Goal: Task Accomplishment & Management: Use online tool/utility

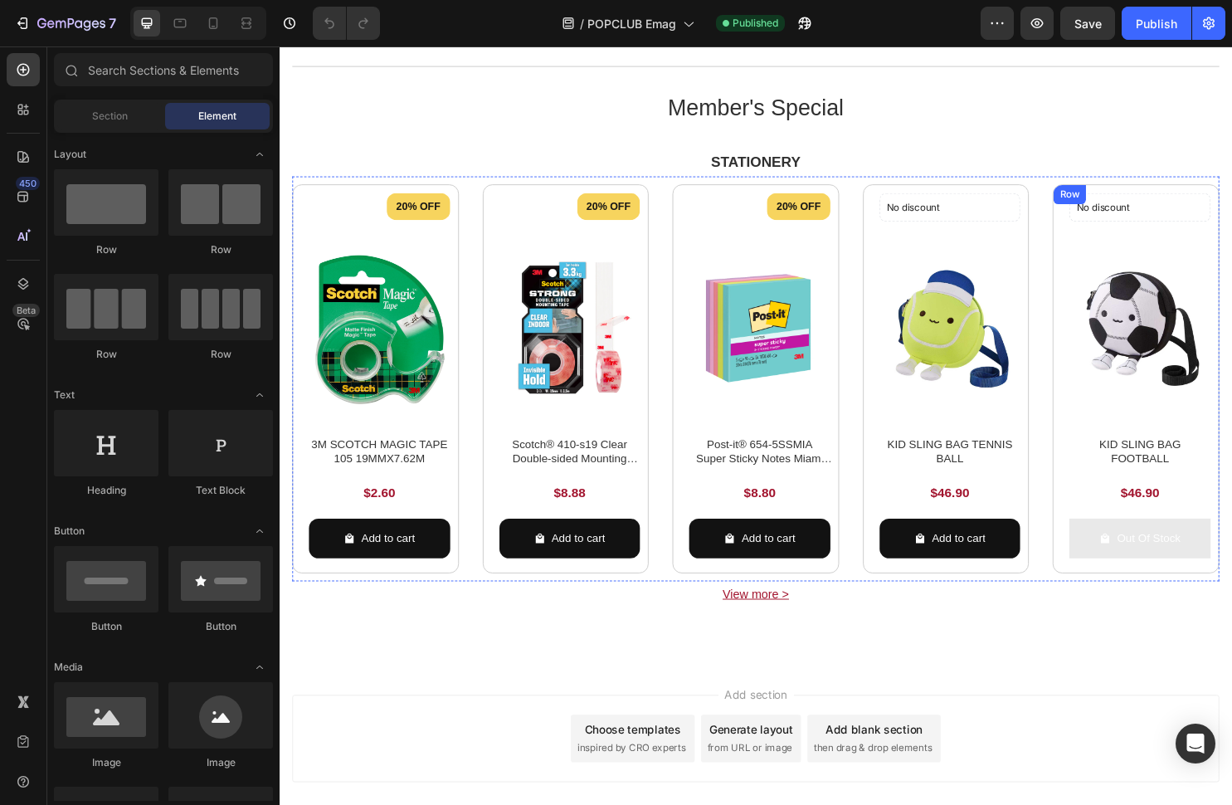
scroll to position [2166, 0]
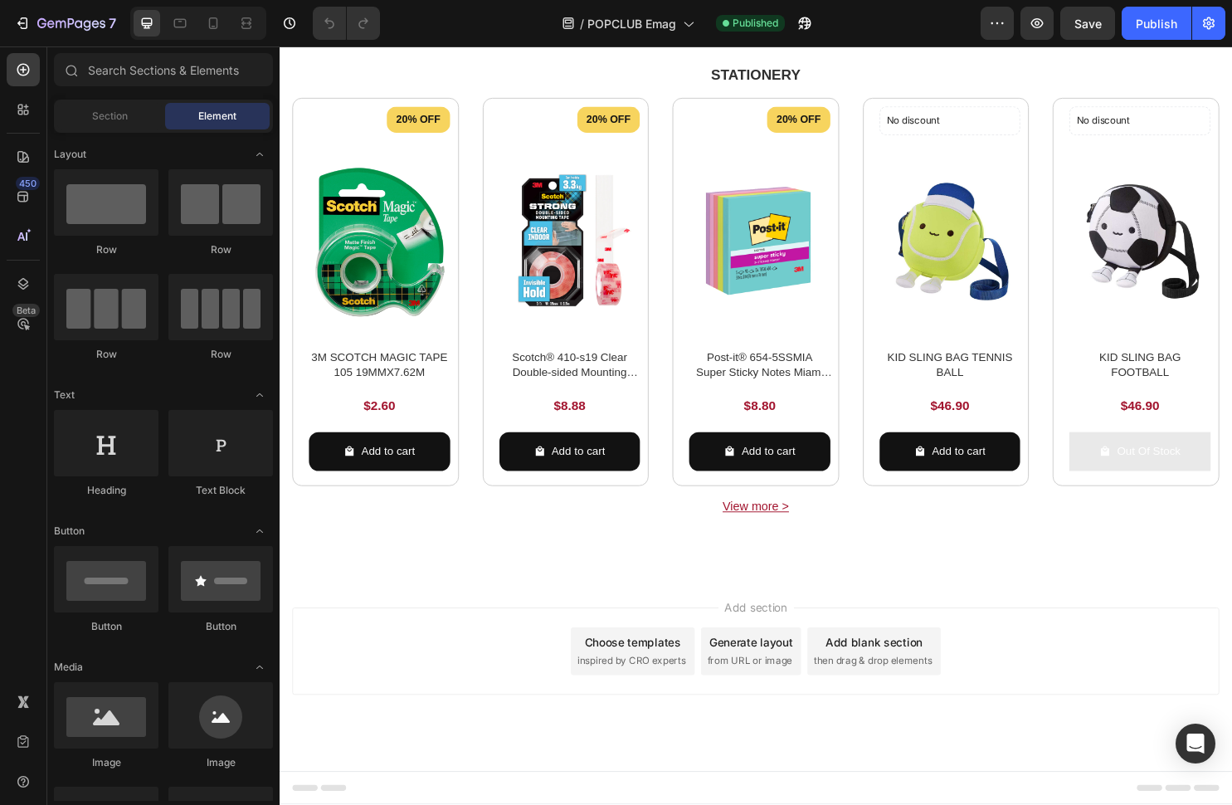
click at [1231, 154] on section "Member's Special Heading 8% OFF Discount Tag Product Images Tablet iFlytek Aino…" at bounding box center [778, 288] width 996 height 624
click at [953, 90] on p "STATIONERY" at bounding box center [778, 76] width 966 height 27
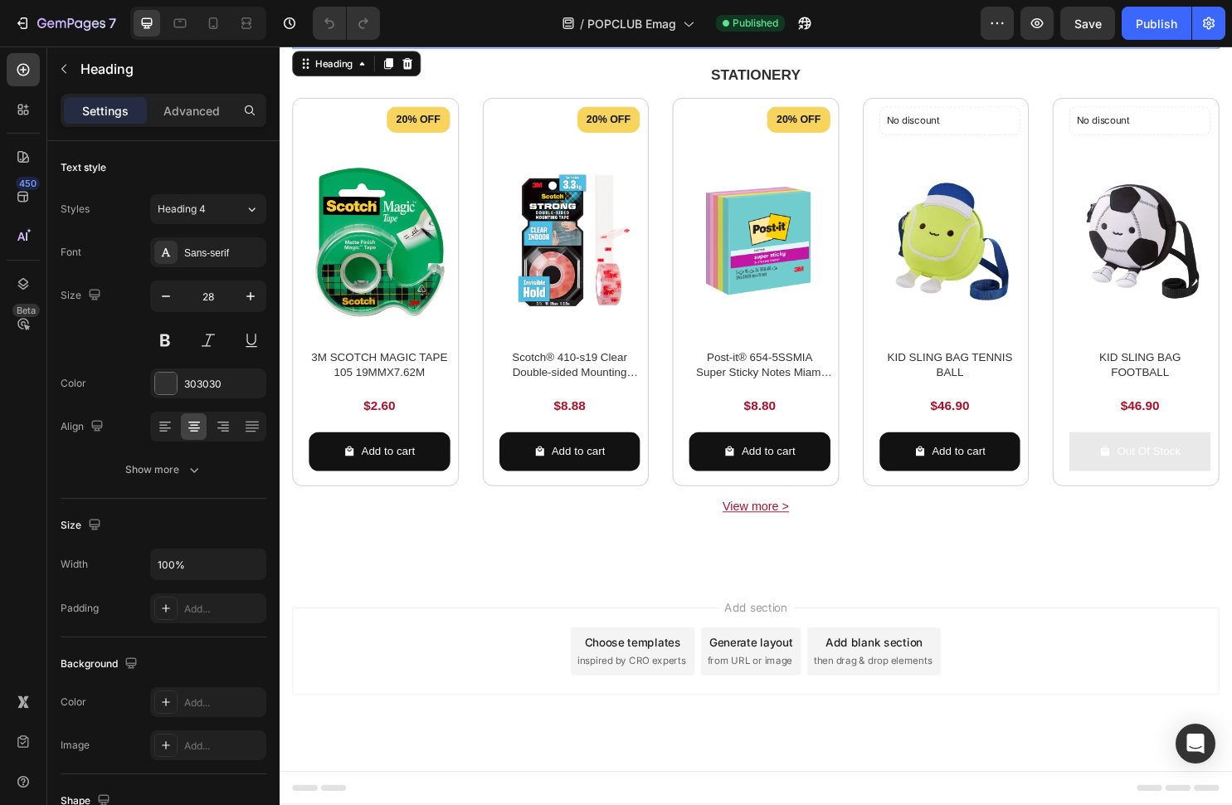
click at [657, 37] on h2 "Member's Special" at bounding box center [777, 19] width 969 height 33
click at [597, 90] on p "STATIONERY" at bounding box center [778, 76] width 966 height 27
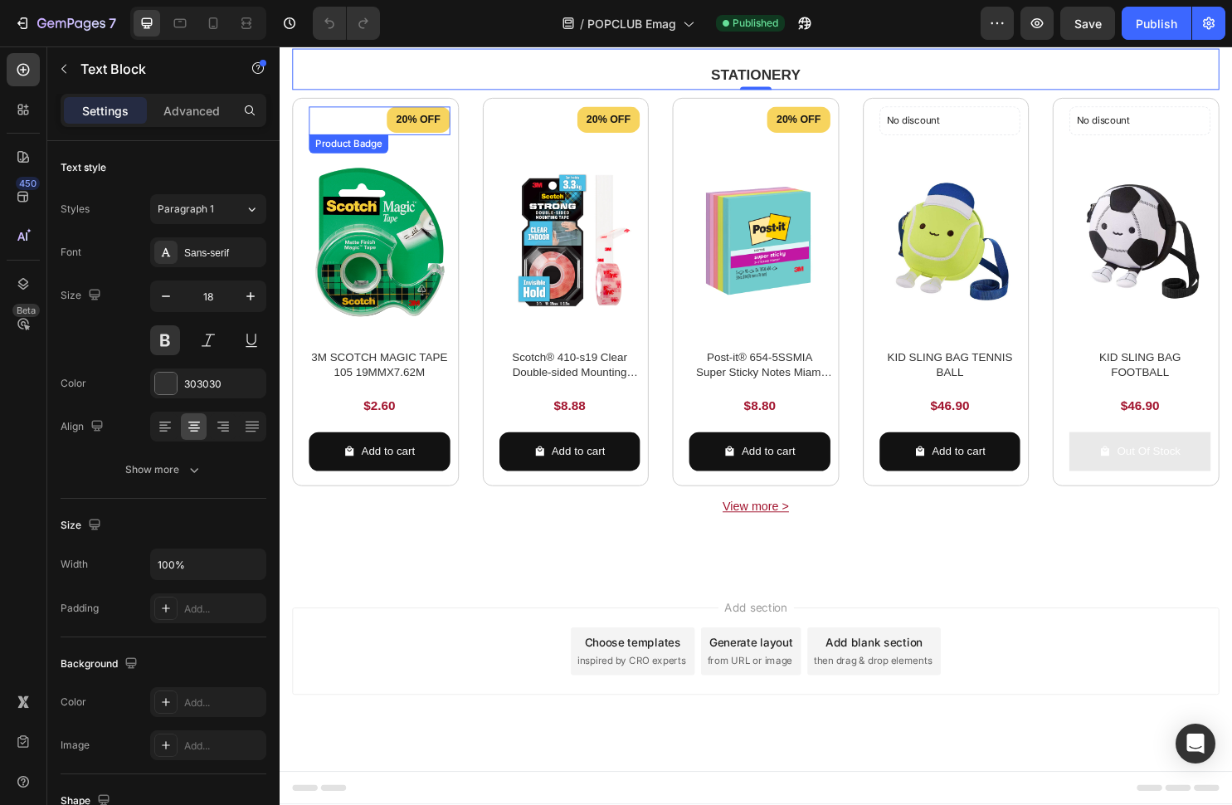
click at [378, 137] on div "20% OFF" at bounding box center [384, 123] width 148 height 27
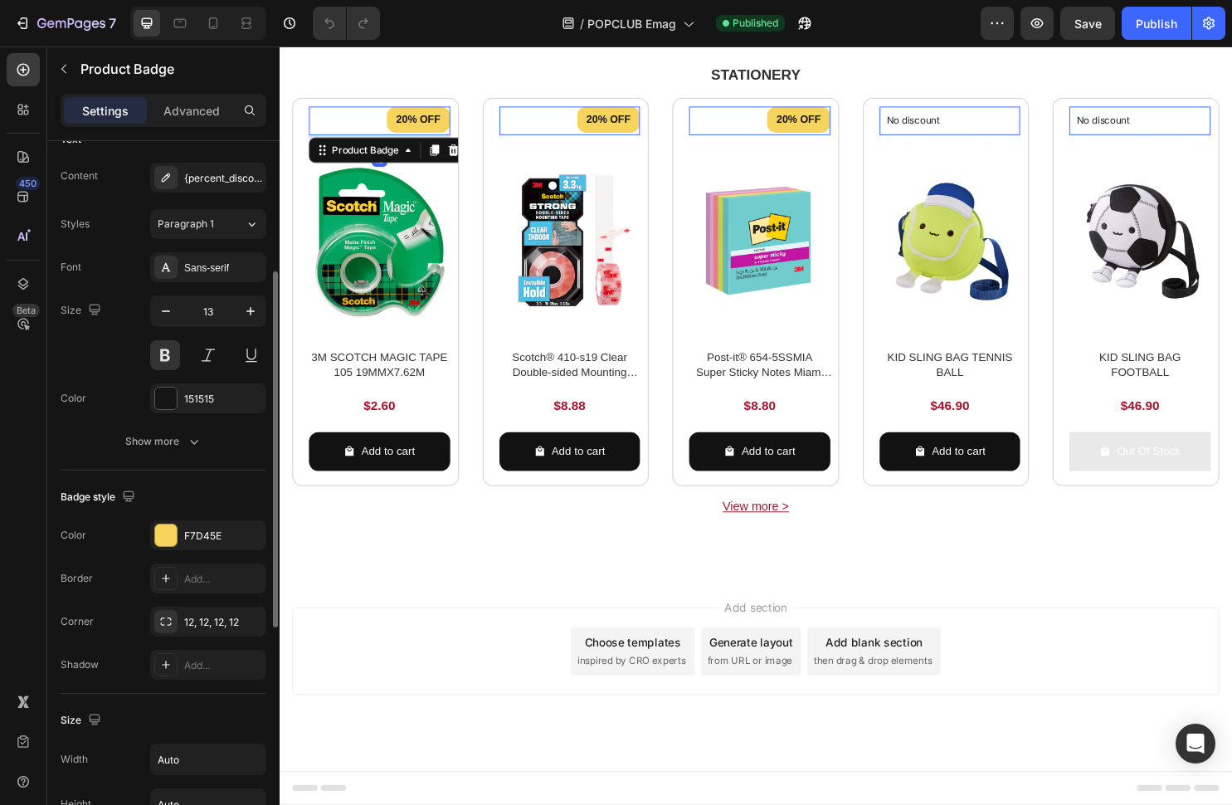
scroll to position [256, 0]
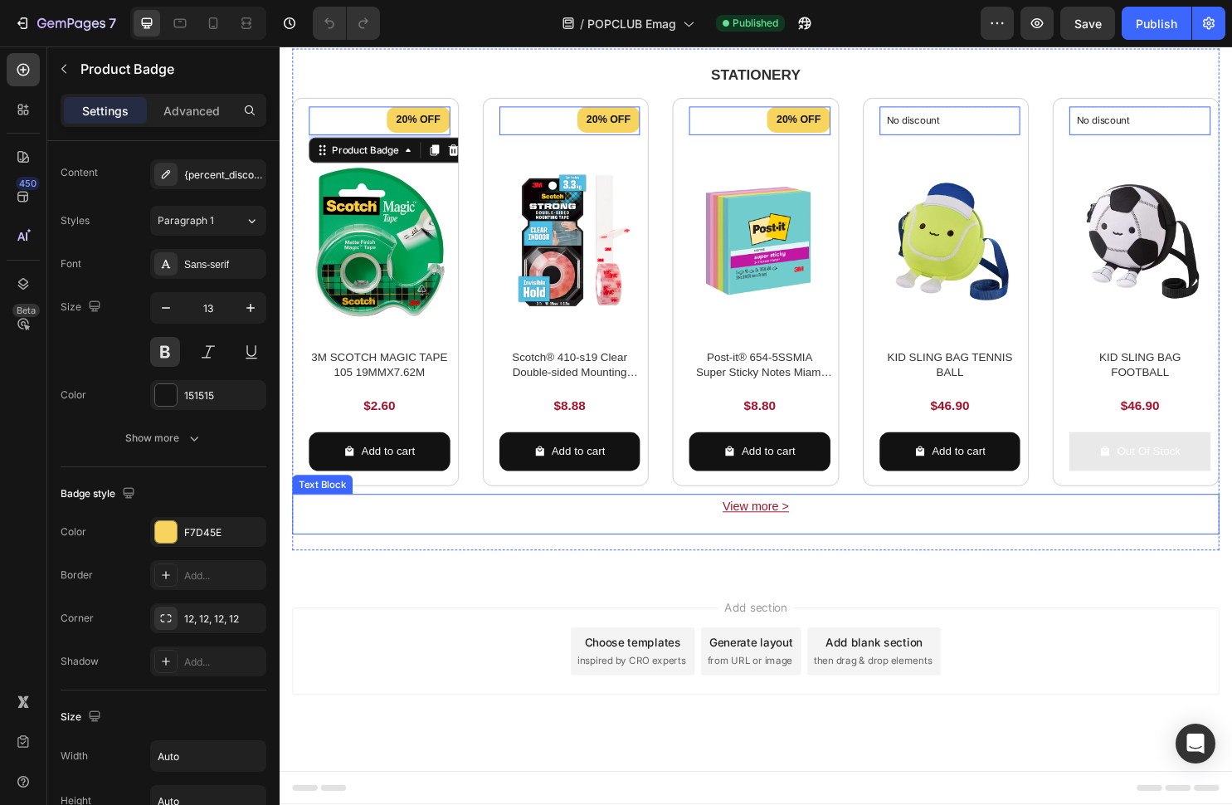
click at [849, 539] on p "View more >" at bounding box center [778, 527] width 966 height 22
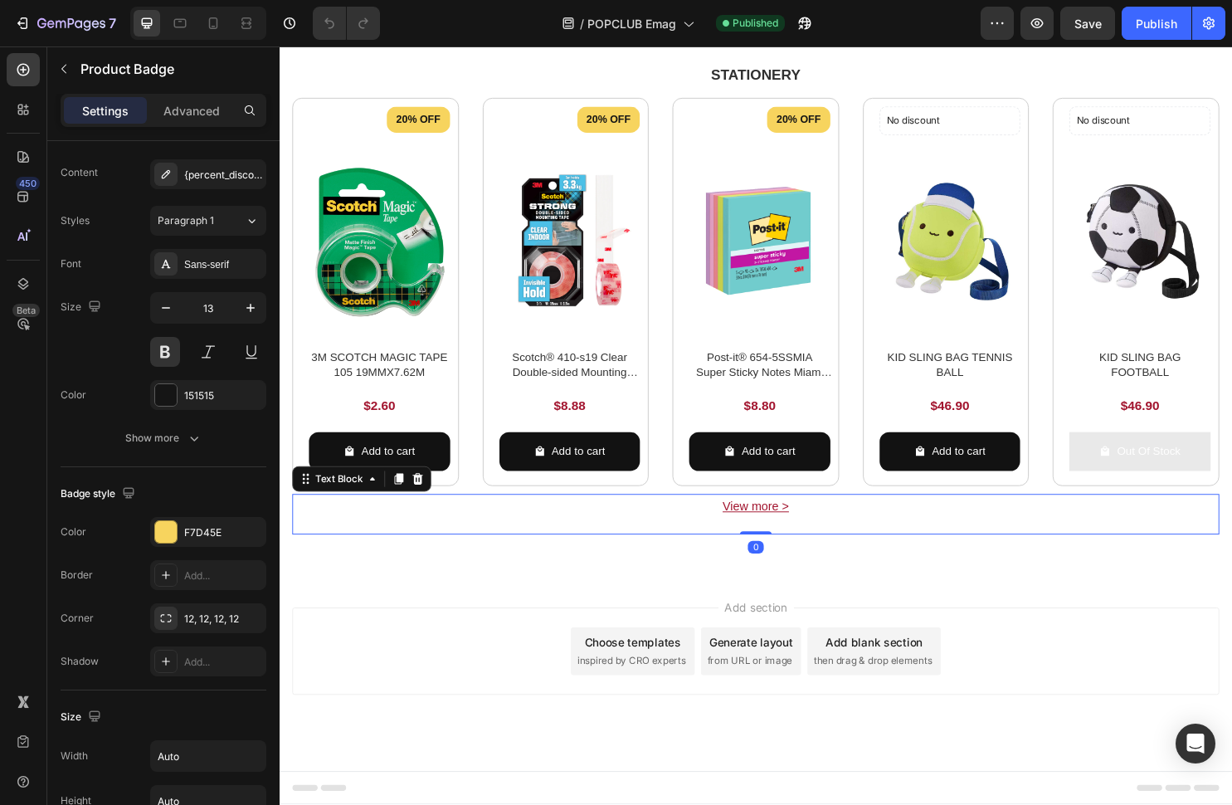
scroll to position [0, 0]
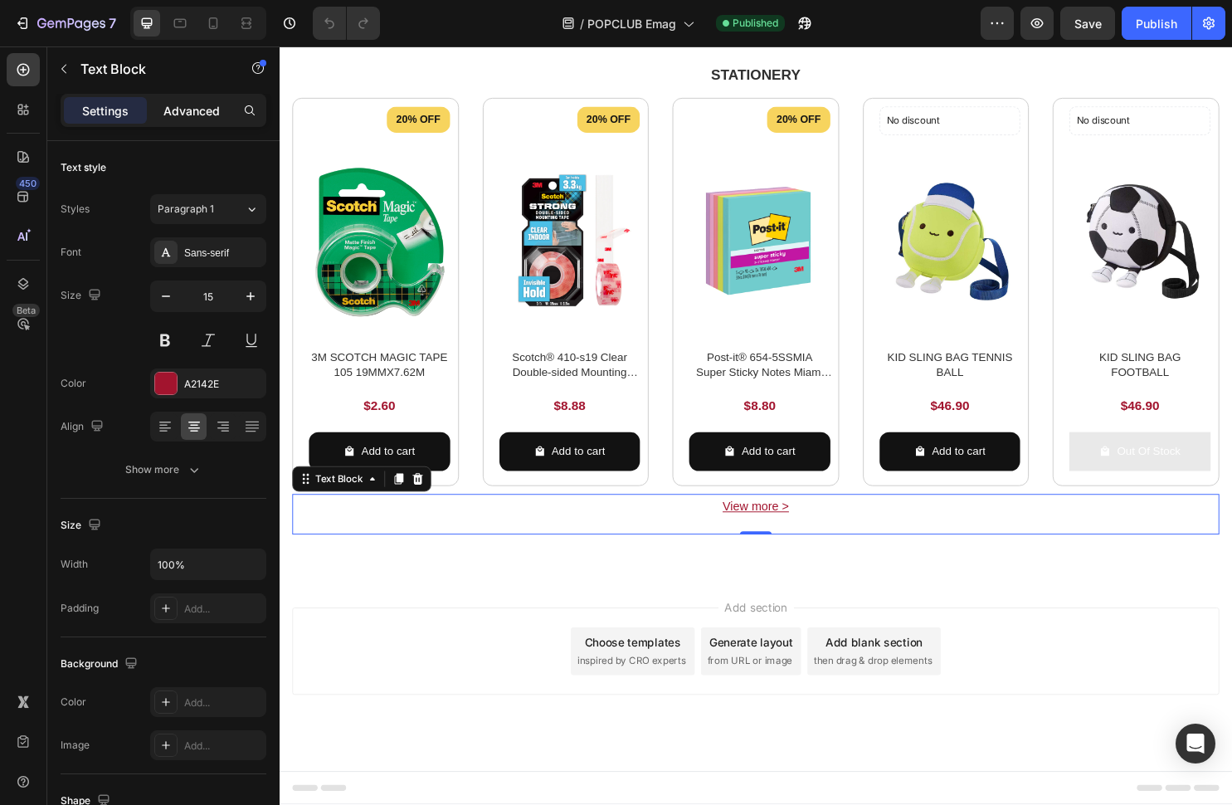
click at [194, 114] on p "Advanced" at bounding box center [191, 110] width 56 height 17
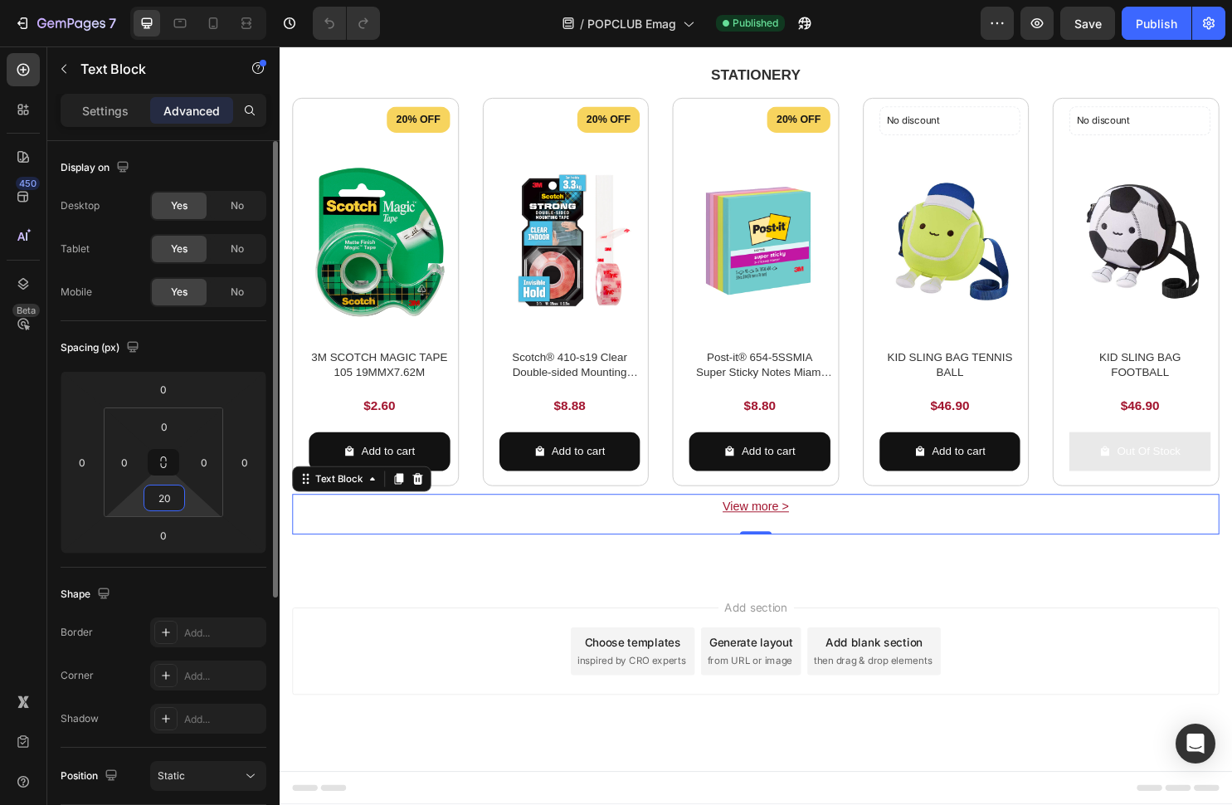
click at [163, 497] on input "20" at bounding box center [164, 497] width 33 height 25
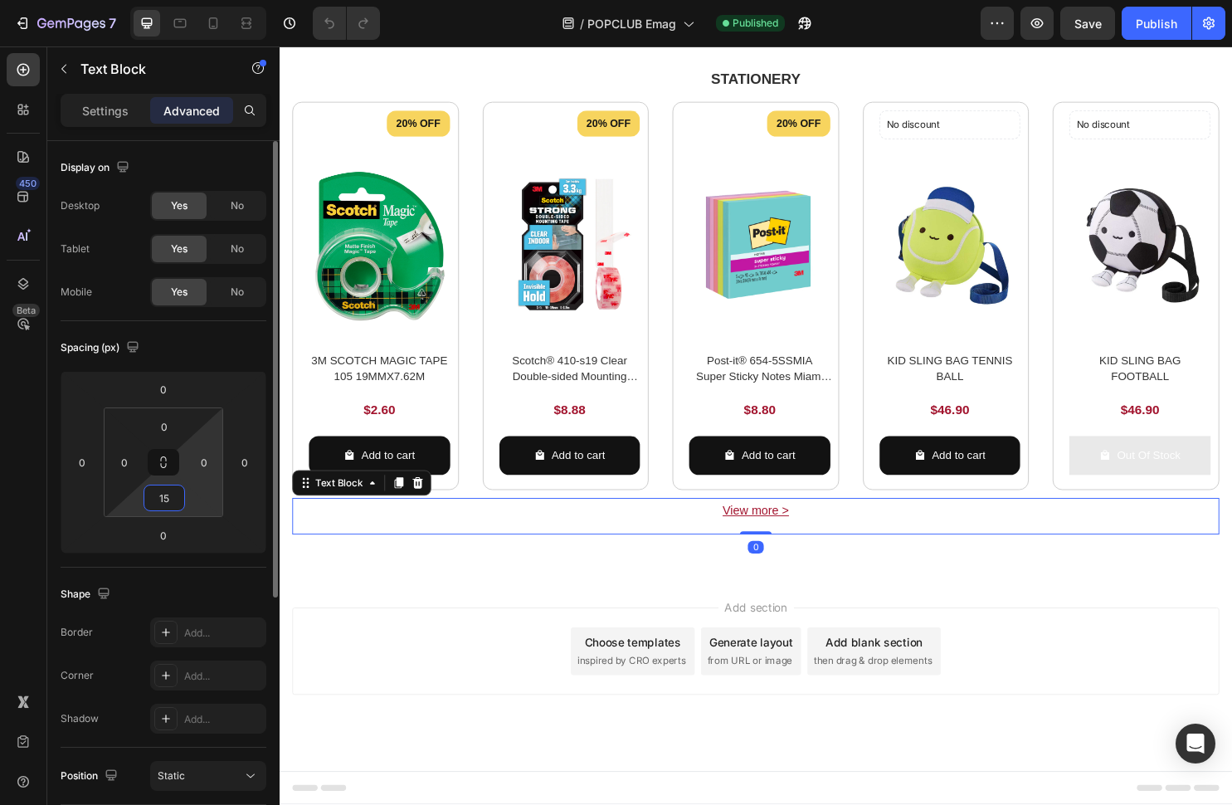
type input "15"
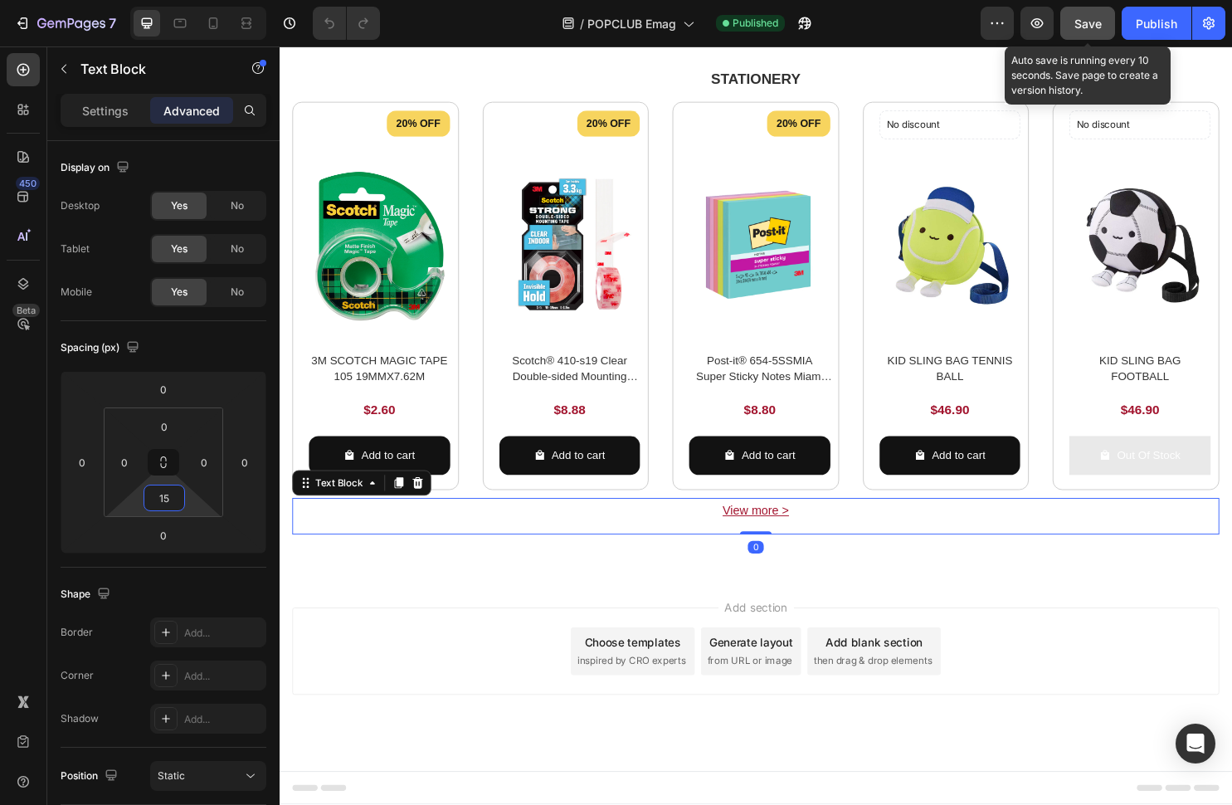
click at [1085, 35] on button "Save" at bounding box center [1087, 23] width 55 height 33
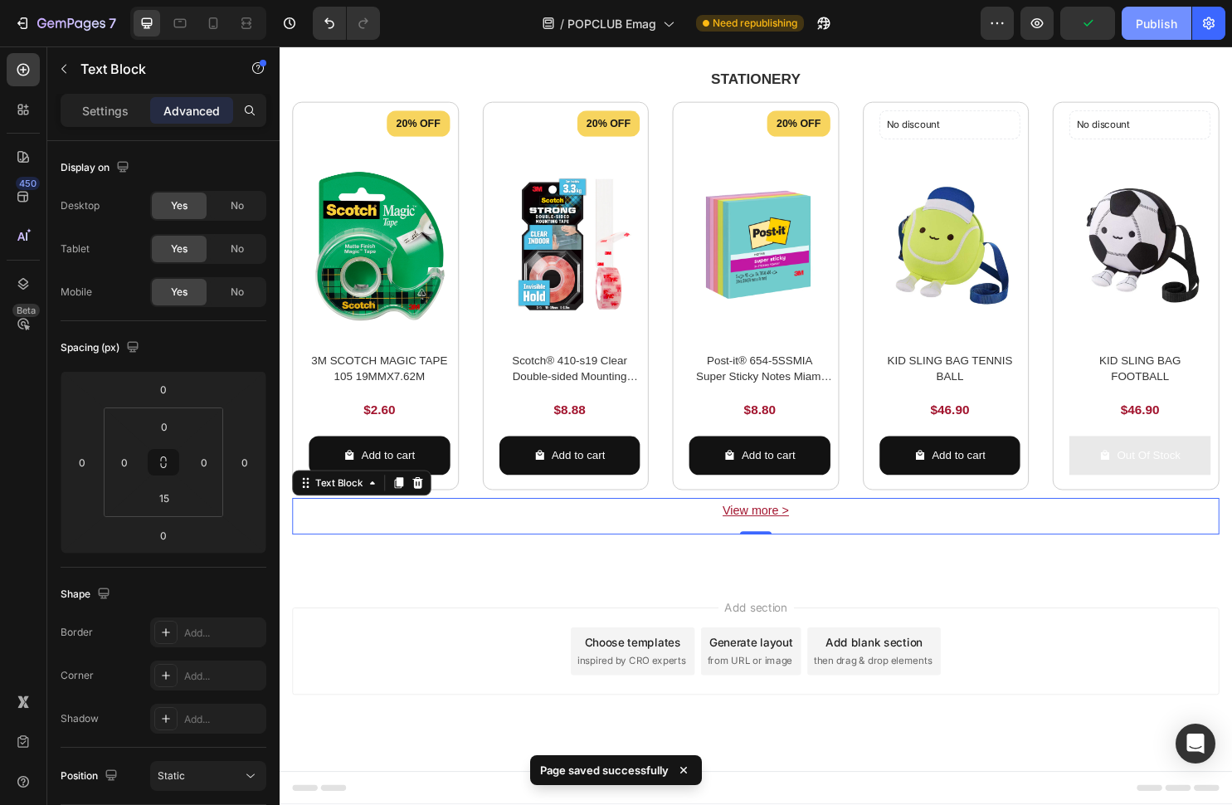
click at [1152, 32] on button "Publish" at bounding box center [1157, 23] width 70 height 33
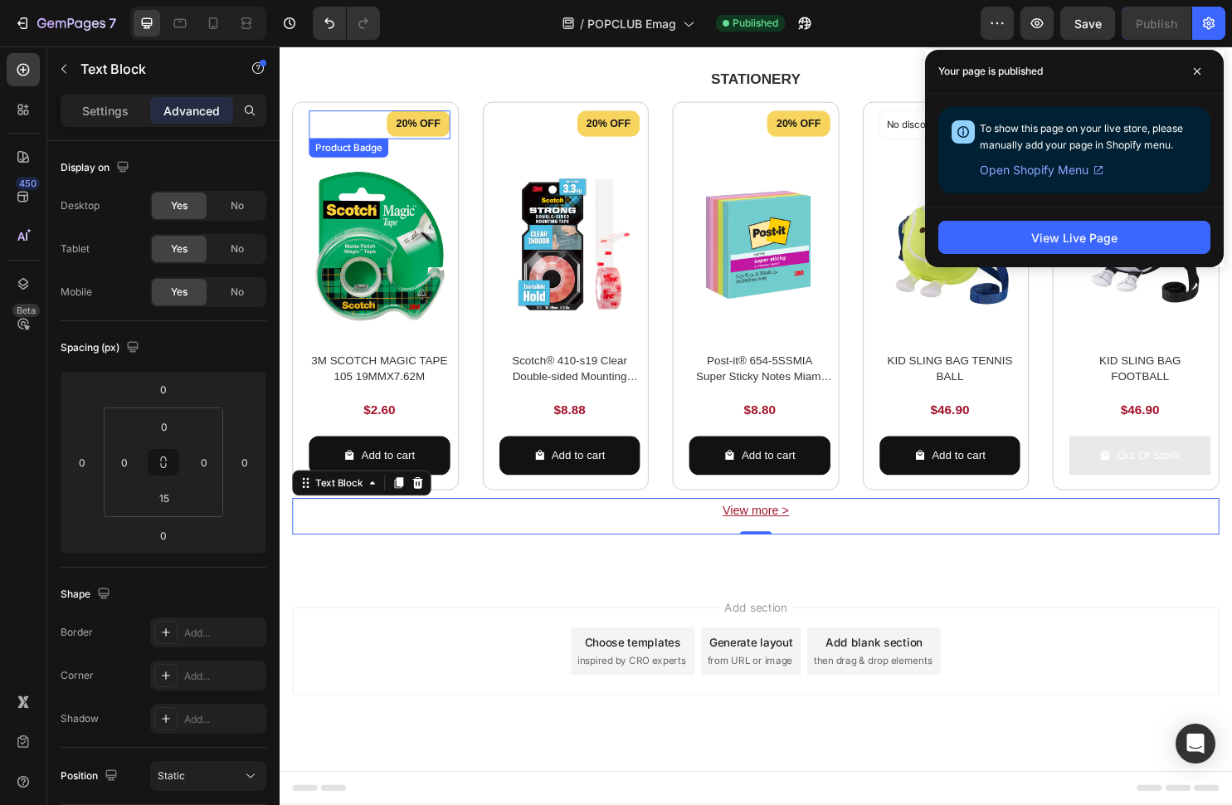
click at [373, 141] on div "20% OFF" at bounding box center [384, 127] width 148 height 27
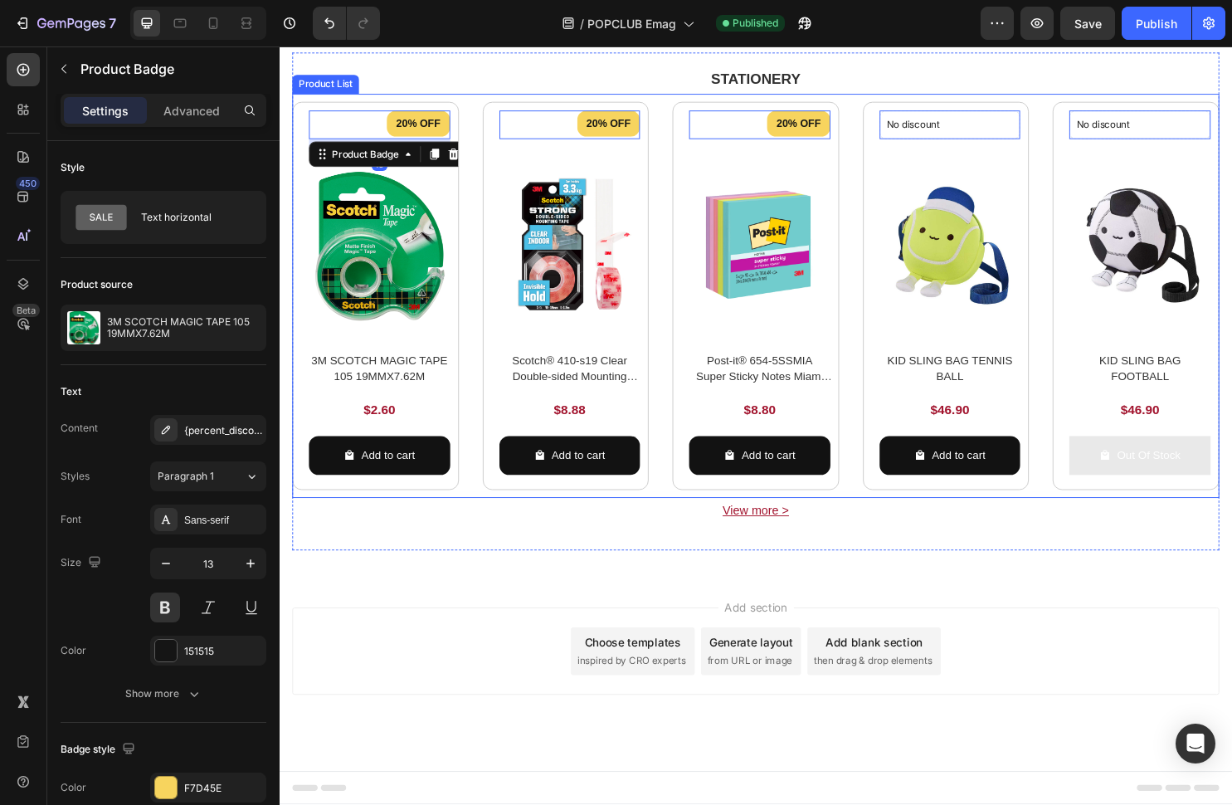
click at [479, 217] on div "20% OFF Product Badge 16 Product Images 3M SCOTCH MAGIC TAPE 105 19MMX7.62M Pro…" at bounding box center [777, 308] width 969 height 406
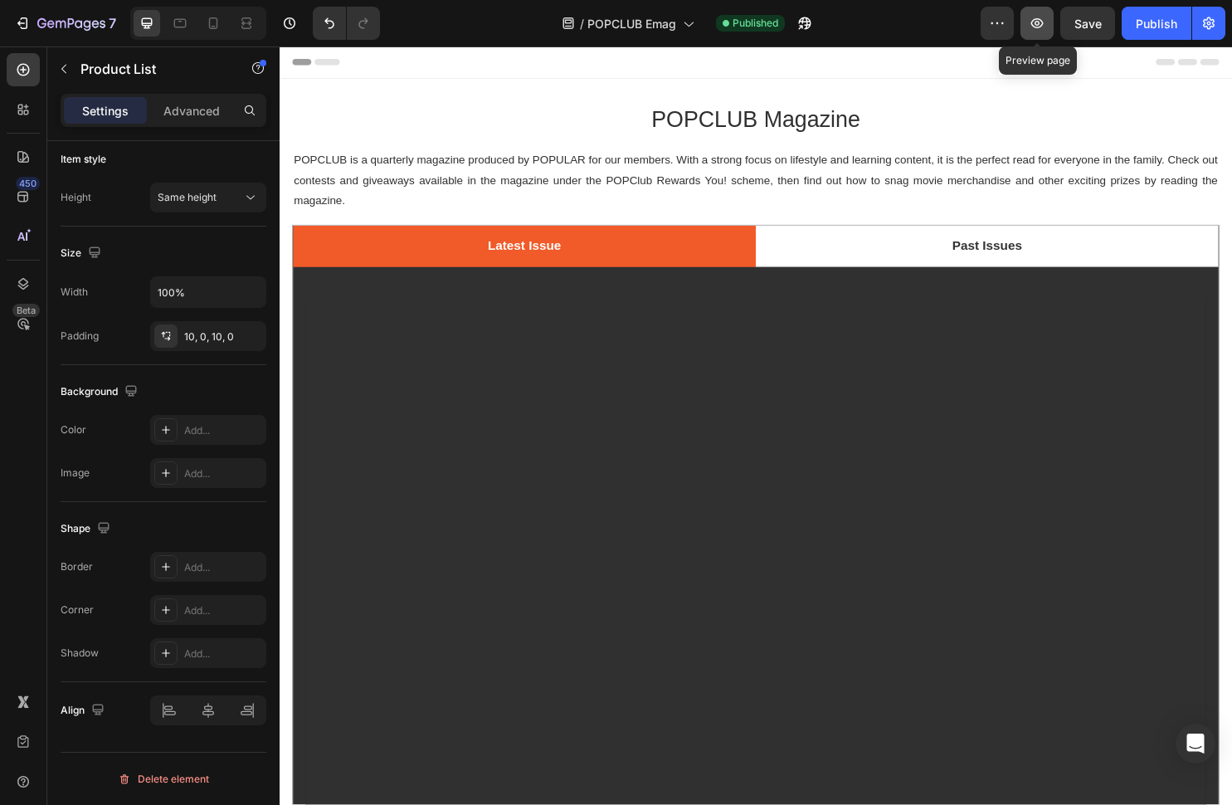
click at [1039, 31] on icon "button" at bounding box center [1037, 23] width 17 height 17
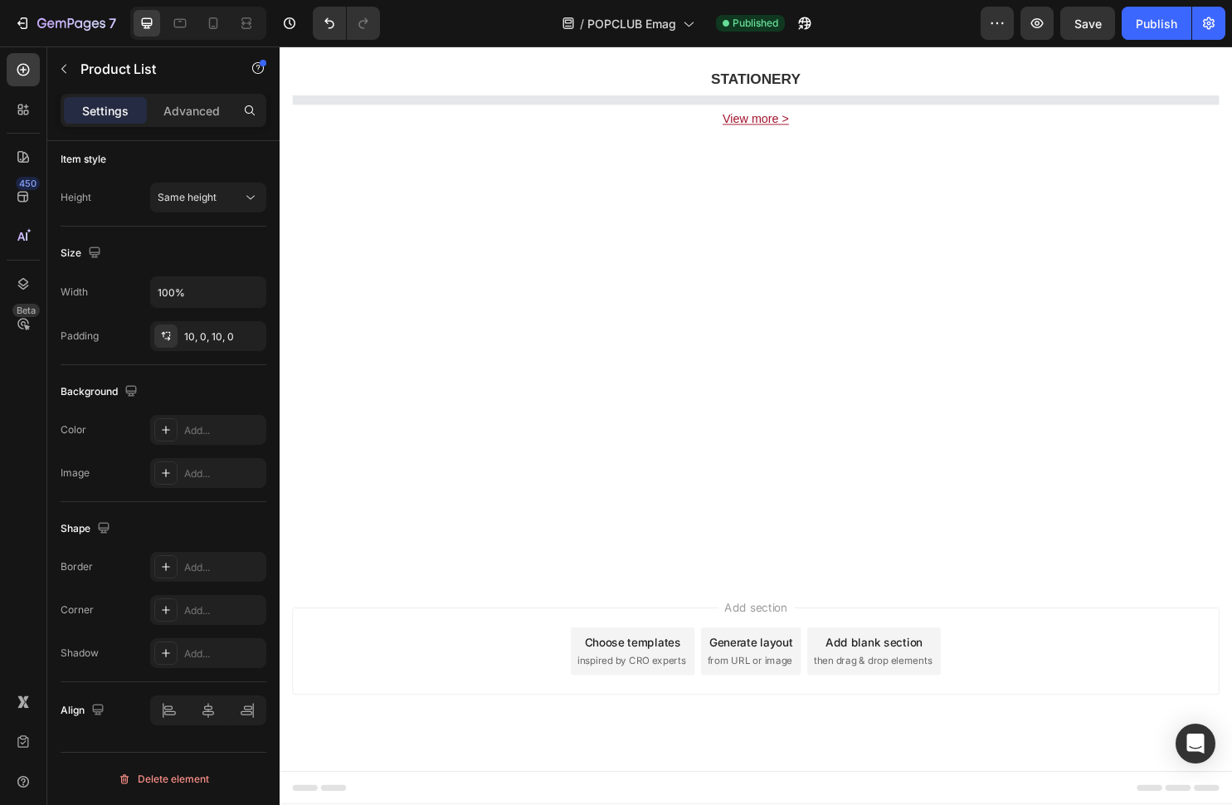
scroll to position [2250, 0]
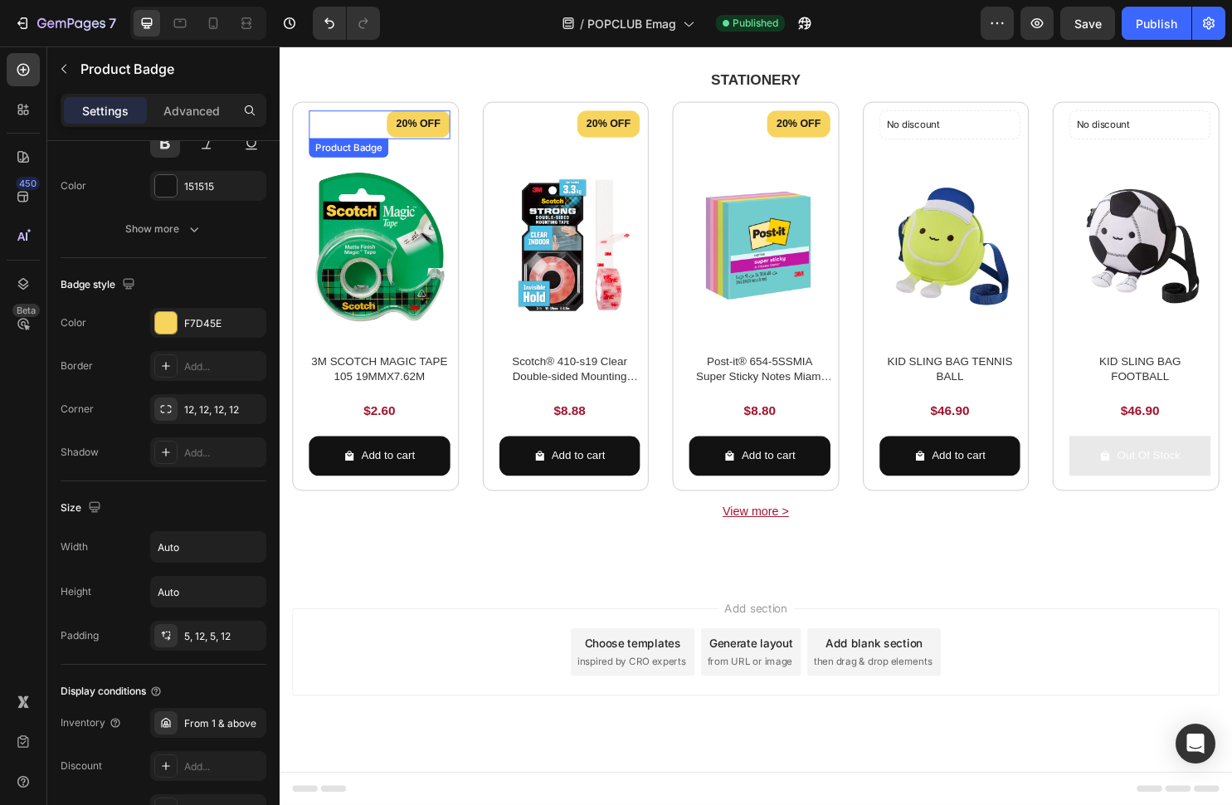
click at [364, 129] on div "20% OFF" at bounding box center [384, 127] width 148 height 27
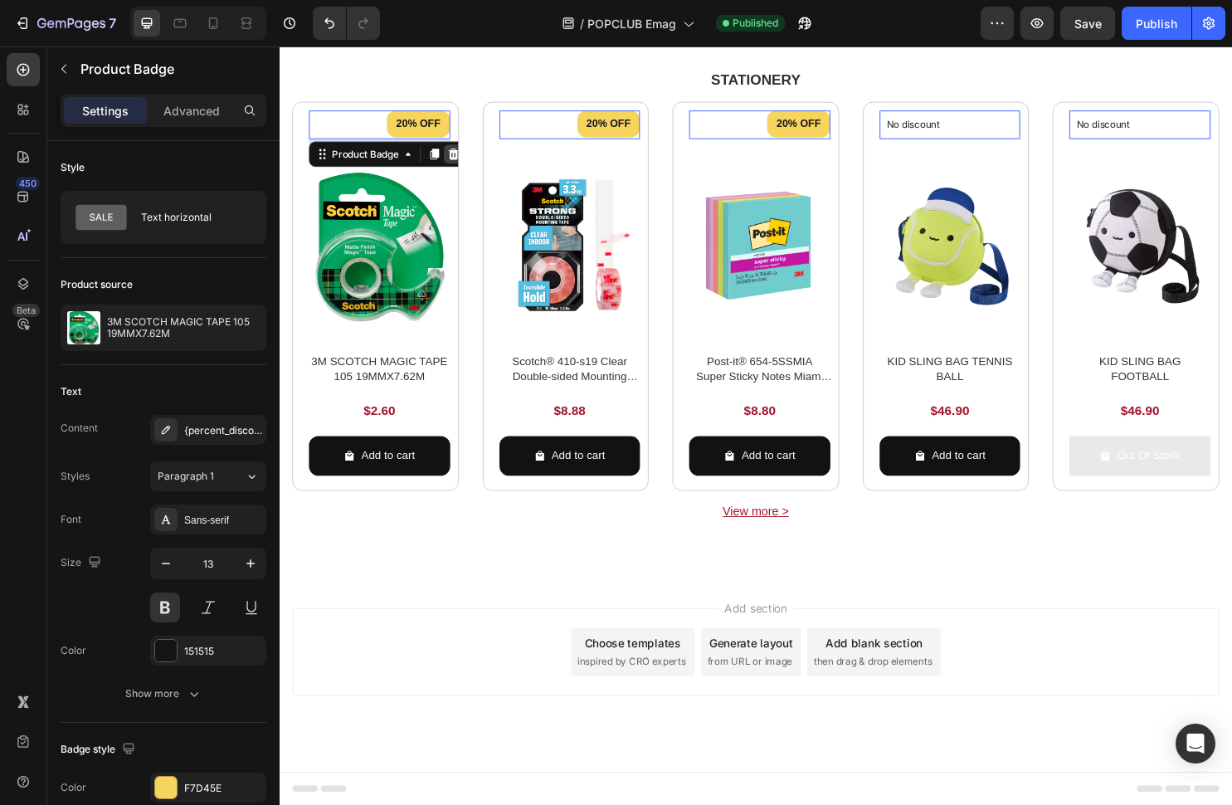
click at [461, 163] on icon at bounding box center [461, 160] width 11 height 12
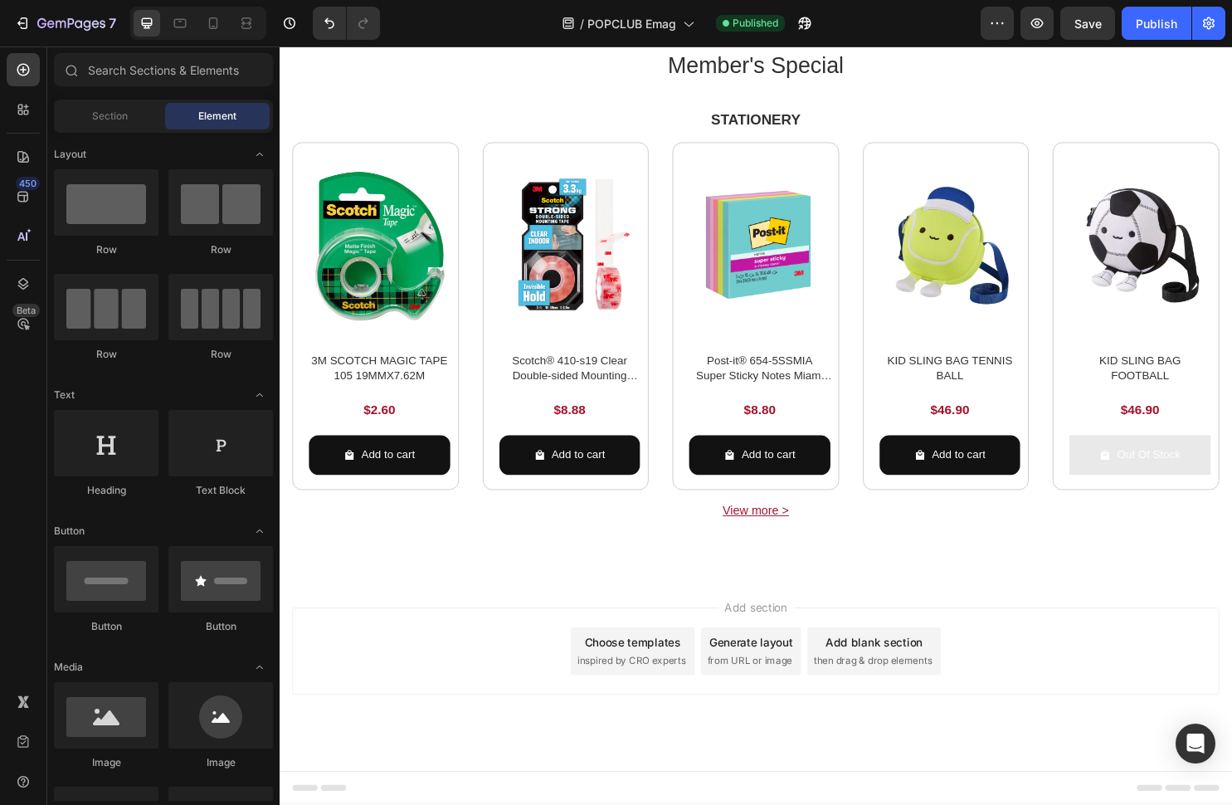
scroll to position [2207, 0]
click at [1152, 27] on div "Publish" at bounding box center [1156, 23] width 41 height 17
click at [219, 24] on icon at bounding box center [213, 23] width 17 height 17
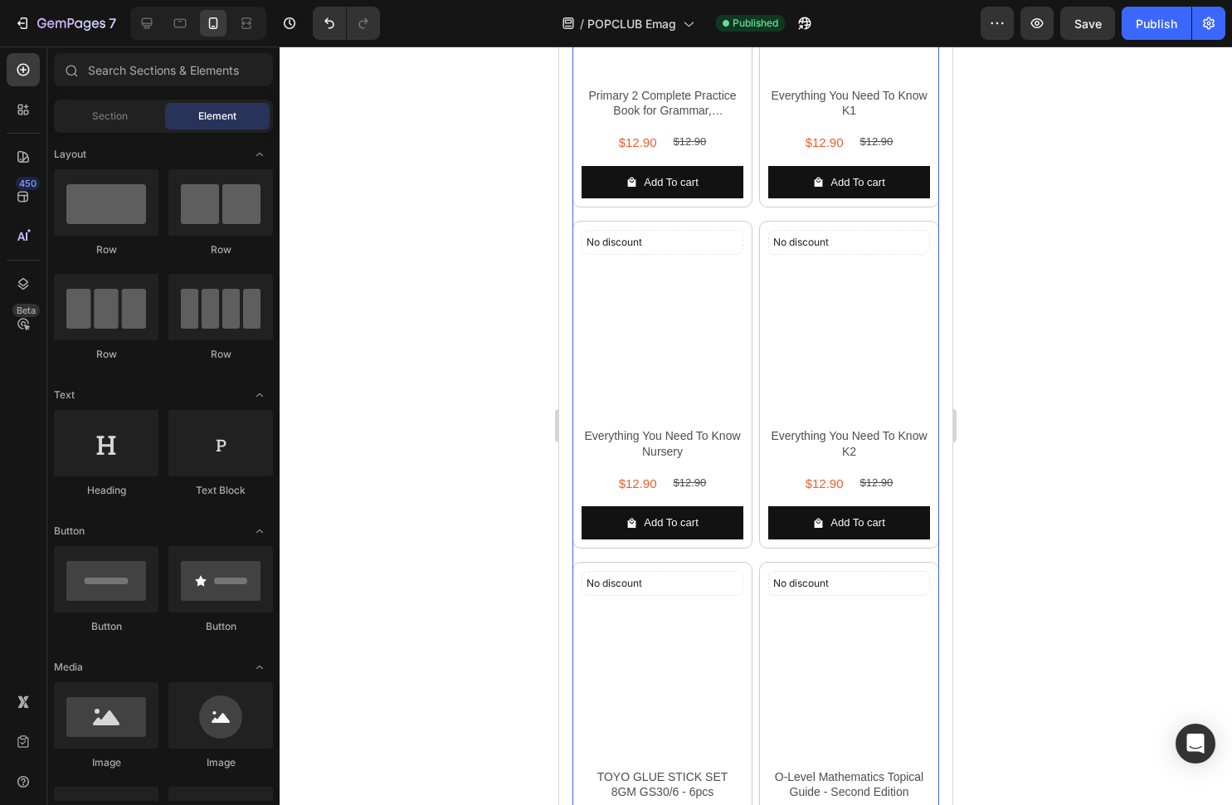
scroll to position [3058, 0]
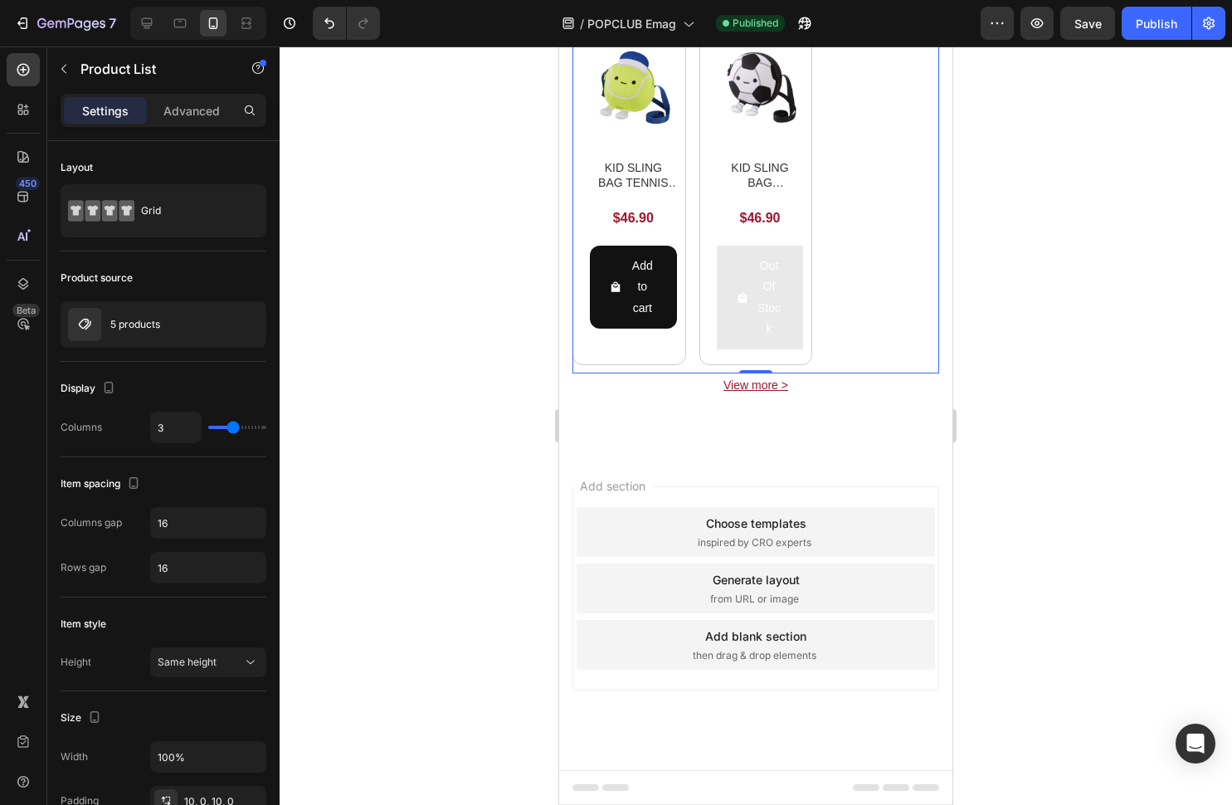
click at [820, 357] on div "Product Images 3M SCOTCH MAGIC TAPE 105 19MMX7.62M Product Title $2.60 Product …" at bounding box center [756, 24] width 367 height 682
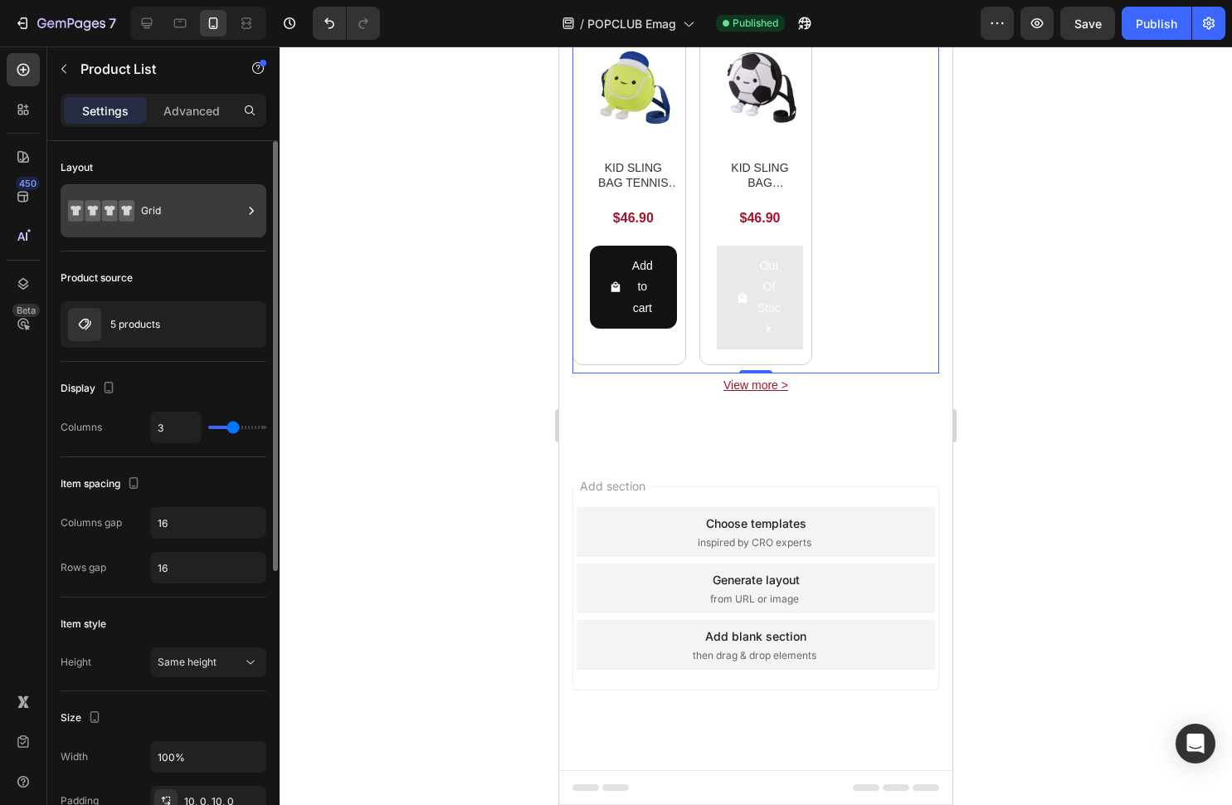
click at [179, 216] on div "Grid" at bounding box center [191, 211] width 101 height 38
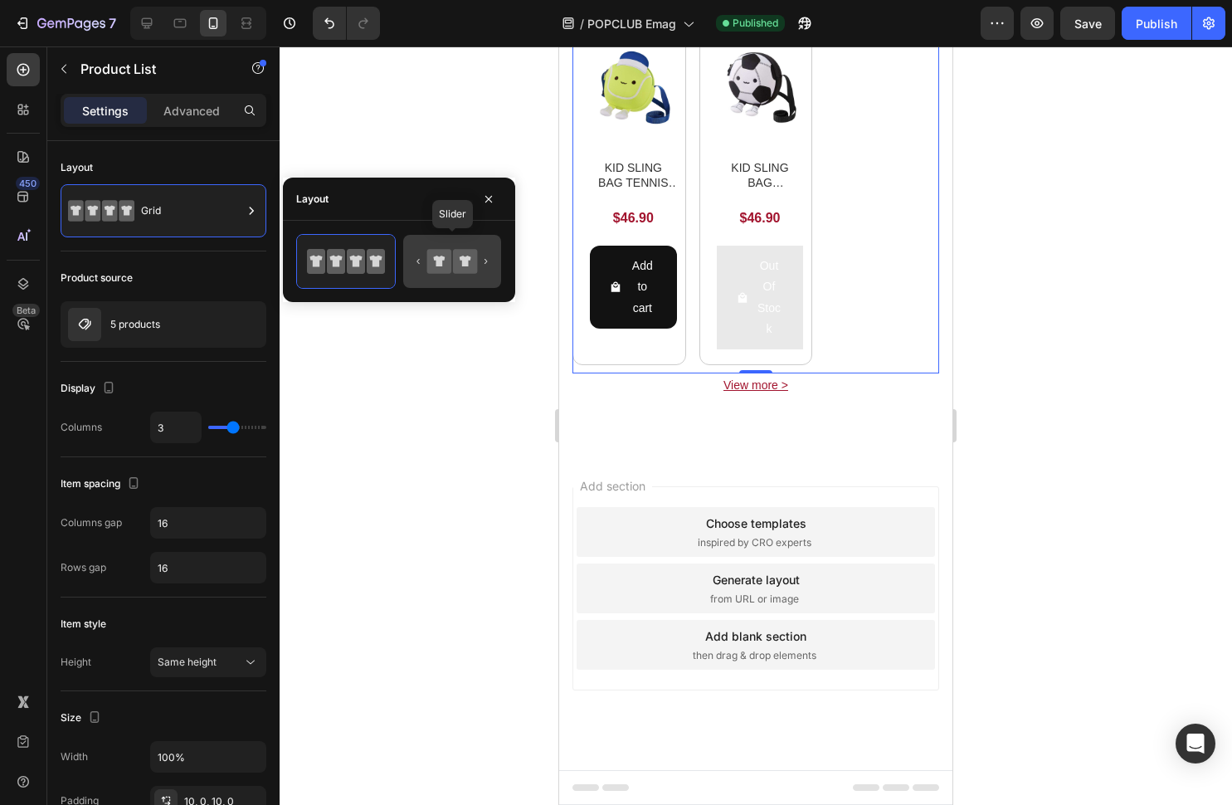
click at [439, 248] on icon at bounding box center [452, 261] width 78 height 33
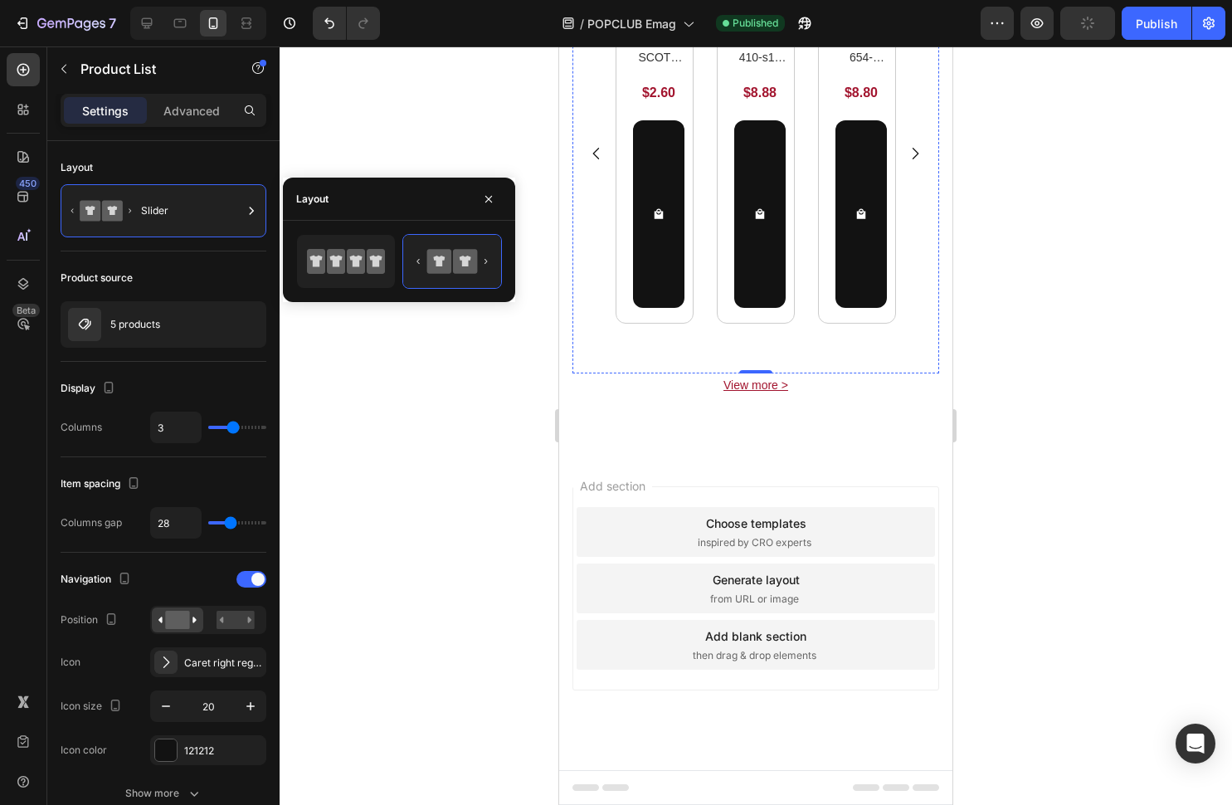
scroll to position [3055, 0]
click at [349, 285] on div at bounding box center [346, 261] width 98 height 53
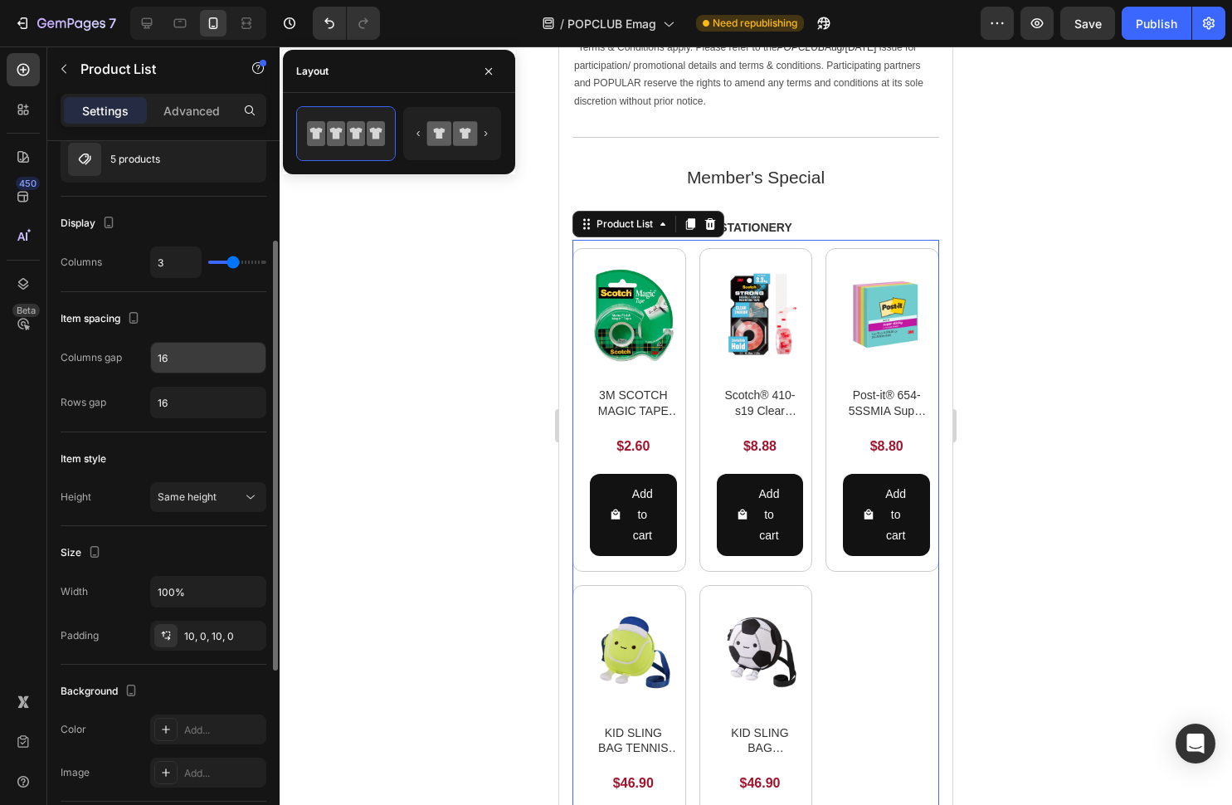
scroll to position [124, 0]
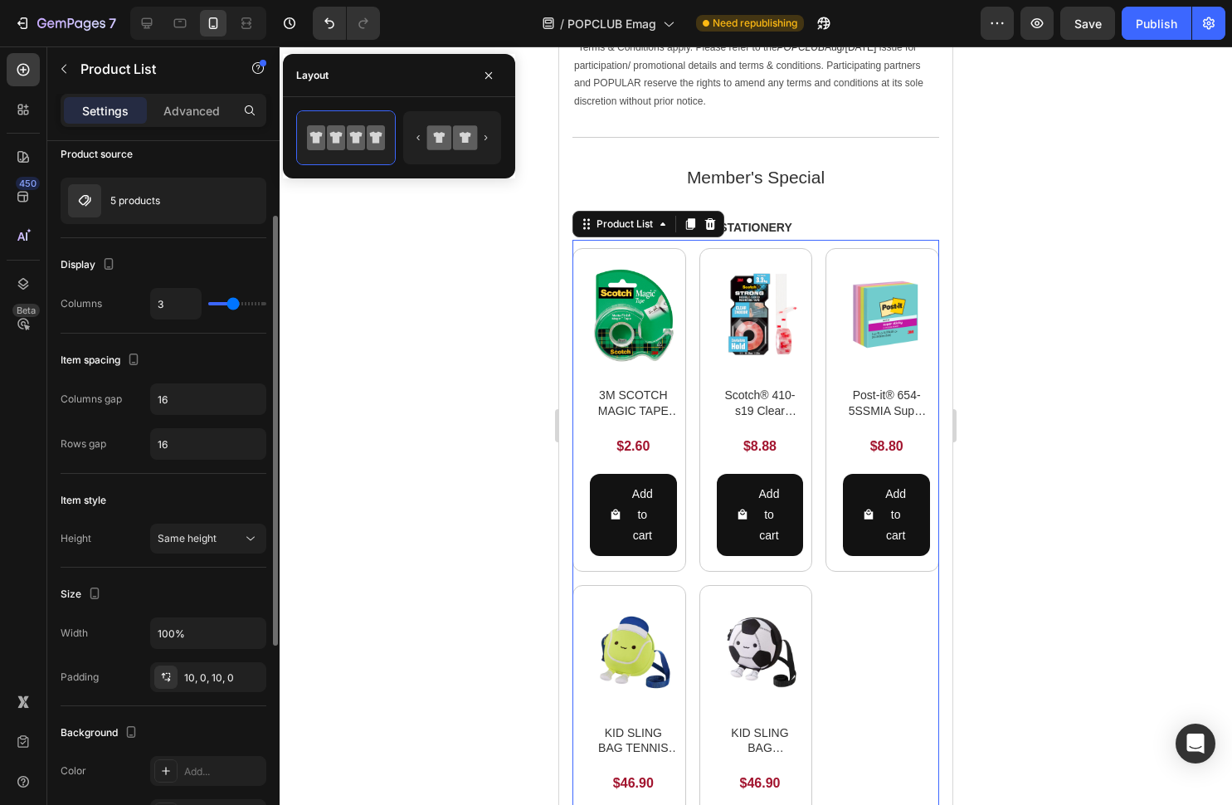
type input "2"
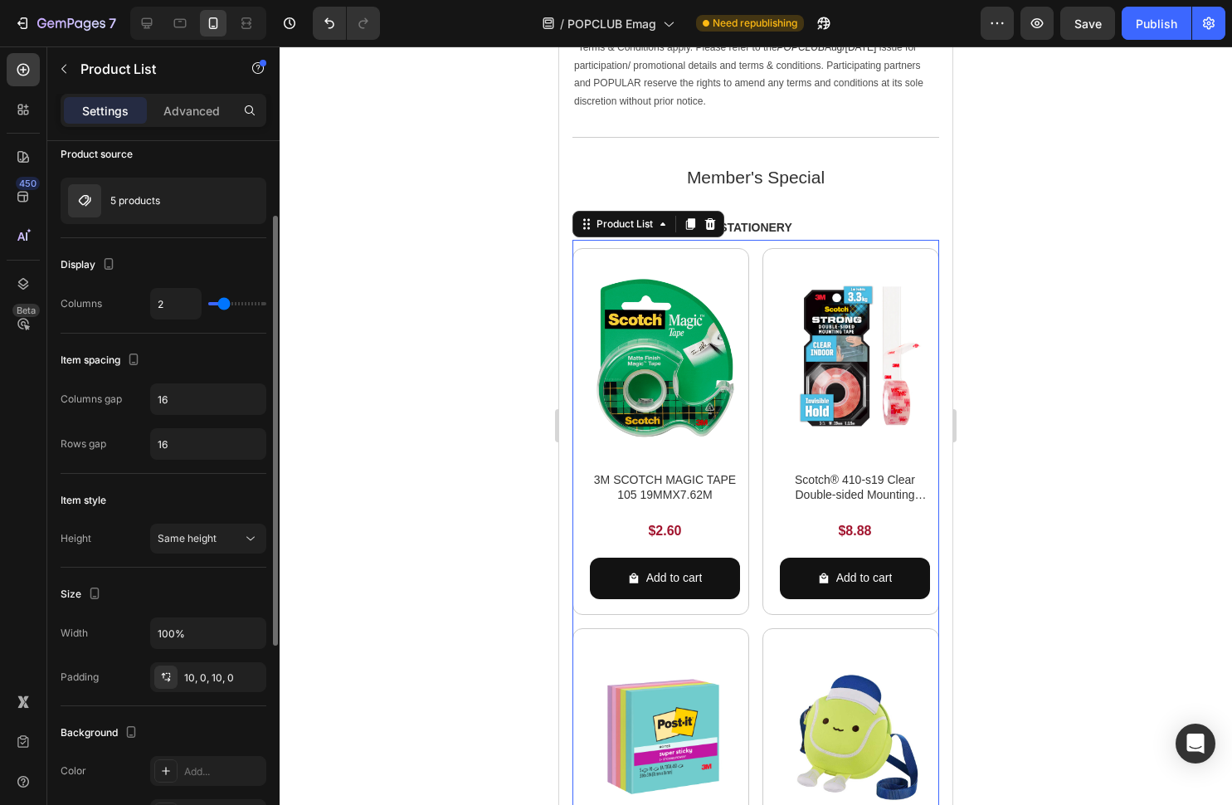
type input "2"
click at [225, 302] on input "range" at bounding box center [237, 303] width 58 height 3
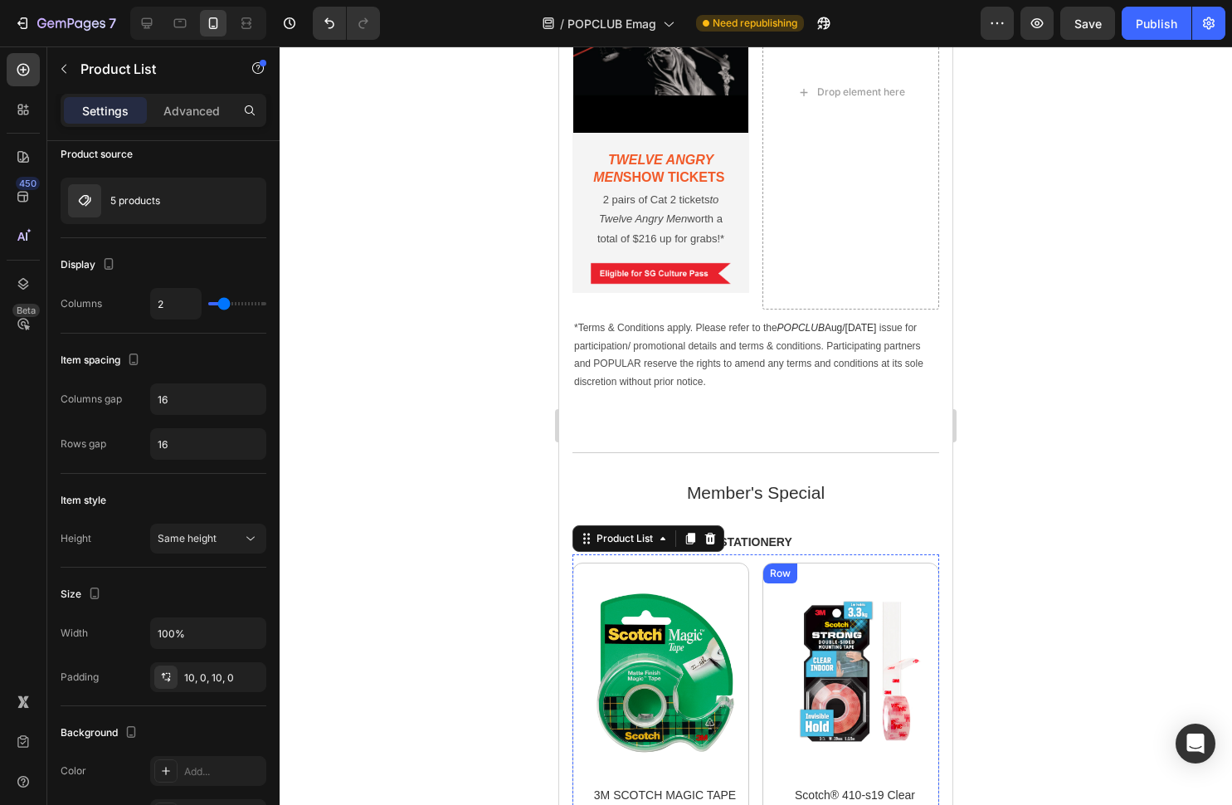
scroll to position [2826, 0]
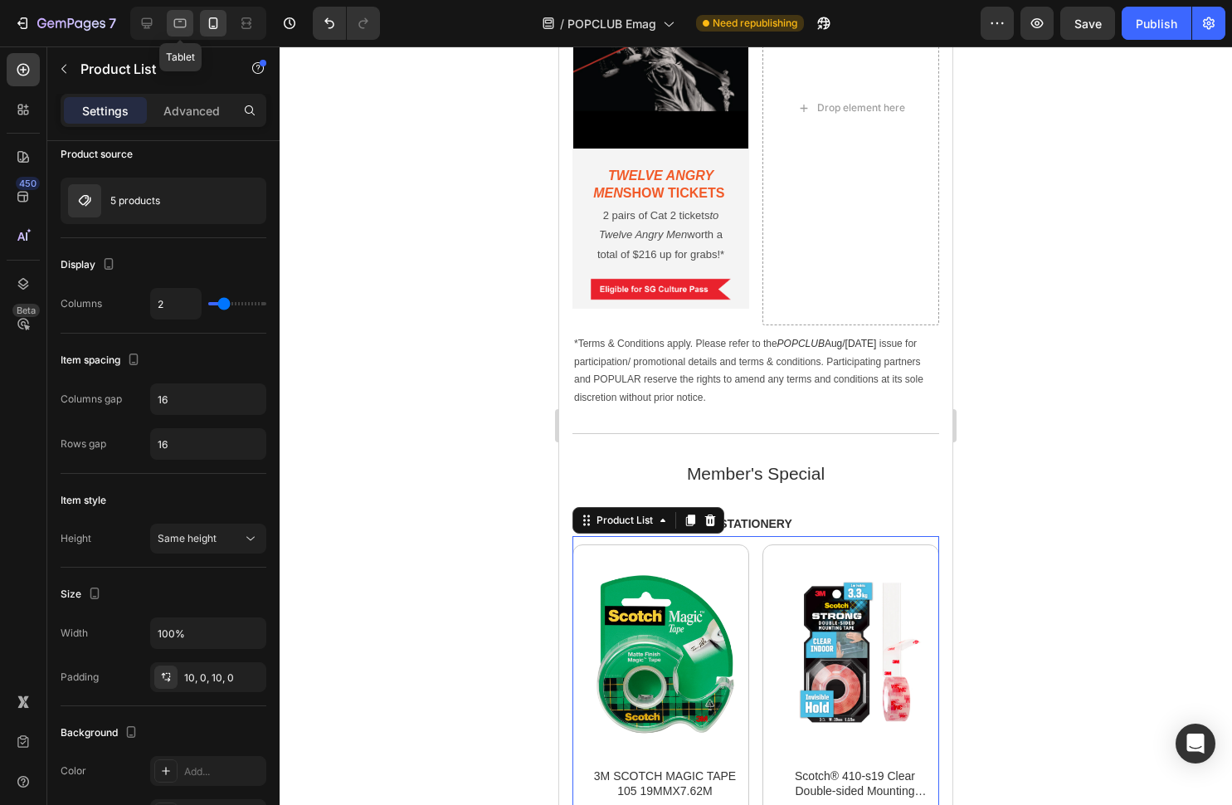
click at [188, 27] on div at bounding box center [180, 23] width 27 height 27
type input "5"
type input "10"
type input "30"
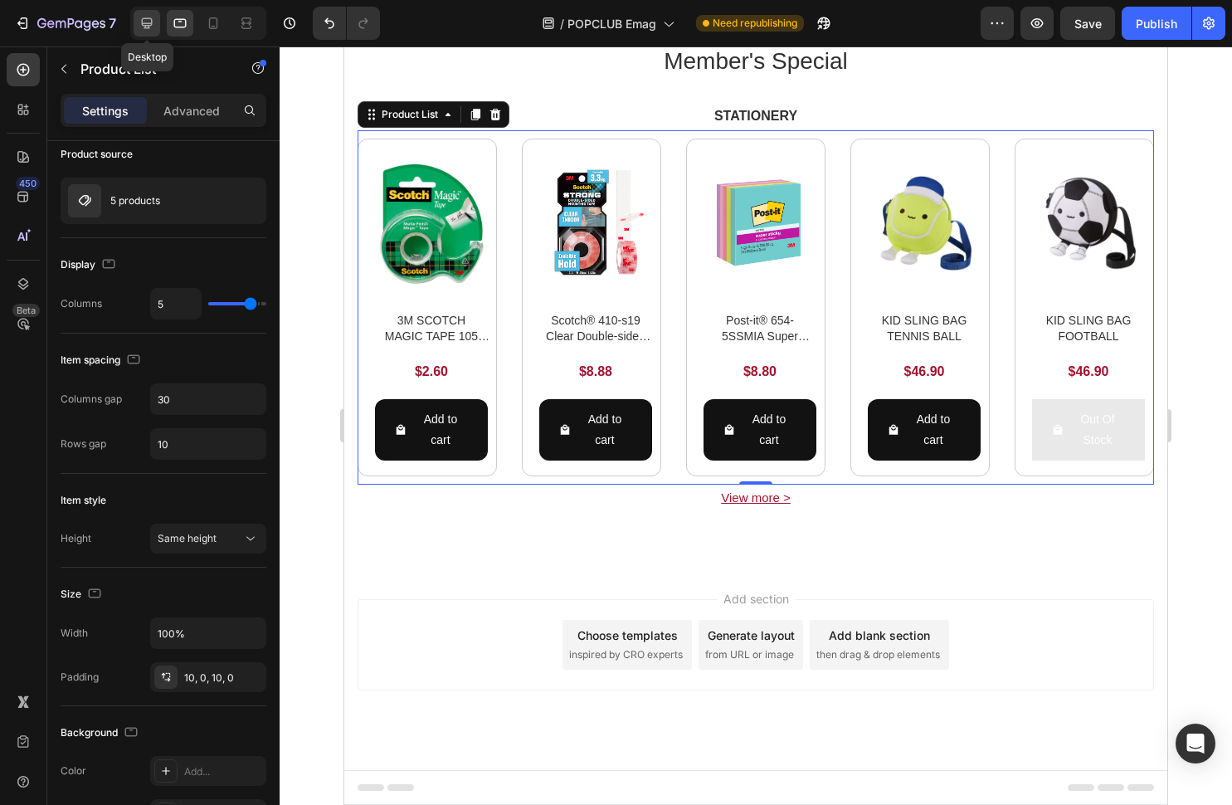
click at [152, 26] on icon at bounding box center [147, 23] width 17 height 17
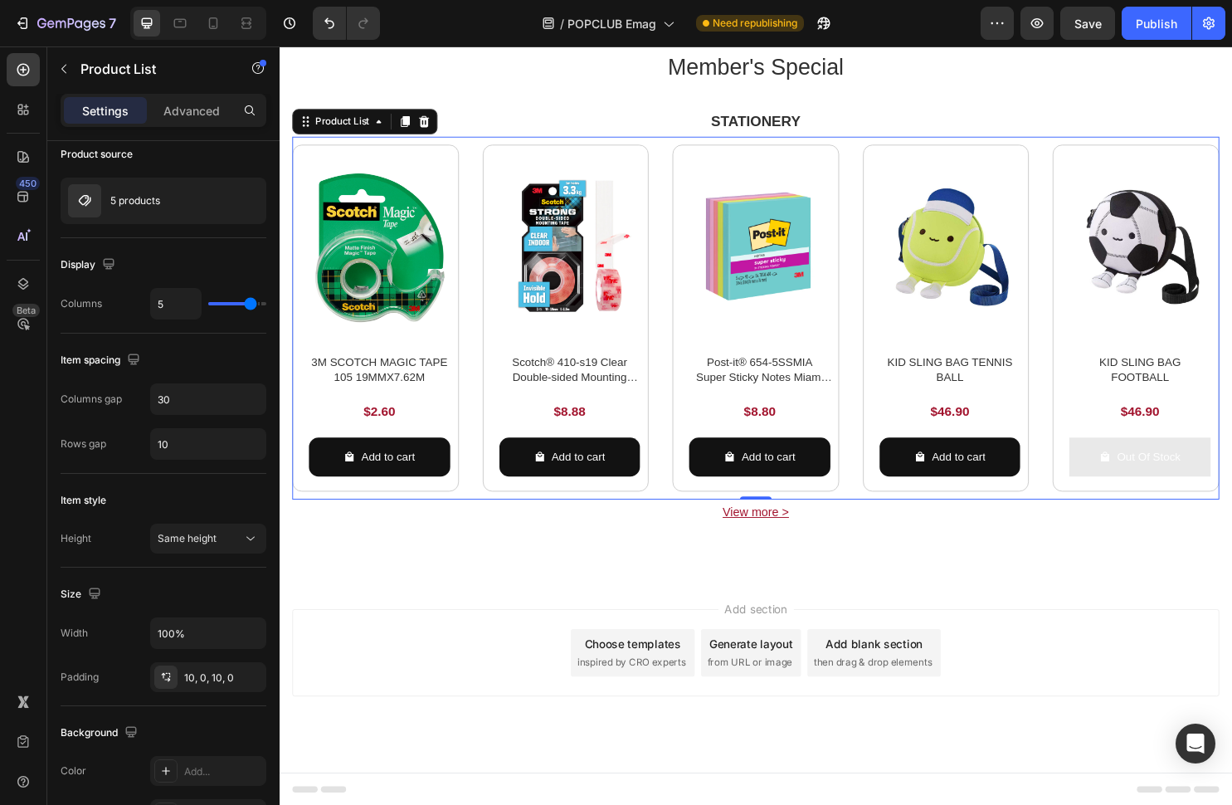
scroll to position [2116, 0]
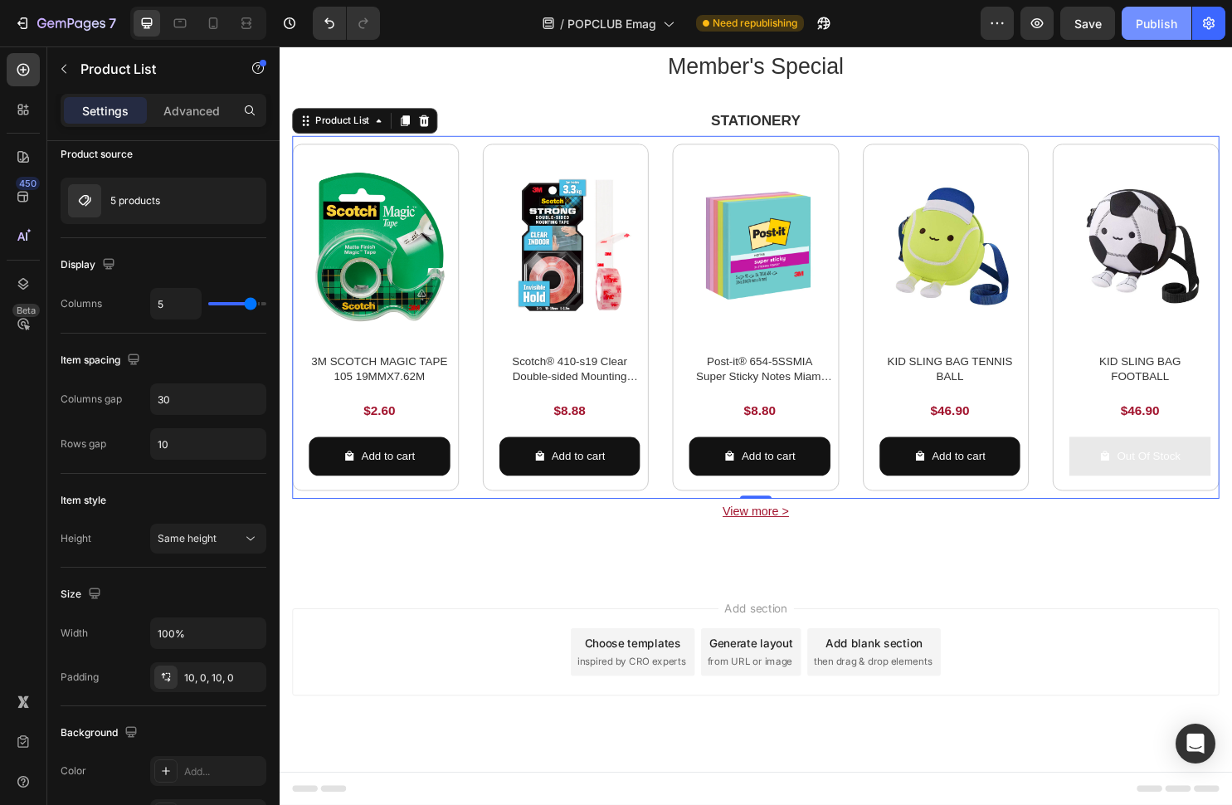
click at [1138, 37] on button "Publish" at bounding box center [1157, 23] width 70 height 33
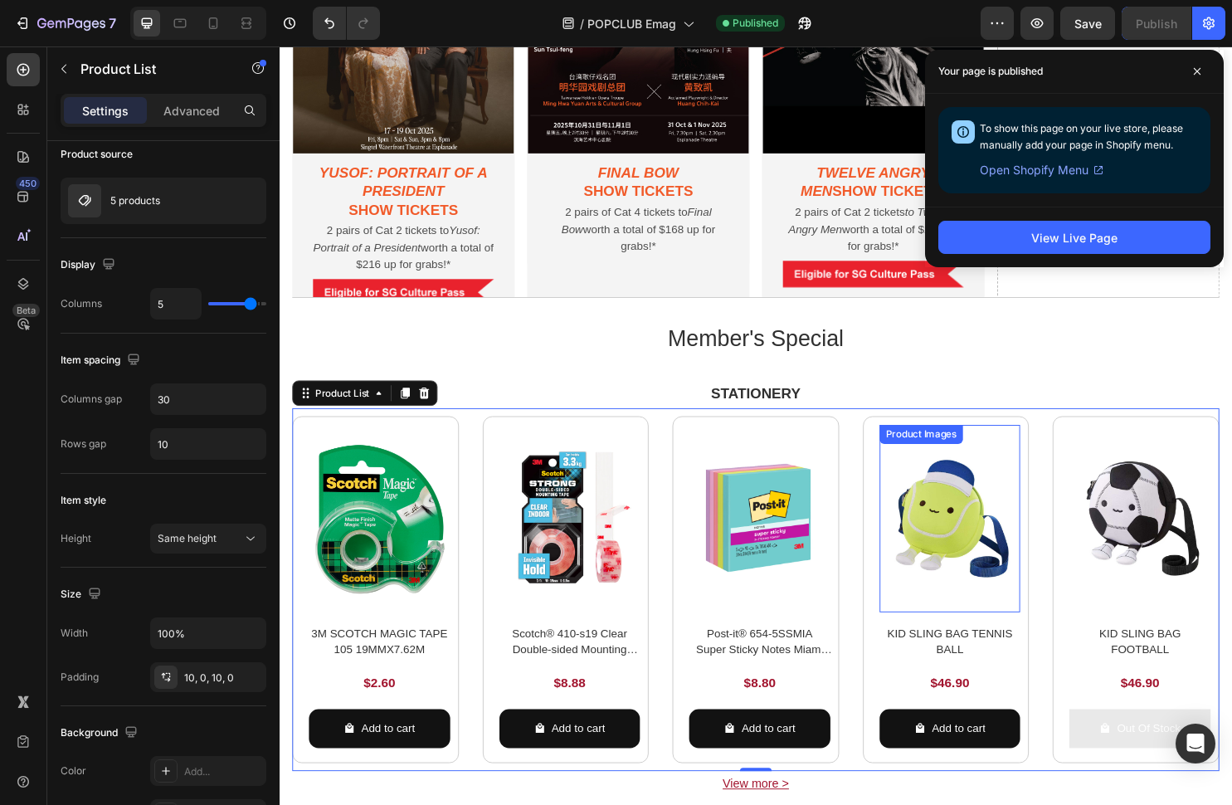
scroll to position [1781, 0]
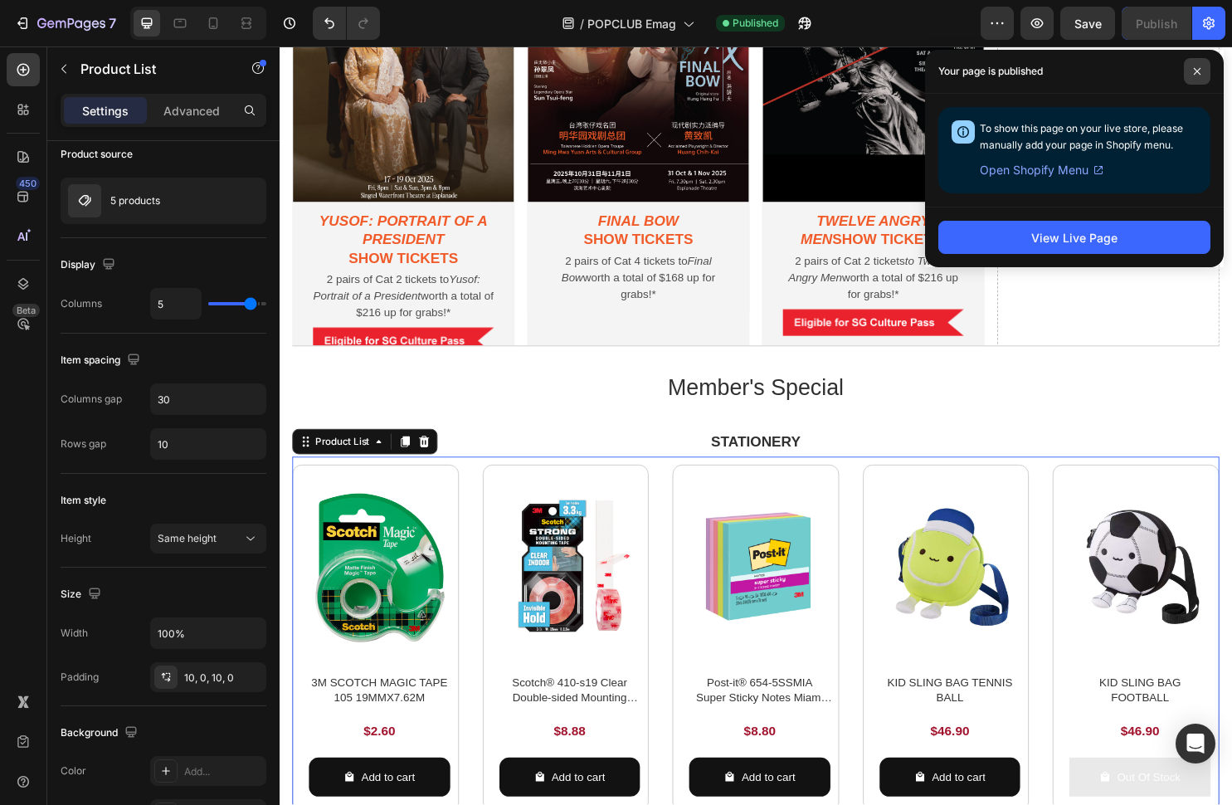
click at [1207, 69] on span at bounding box center [1197, 71] width 27 height 27
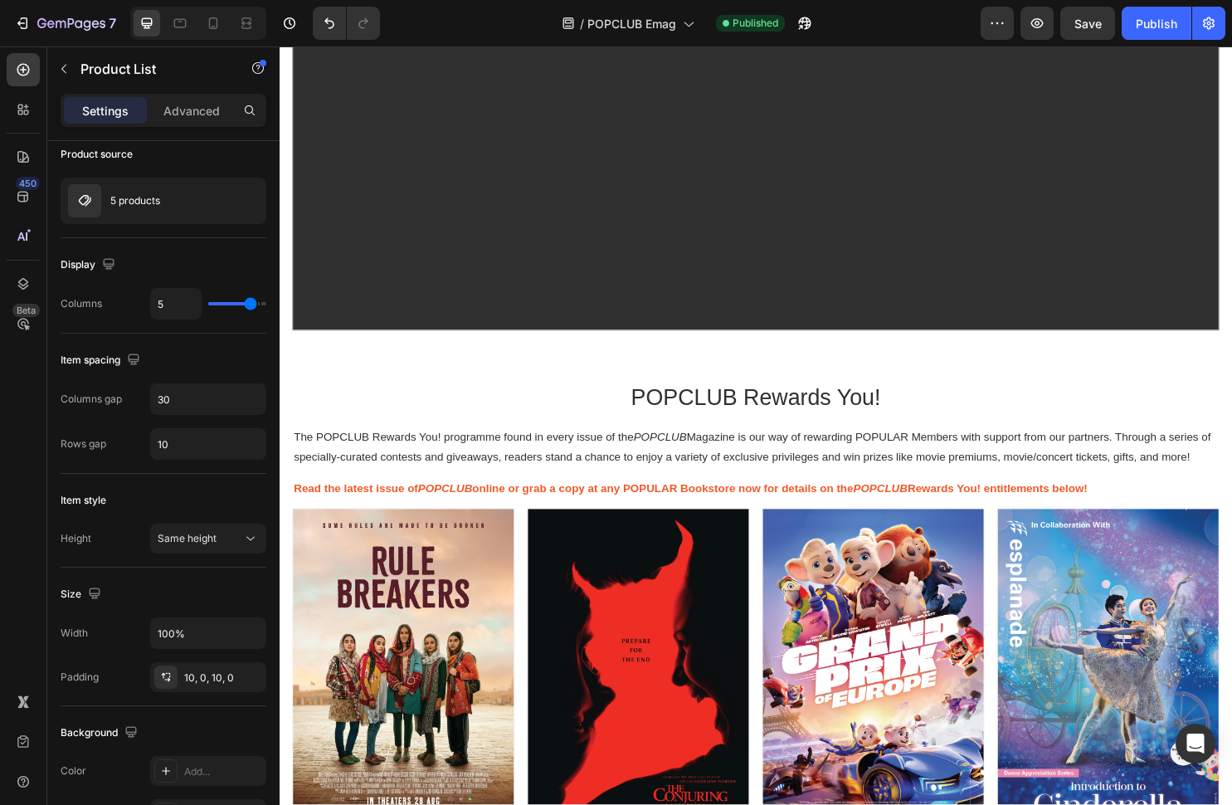
scroll to position [625, 0]
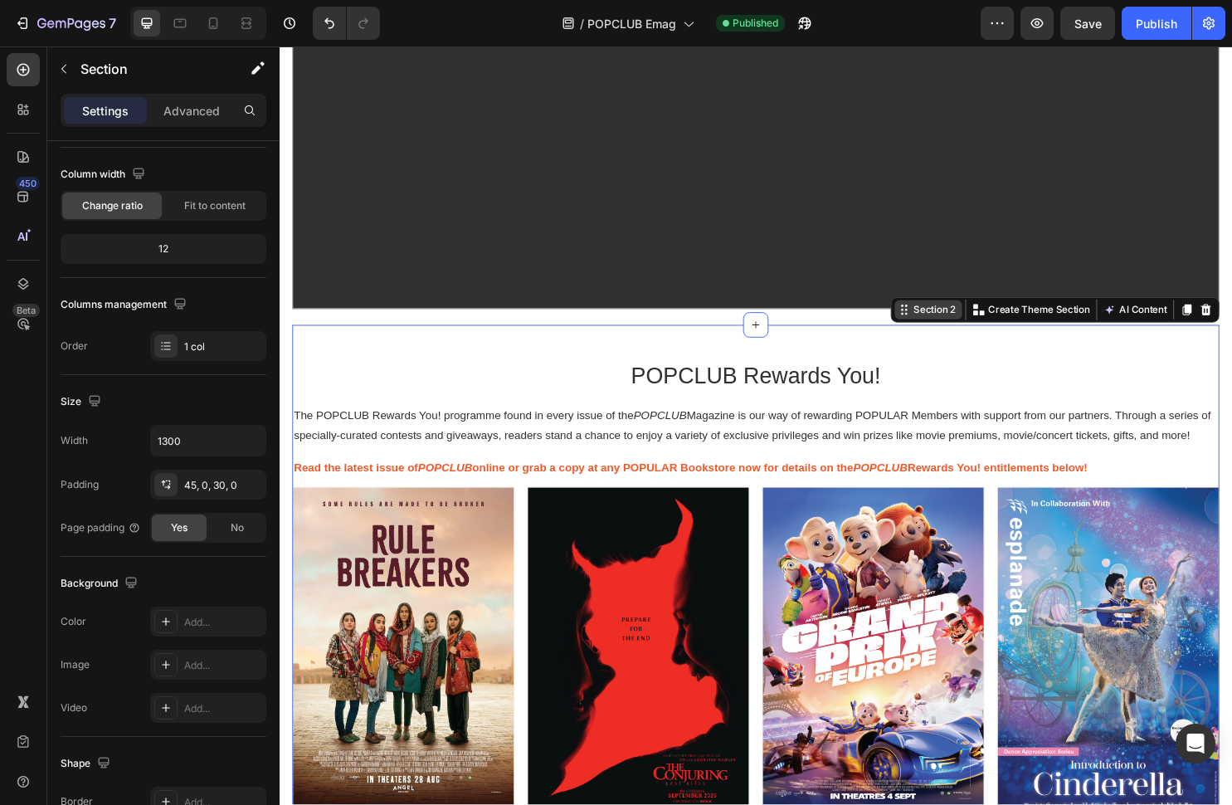
click at [1231, 333] on div "Section 2 You can create reusable sections Create Theme Section AI Content Writ…" at bounding box center [1091, 322] width 344 height 27
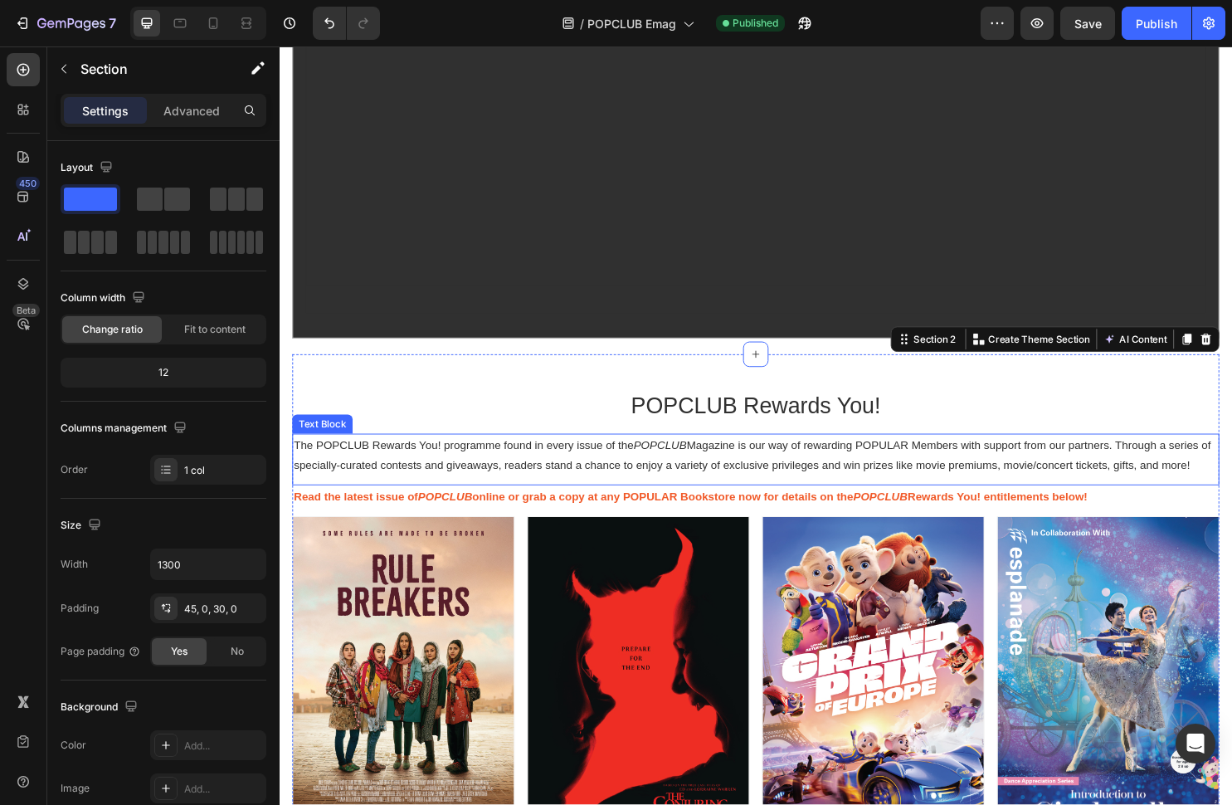
scroll to position [595, 0]
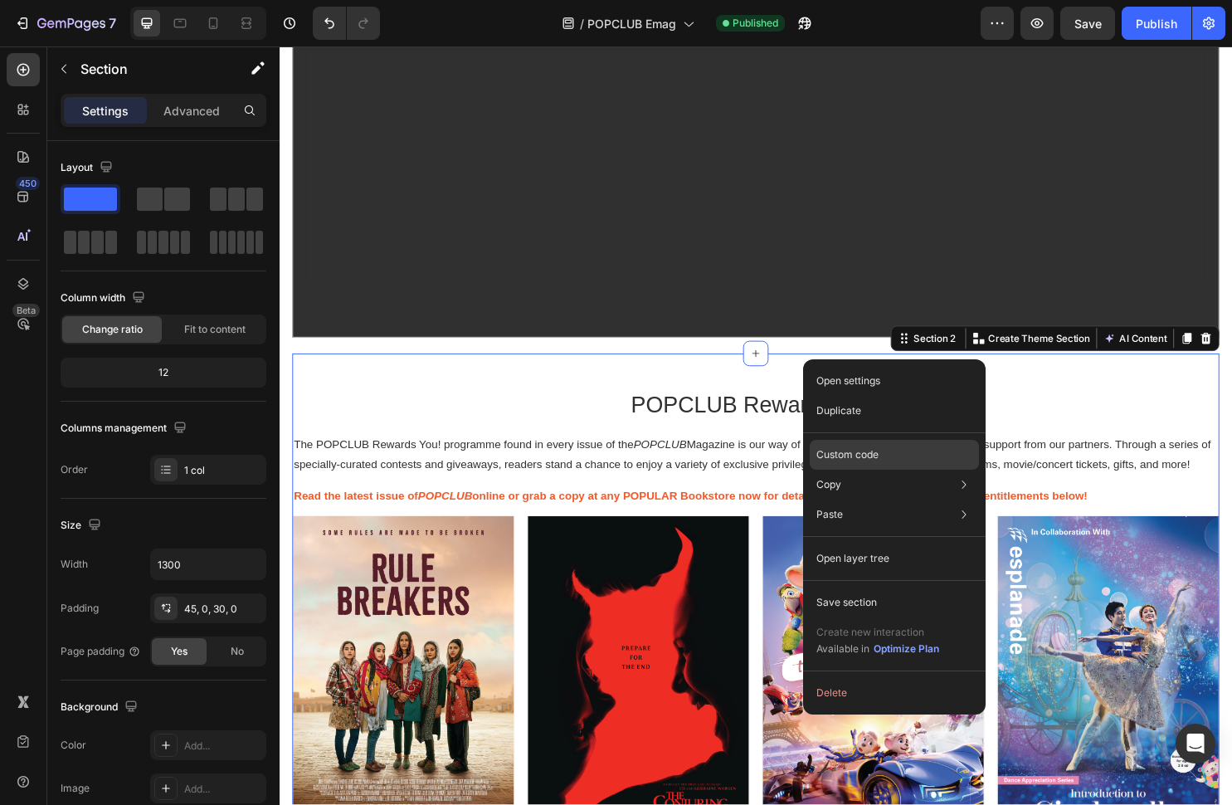
click at [917, 461] on div "Custom code" at bounding box center [894, 455] width 169 height 30
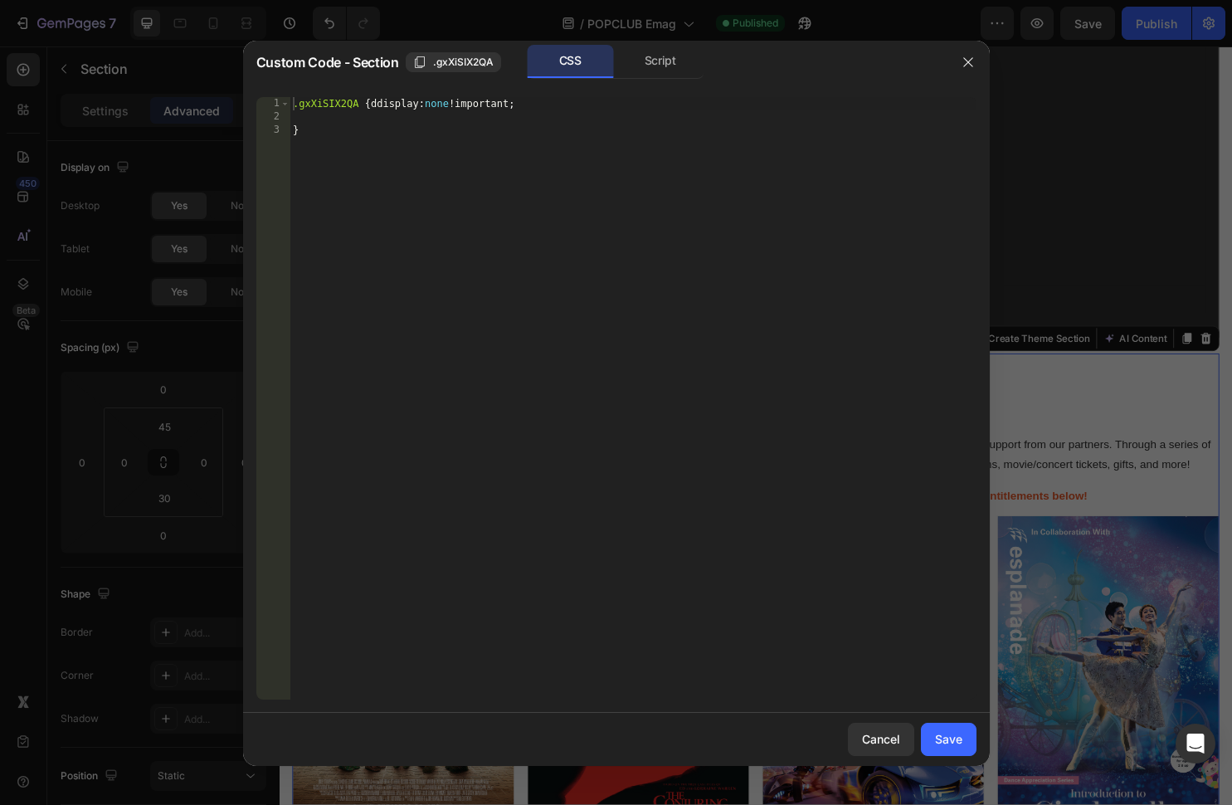
click at [376, 105] on div ".gxXiSIX2QA { ddisplay : none !important ; }" at bounding box center [633, 411] width 687 height 629
type textarea ".gxXiSIX2QA {display:none!important;"
click at [956, 733] on div "Save" at bounding box center [948, 738] width 27 height 17
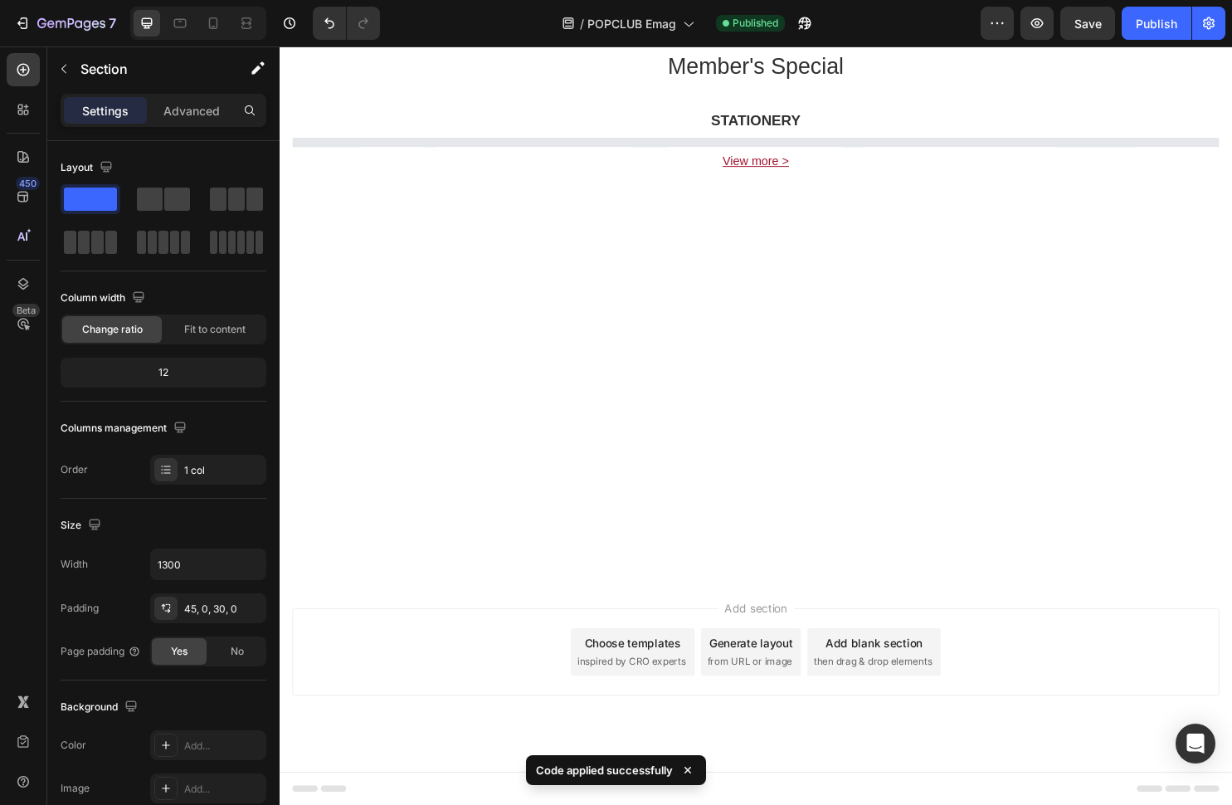
scroll to position [573, 0]
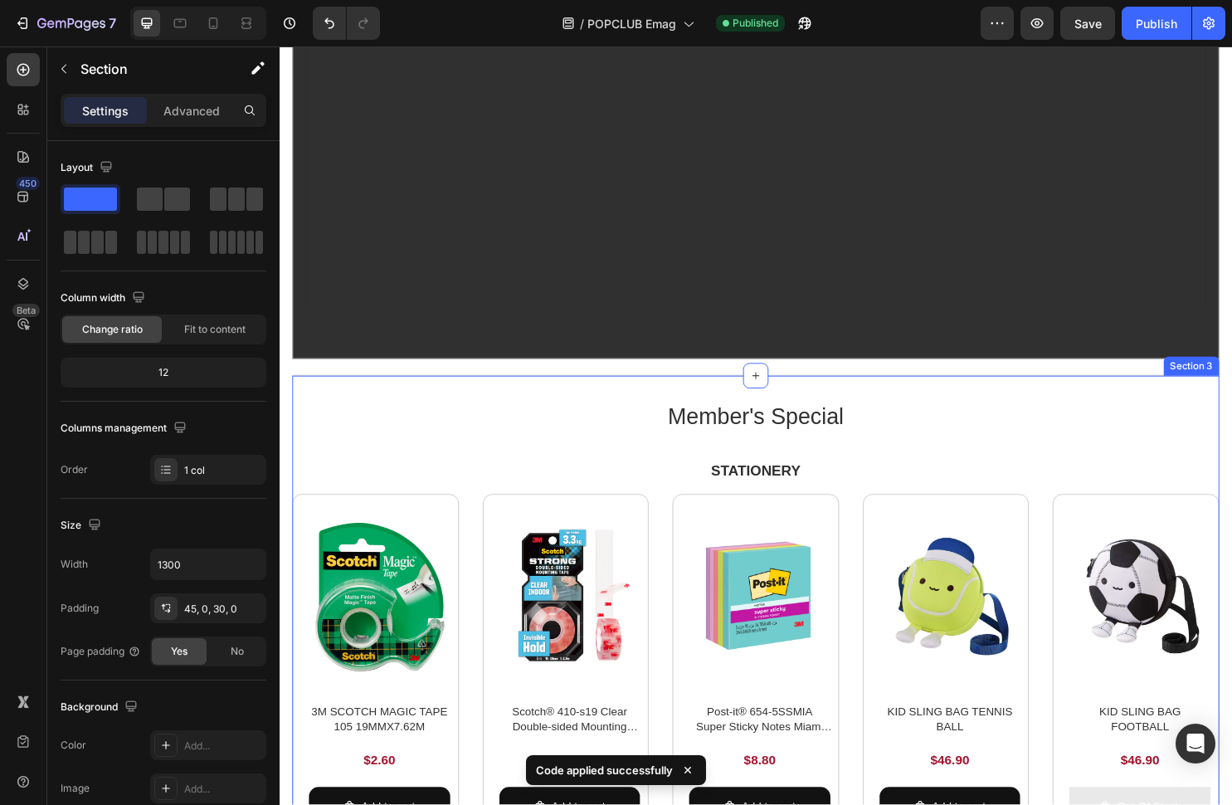
click at [1085, 409] on div "Member's Special Heading STATIONERY Text Block Product Images 3M SCOTCH MAGIC T…" at bounding box center [777, 678] width 969 height 577
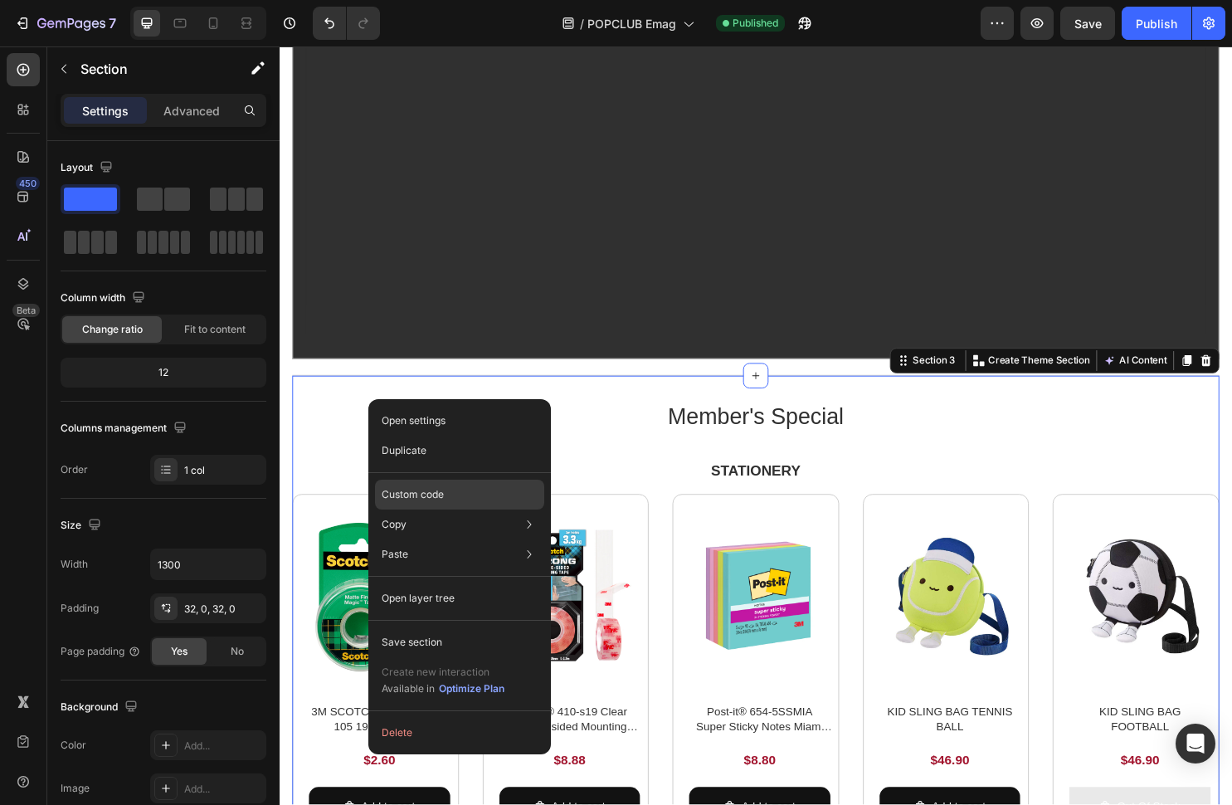
click at [449, 496] on div "Custom code" at bounding box center [459, 495] width 169 height 30
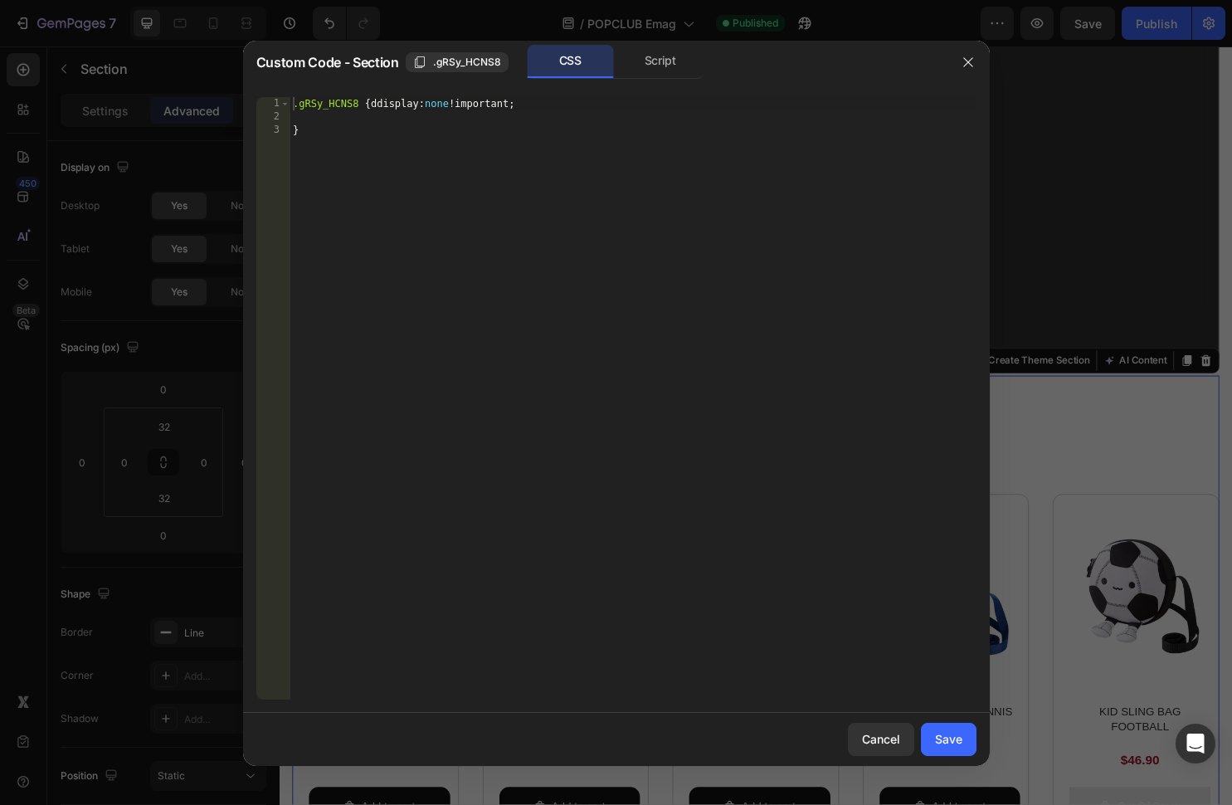
click at [373, 105] on div ".gRSy_HCNS8 { ddisplay : none !important ; }" at bounding box center [633, 411] width 687 height 629
type textarea ".gRSy_HCNS8 {display:none!important;"
drag, startPoint x: 965, startPoint y: 743, endPoint x: 719, endPoint y: 728, distance: 246.9
click at [965, 743] on button "Save" at bounding box center [949, 739] width 56 height 33
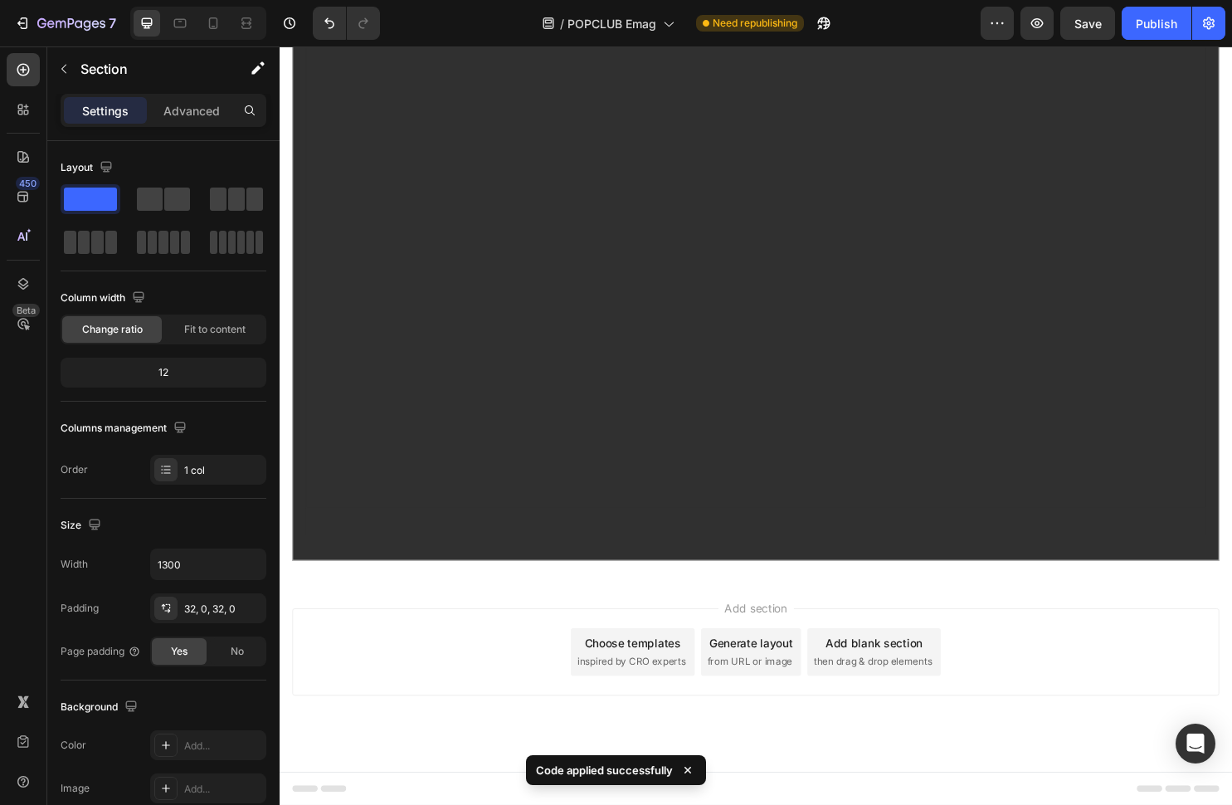
scroll to position [0, 0]
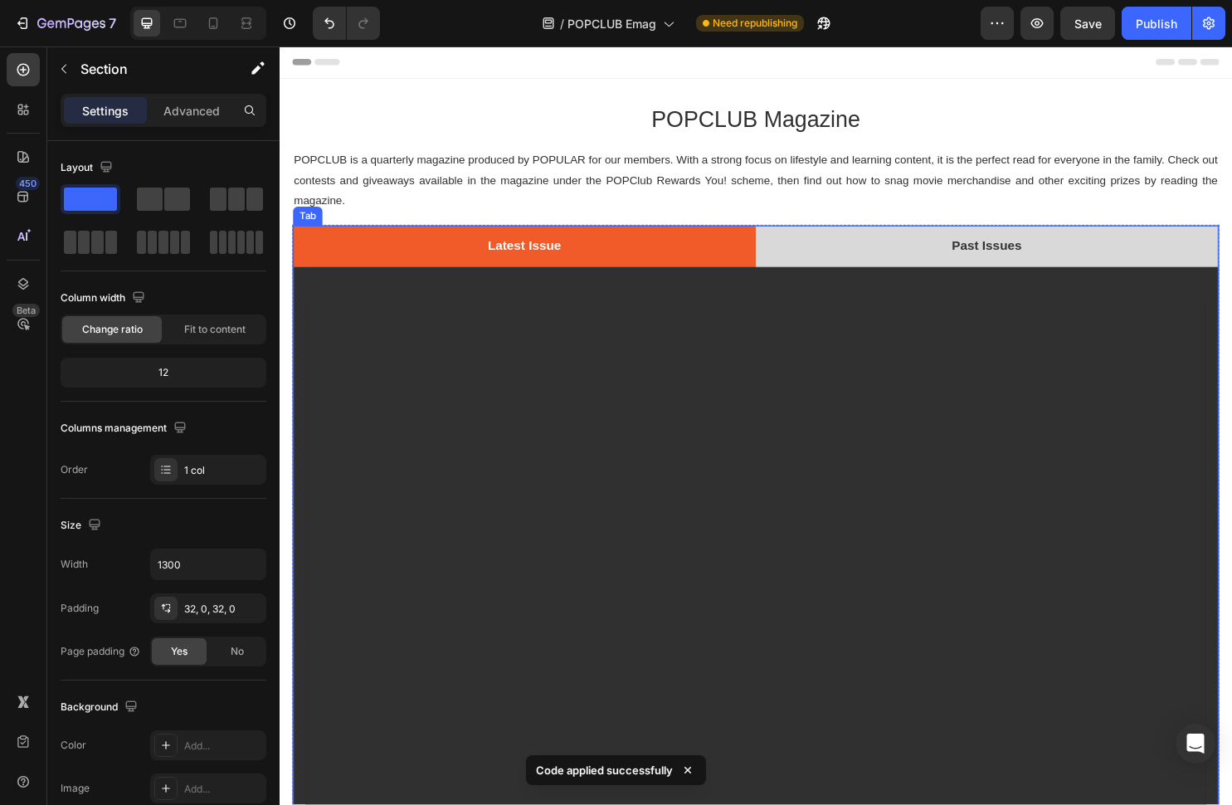
click at [889, 245] on li "Past Issues" at bounding box center [1020, 255] width 484 height 43
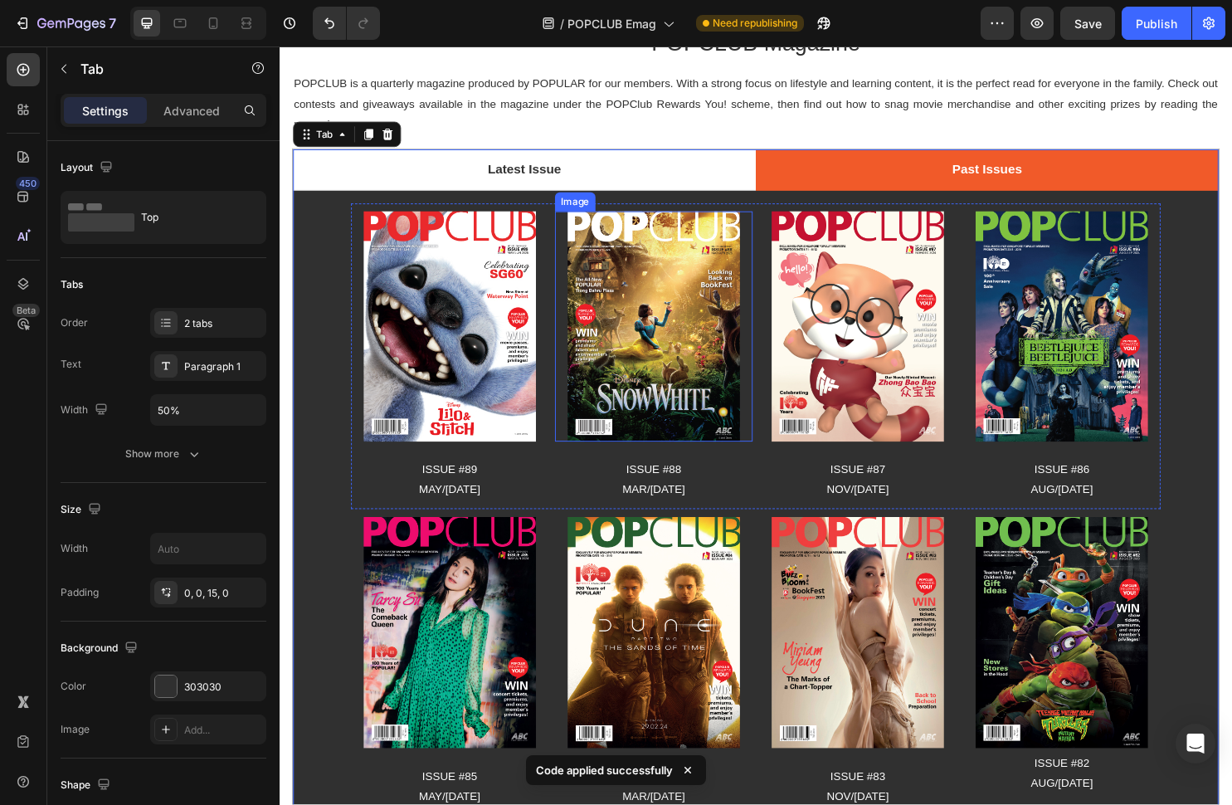
scroll to position [85, 0]
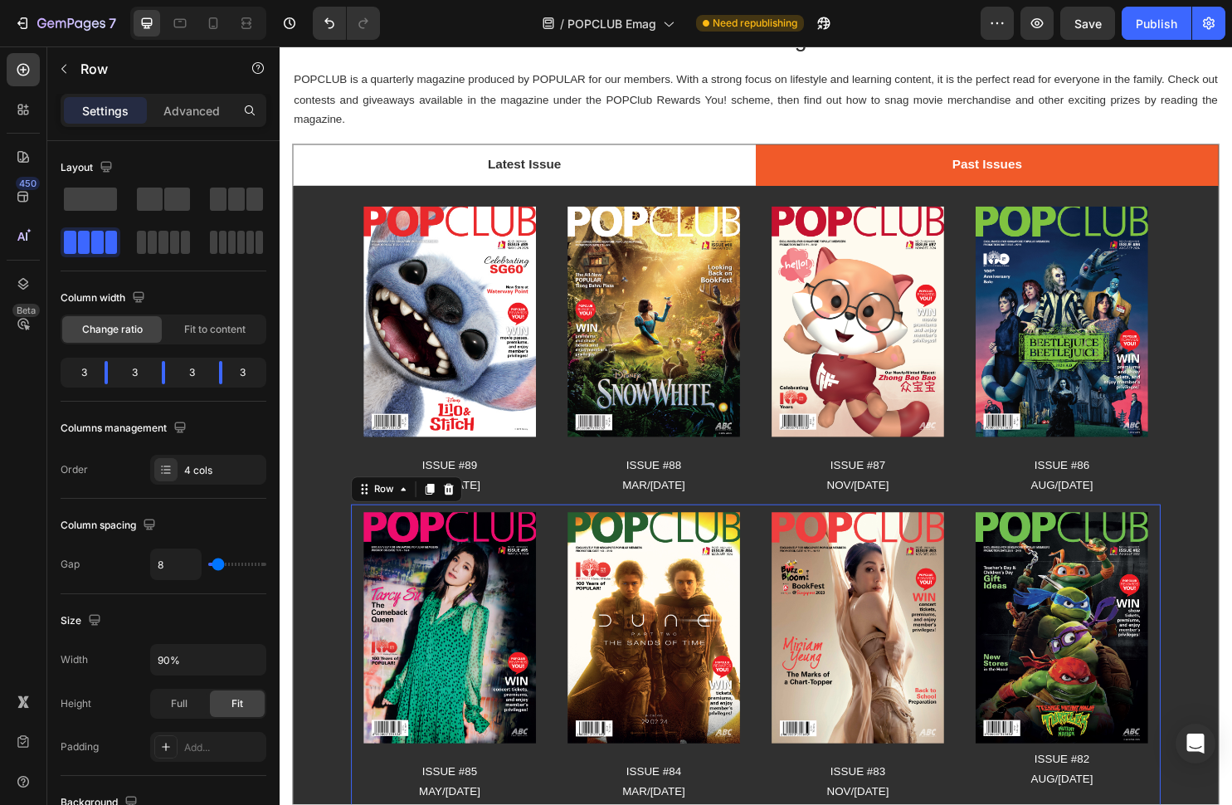
click at [1114, 529] on div "Image ISSUE #82 AUG/[DATE] Text Block" at bounding box center [1097, 685] width 207 height 320
click at [1103, 535] on img at bounding box center [1097, 654] width 180 height 241
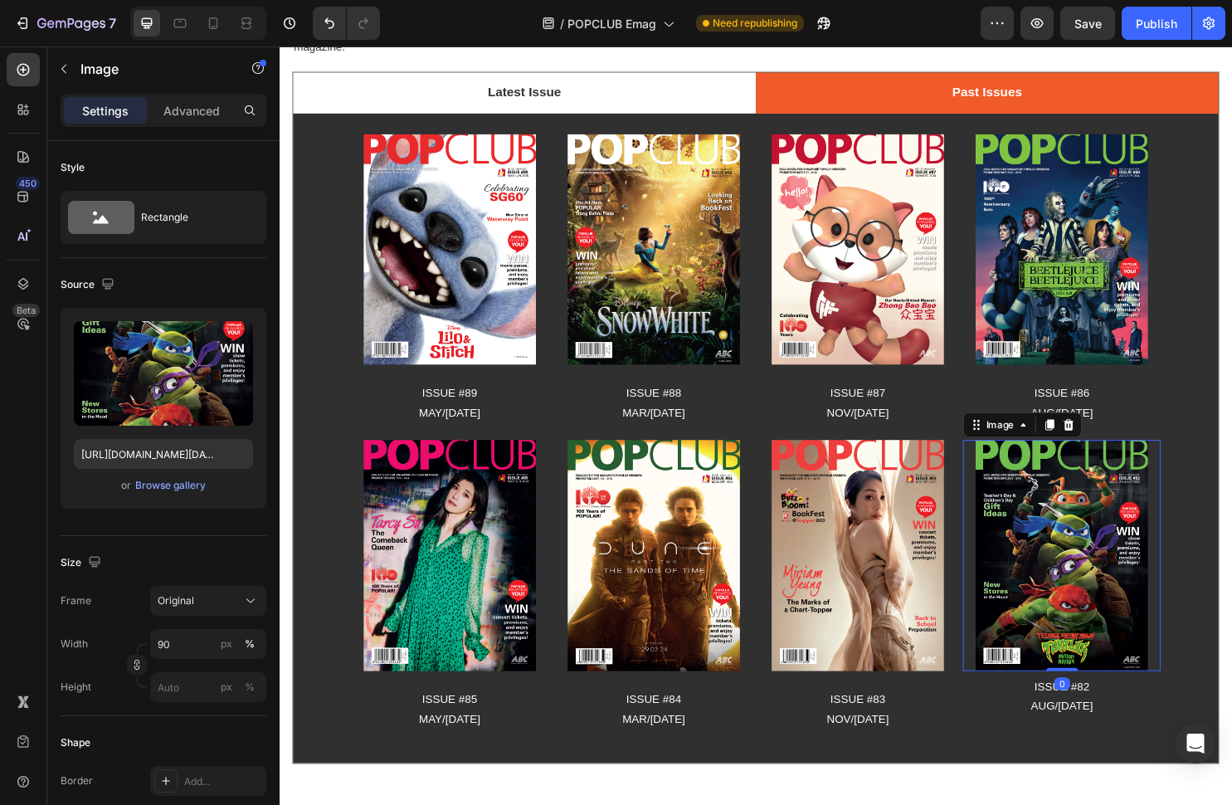
scroll to position [168, 0]
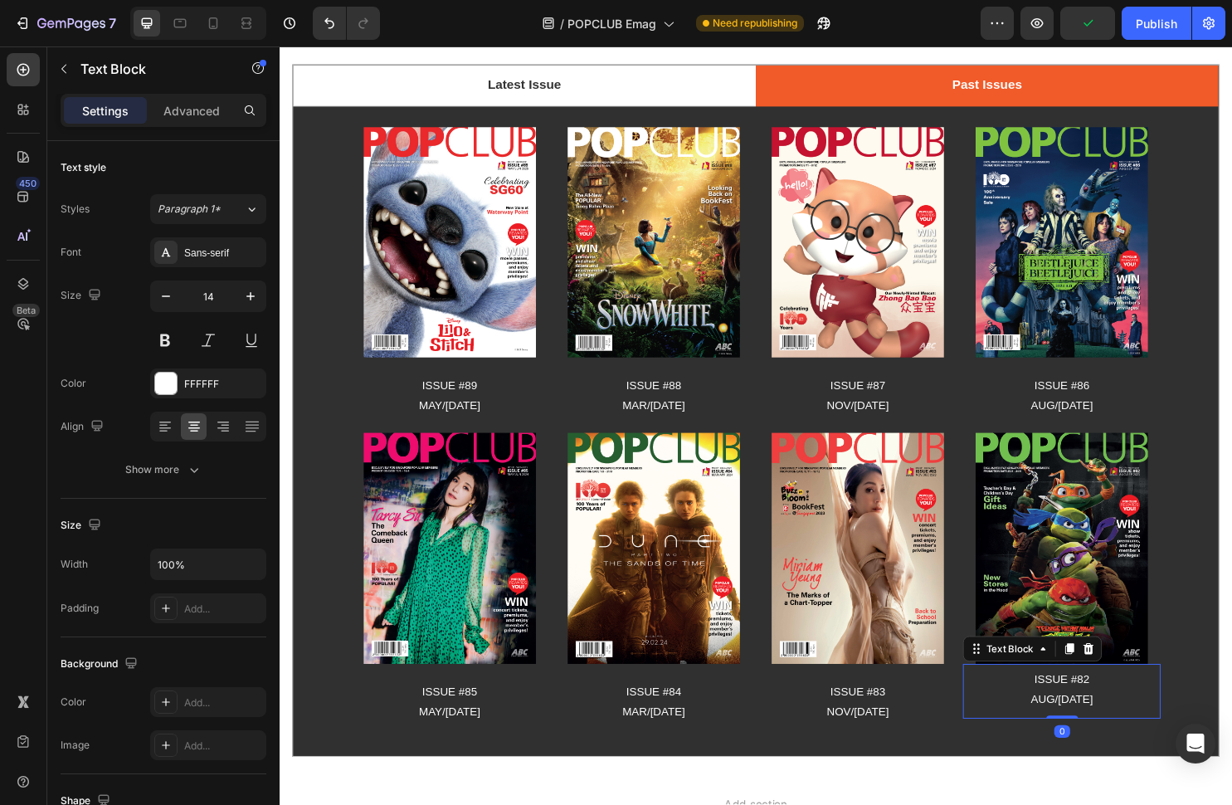
click at [1150, 719] on p "AUG/[DATE]" at bounding box center [1097, 729] width 203 height 21
click at [1125, 680] on icon at bounding box center [1125, 676] width 11 height 12
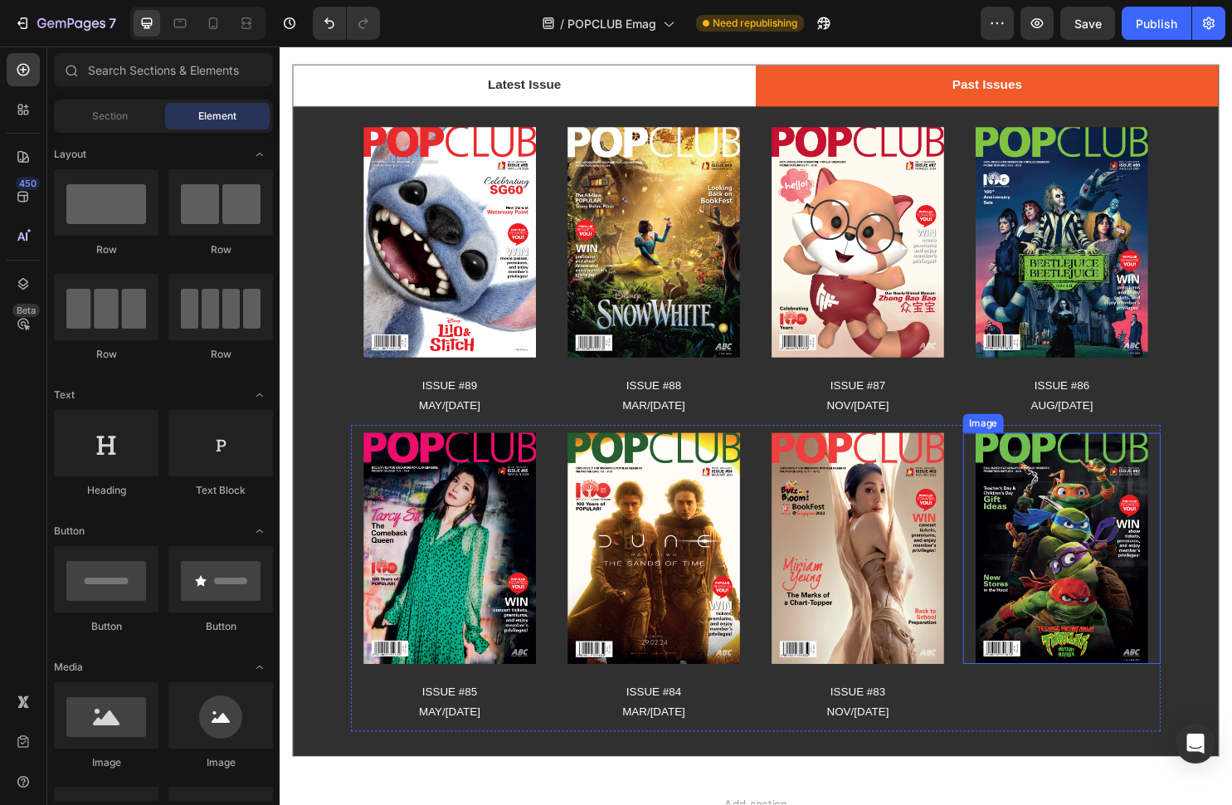
click at [1159, 593] on img at bounding box center [1097, 571] width 180 height 241
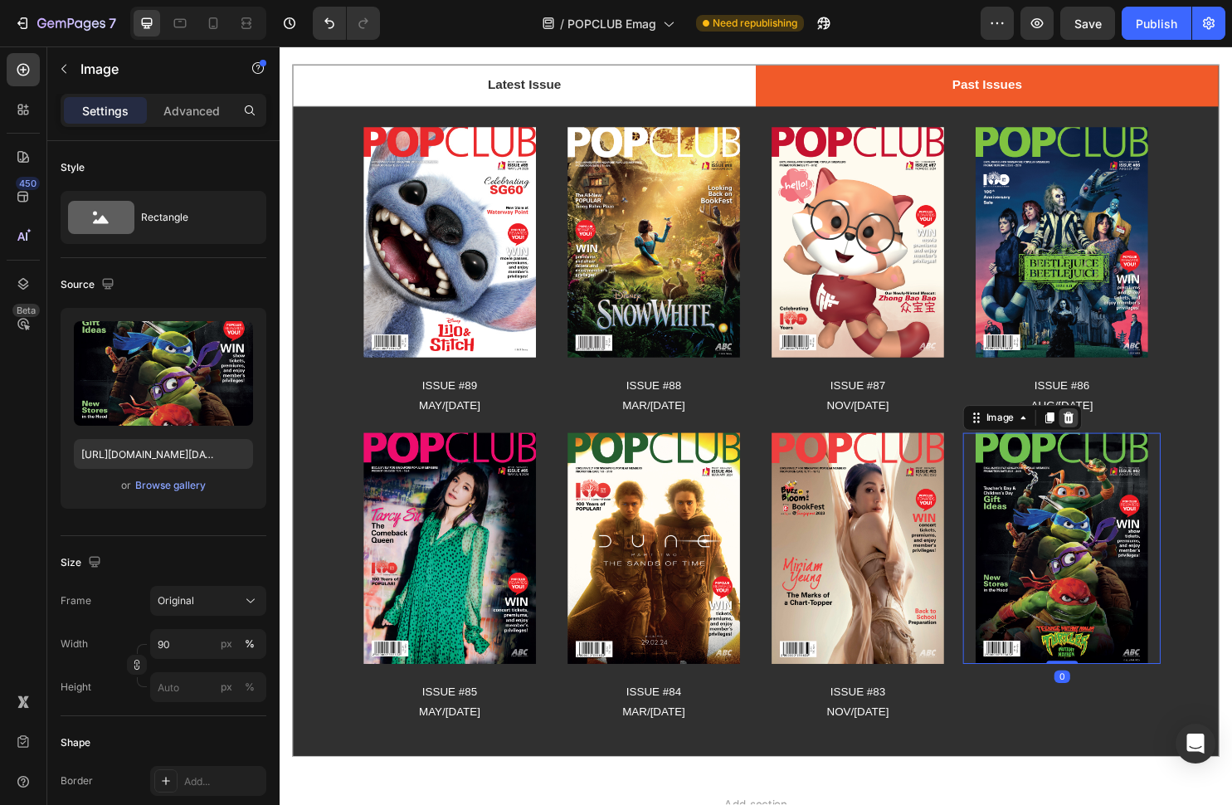
click at [1110, 436] on icon at bounding box center [1104, 434] width 13 height 13
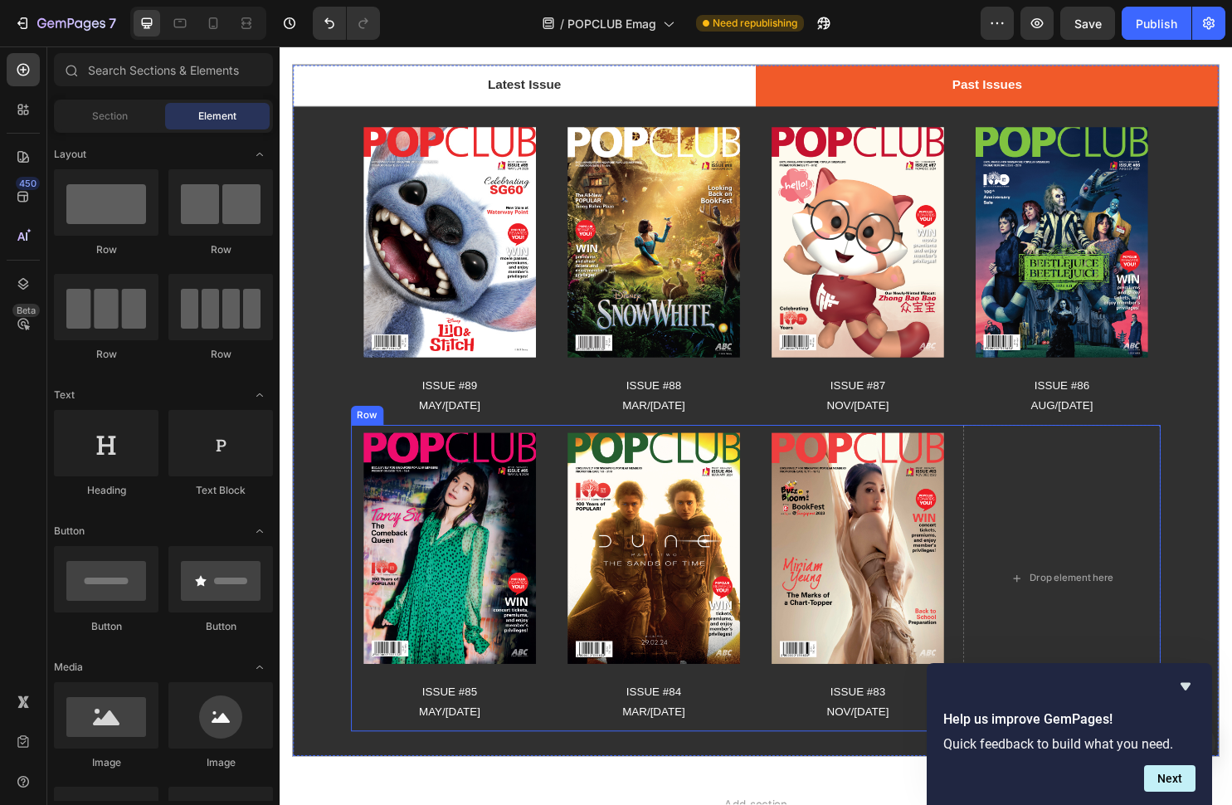
click at [879, 446] on div "Image ISSUE #83 NOV/[DATE] Text Block" at bounding box center [884, 602] width 207 height 320
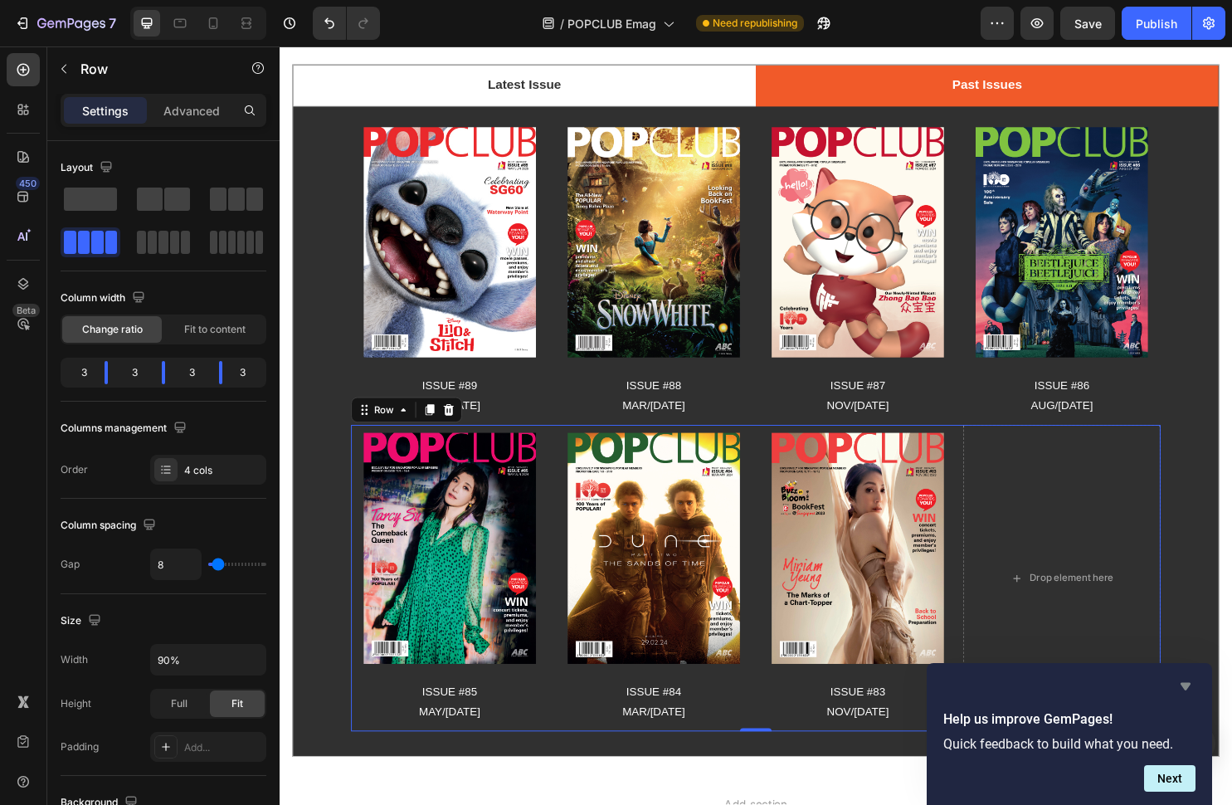
click at [1182, 688] on icon "Hide survey" at bounding box center [1186, 686] width 20 height 20
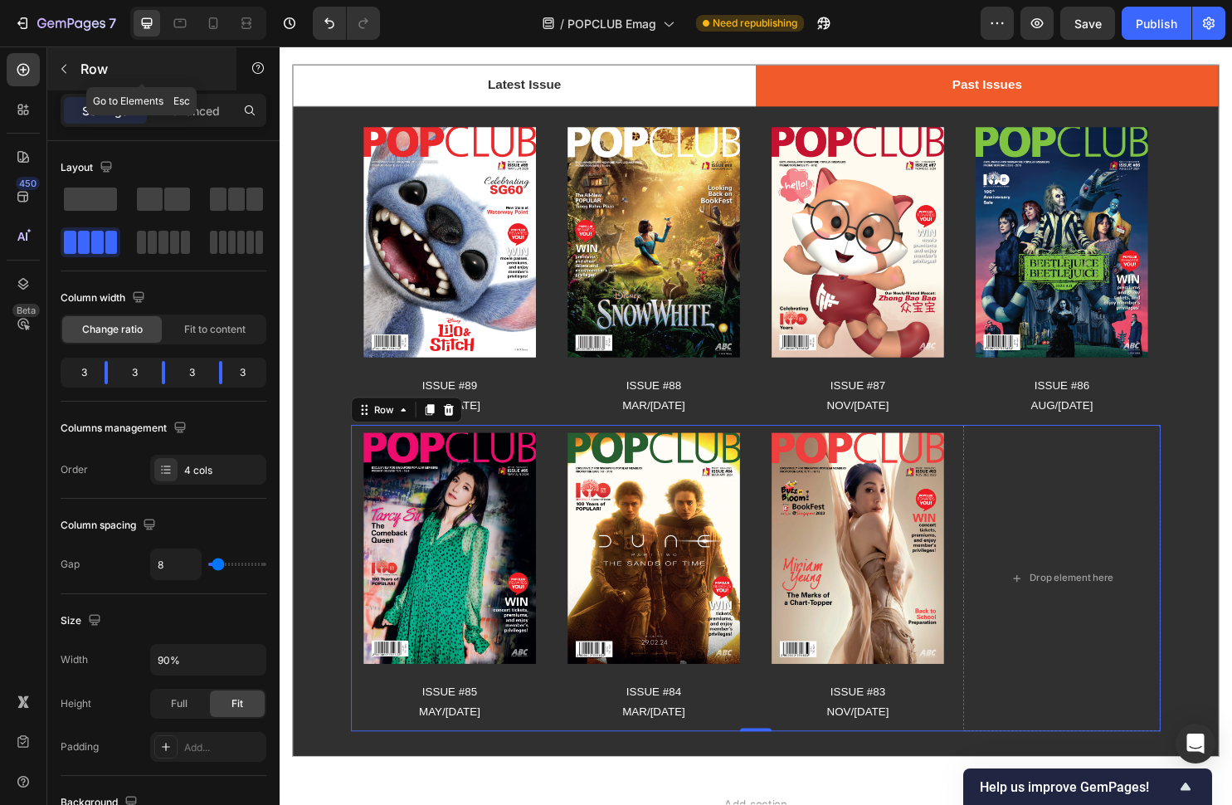
click at [61, 71] on icon "button" at bounding box center [63, 68] width 13 height 13
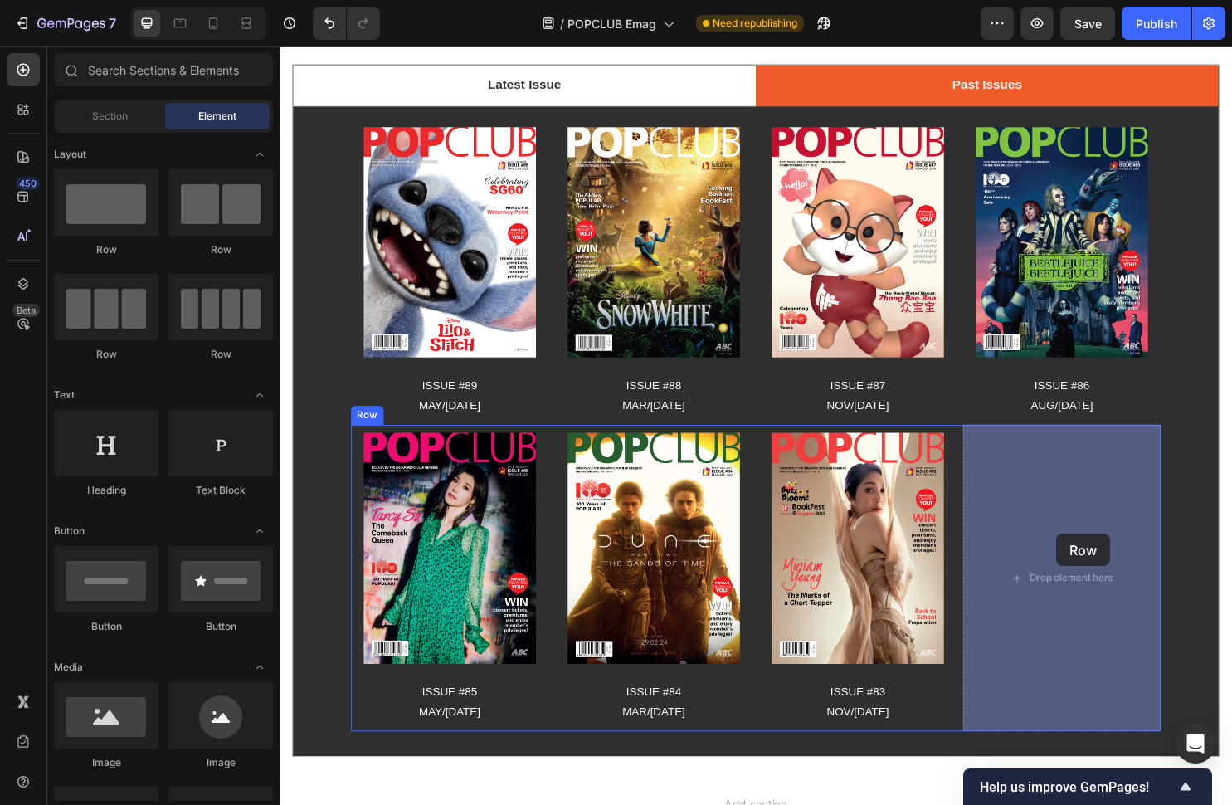
drag, startPoint x: 495, startPoint y: 324, endPoint x: 1091, endPoint y: 556, distance: 639.2
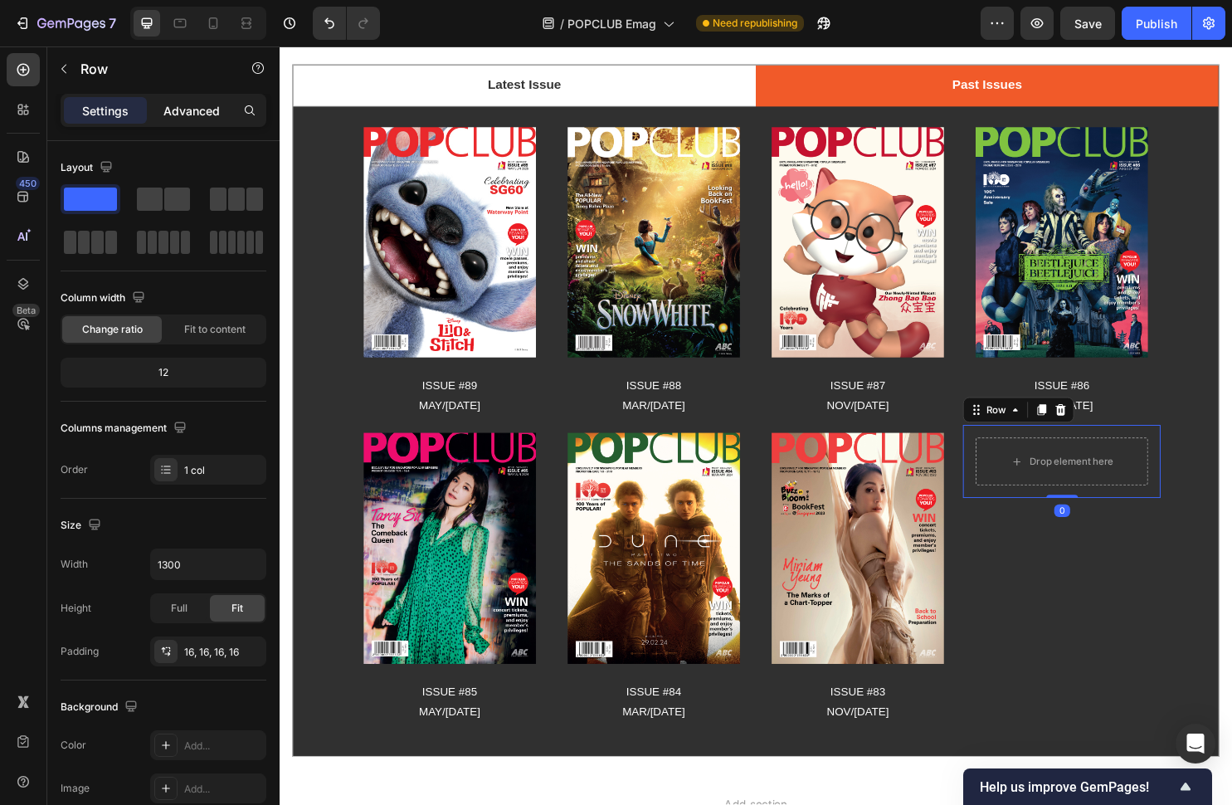
click at [180, 97] on div "Advanced" at bounding box center [191, 110] width 83 height 27
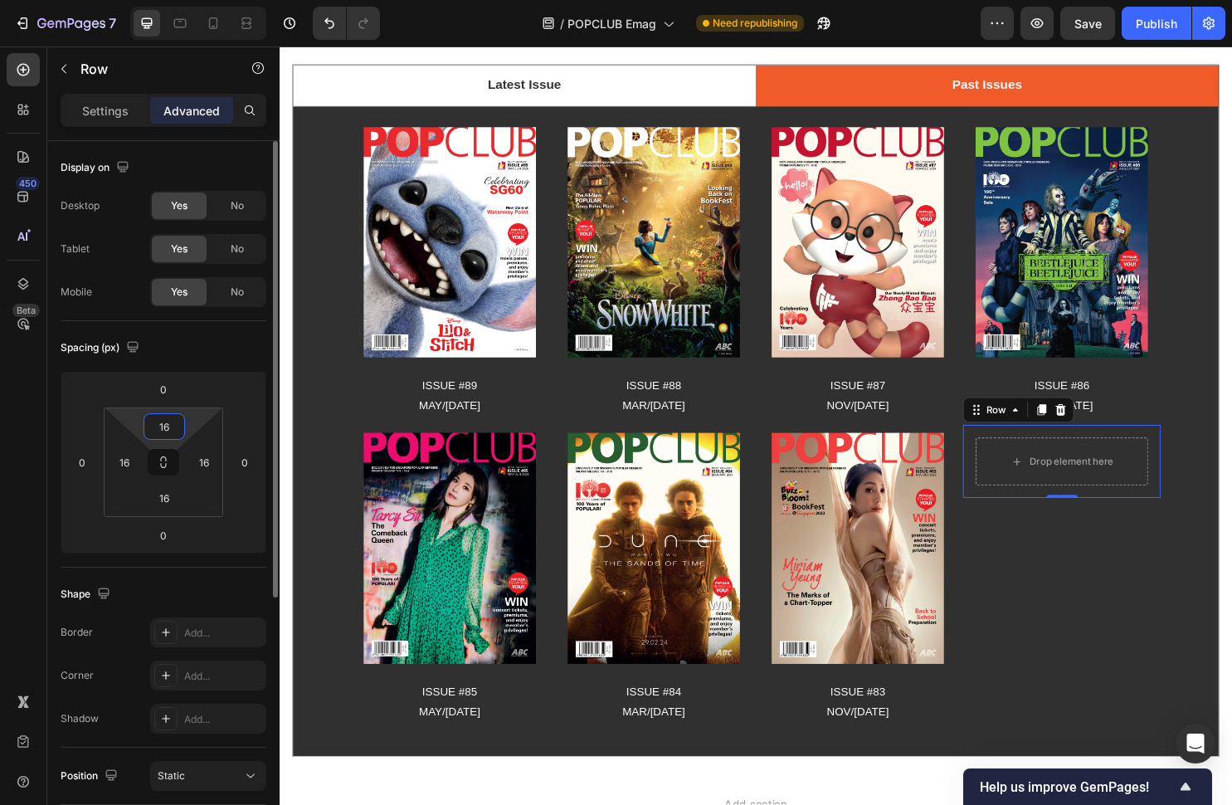
click at [158, 431] on input "16" at bounding box center [164, 426] width 33 height 25
type input "0"
click at [132, 463] on input "16" at bounding box center [124, 462] width 25 height 25
type input "0"
click at [209, 466] on input "16" at bounding box center [204, 462] width 25 height 25
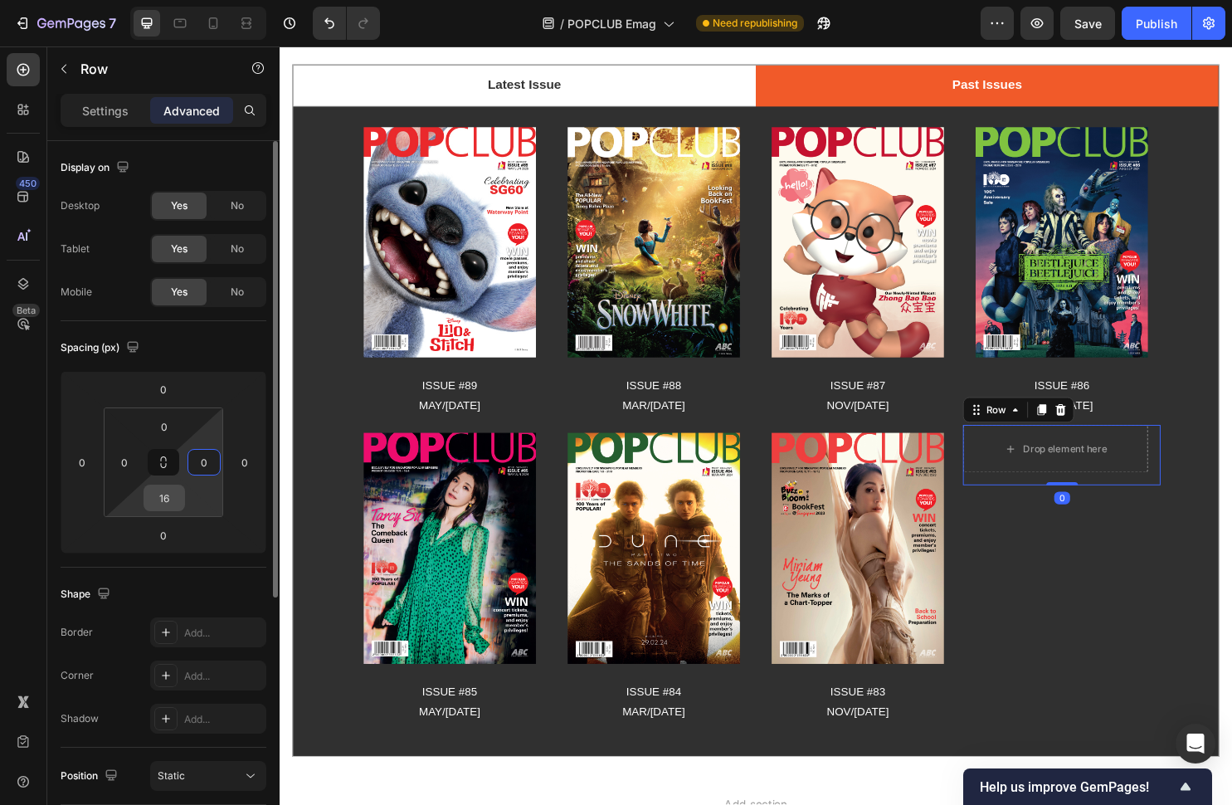
type input "0"
click at [169, 495] on input "16" at bounding box center [164, 497] width 33 height 25
type input "0"
click at [173, 396] on input "0" at bounding box center [163, 389] width 33 height 25
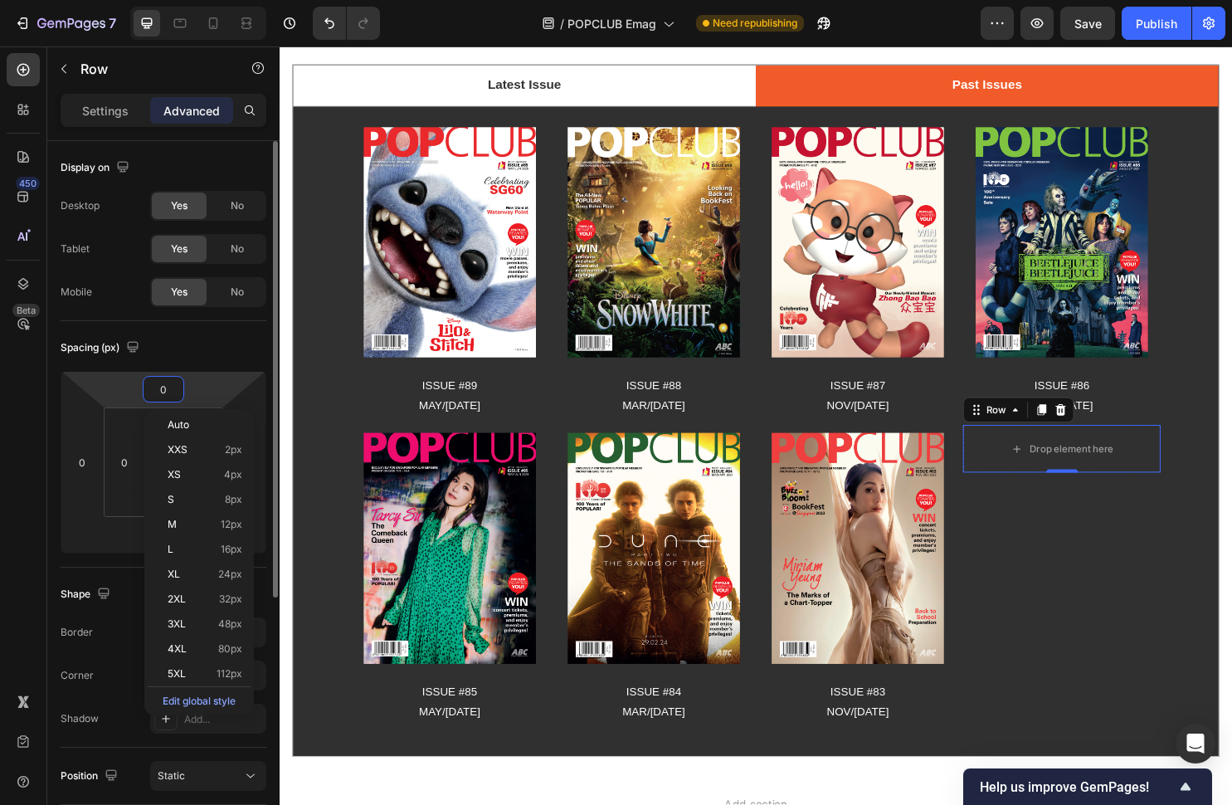
click at [124, 0] on html "7 Version history / POPCLUB Emag Need republishing Preview Save Publish 450 Bet…" at bounding box center [616, 0] width 1232 height 0
type input "-2"
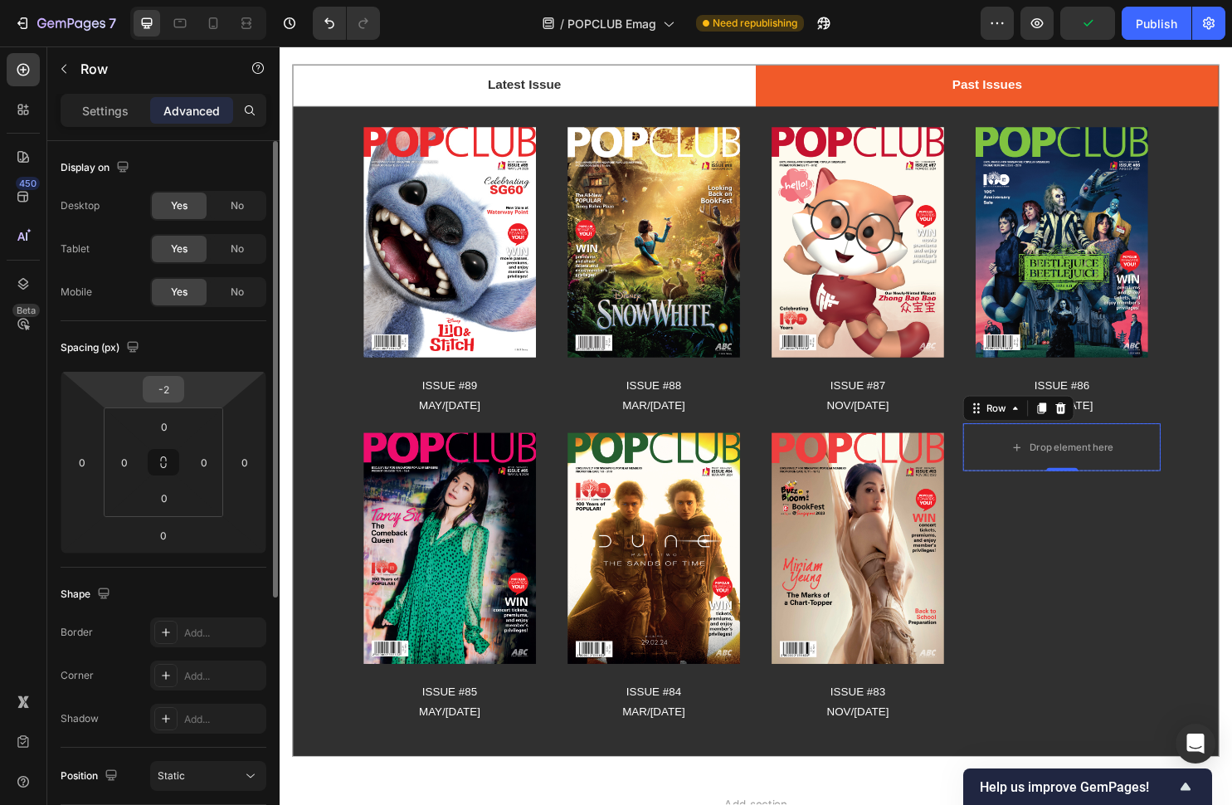
click at [171, 389] on input "-2" at bounding box center [163, 389] width 33 height 25
type input "0"
click at [166, 421] on input "0" at bounding box center [164, 426] width 33 height 25
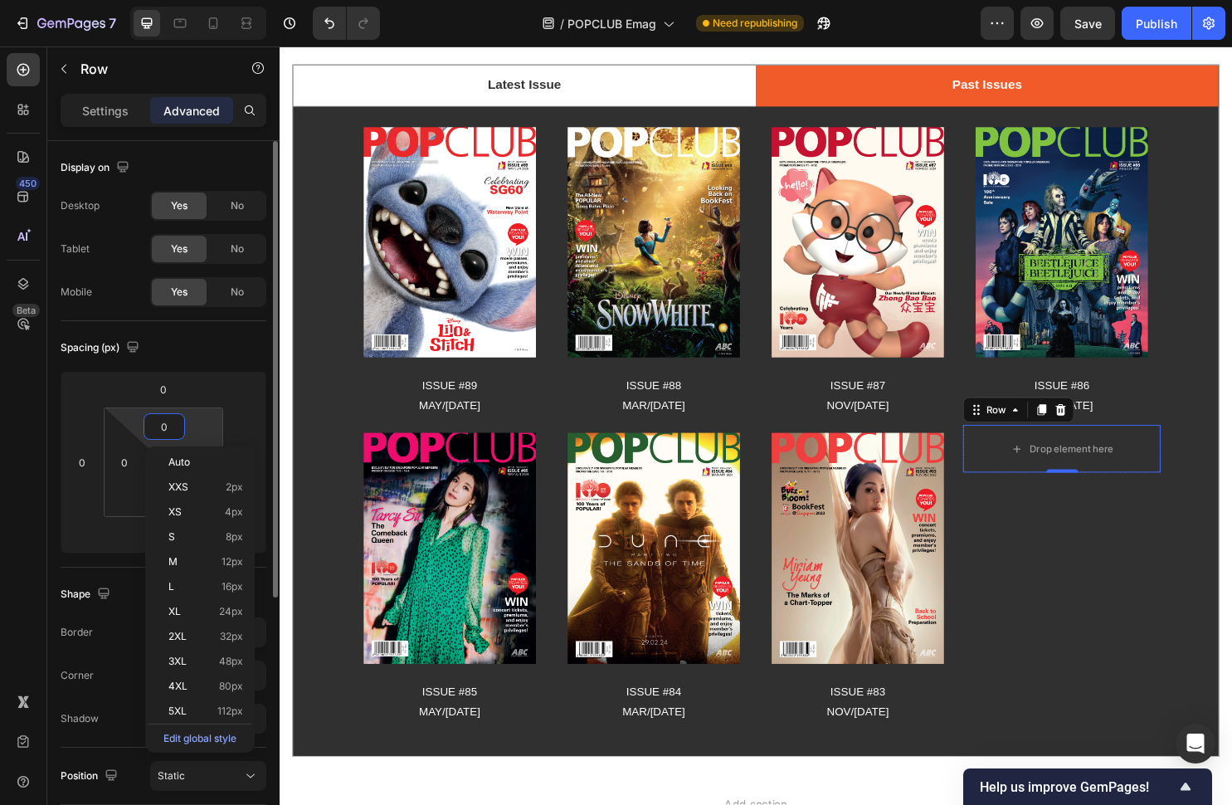
type input "3"
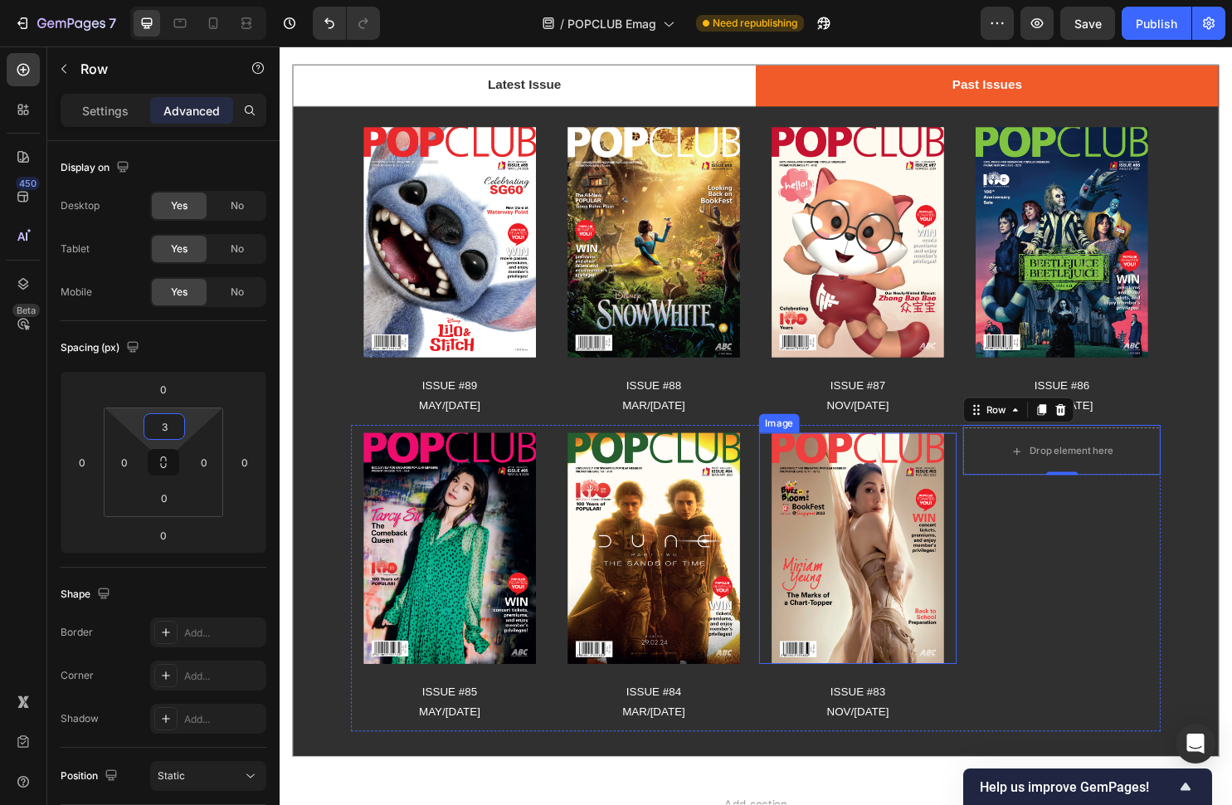
click at [909, 487] on img at bounding box center [884, 571] width 180 height 241
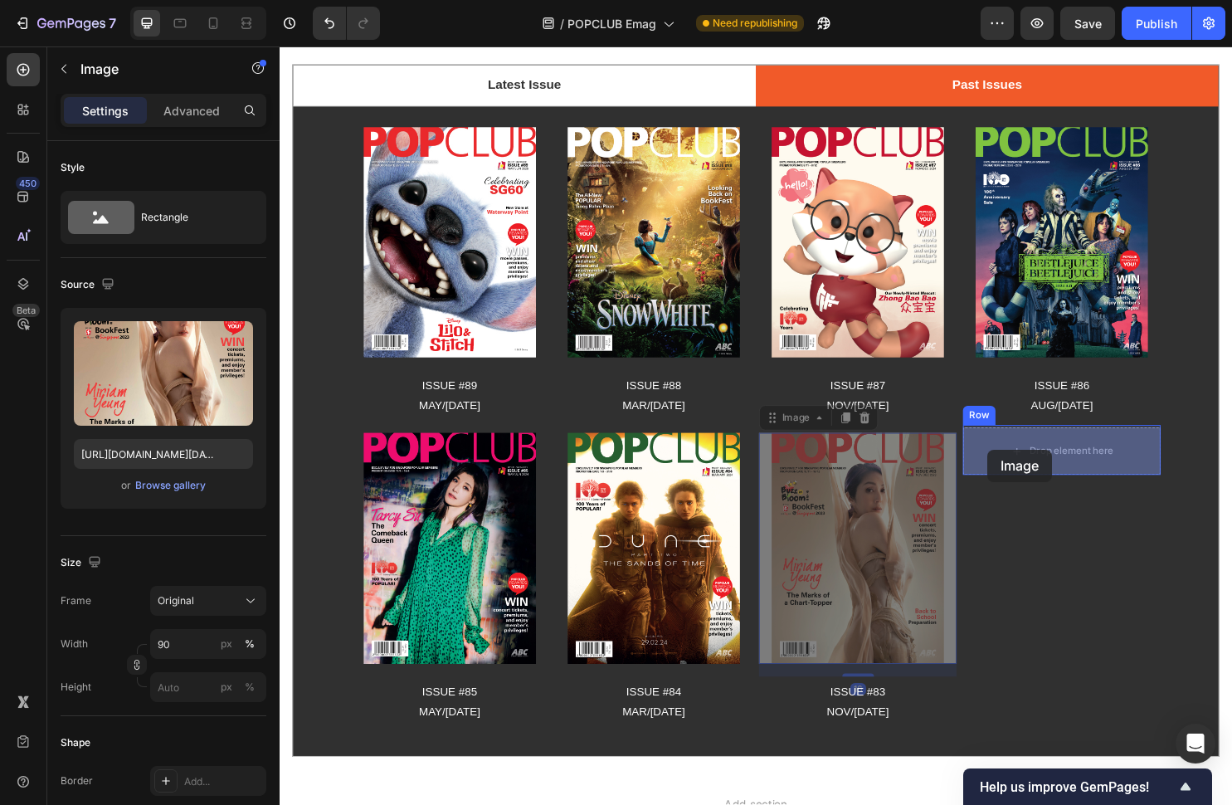
drag, startPoint x: 806, startPoint y: 436, endPoint x: 1009, endPoint y: 467, distance: 205.6
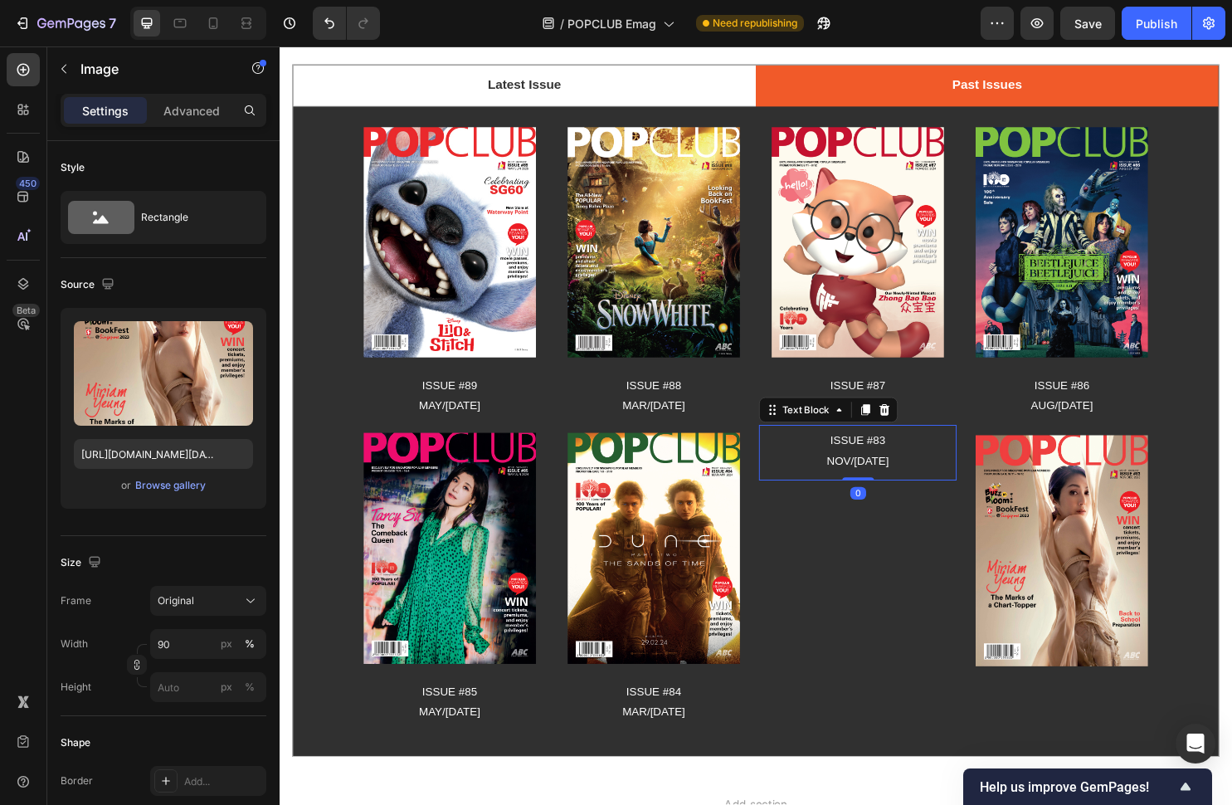
click at [908, 467] on p "ISSUE #83" at bounding box center [883, 458] width 203 height 21
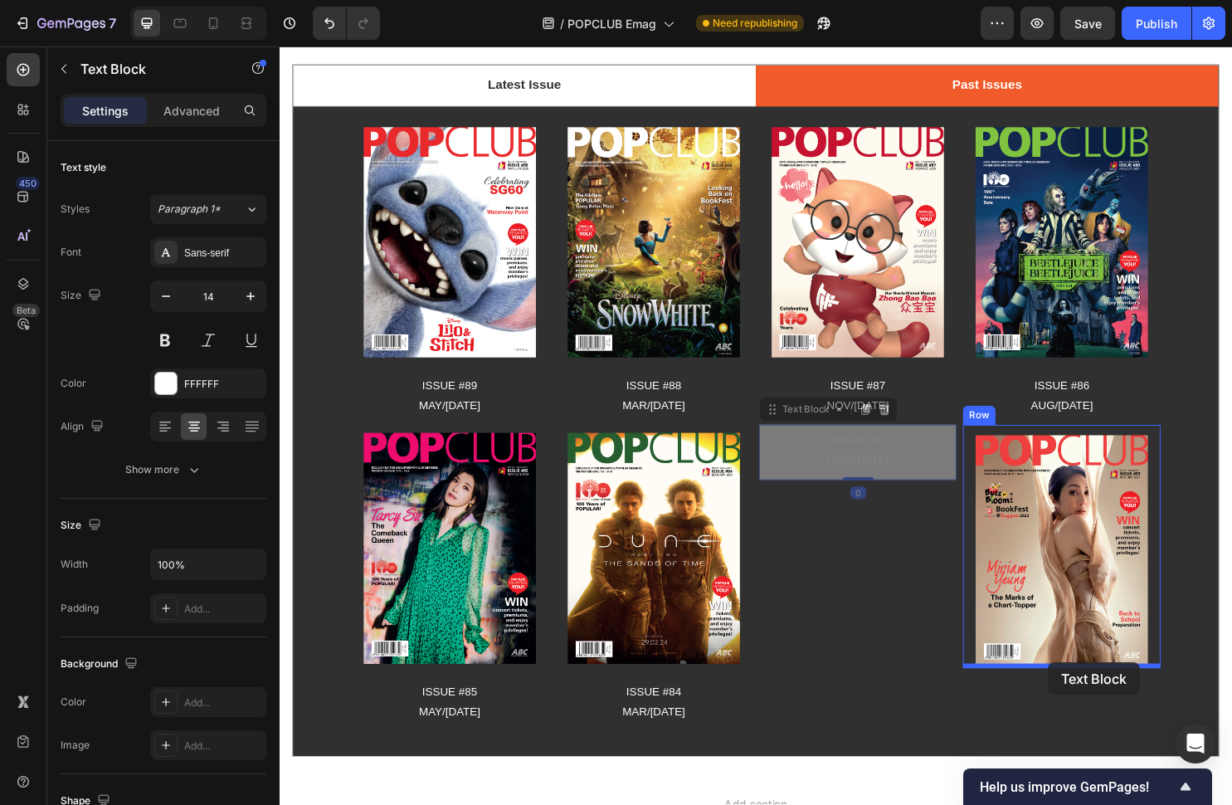
drag, startPoint x: 801, startPoint y: 433, endPoint x: 1083, endPoint y: 690, distance: 381.8
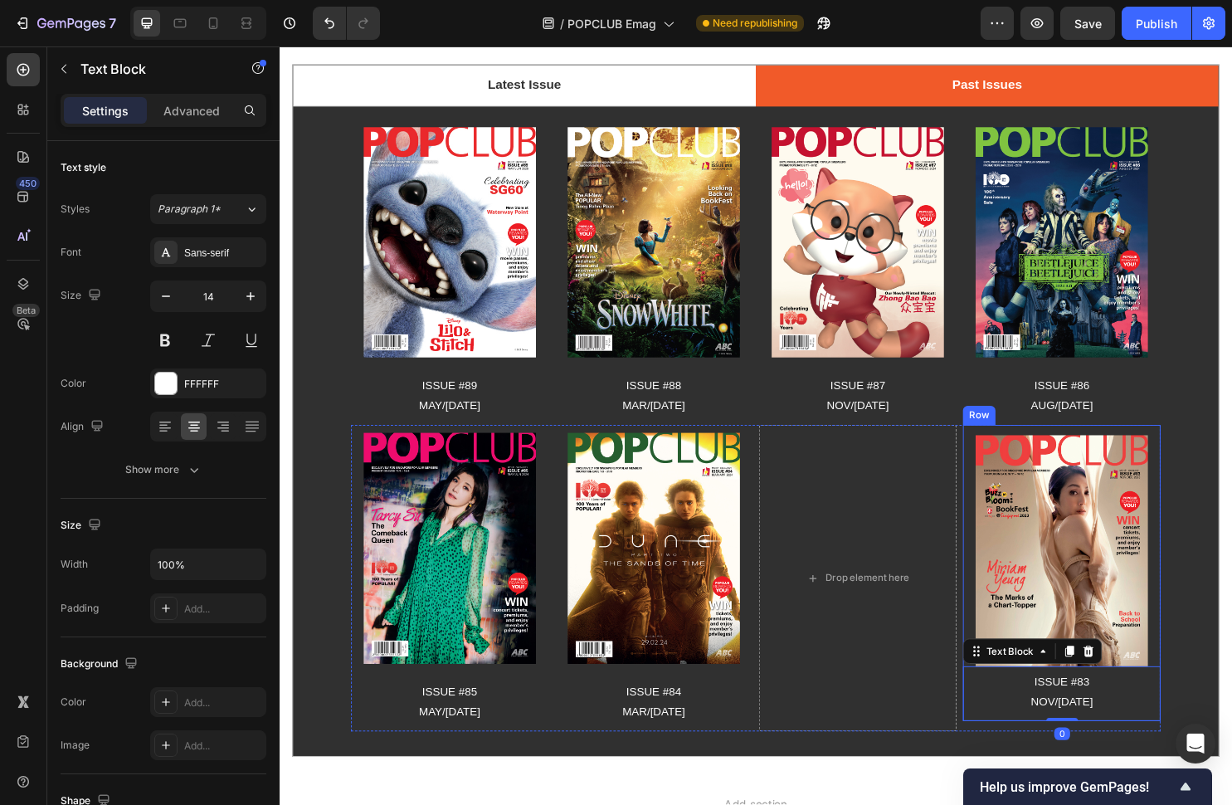
click at [1078, 447] on div "Image ISSUE #83 NOV/[DATE] Text Block 0" at bounding box center [1097, 598] width 207 height 307
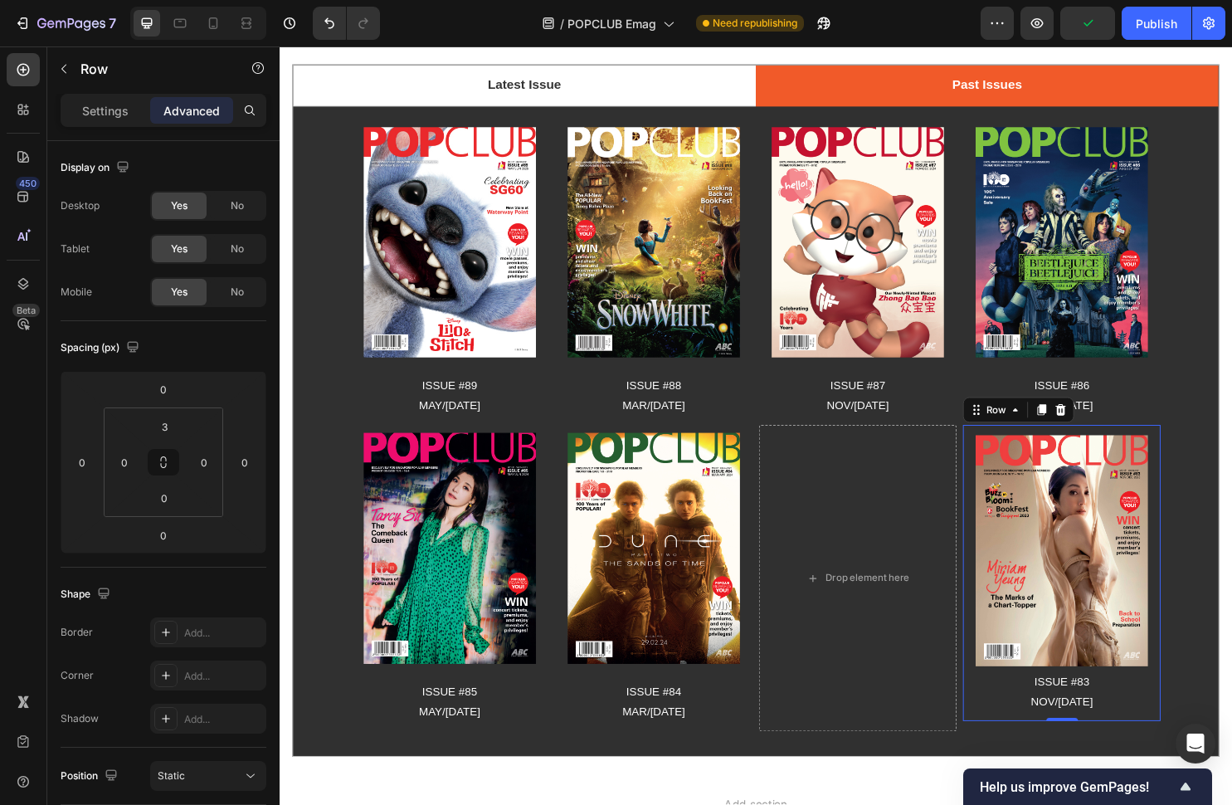
click at [1074, 451] on div "Image ISSUE #83 NOV/[DATE] Text Block" at bounding box center [1097, 598] width 207 height 307
click at [1079, 431] on icon at bounding box center [1076, 426] width 13 height 13
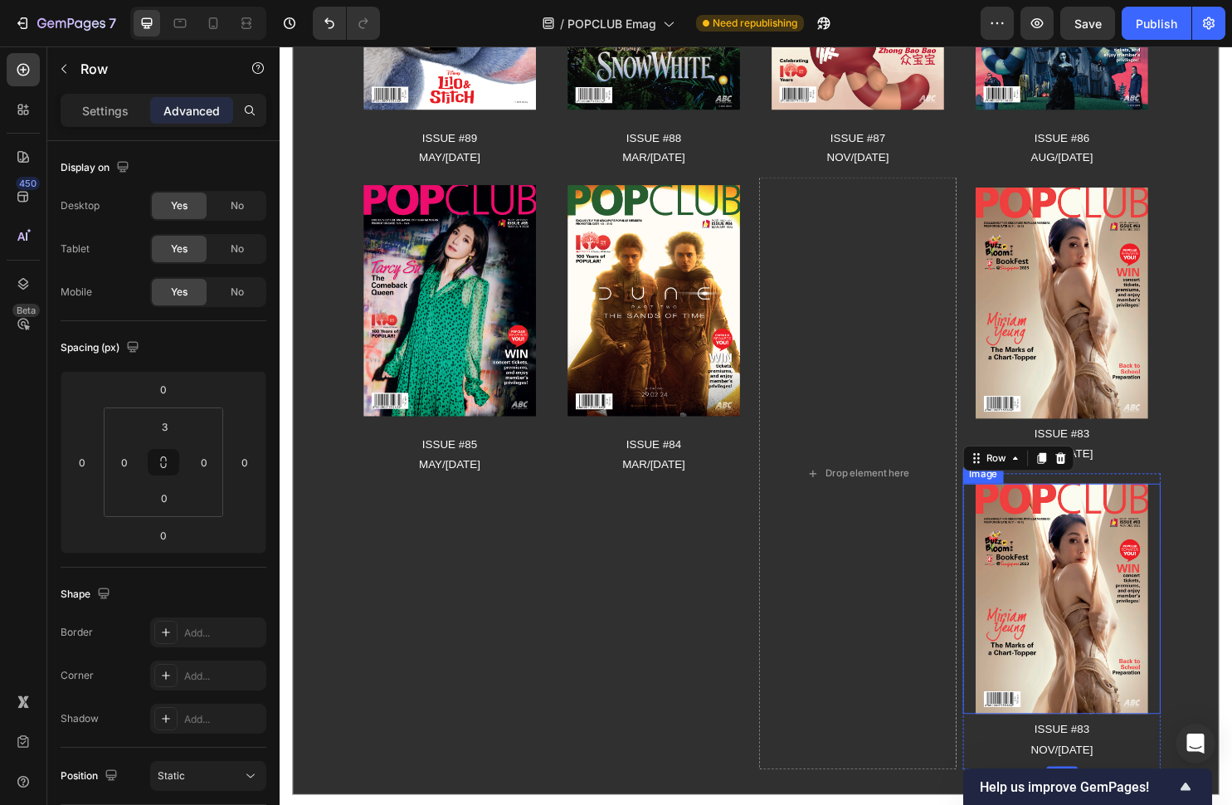
scroll to position [423, 0]
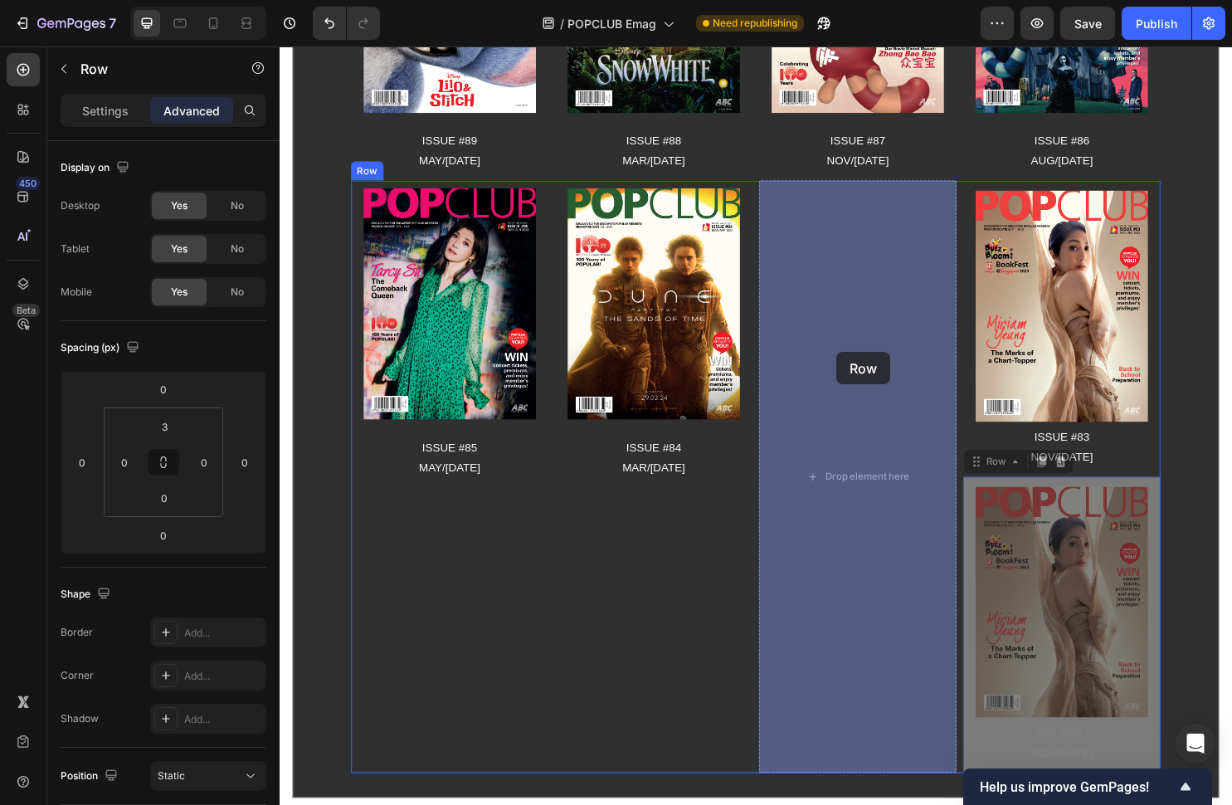
drag, startPoint x: 1022, startPoint y: 477, endPoint x: 861, endPoint y: 366, distance: 195.6
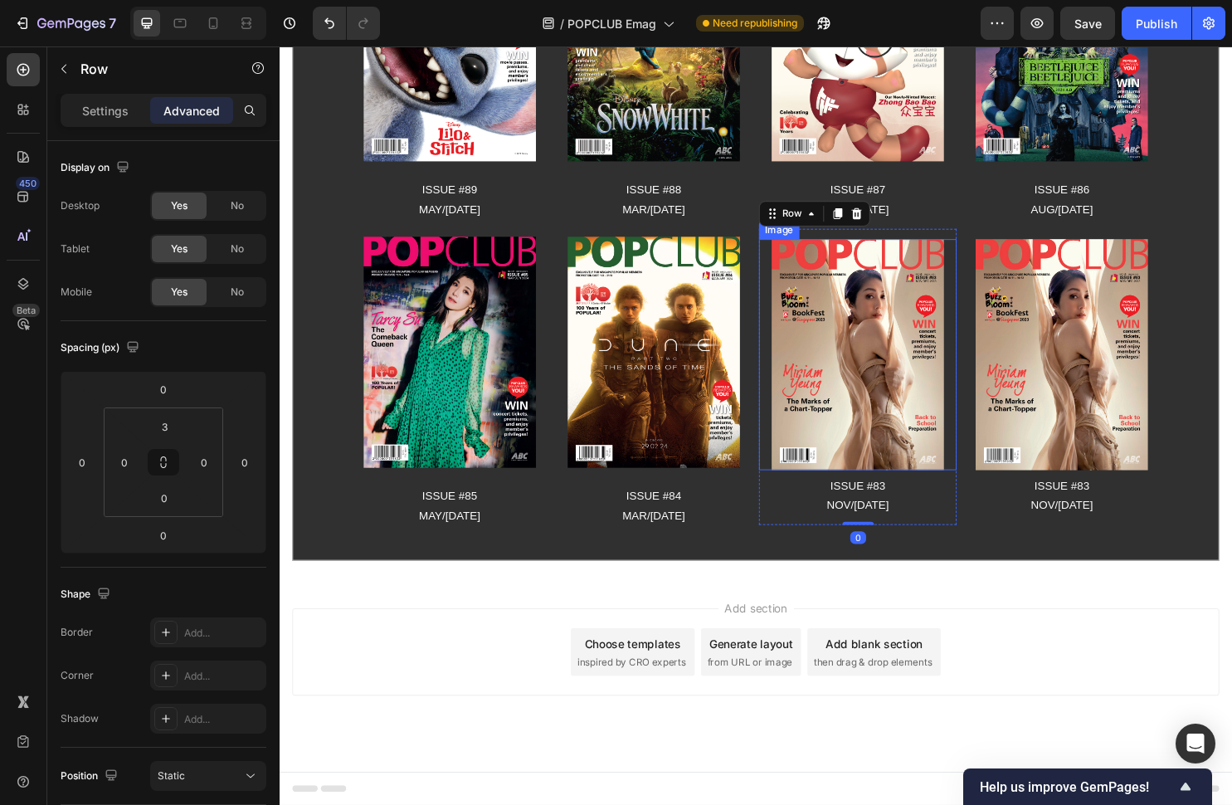
click at [836, 300] on img at bounding box center [884, 368] width 180 height 241
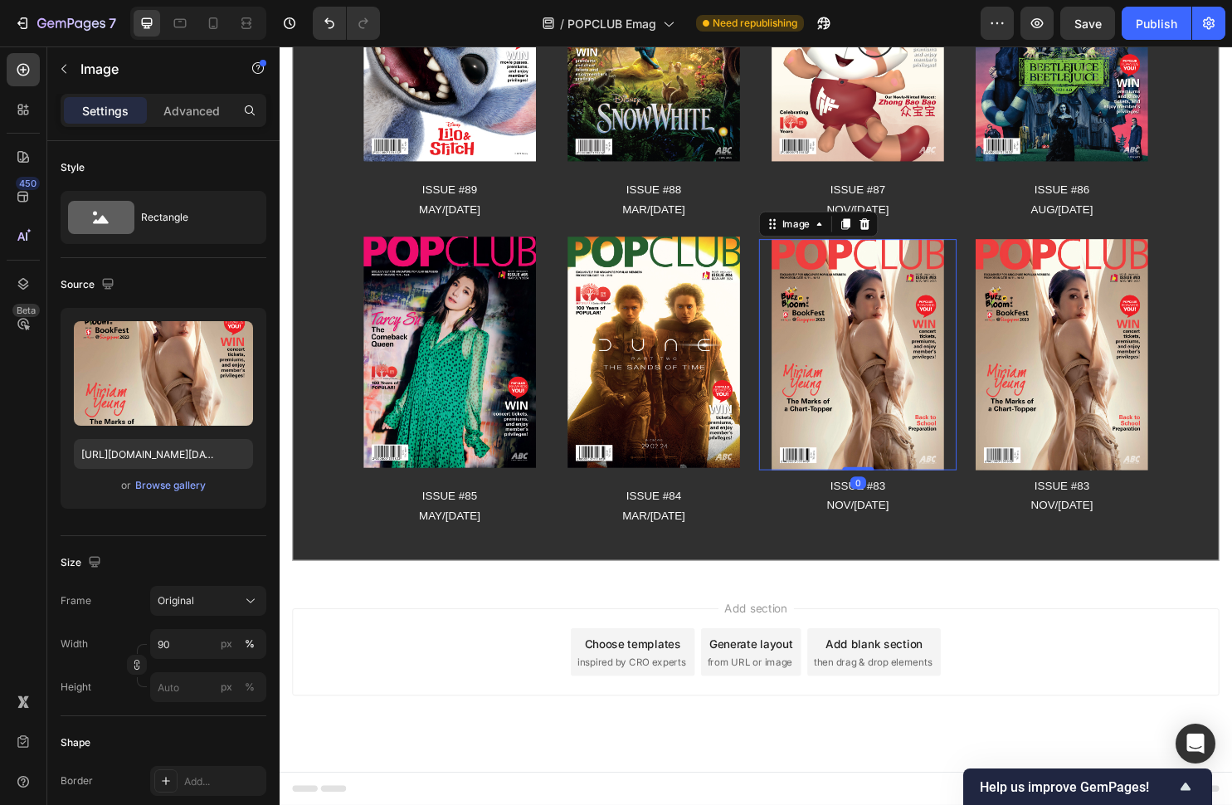
drag, startPoint x: 885, startPoint y: 232, endPoint x: 906, endPoint y: 251, distance: 28.2
click at [885, 232] on icon at bounding box center [891, 232] width 13 height 13
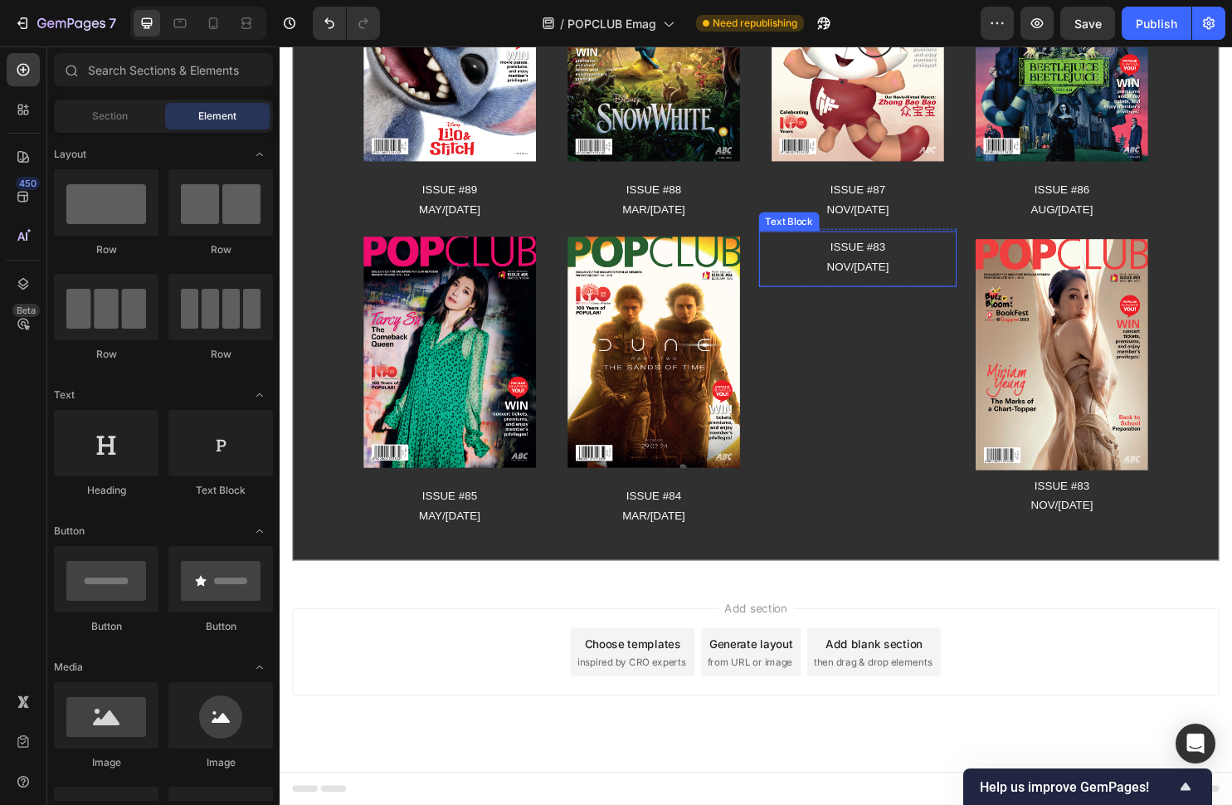
click at [899, 280] on p "NOV/[DATE]" at bounding box center [883, 277] width 203 height 21
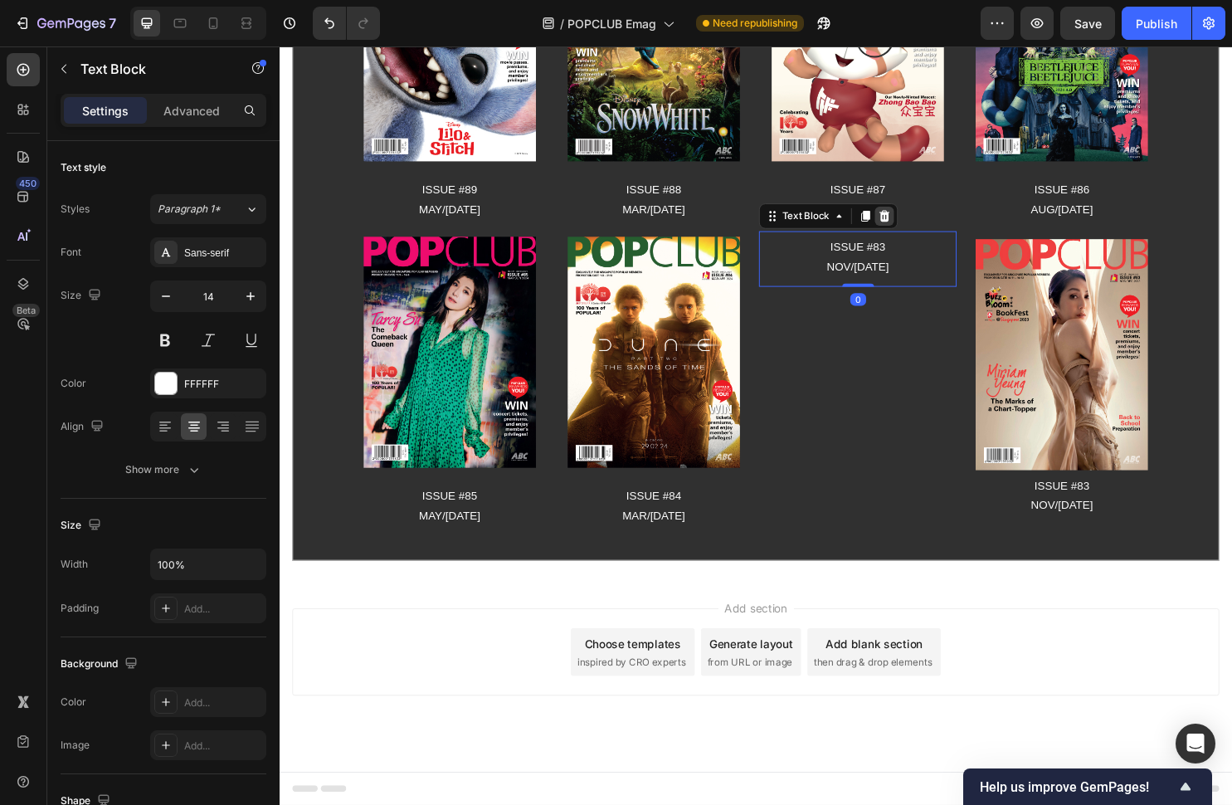
click at [913, 230] on icon at bounding box center [911, 223] width 13 height 13
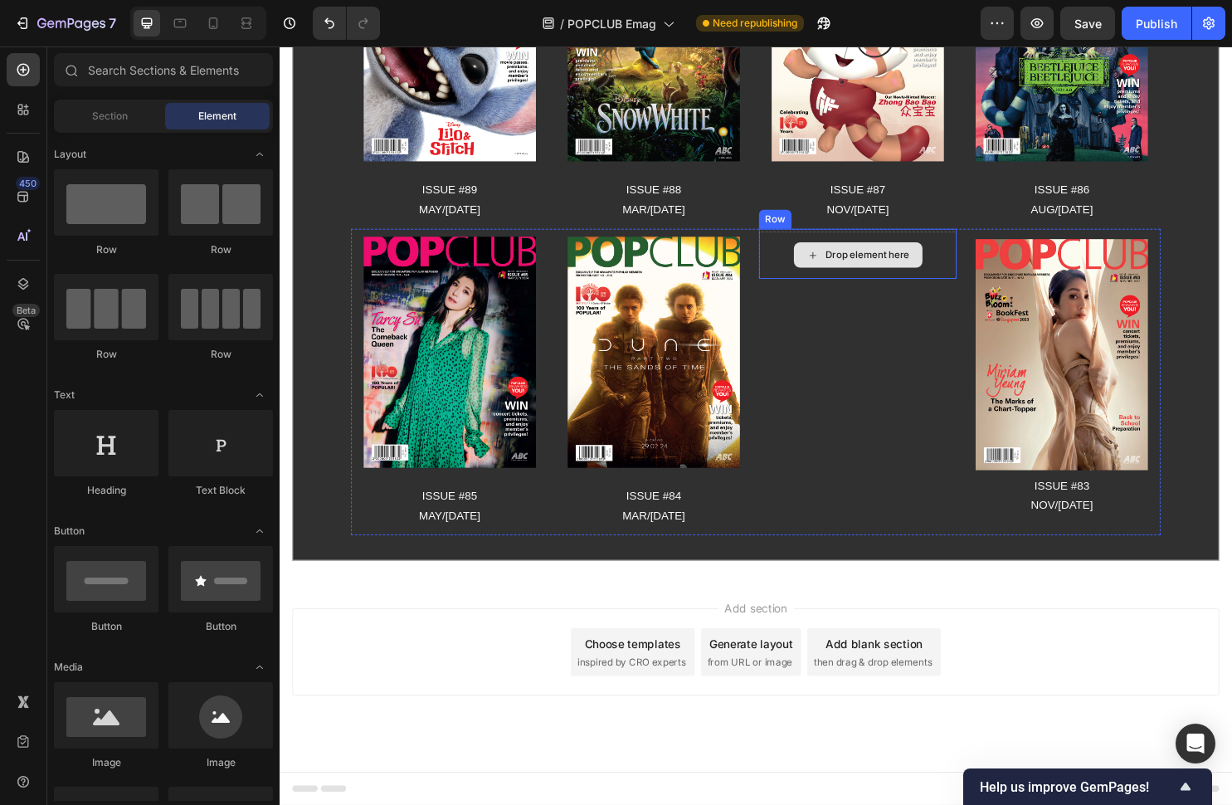
click at [838, 245] on div "Drop element here" at bounding box center [884, 265] width 207 height 50
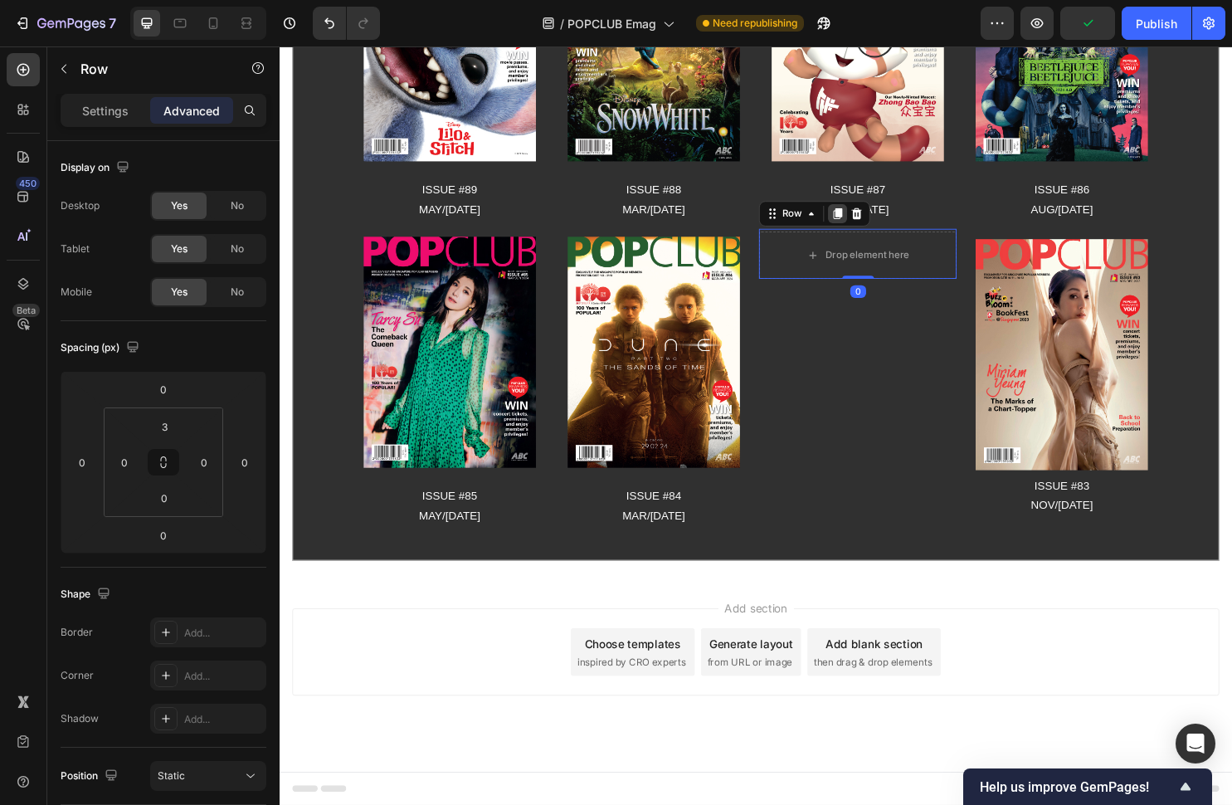
click at [861, 223] on icon at bounding box center [863, 223] width 9 height 12
click at [859, 279] on icon at bounding box center [863, 275] width 9 height 12
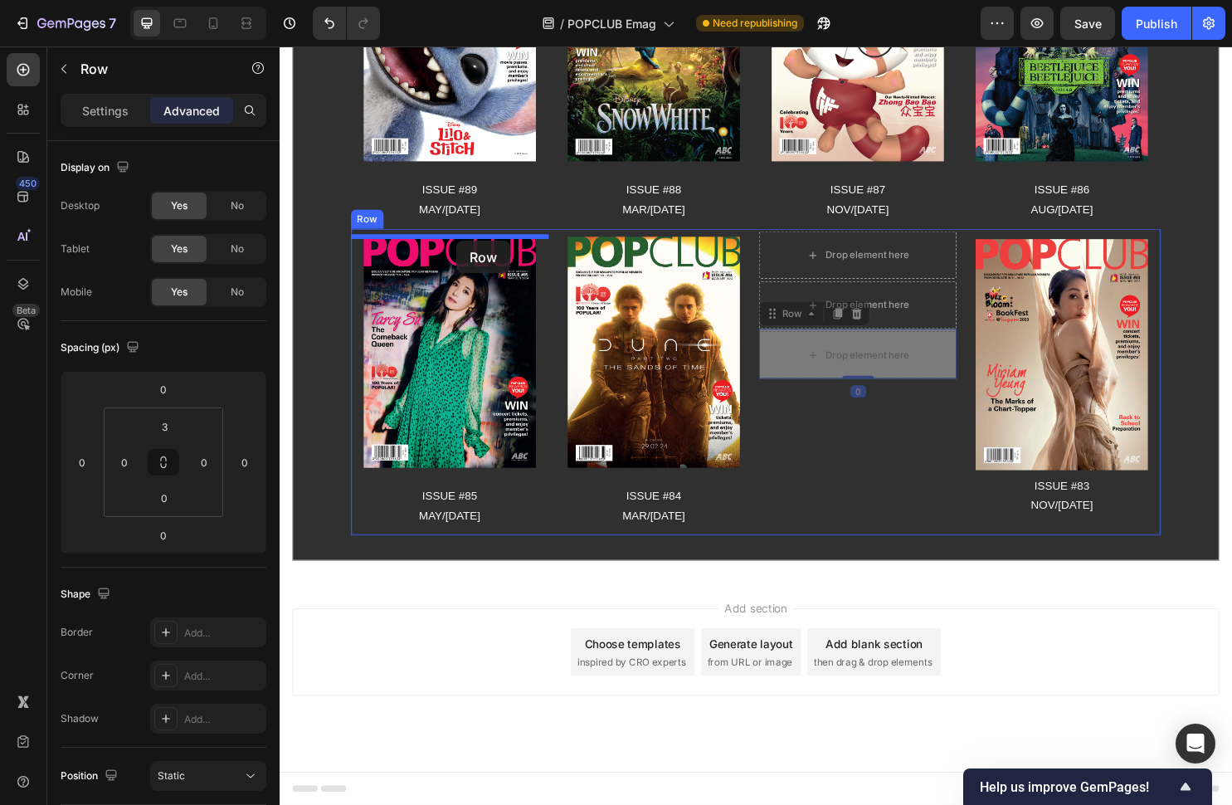
drag, startPoint x: 813, startPoint y: 324, endPoint x: 465, endPoint y: 250, distance: 356.2
type input "16"
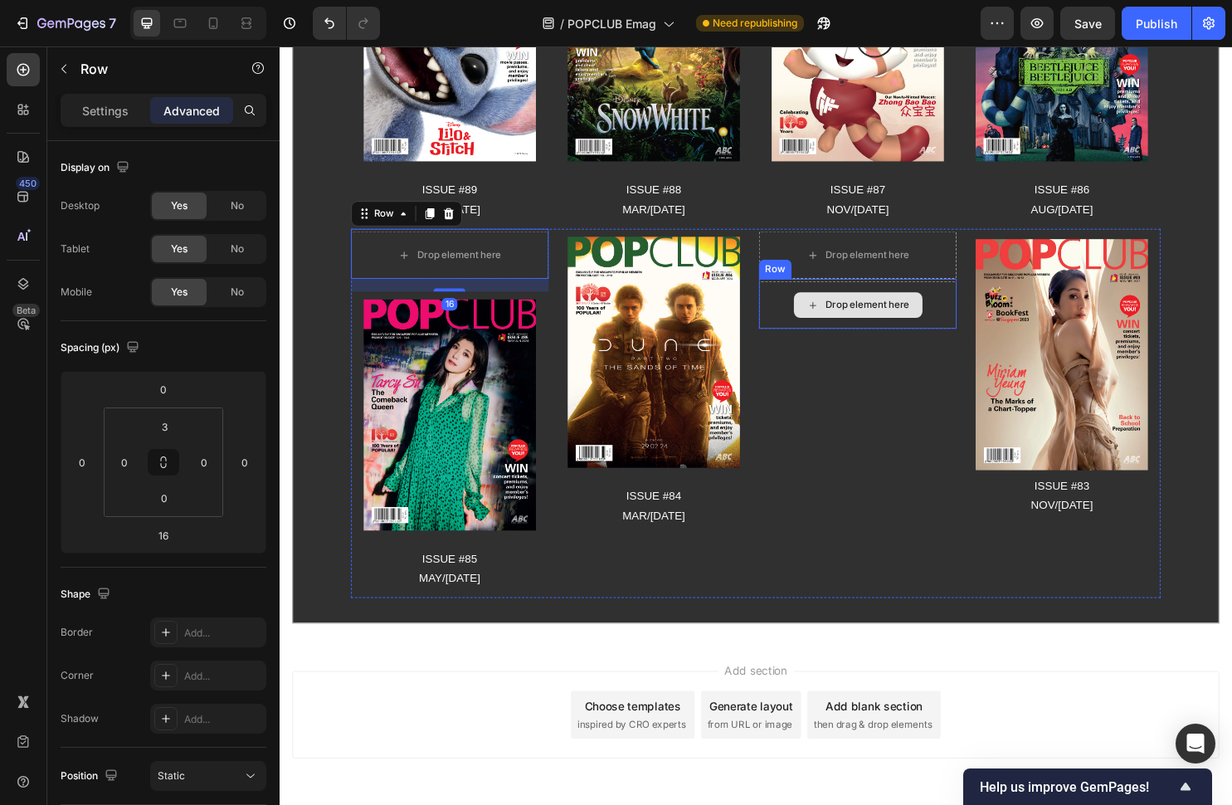
click at [802, 300] on div "Drop element here" at bounding box center [884, 317] width 207 height 50
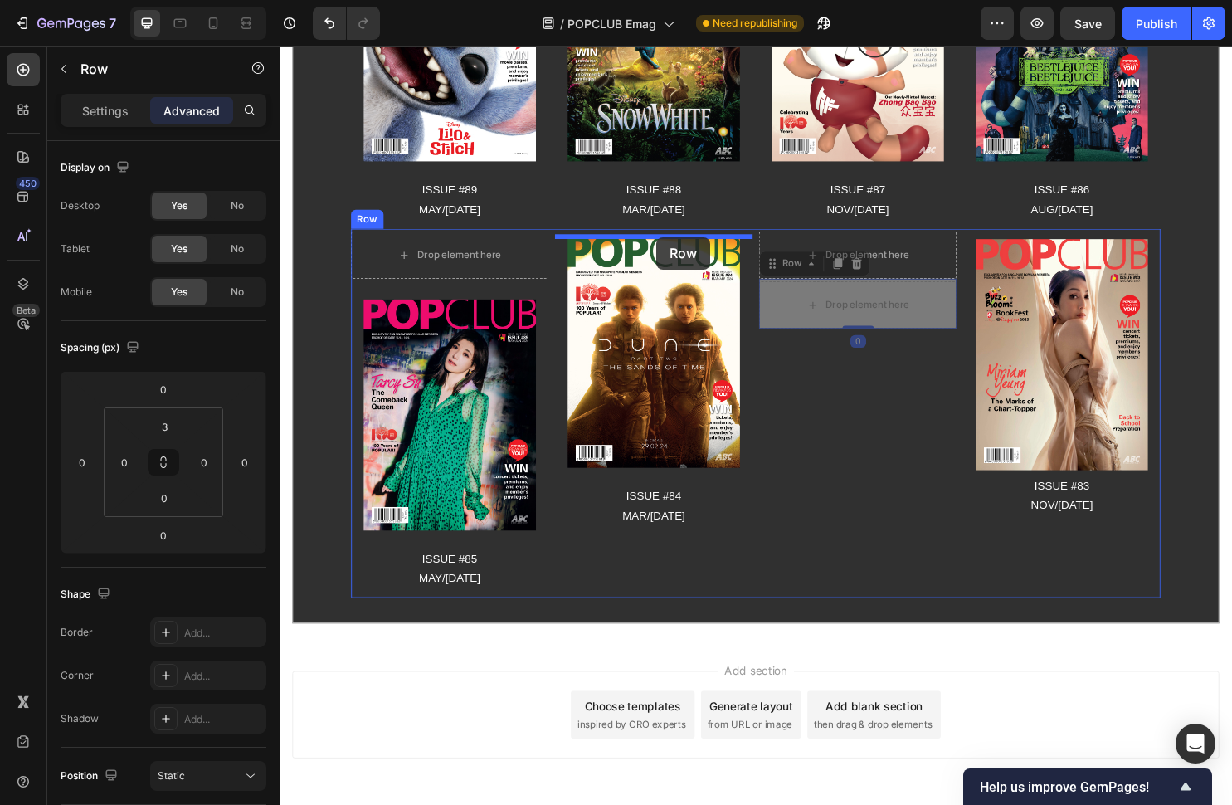
drag, startPoint x: 799, startPoint y: 279, endPoint x: 674, endPoint y: 246, distance: 129.6
type input "16"
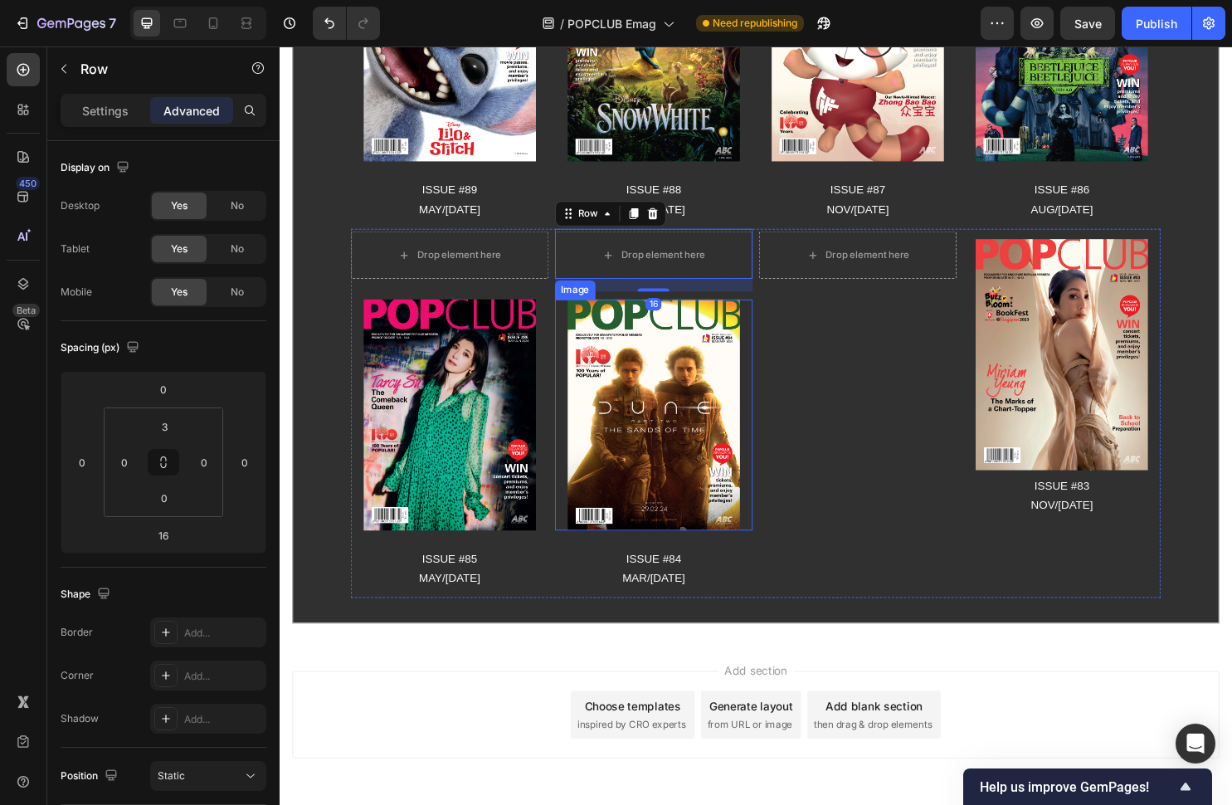
click at [636, 329] on img at bounding box center [671, 431] width 180 height 241
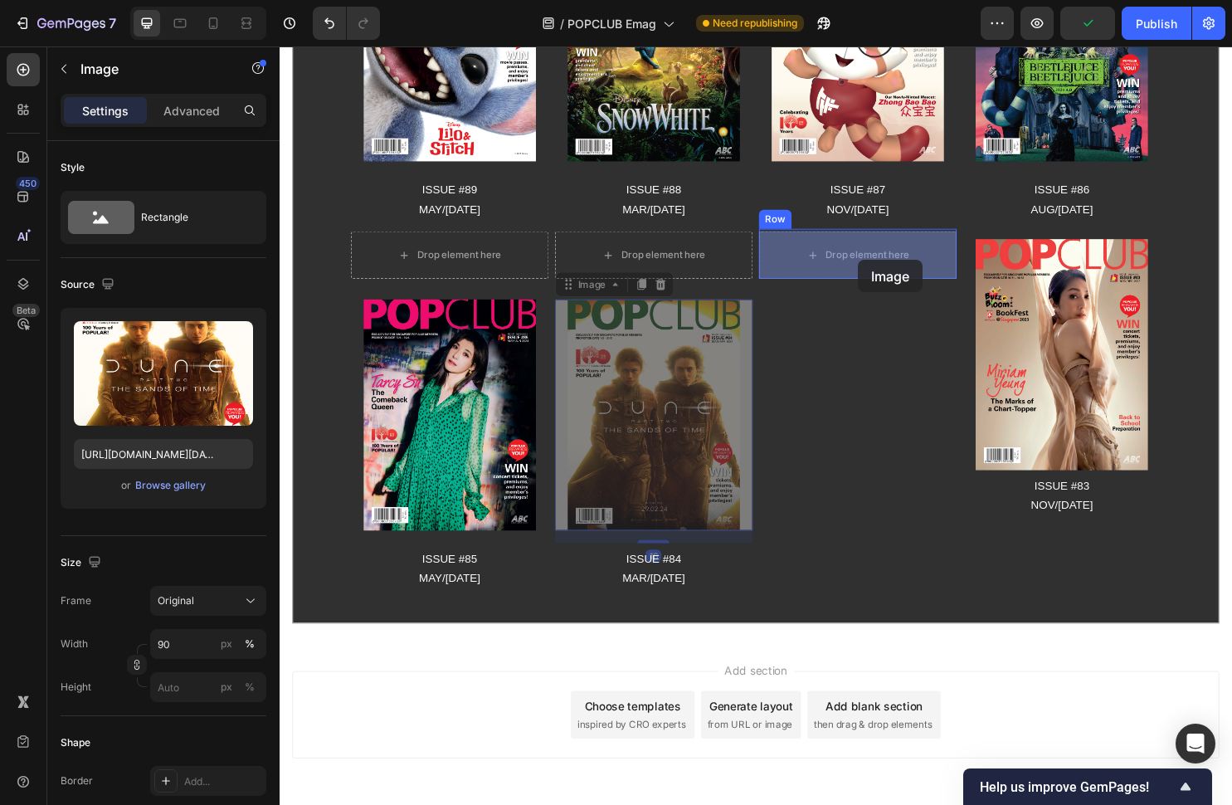
drag, startPoint x: 632, startPoint y: 301, endPoint x: 885, endPoint y: 270, distance: 254.2
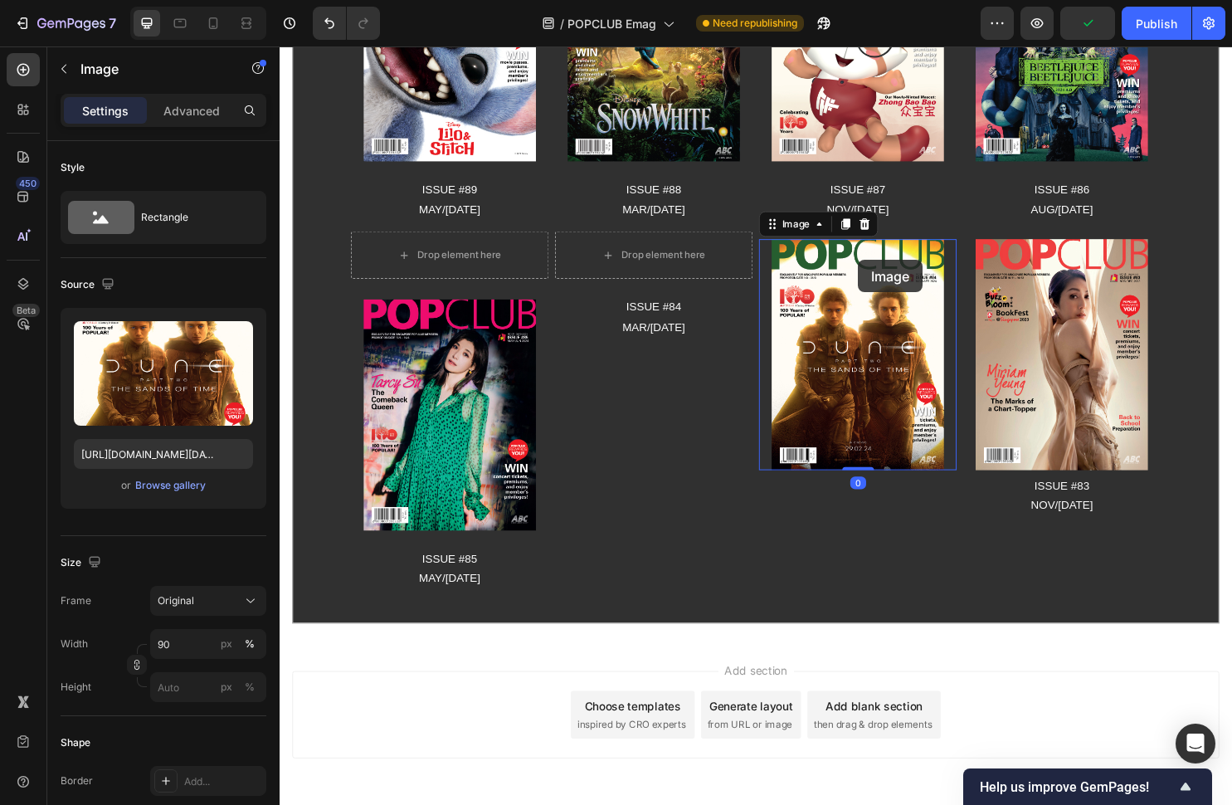
scroll to position [368, 0]
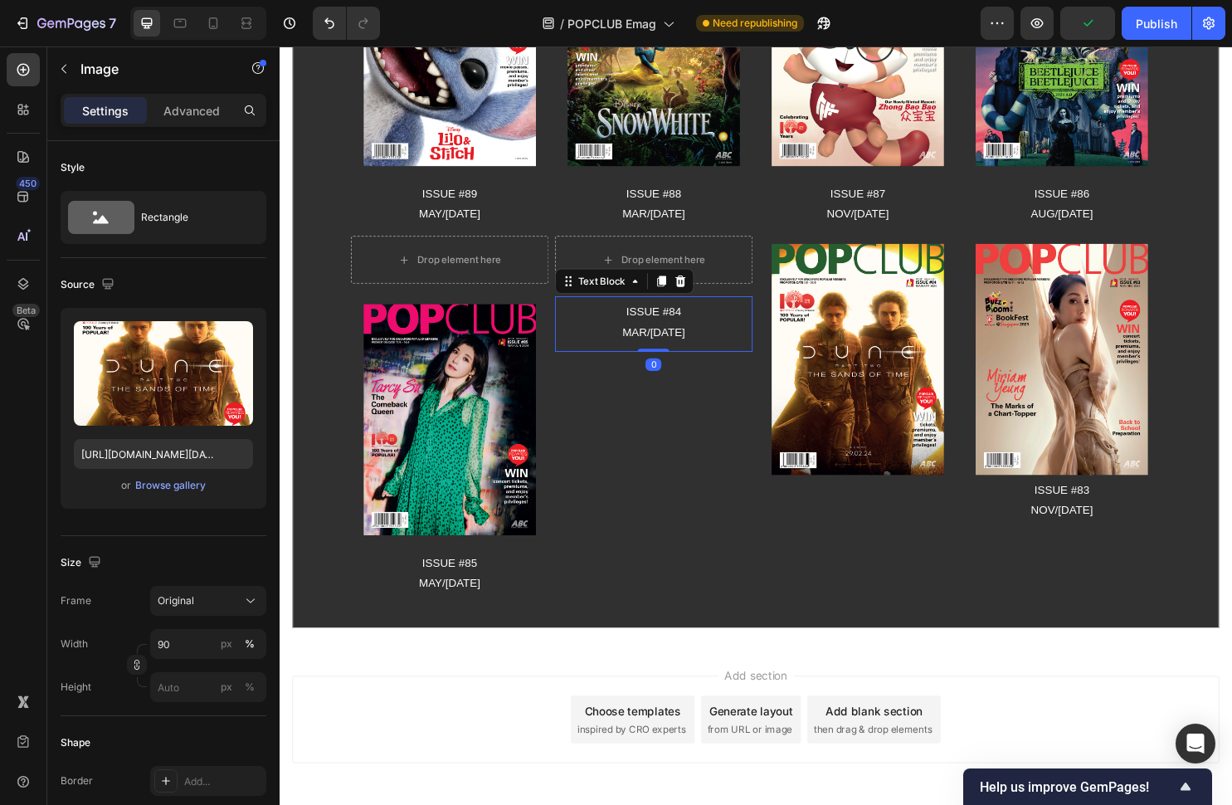
click at [670, 324] on p "ISSUE #84" at bounding box center [670, 324] width 203 height 21
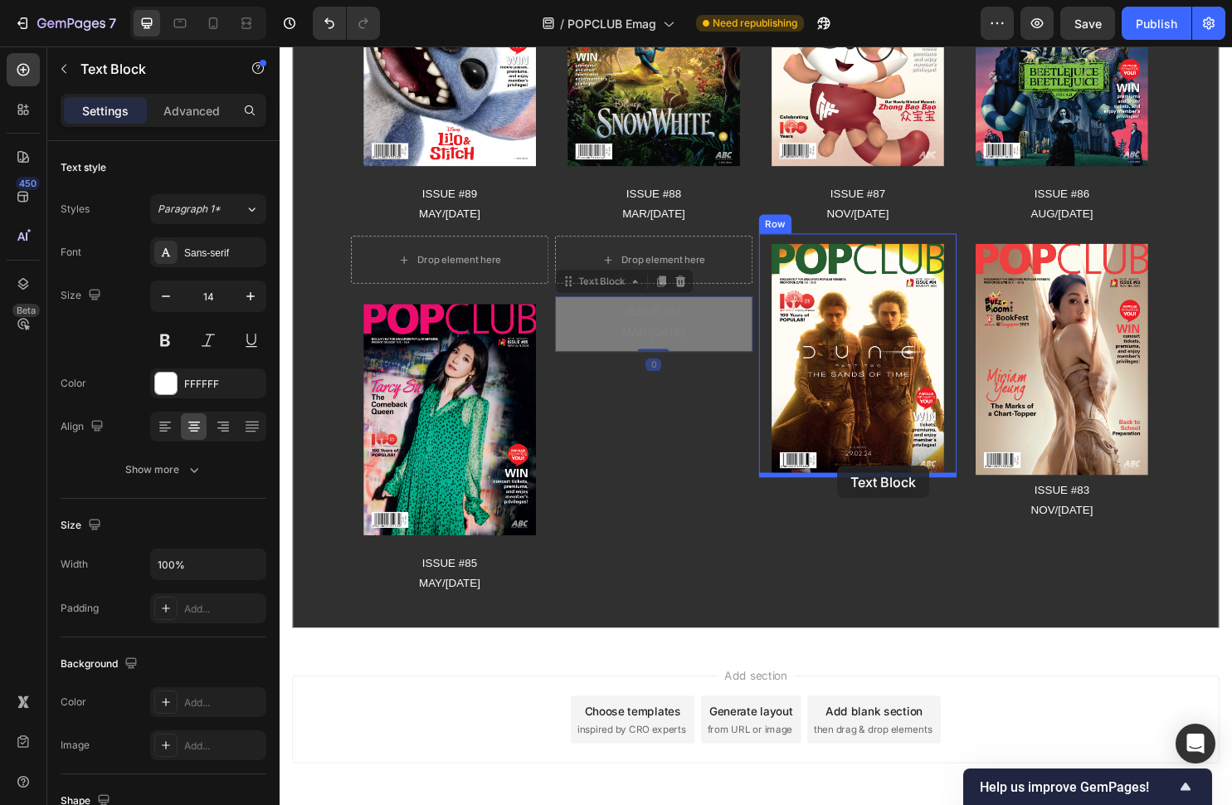
scroll to position [370, 0]
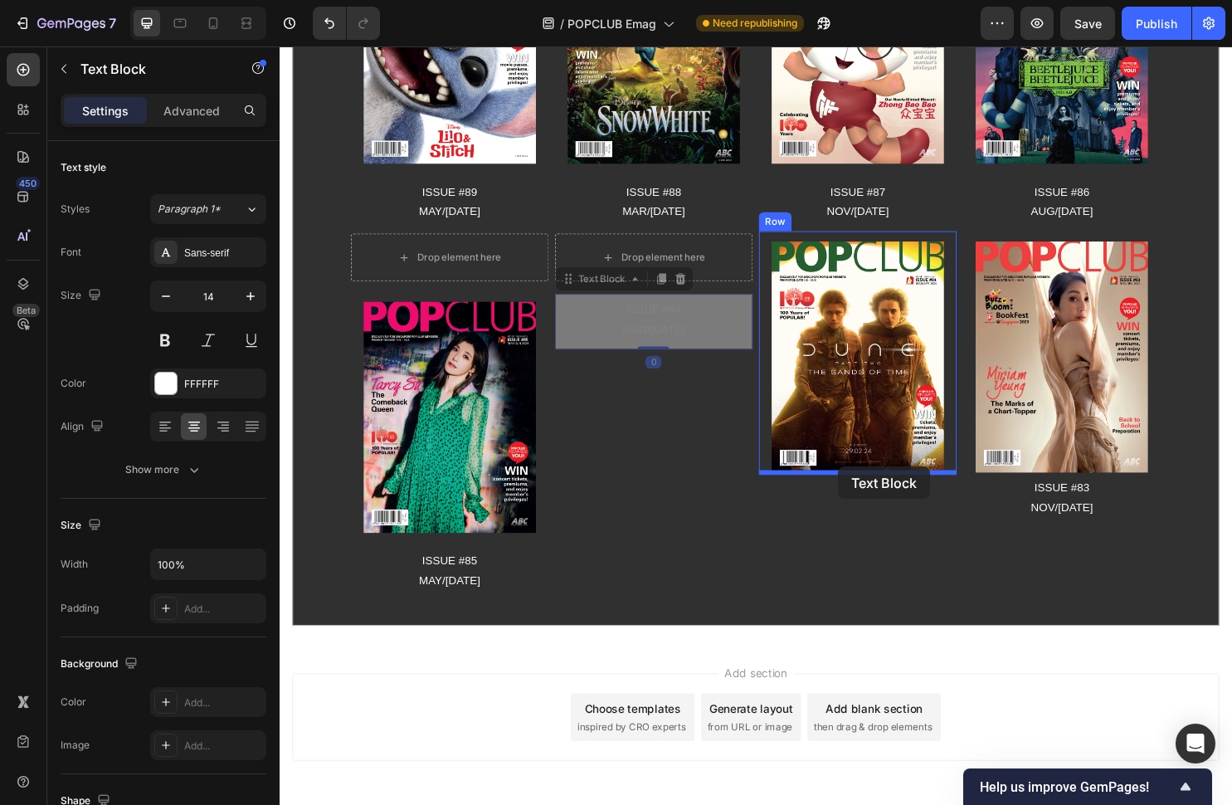
drag, startPoint x: 582, startPoint y: 296, endPoint x: 863, endPoint y: 485, distance: 339.0
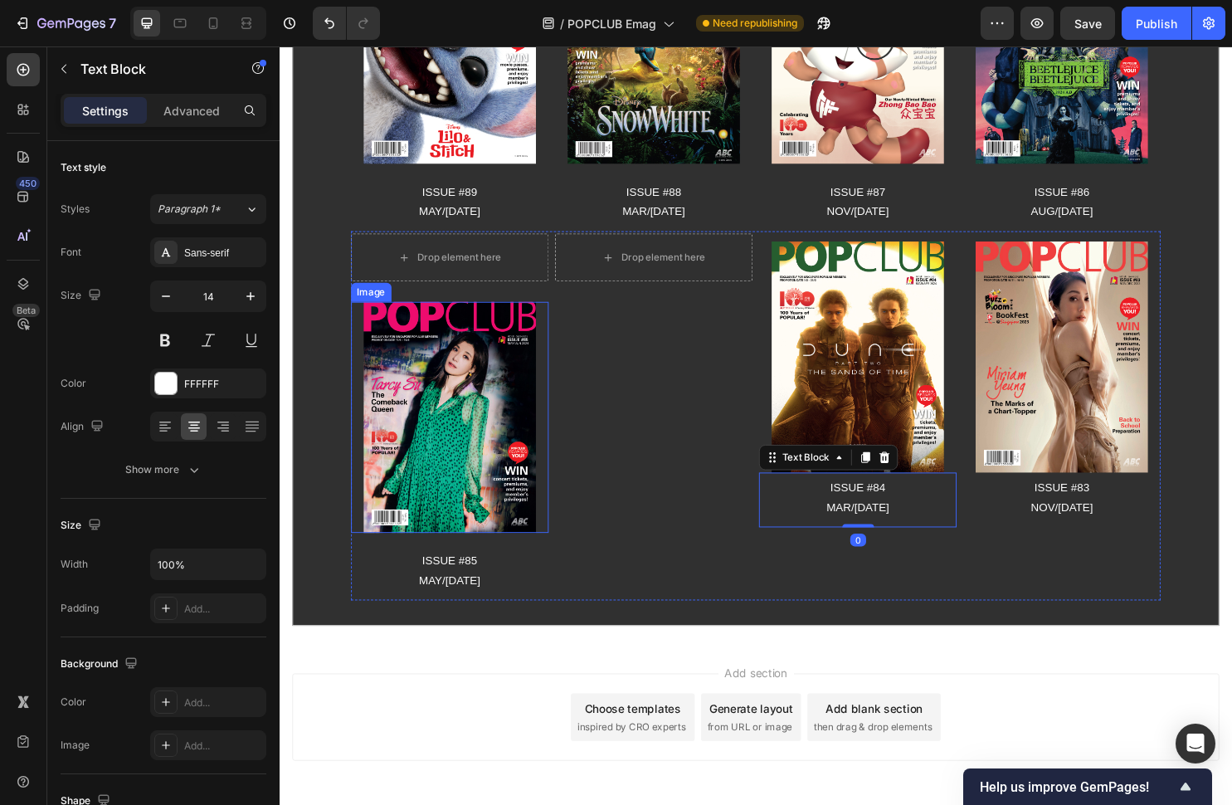
click at [407, 324] on img at bounding box center [458, 434] width 180 height 241
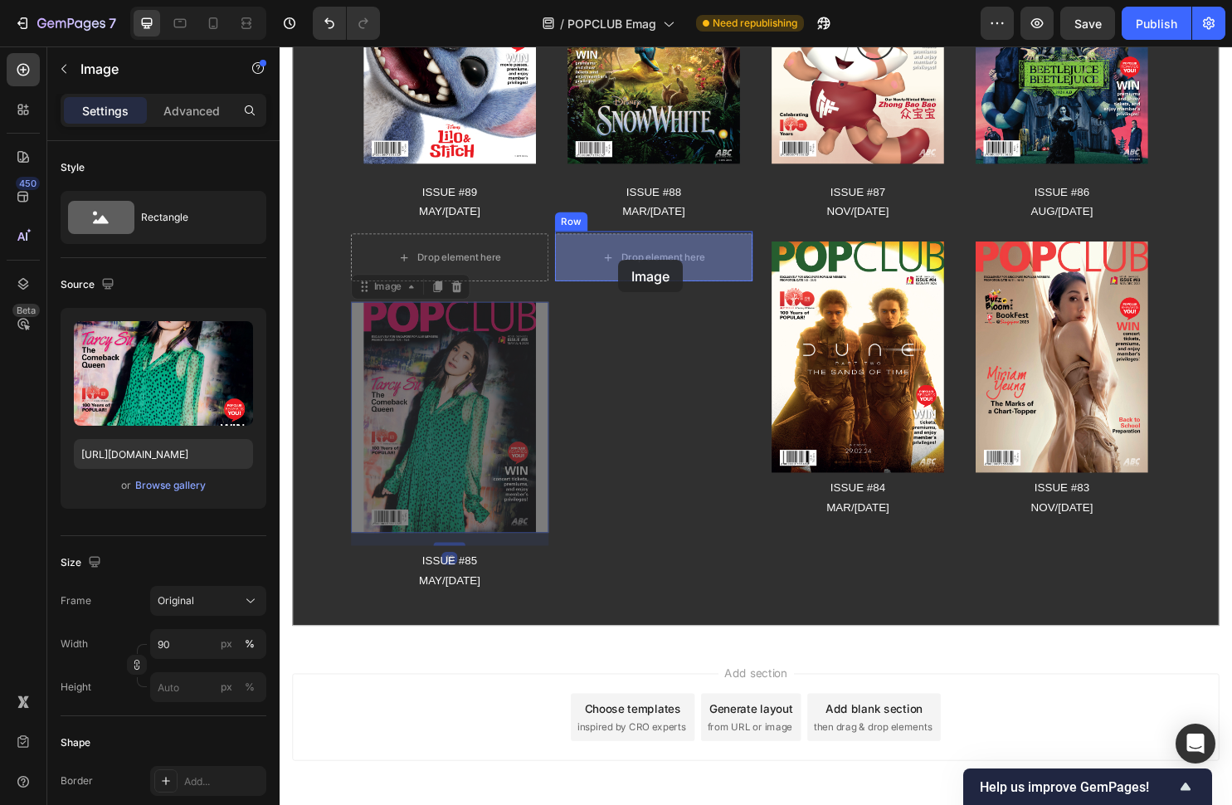
drag, startPoint x: 369, startPoint y: 300, endPoint x: 634, endPoint y: 270, distance: 266.4
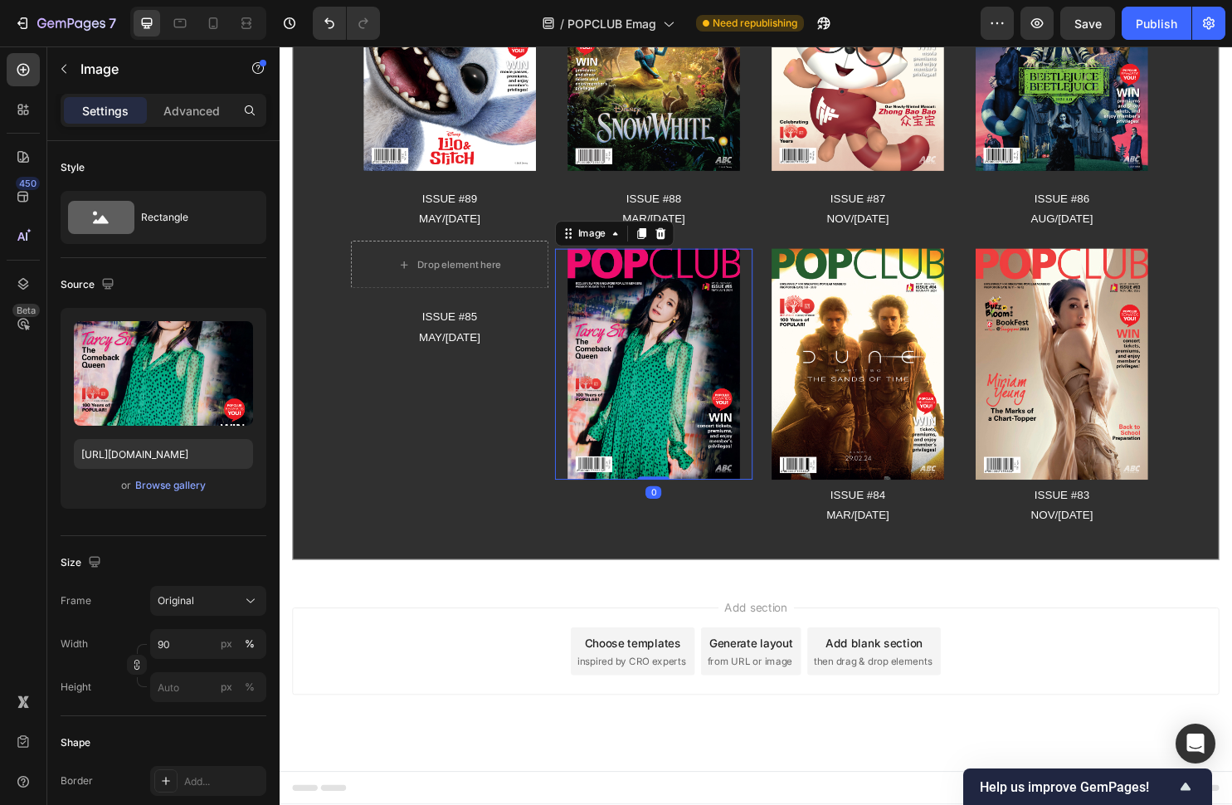
scroll to position [362, 0]
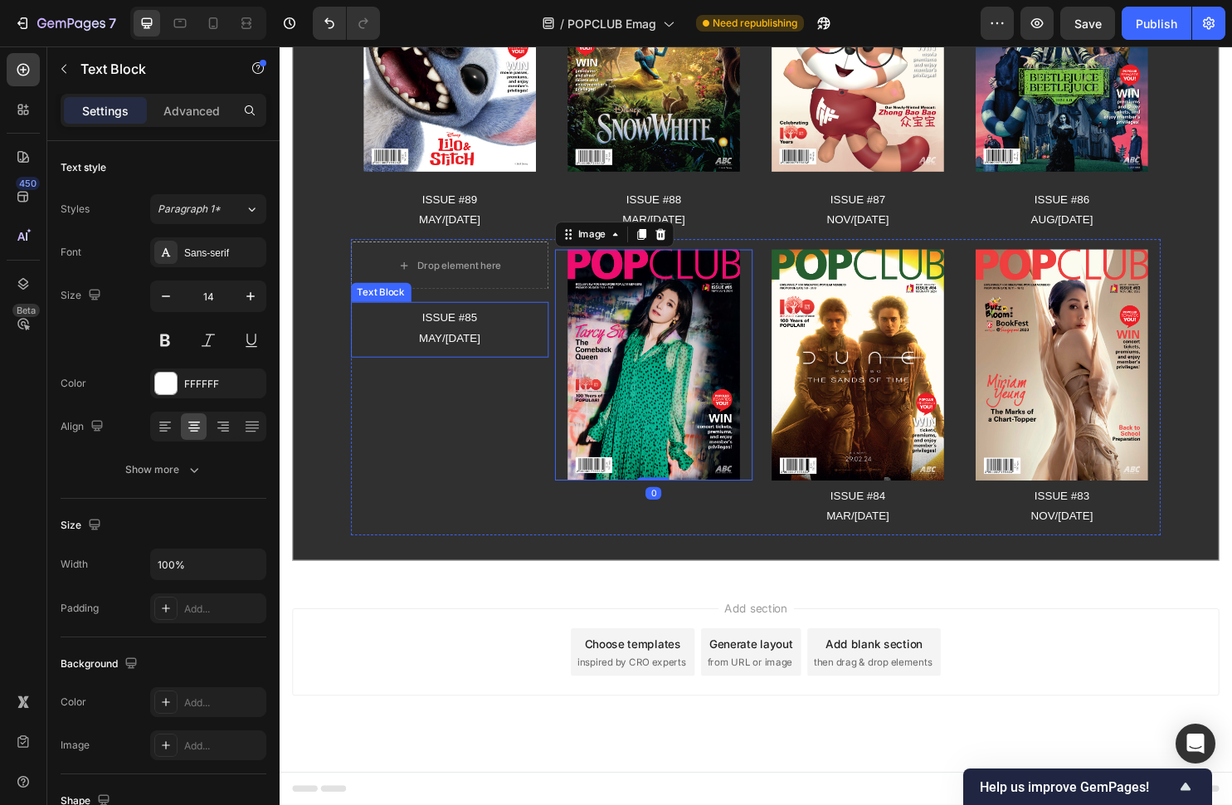
click at [468, 338] on p "ISSUE #85" at bounding box center [457, 329] width 203 height 21
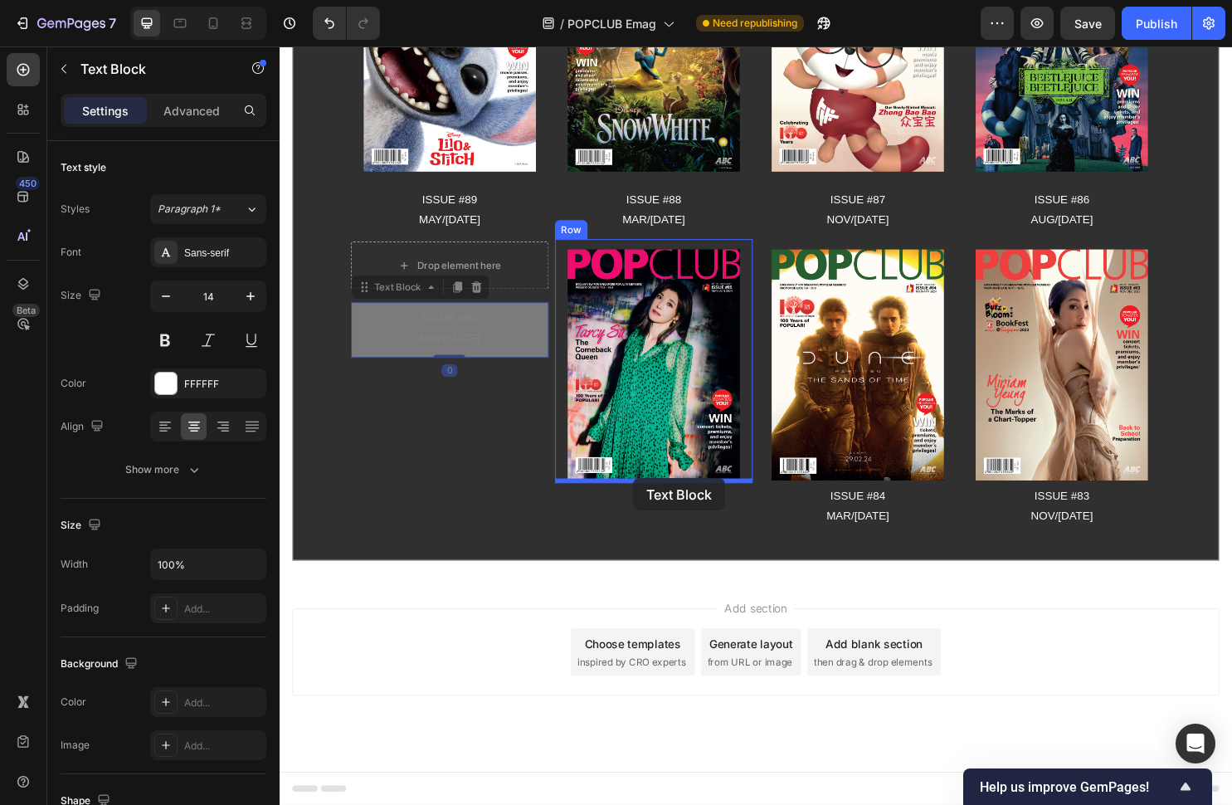
drag, startPoint x: 370, startPoint y: 302, endPoint x: 649, endPoint y: 498, distance: 340.7
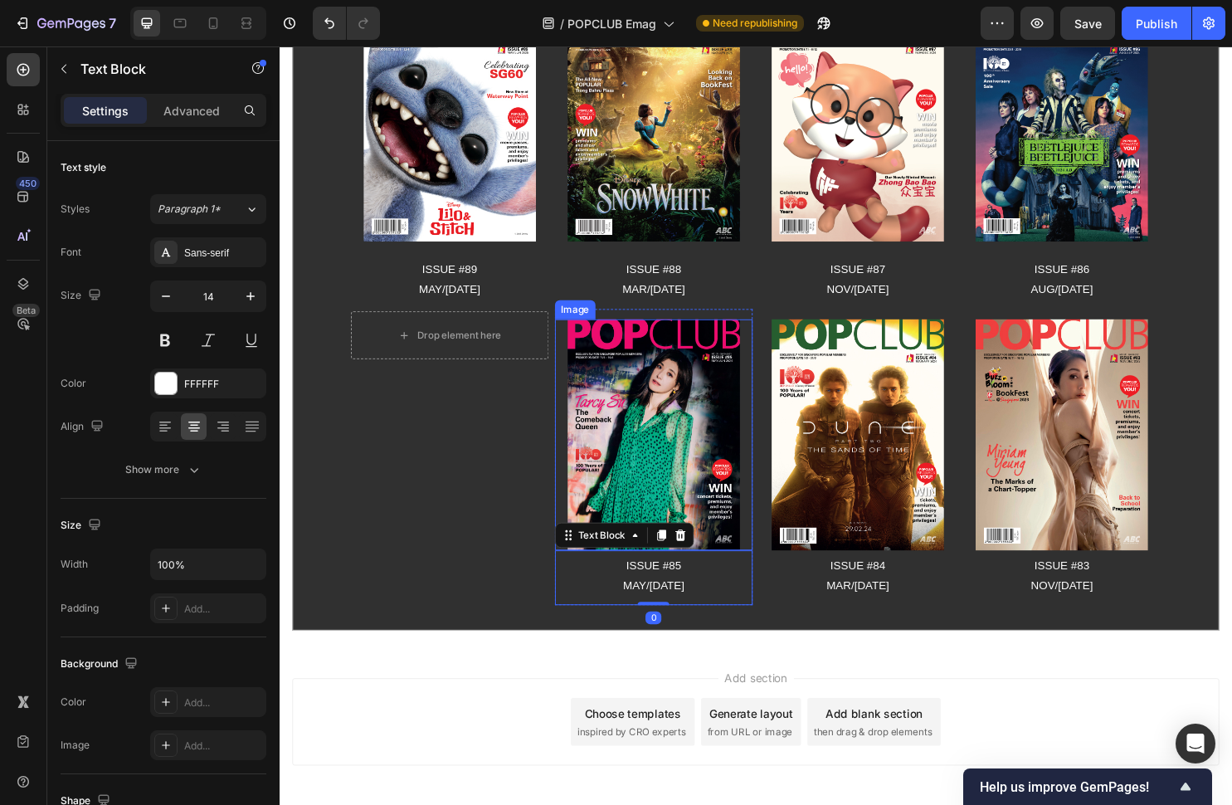
scroll to position [266, 0]
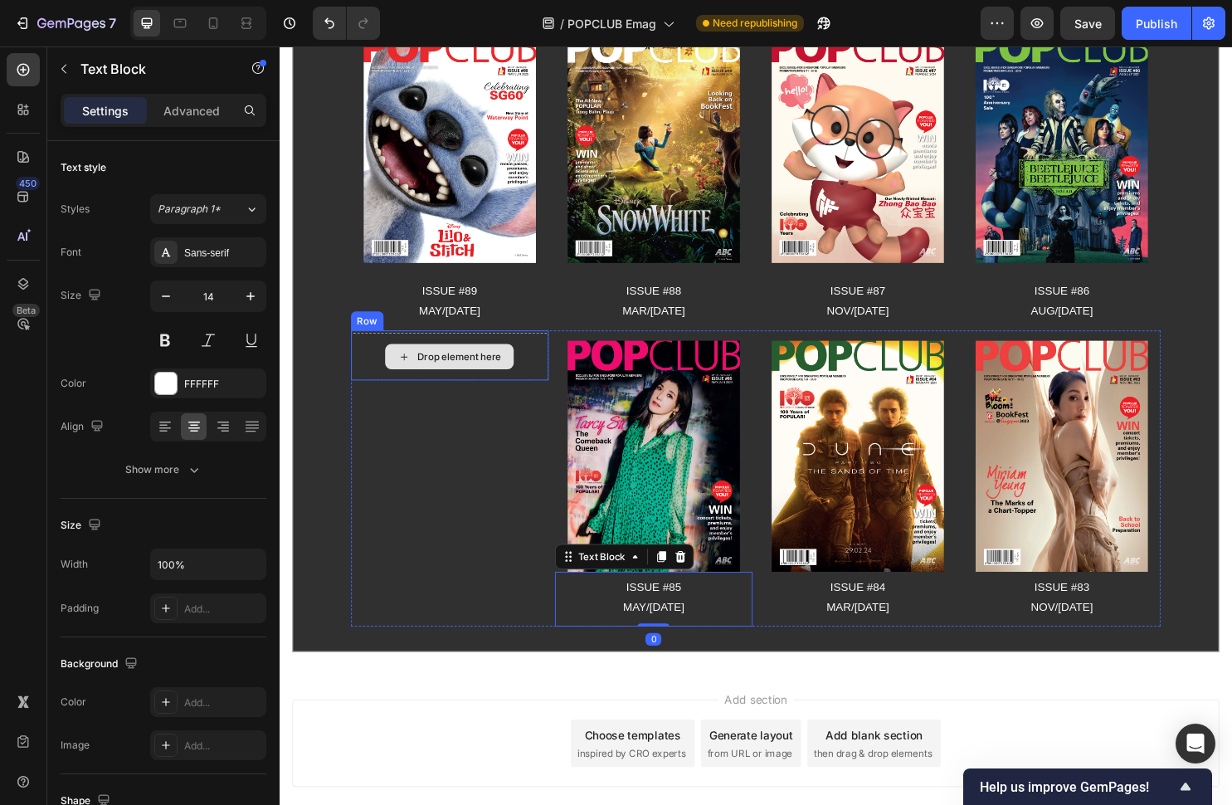
click at [466, 349] on div "Drop element here" at bounding box center [457, 371] width 207 height 50
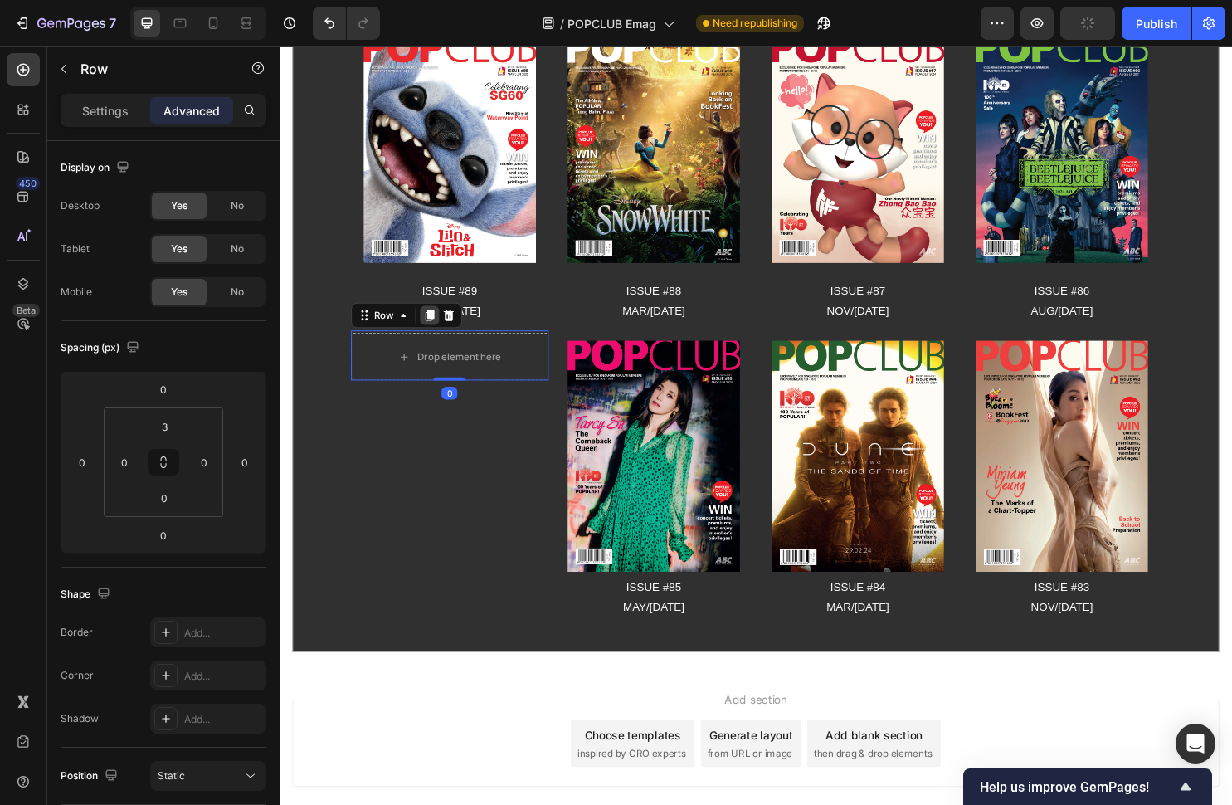
click at [432, 328] on icon at bounding box center [435, 329] width 9 height 12
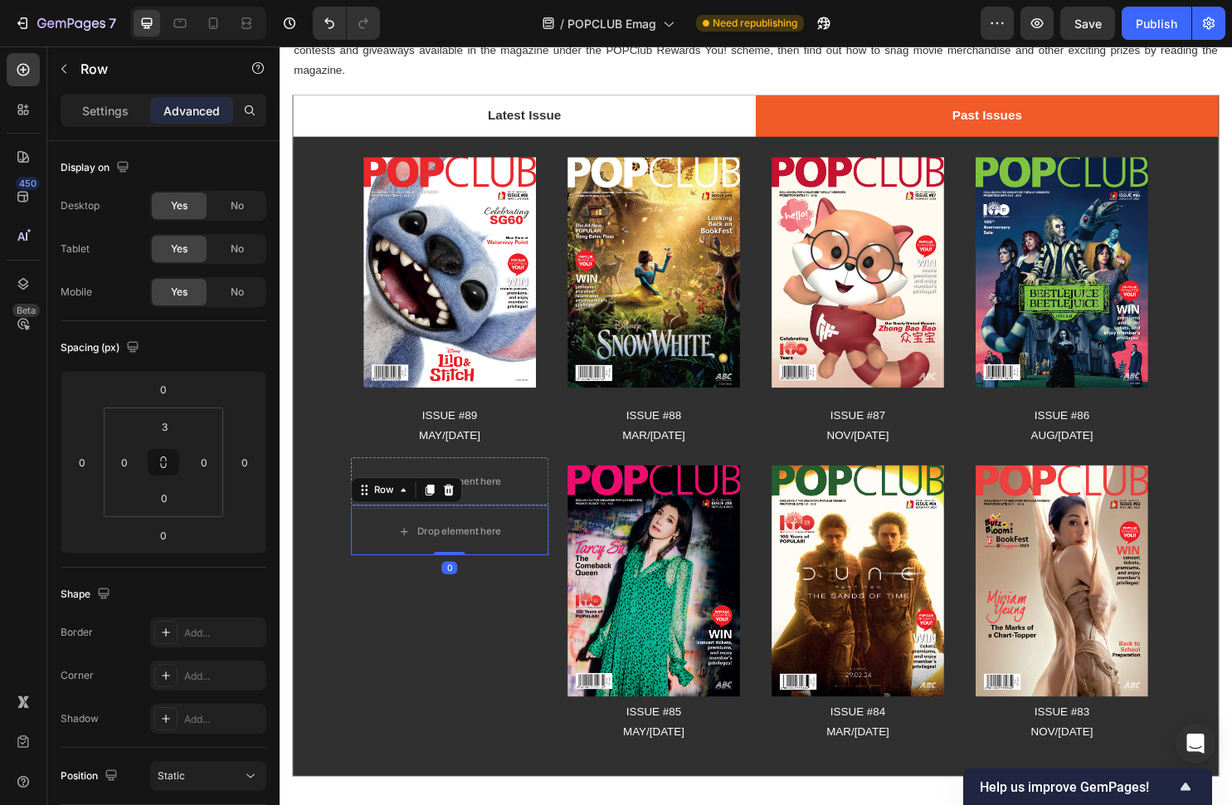
scroll to position [114, 0]
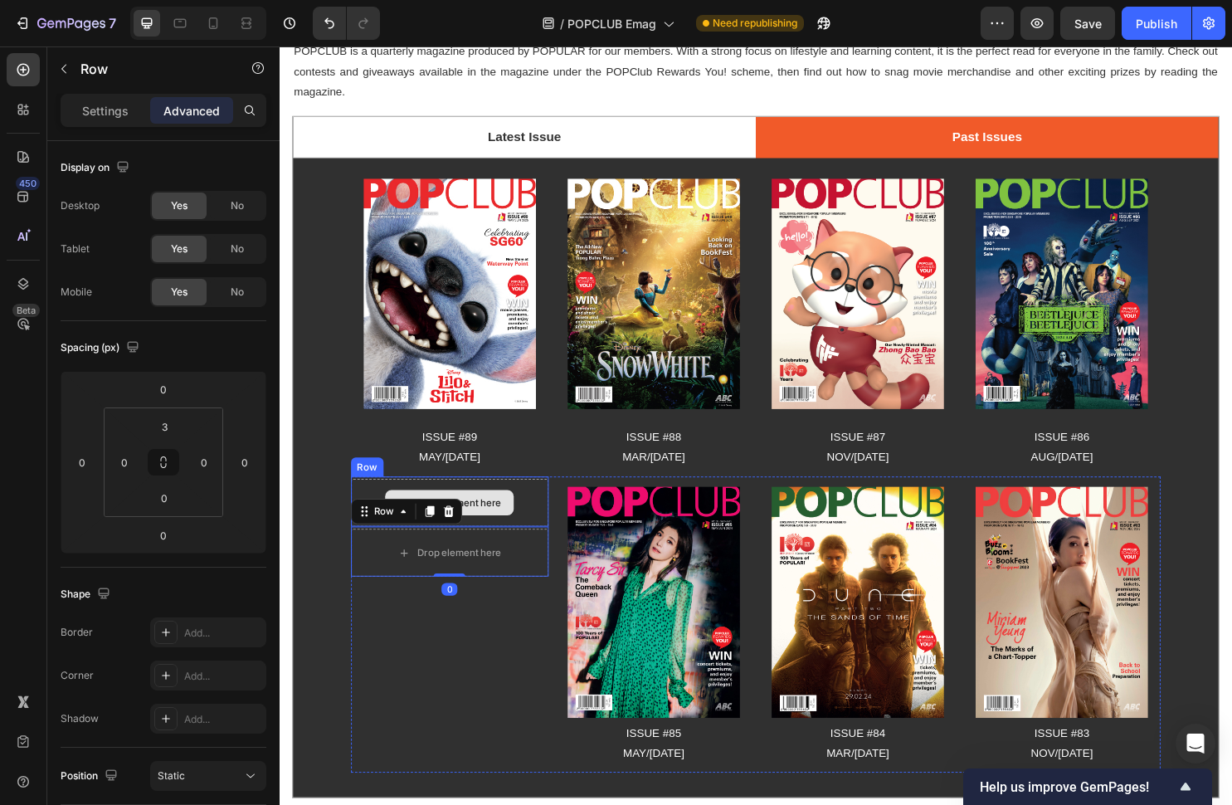
click at [502, 508] on div "Drop element here" at bounding box center [457, 524] width 207 height 50
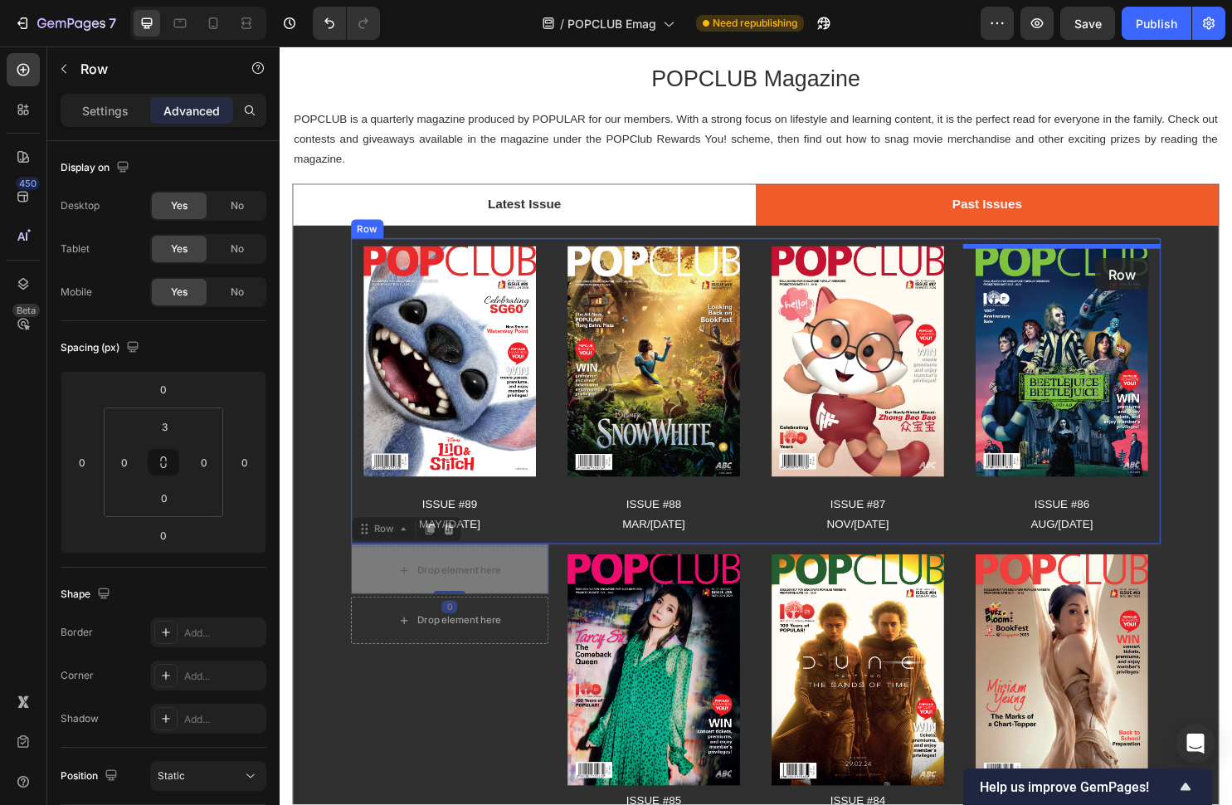
drag, startPoint x: 374, startPoint y: 549, endPoint x: 1133, endPoint y: 268, distance: 808.9
type input "16"
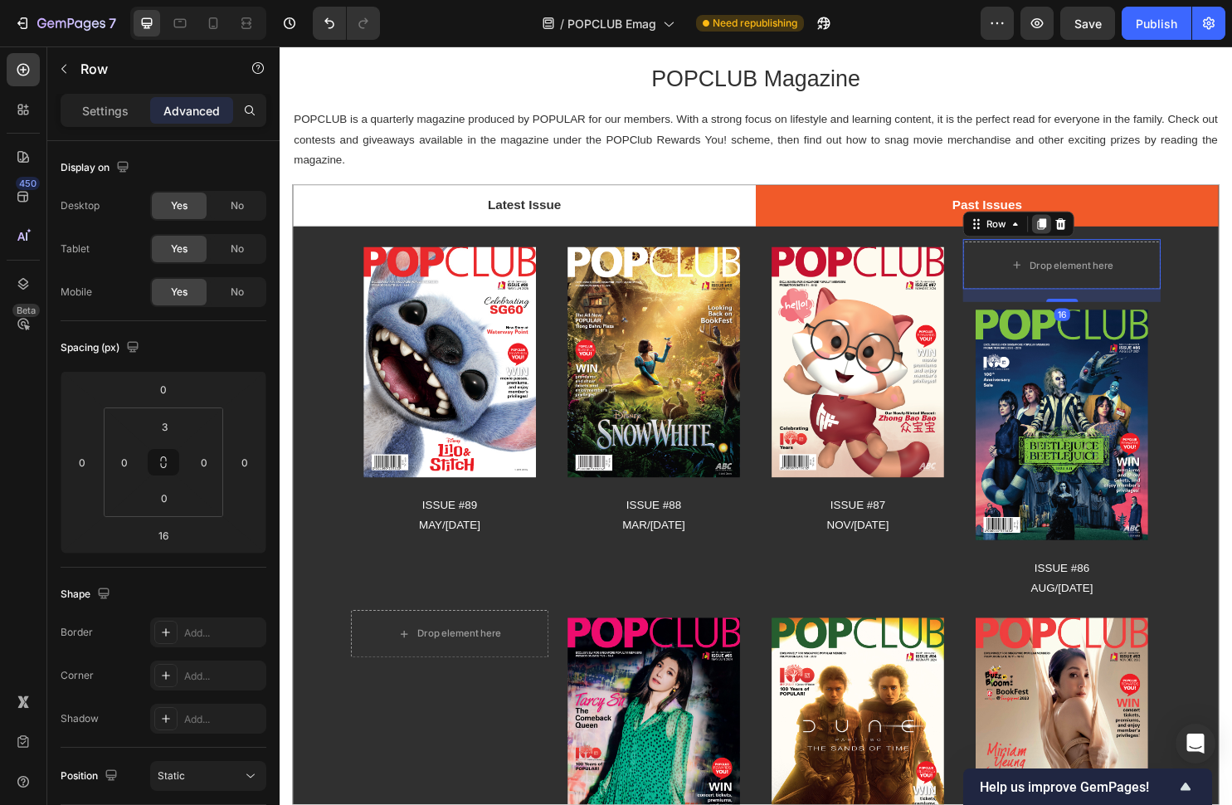
click at [1077, 232] on icon at bounding box center [1076, 233] width 9 height 12
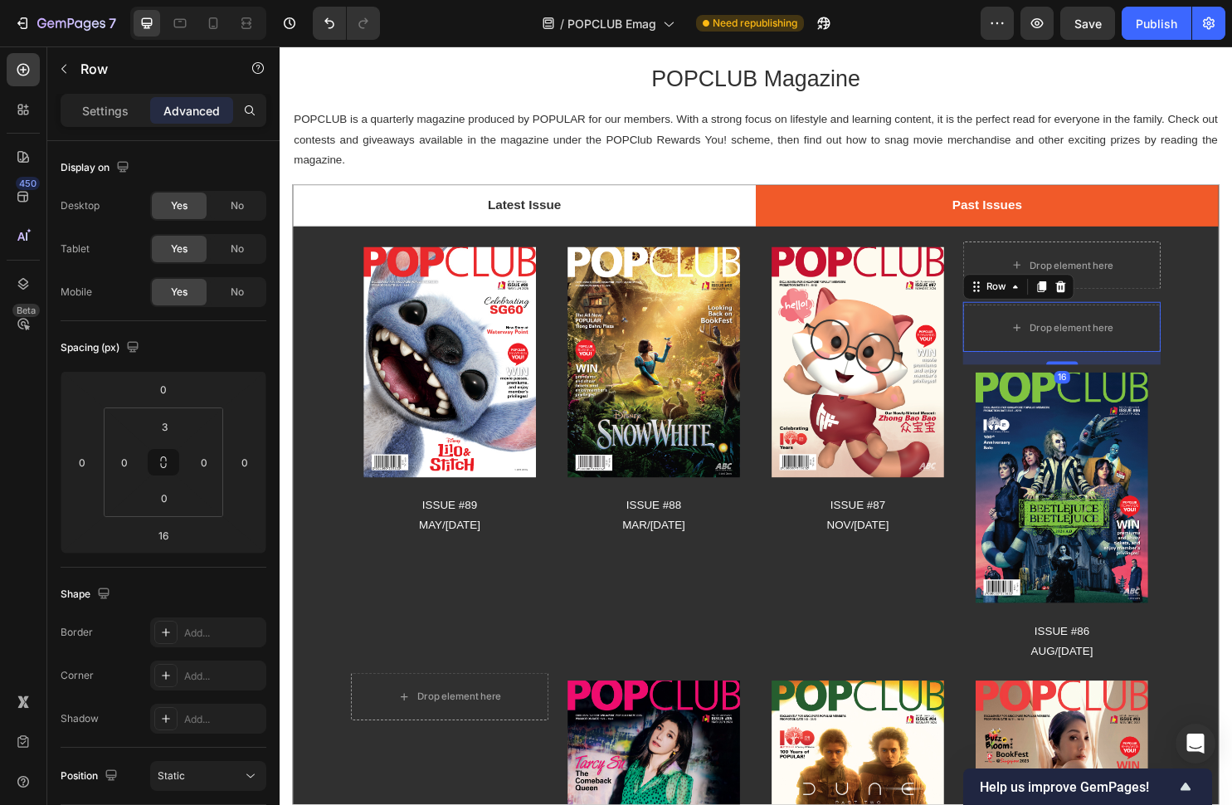
scroll to position [45, 0]
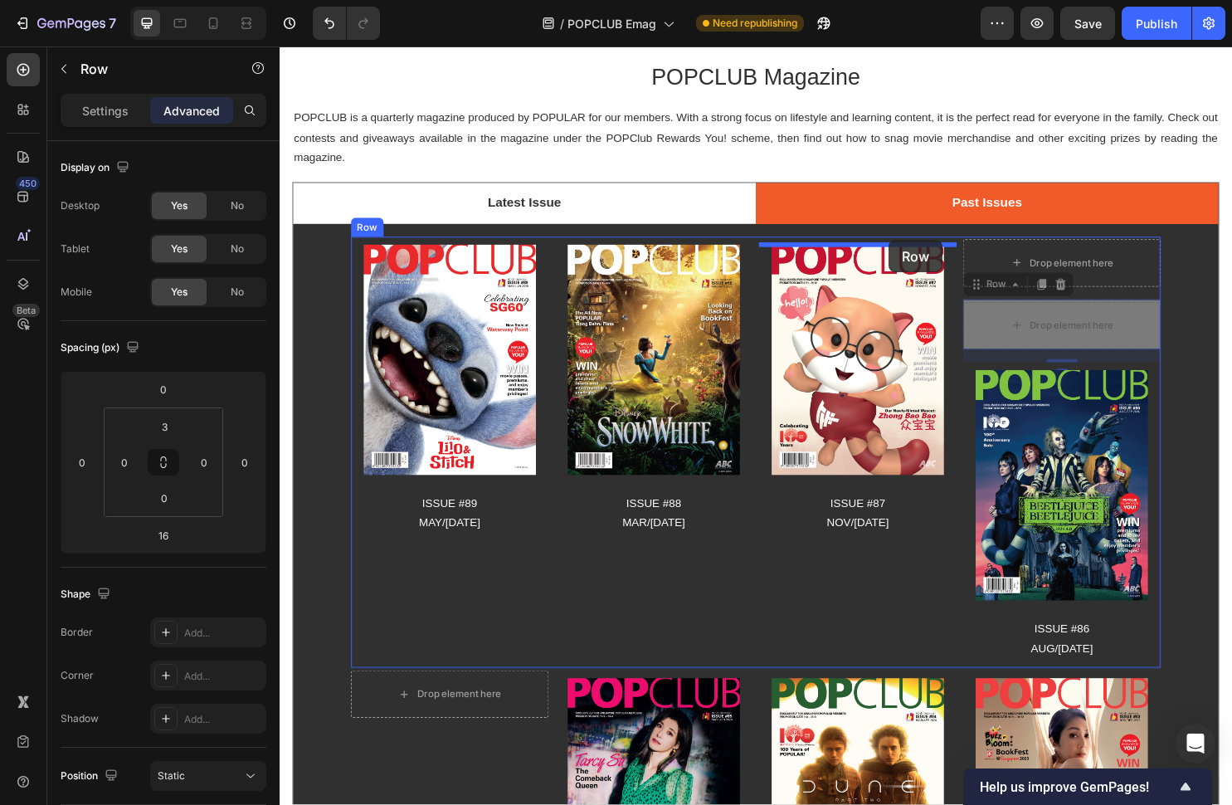
drag, startPoint x: 1016, startPoint y: 295, endPoint x: 916, endPoint y: 249, distance: 109.9
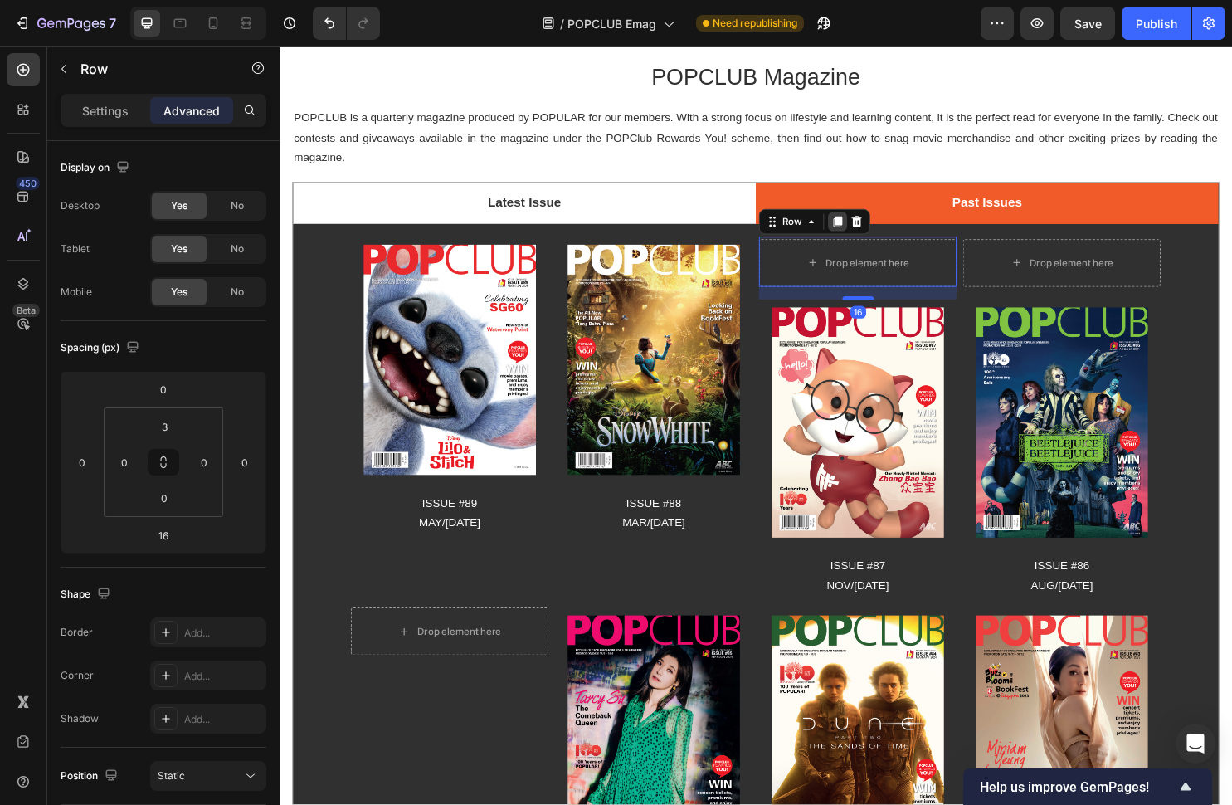
click at [865, 232] on icon at bounding box center [863, 230] width 9 height 12
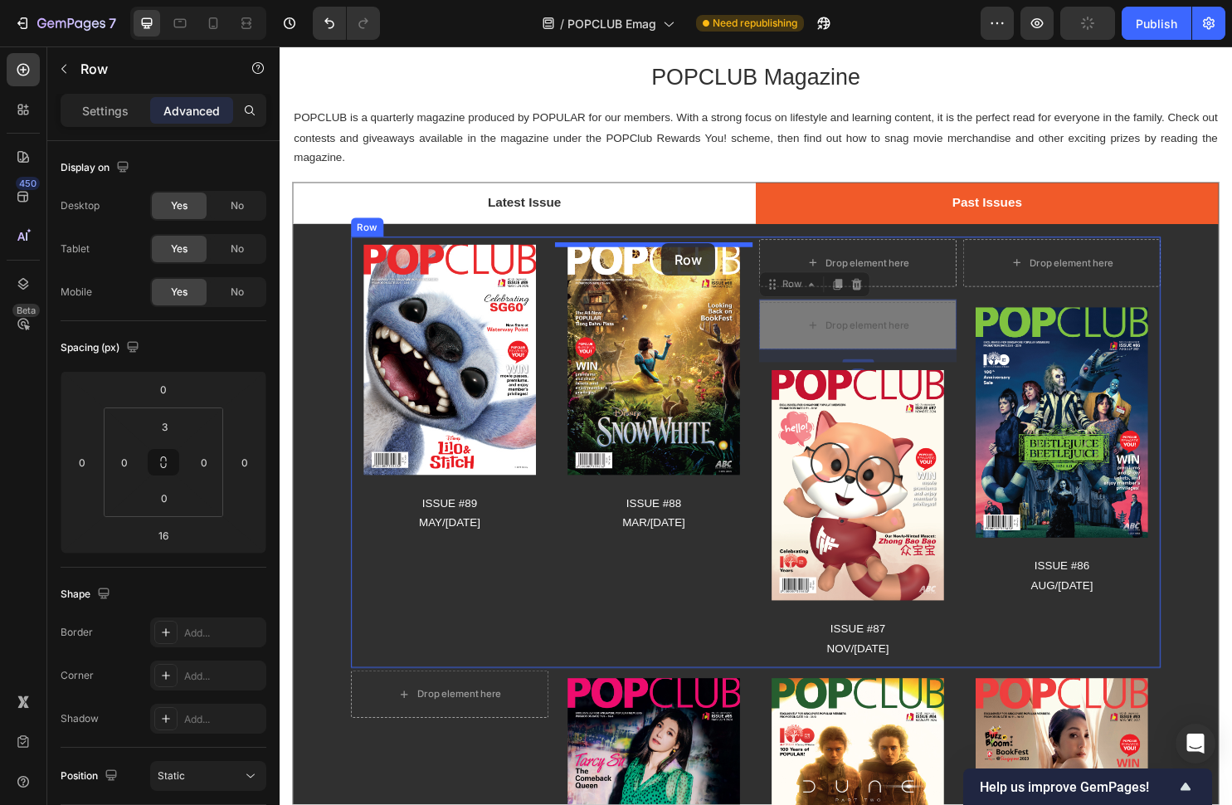
drag, startPoint x: 802, startPoint y: 290, endPoint x: 679, endPoint y: 252, distance: 129.4
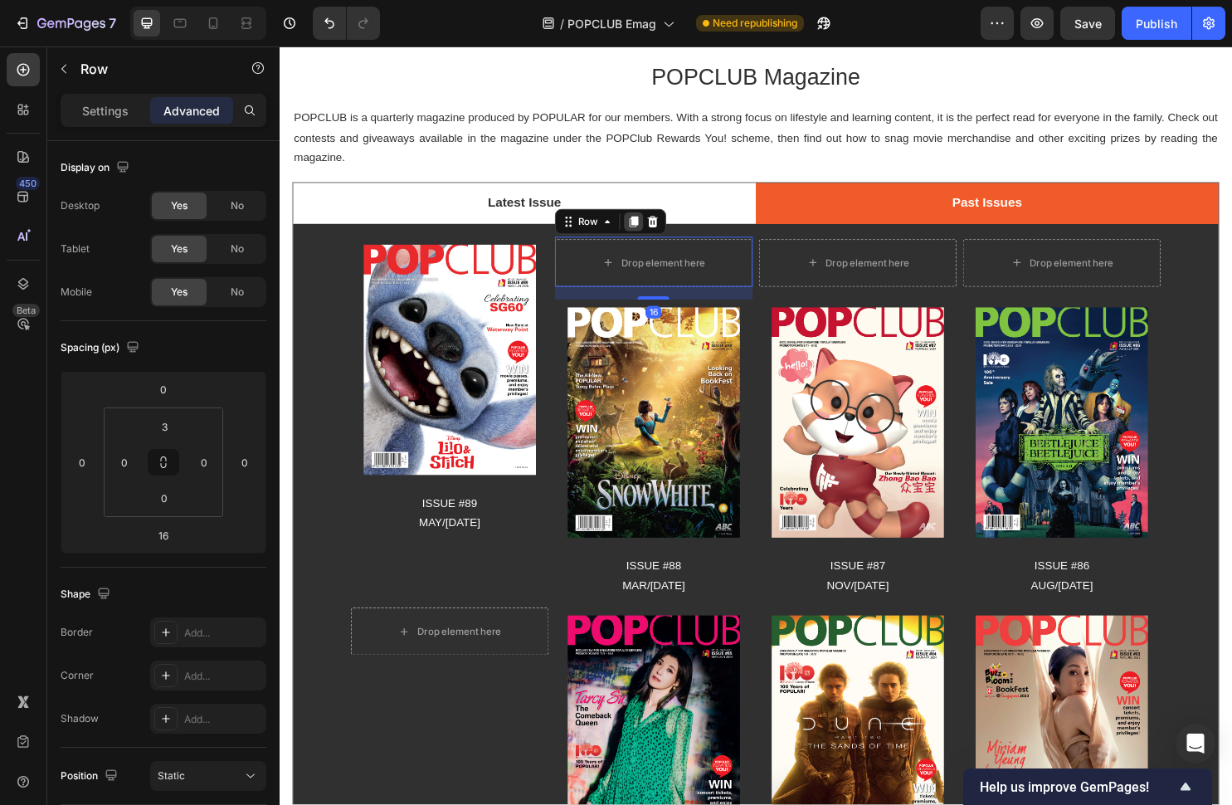
click at [648, 234] on icon at bounding box center [650, 230] width 9 height 12
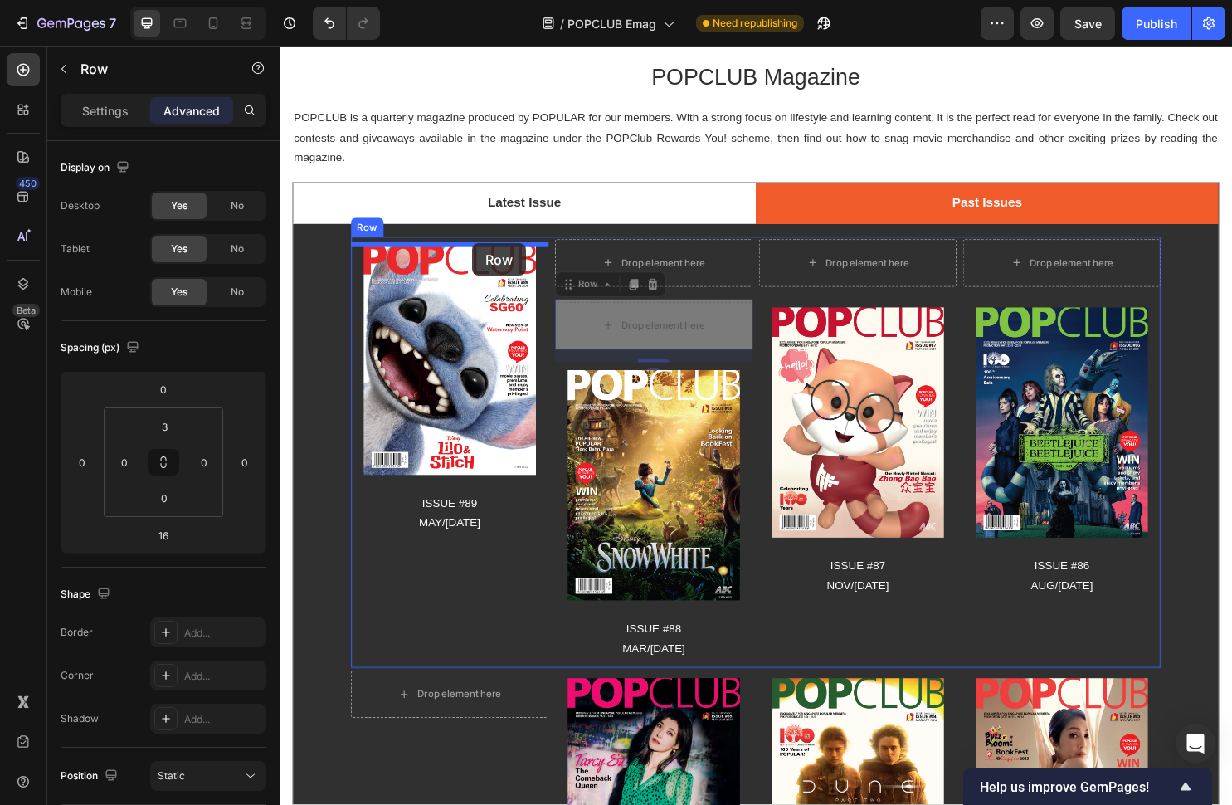
drag, startPoint x: 587, startPoint y: 296, endPoint x: 480, endPoint y: 252, distance: 115.7
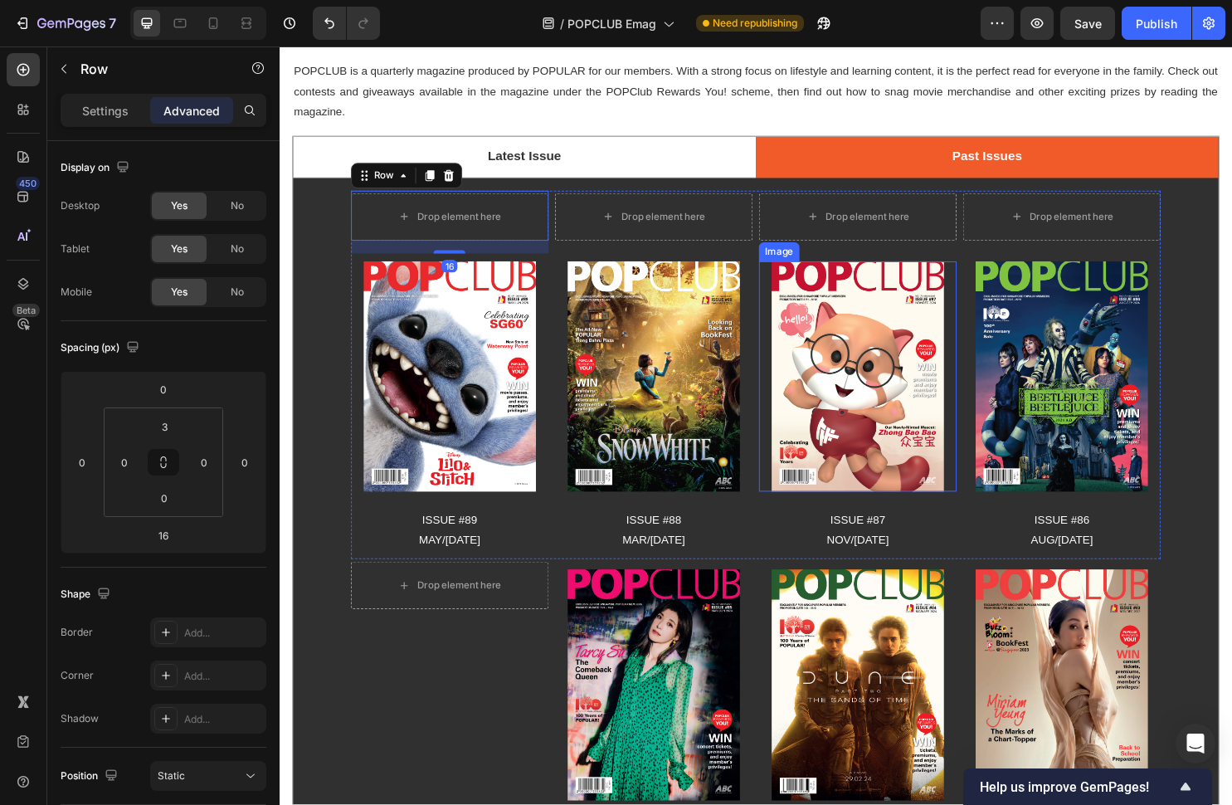
scroll to position [99, 0]
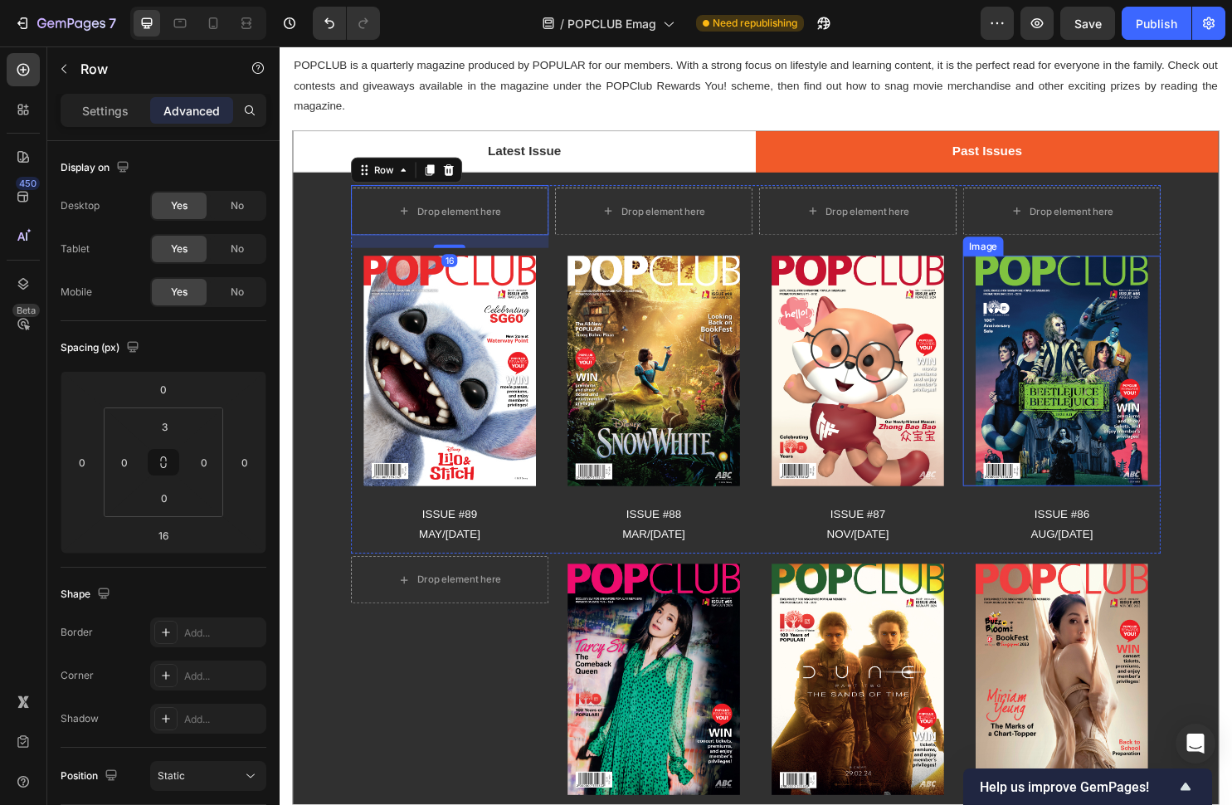
click at [1079, 301] on img at bounding box center [1097, 386] width 180 height 241
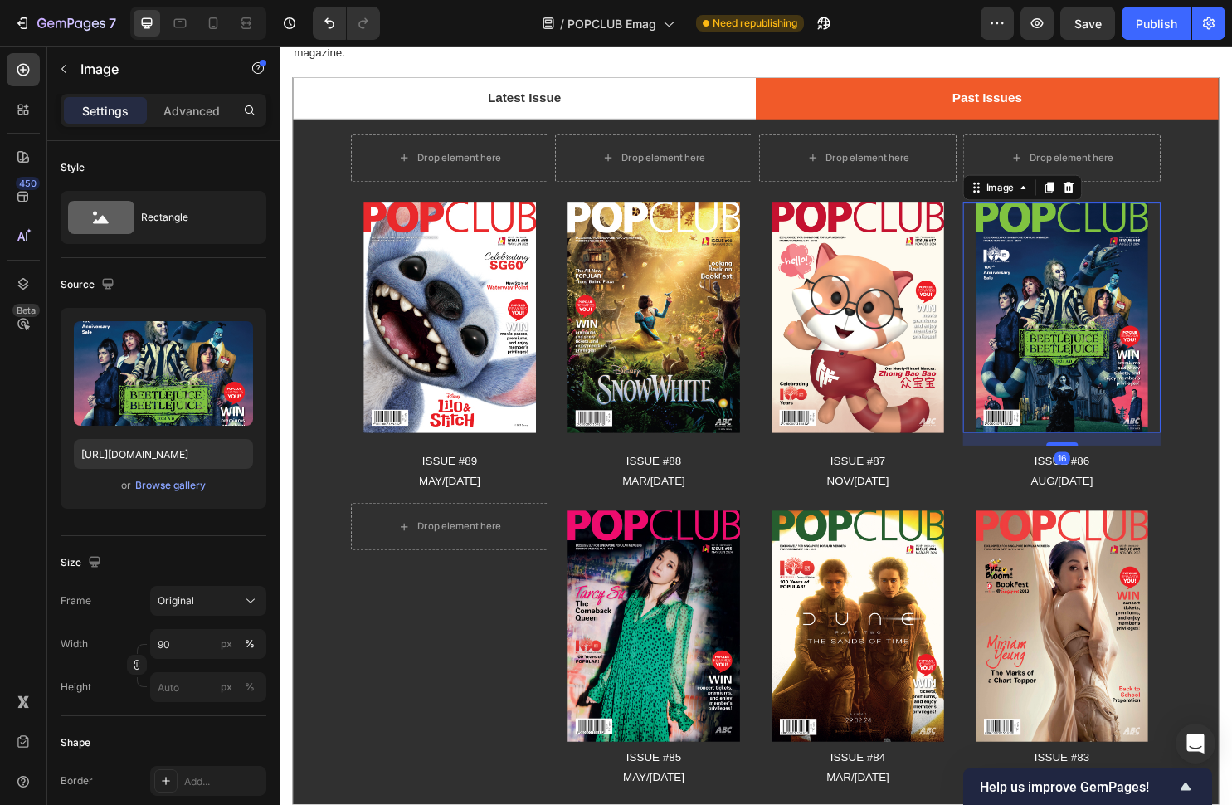
scroll to position [156, 0]
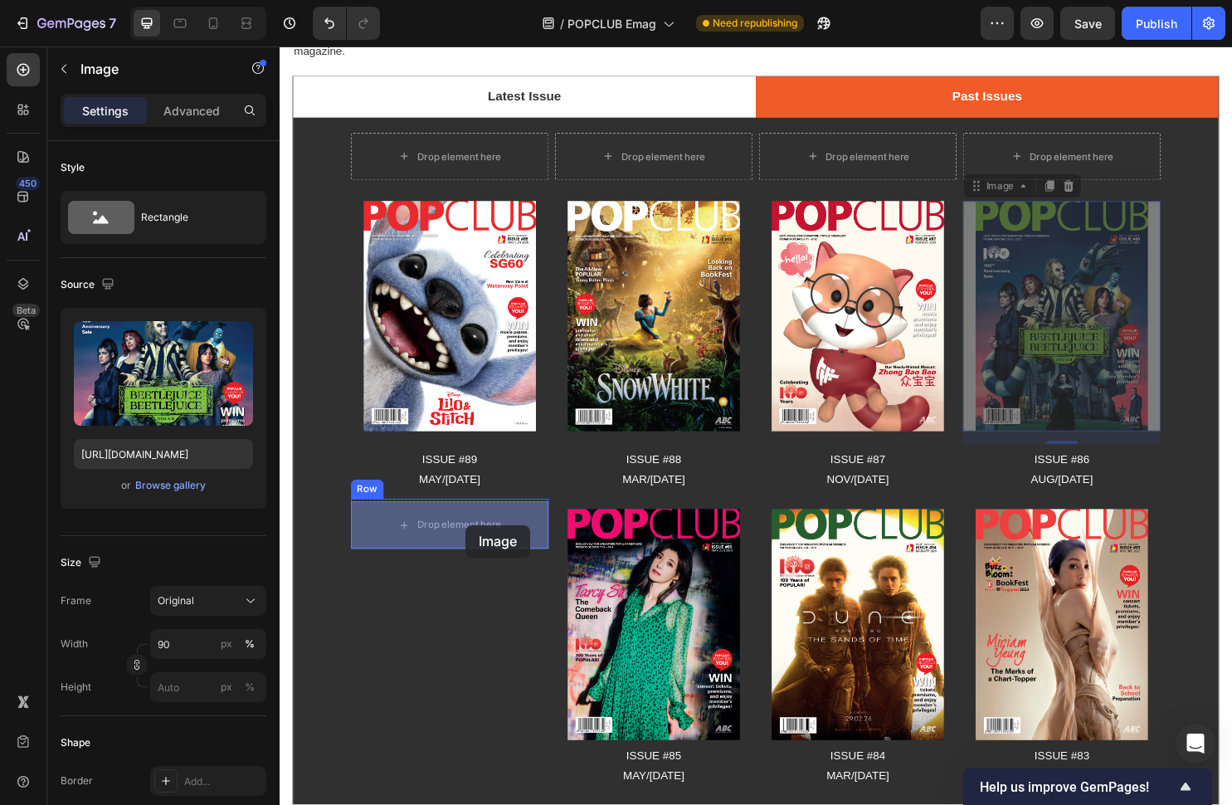
drag, startPoint x: 1024, startPoint y: 196, endPoint x: 473, endPoint y: 547, distance: 653.3
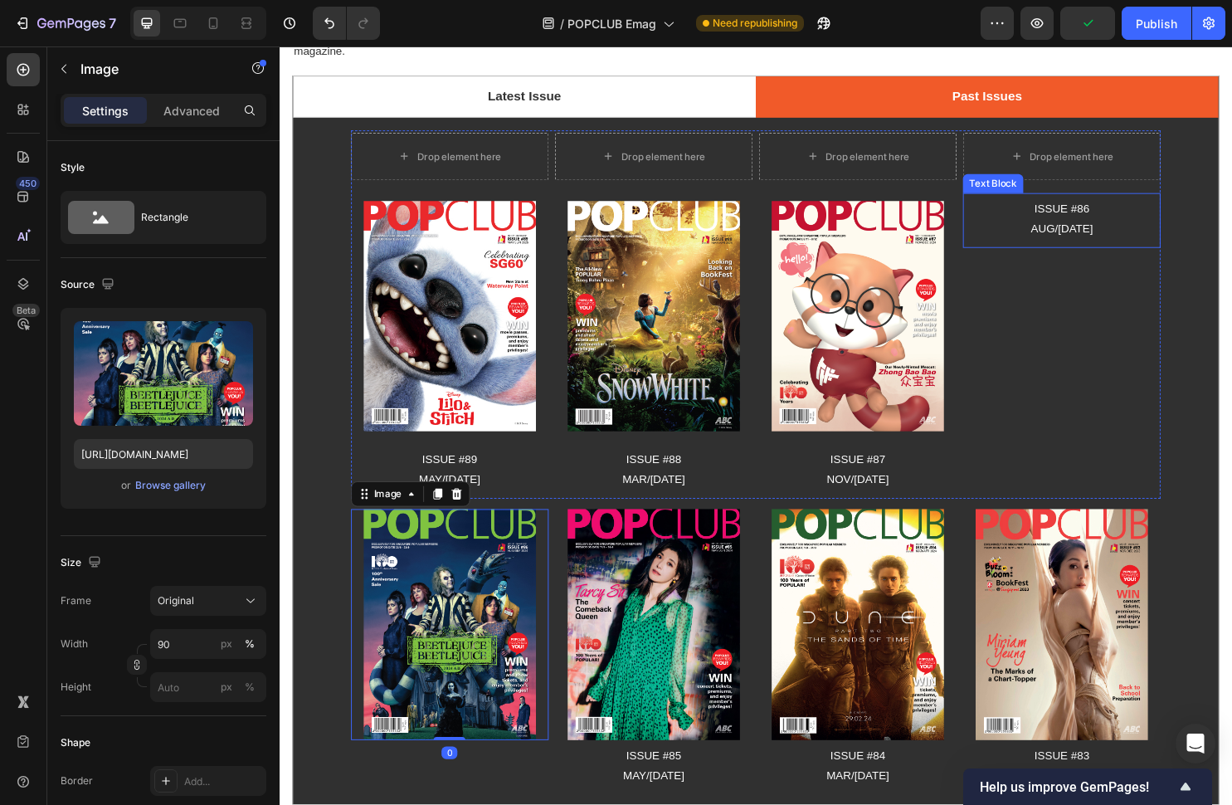
click at [1099, 241] on p "AUG/[DATE]" at bounding box center [1097, 237] width 203 height 21
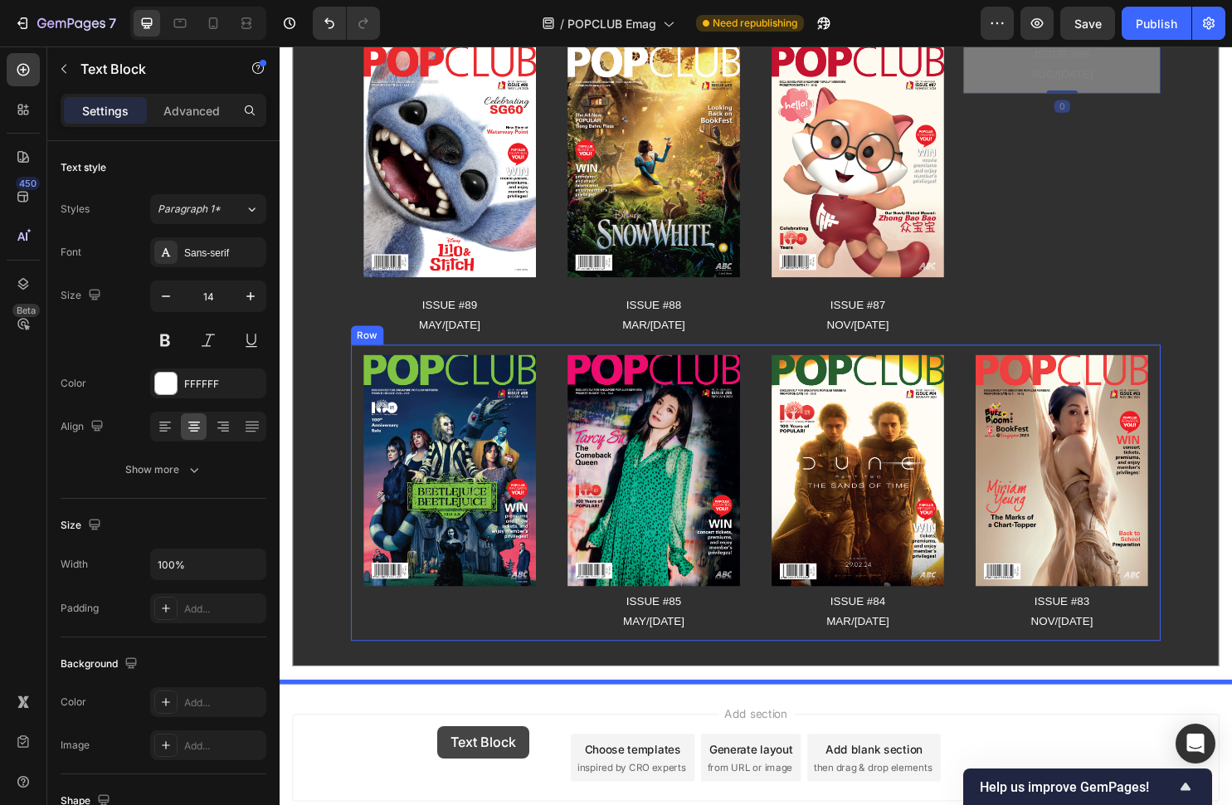
scroll to position [324, 0]
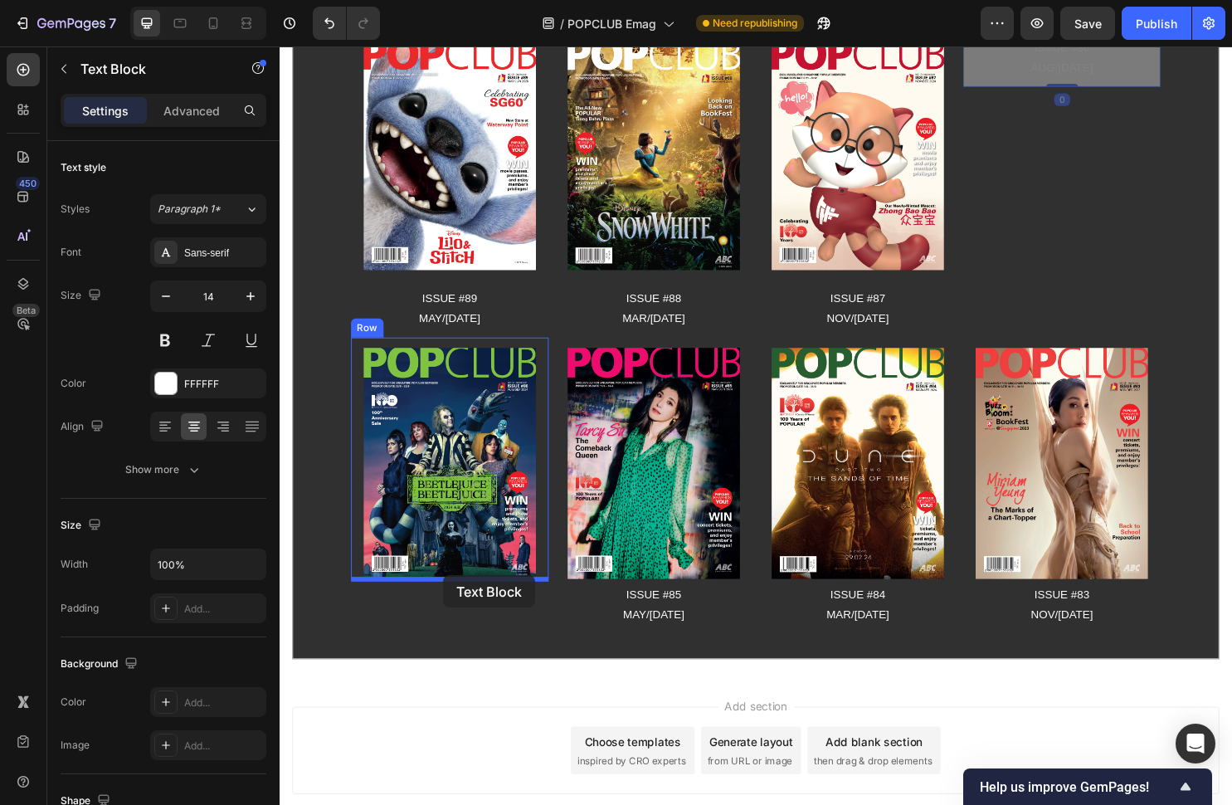
drag, startPoint x: 1026, startPoint y: 187, endPoint x: 451, endPoint y: 599, distance: 708.3
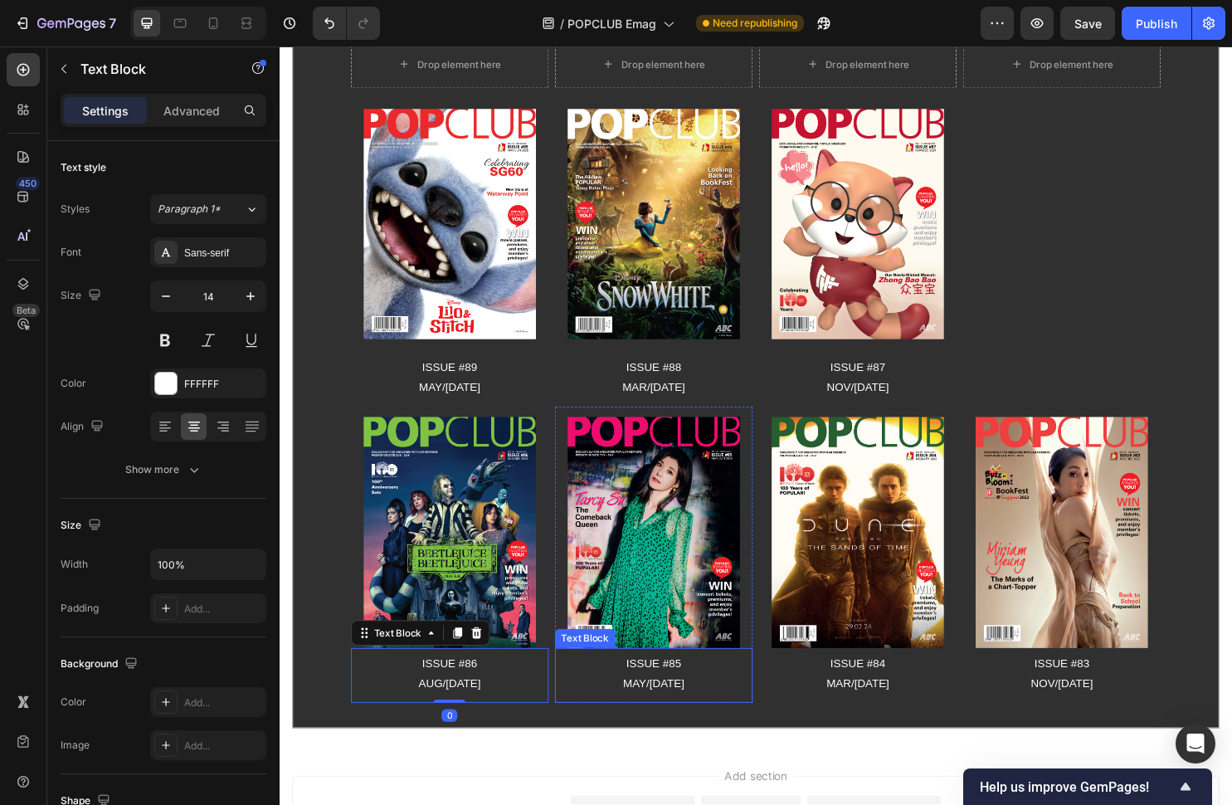
scroll to position [244, 0]
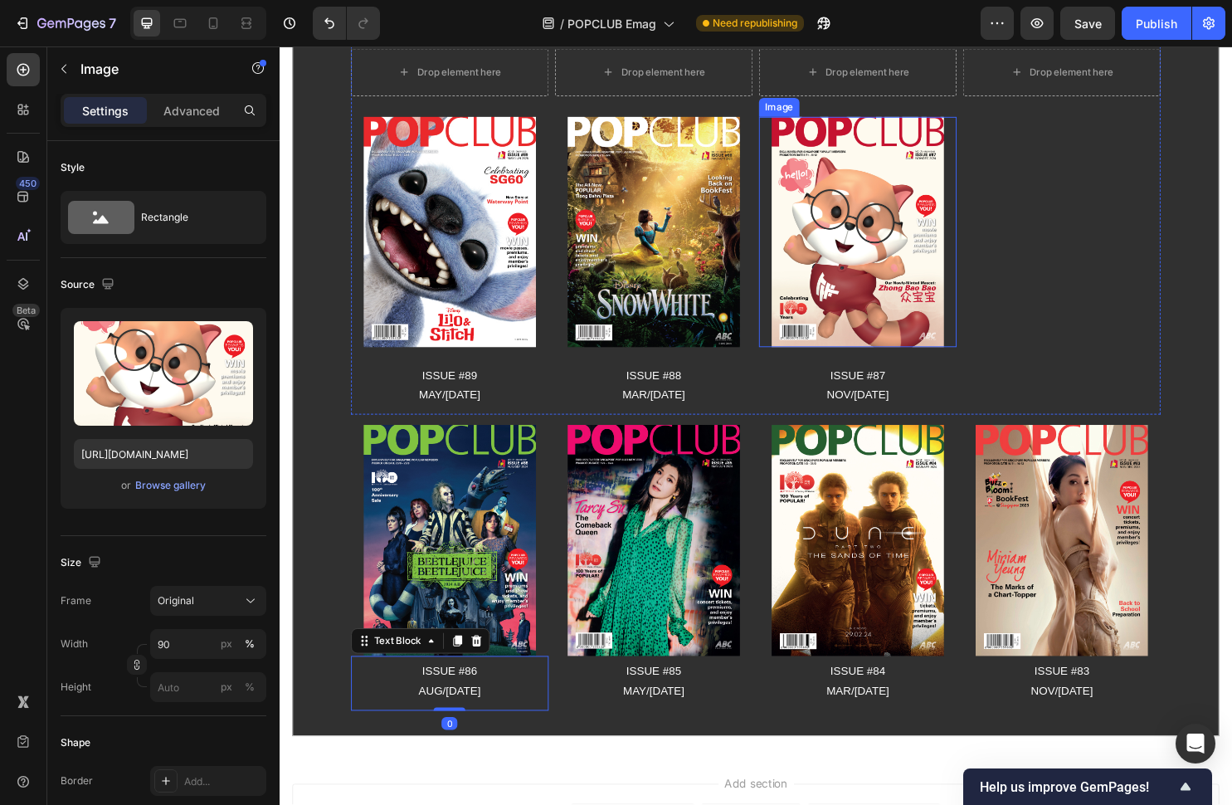
click at [890, 184] on img at bounding box center [884, 240] width 180 height 241
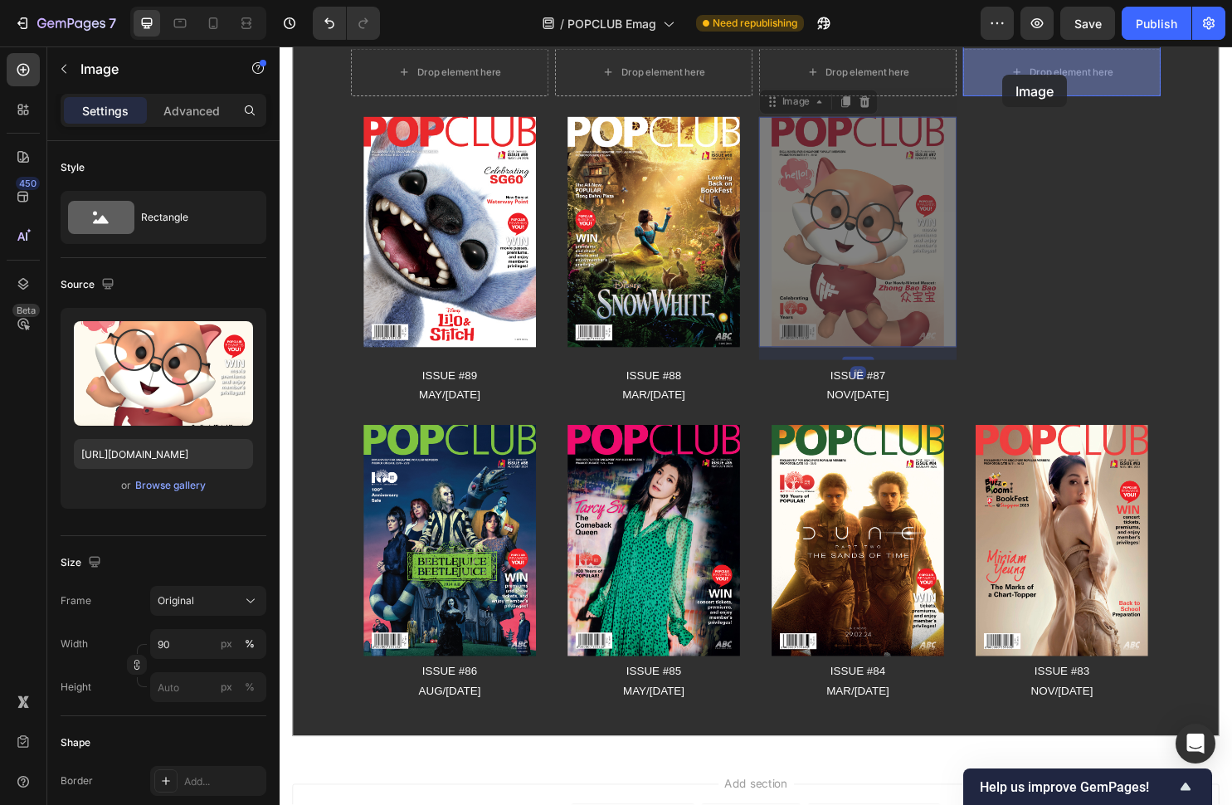
drag, startPoint x: 807, startPoint y: 108, endPoint x: 1035, endPoint y: 76, distance: 229.5
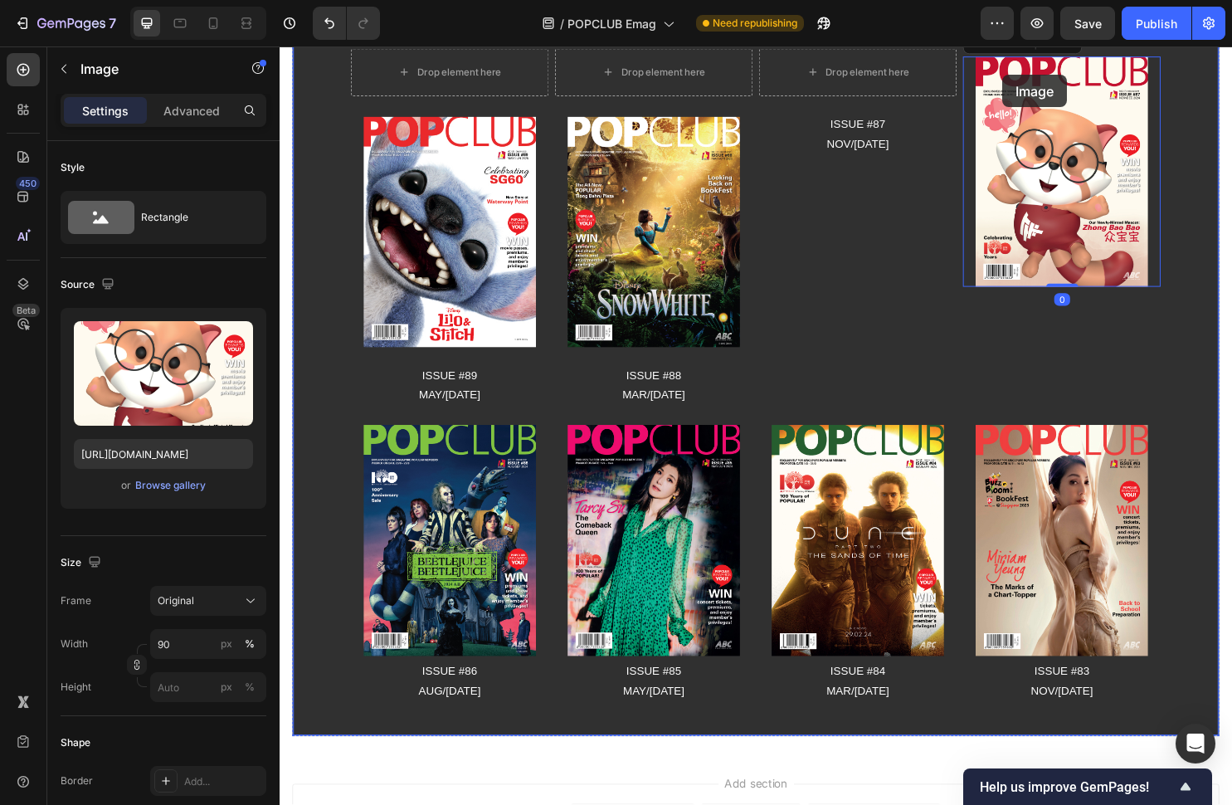
scroll to position [184, 0]
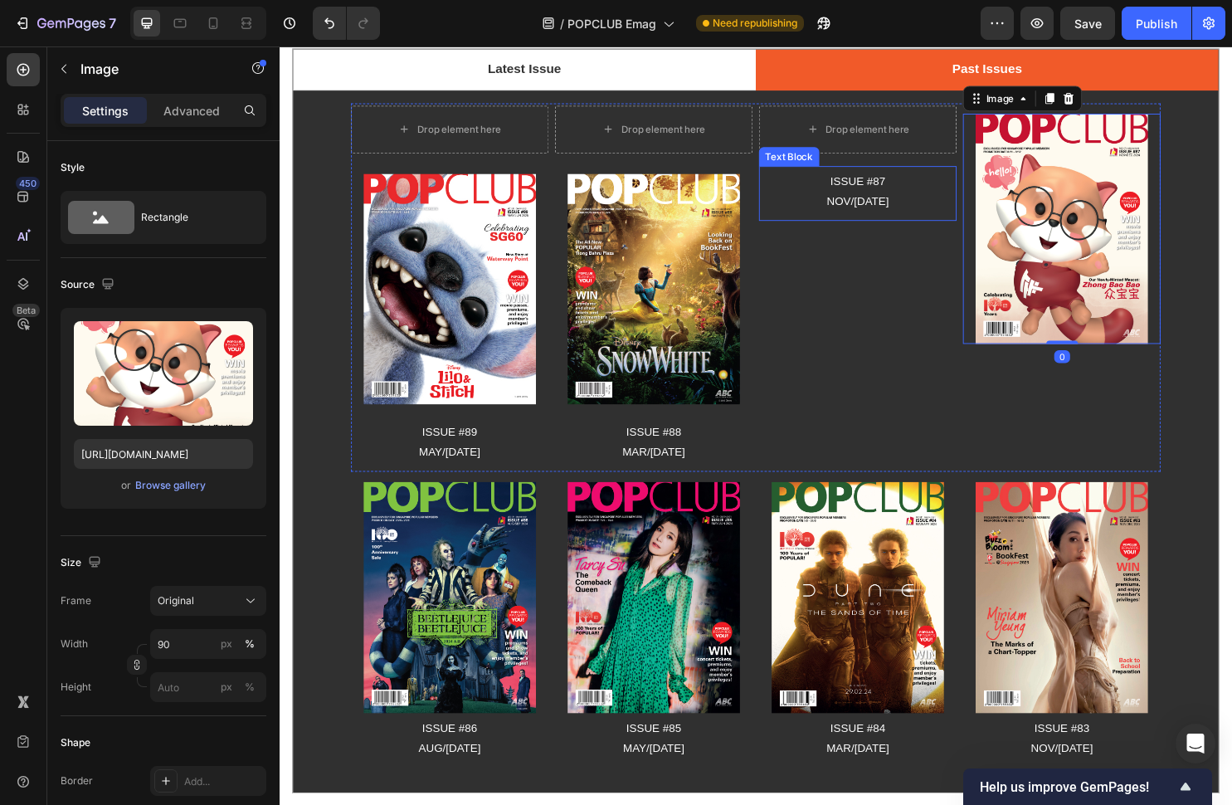
click at [904, 188] on p "ISSUE #87" at bounding box center [883, 188] width 203 height 21
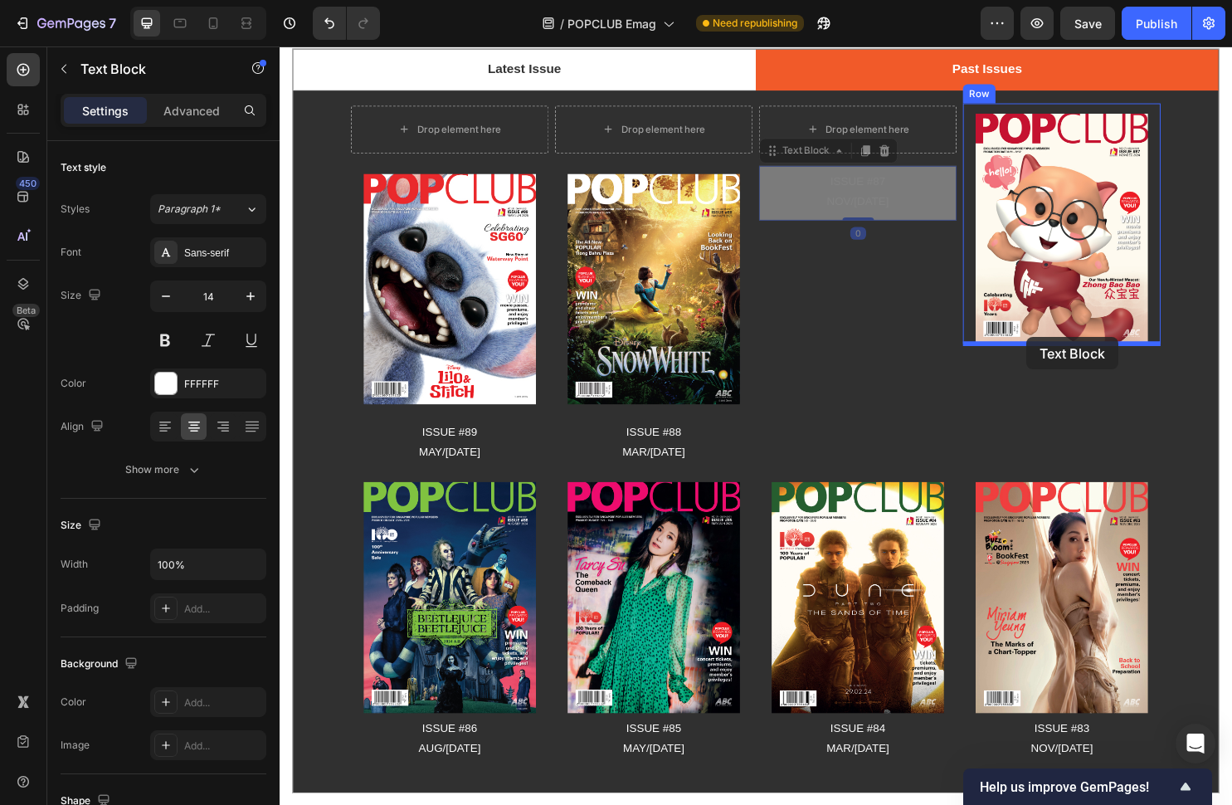
drag, startPoint x: 807, startPoint y: 158, endPoint x: 1060, endPoint y: 350, distance: 318.6
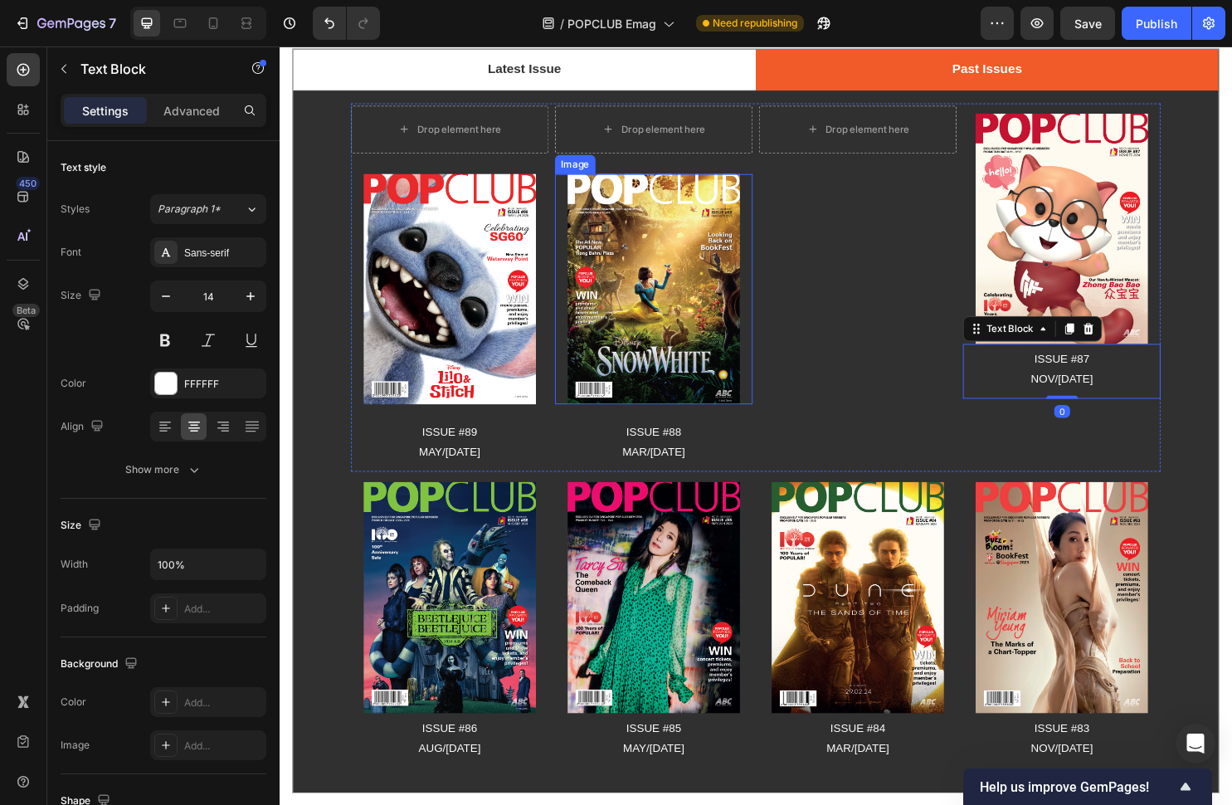
click at [655, 189] on img at bounding box center [671, 300] width 180 height 241
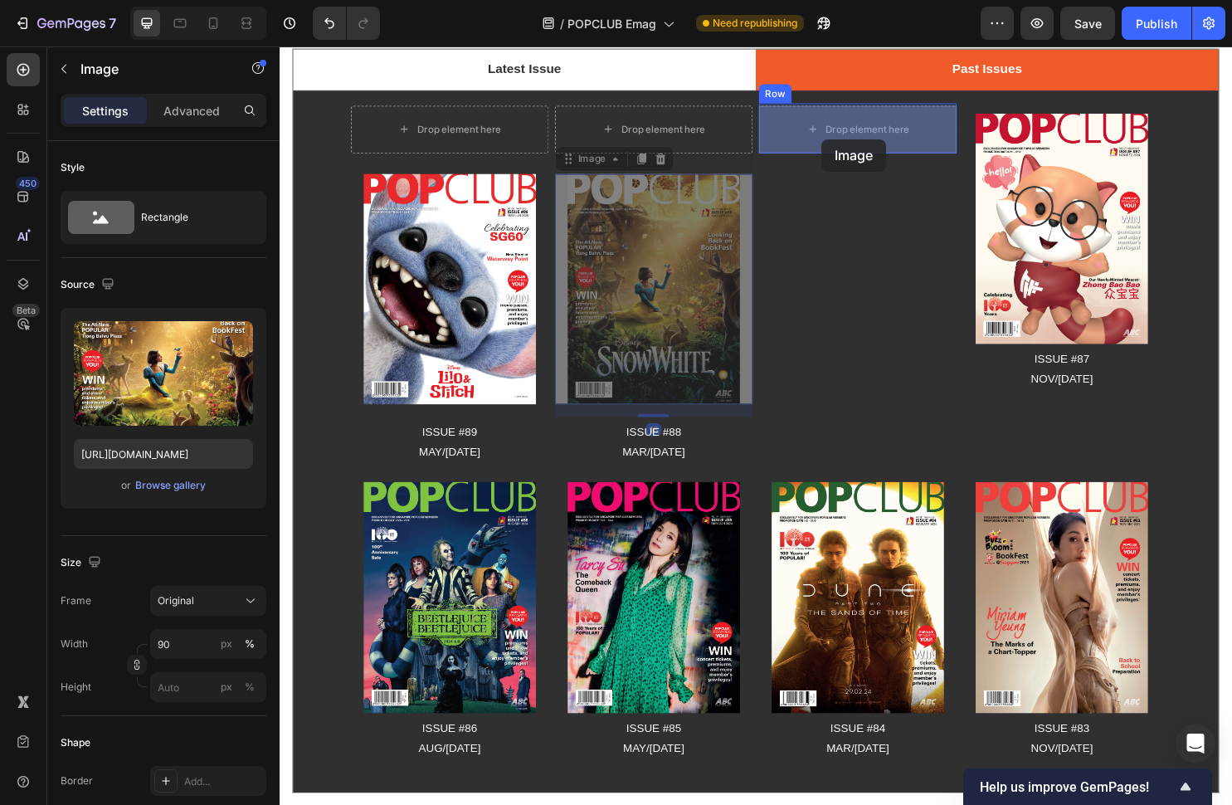
drag, startPoint x: 607, startPoint y: 169, endPoint x: 846, endPoint y: 144, distance: 241.2
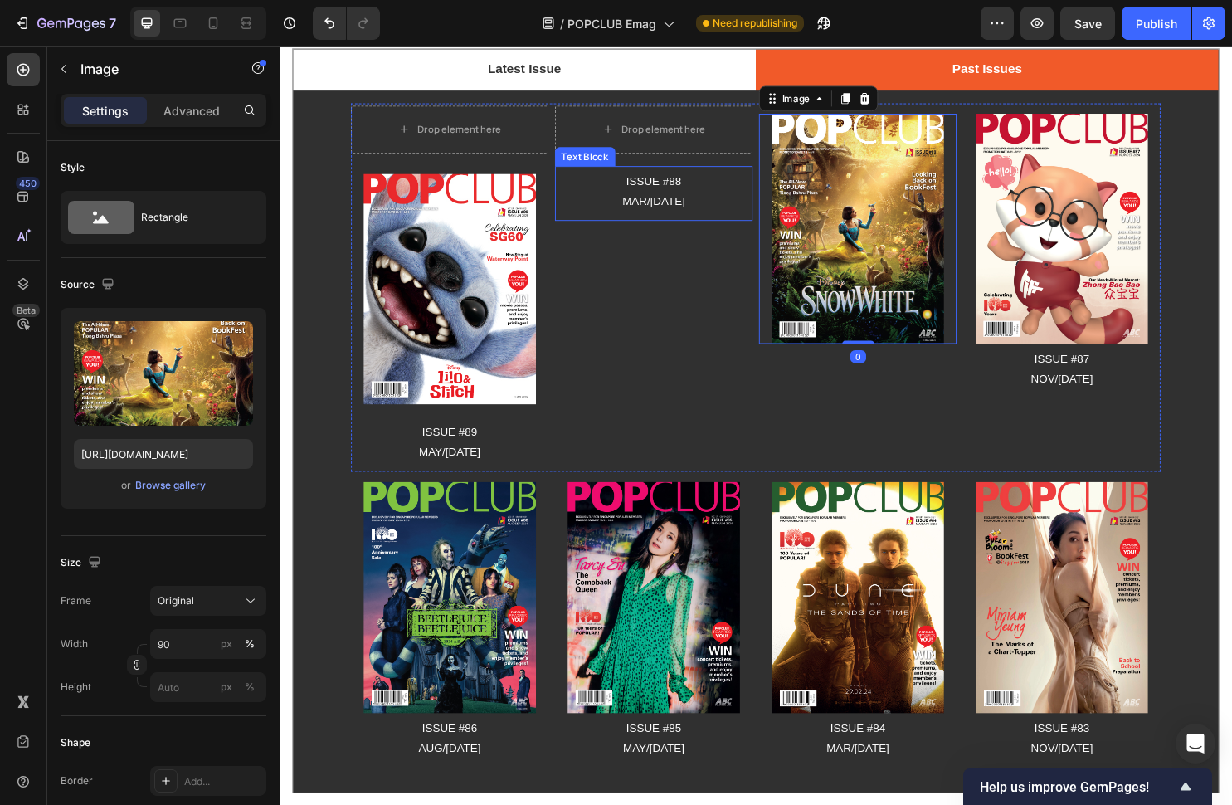
click at [638, 203] on p "MAR/[DATE]" at bounding box center [670, 208] width 203 height 21
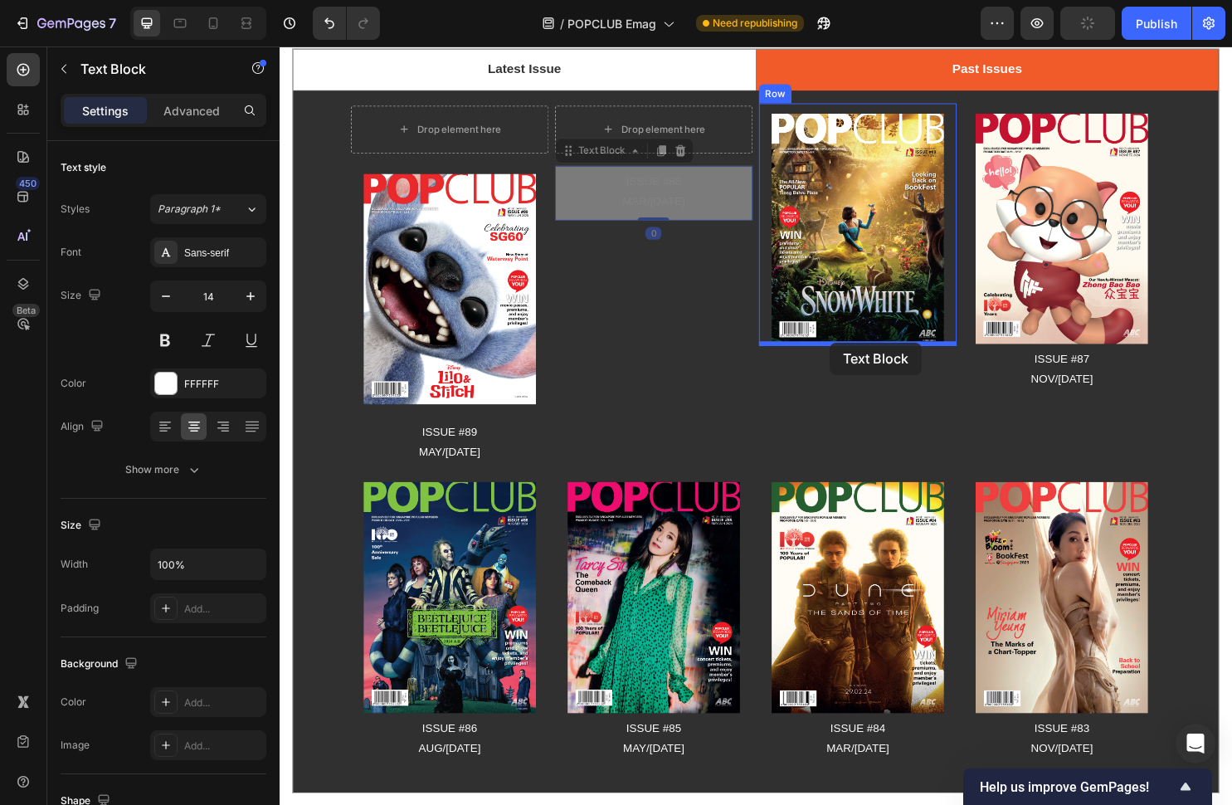
drag, startPoint x: 583, startPoint y: 155, endPoint x: 855, endPoint y: 356, distance: 338.2
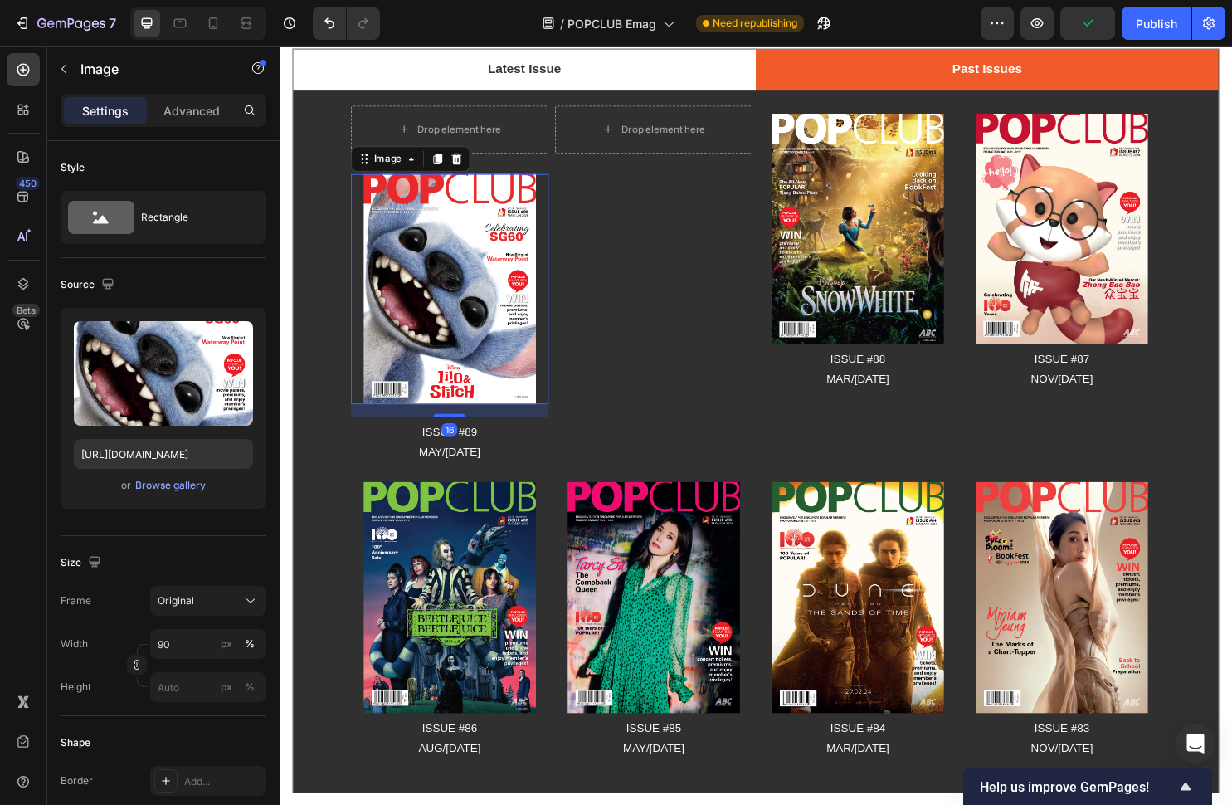
click at [401, 180] on img at bounding box center [458, 300] width 180 height 241
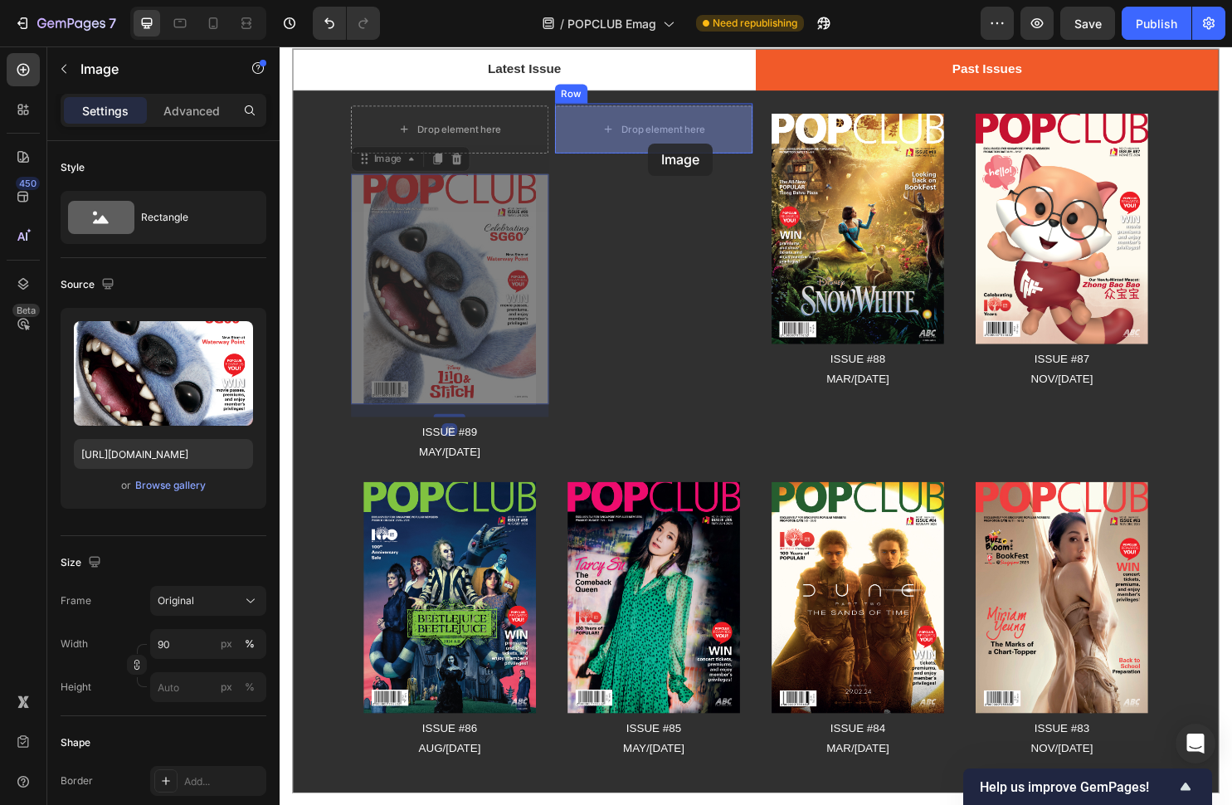
drag, startPoint x: 373, startPoint y: 172, endPoint x: 665, endPoint y: 148, distance: 292.2
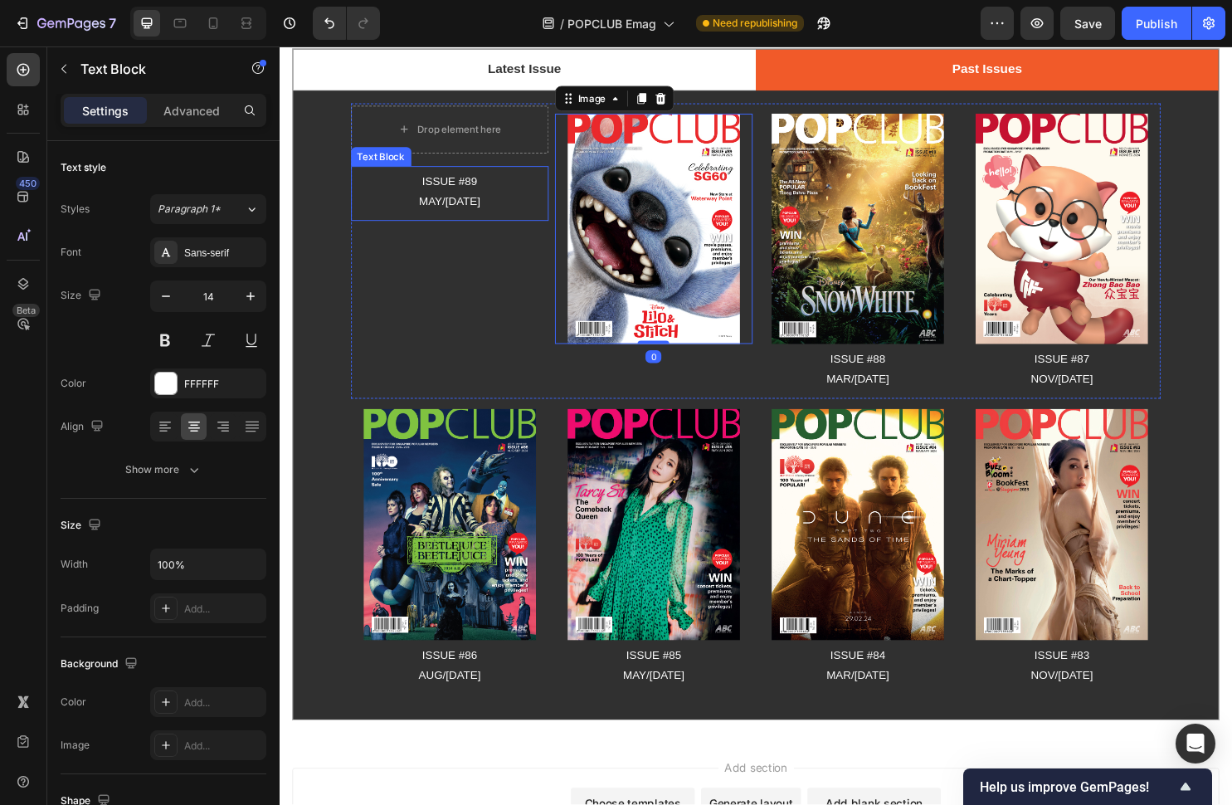
click at [449, 186] on p "ISSUE #89" at bounding box center [457, 188] width 203 height 21
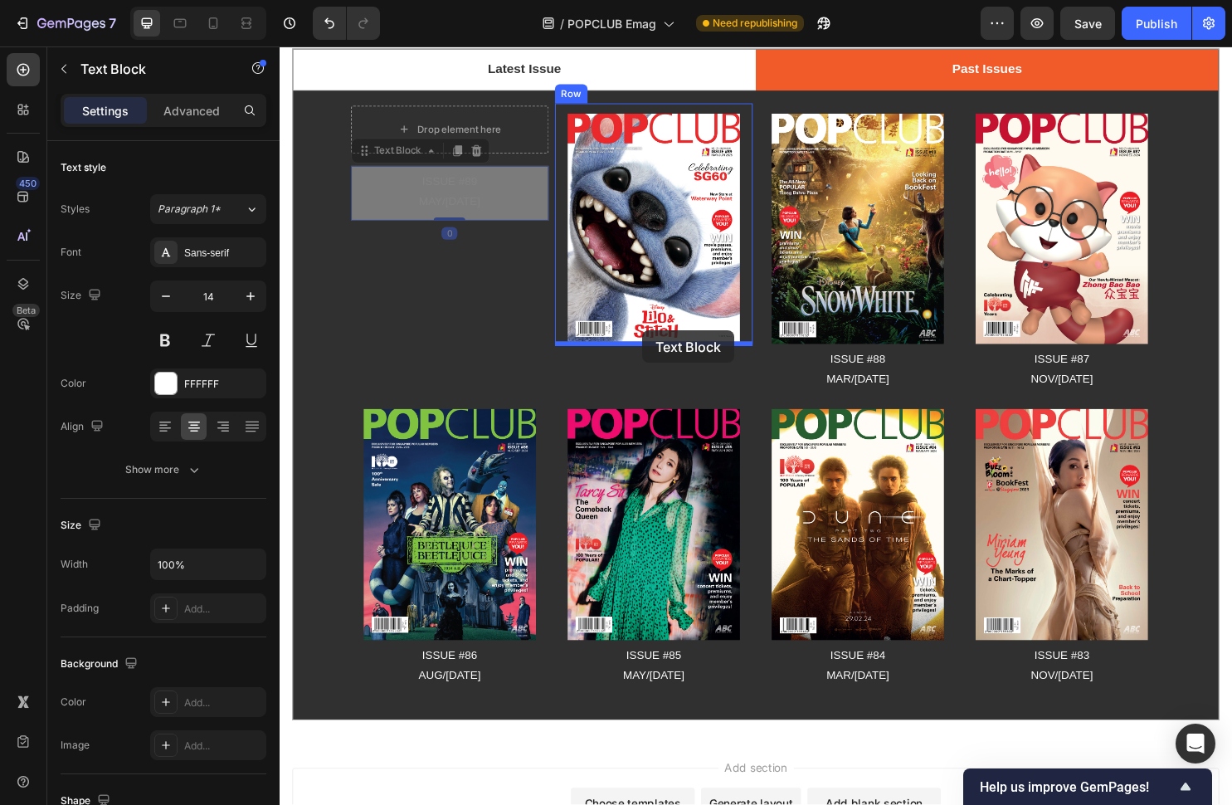
drag, startPoint x: 369, startPoint y: 161, endPoint x: 659, endPoint y: 344, distance: 342.3
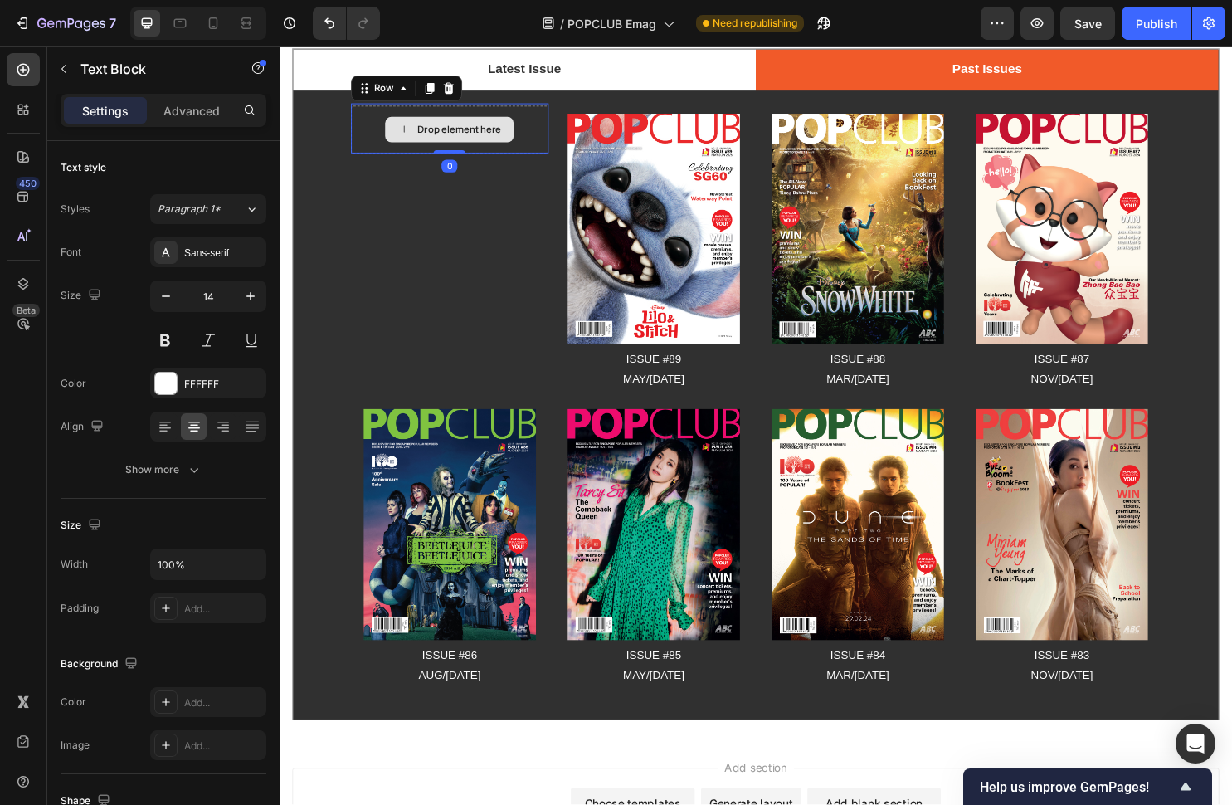
click at [528, 122] on div "Drop element here" at bounding box center [457, 134] width 207 height 50
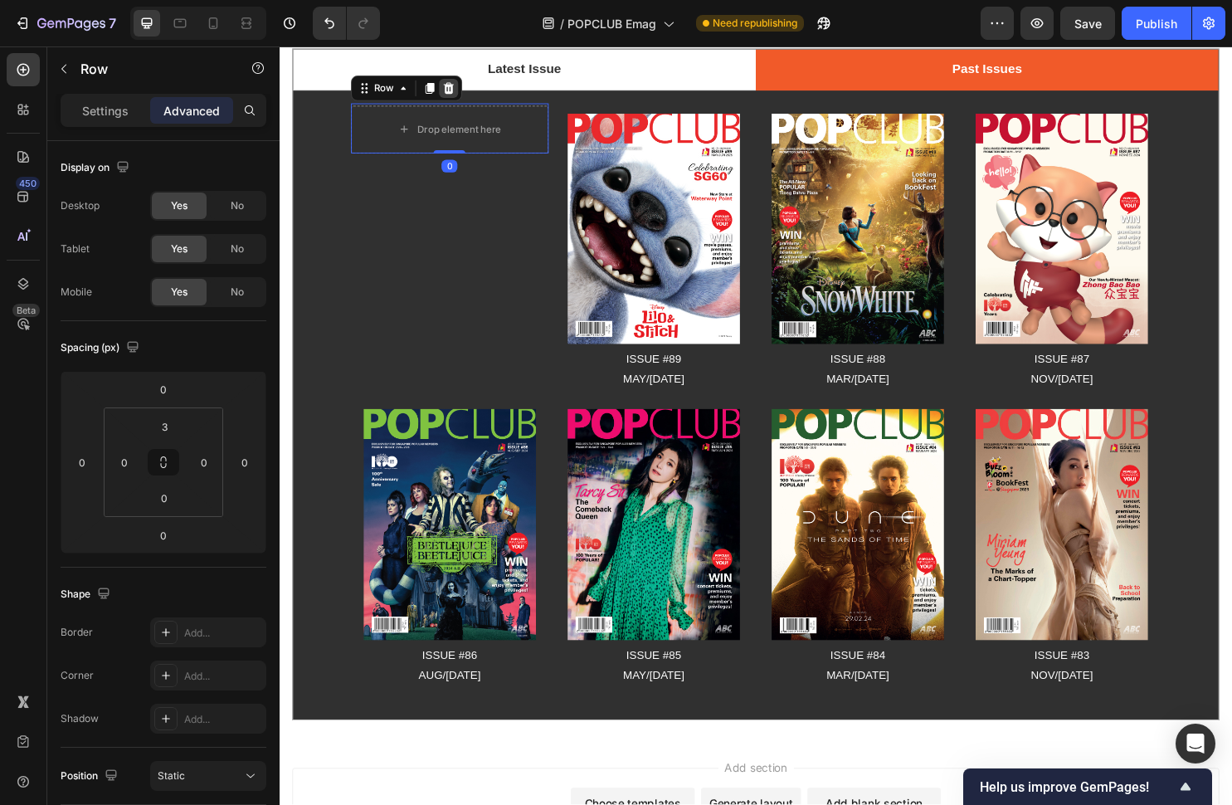
click at [454, 93] on icon at bounding box center [456, 90] width 13 height 13
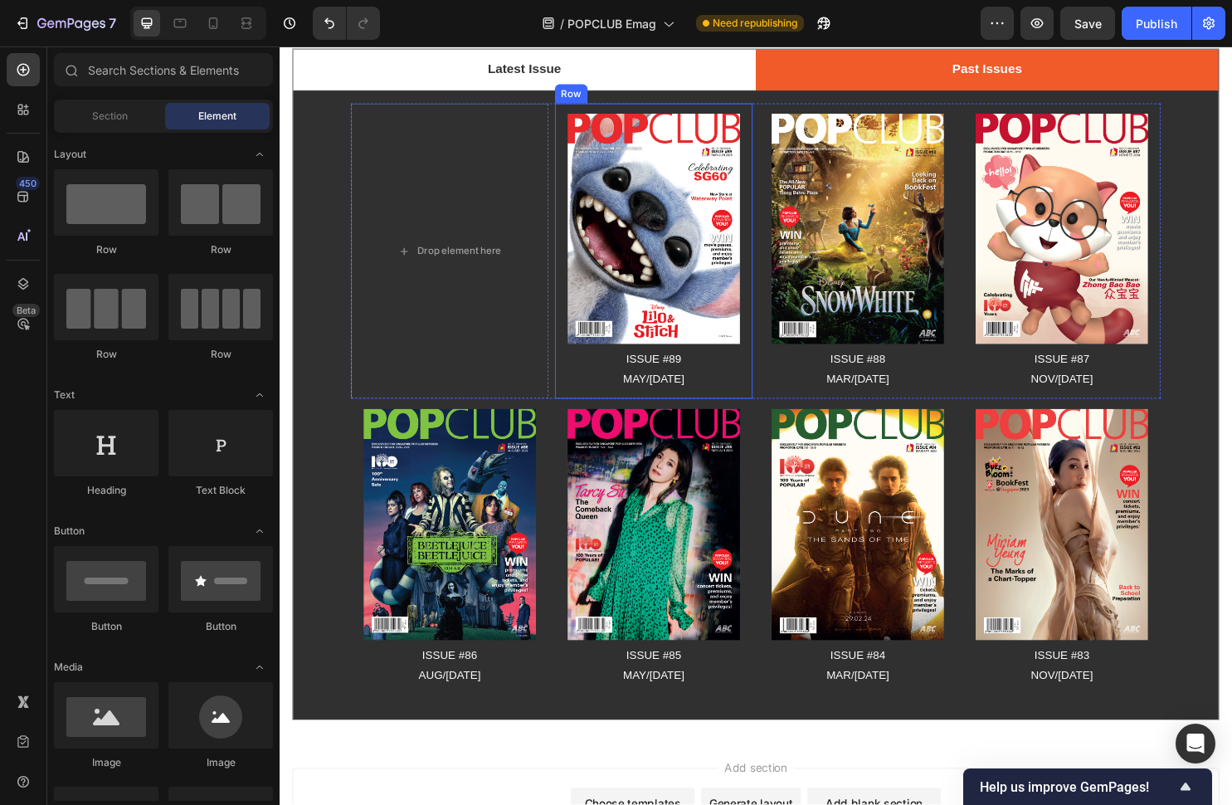
click at [636, 114] on div "Image ISSUE #89 MAY/[DATE] Text Block" at bounding box center [671, 262] width 207 height 307
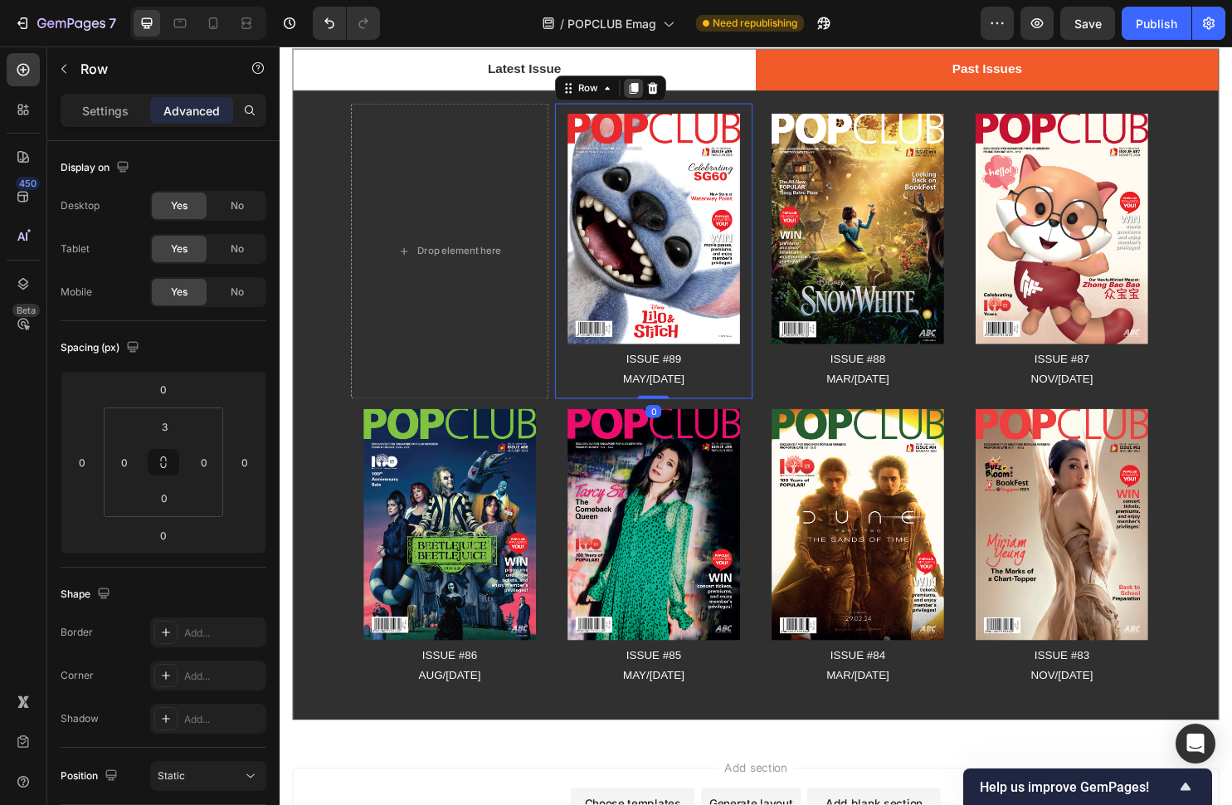
click at [655, 94] on icon at bounding box center [649, 90] width 13 height 13
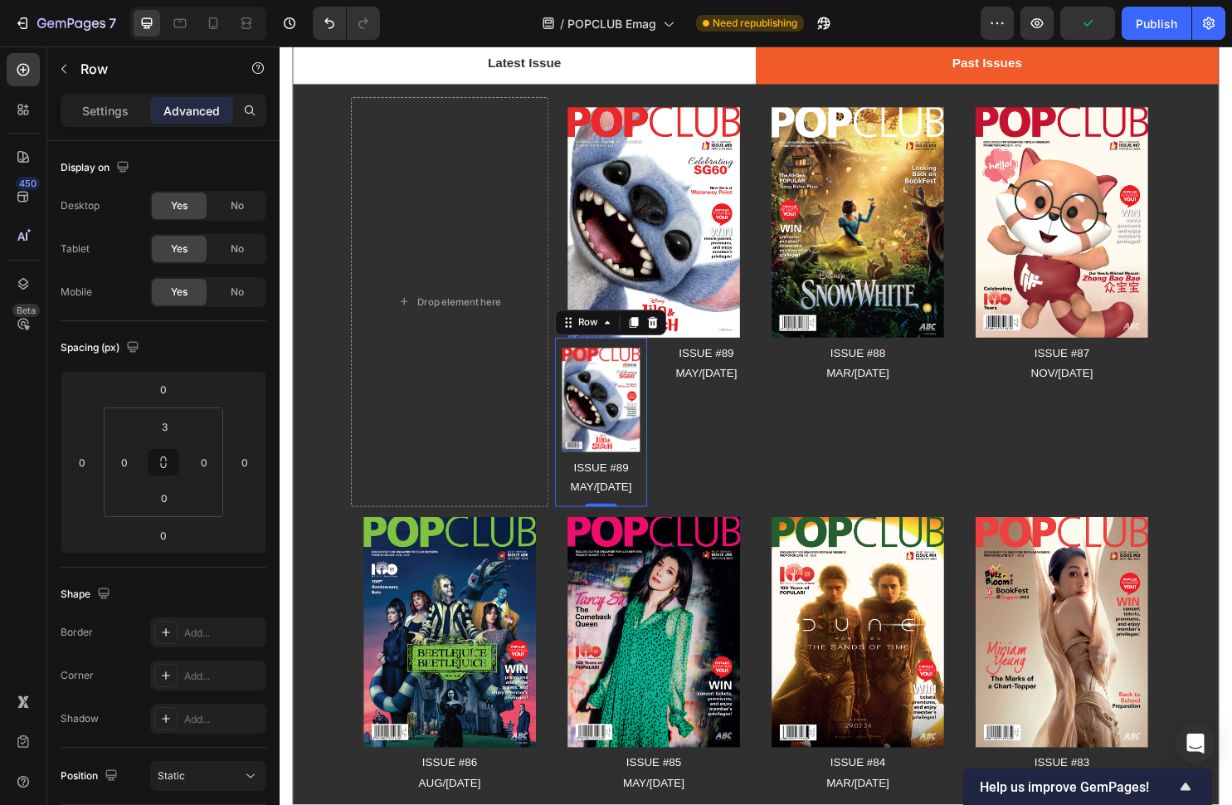
scroll to position [189, 0]
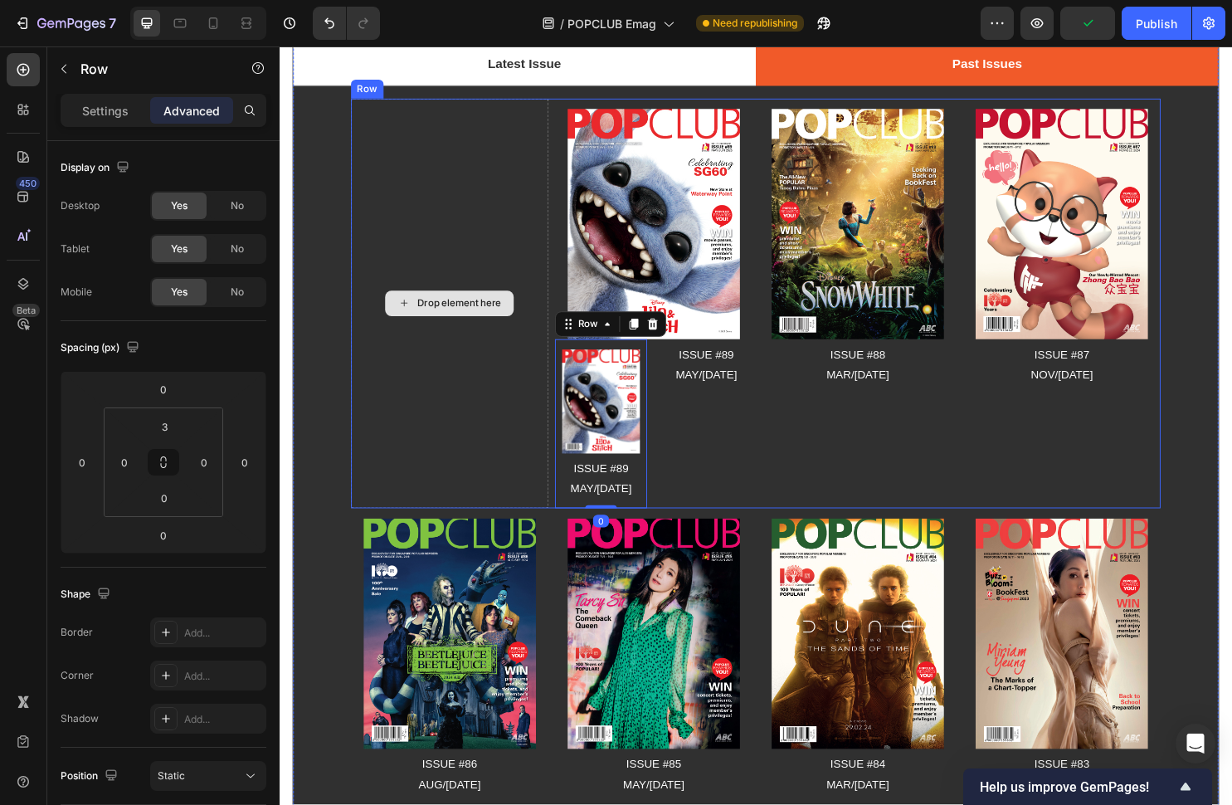
click at [457, 283] on div "Drop element here" at bounding box center [457, 315] width 207 height 428
click at [512, 169] on div "Drop element here" at bounding box center [457, 315] width 207 height 428
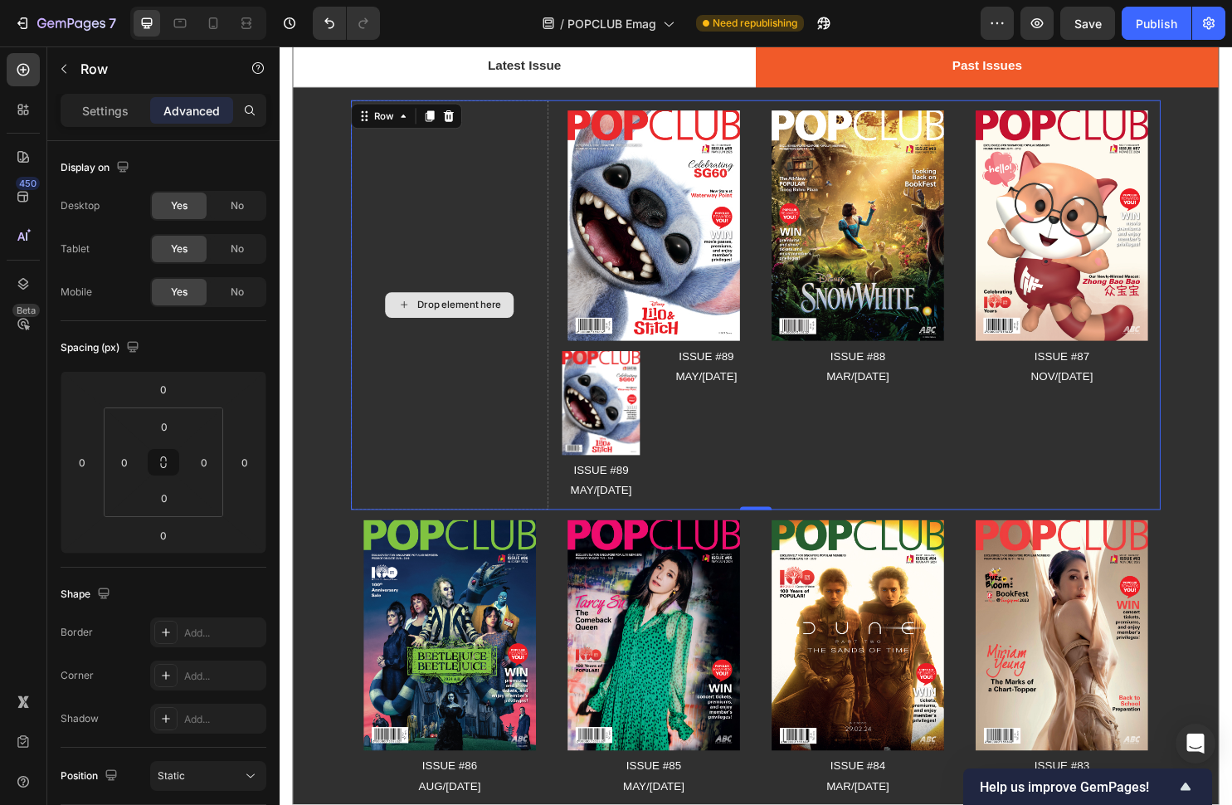
click at [550, 211] on div "Drop element here" at bounding box center [457, 317] width 207 height 428
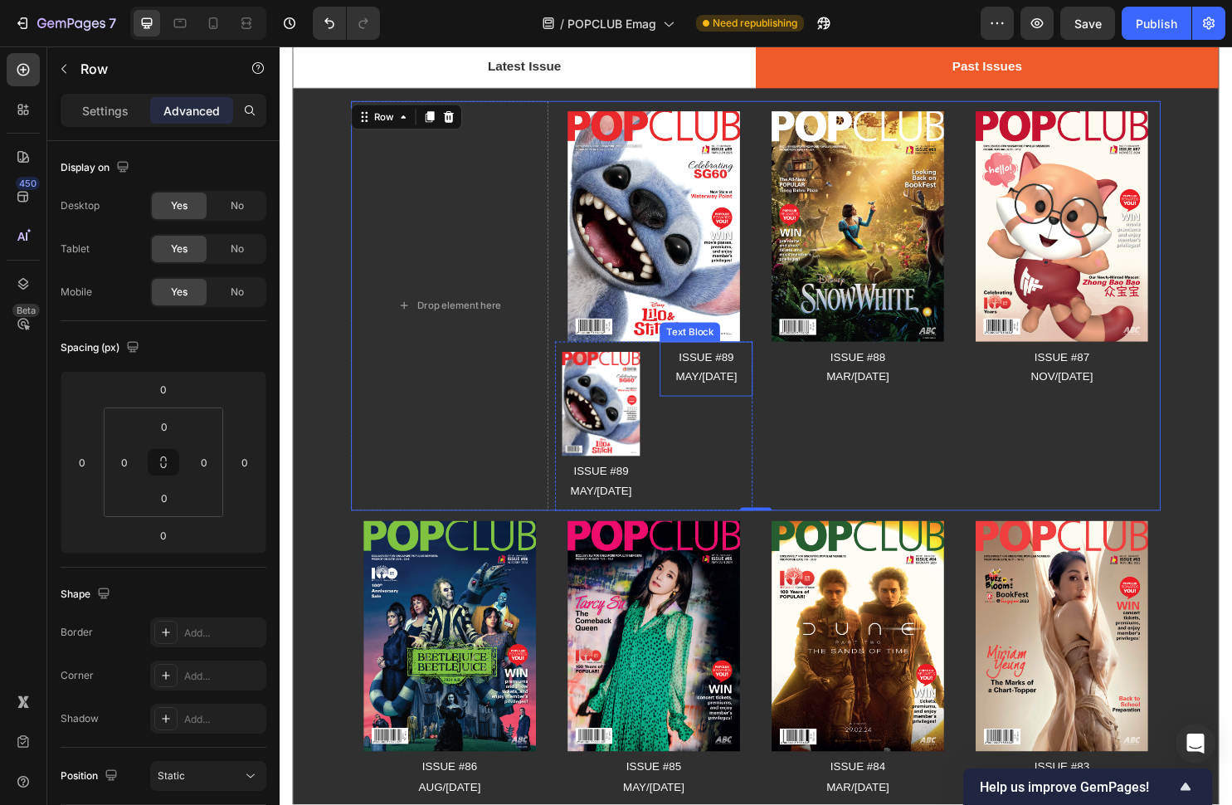
scroll to position [184, 0]
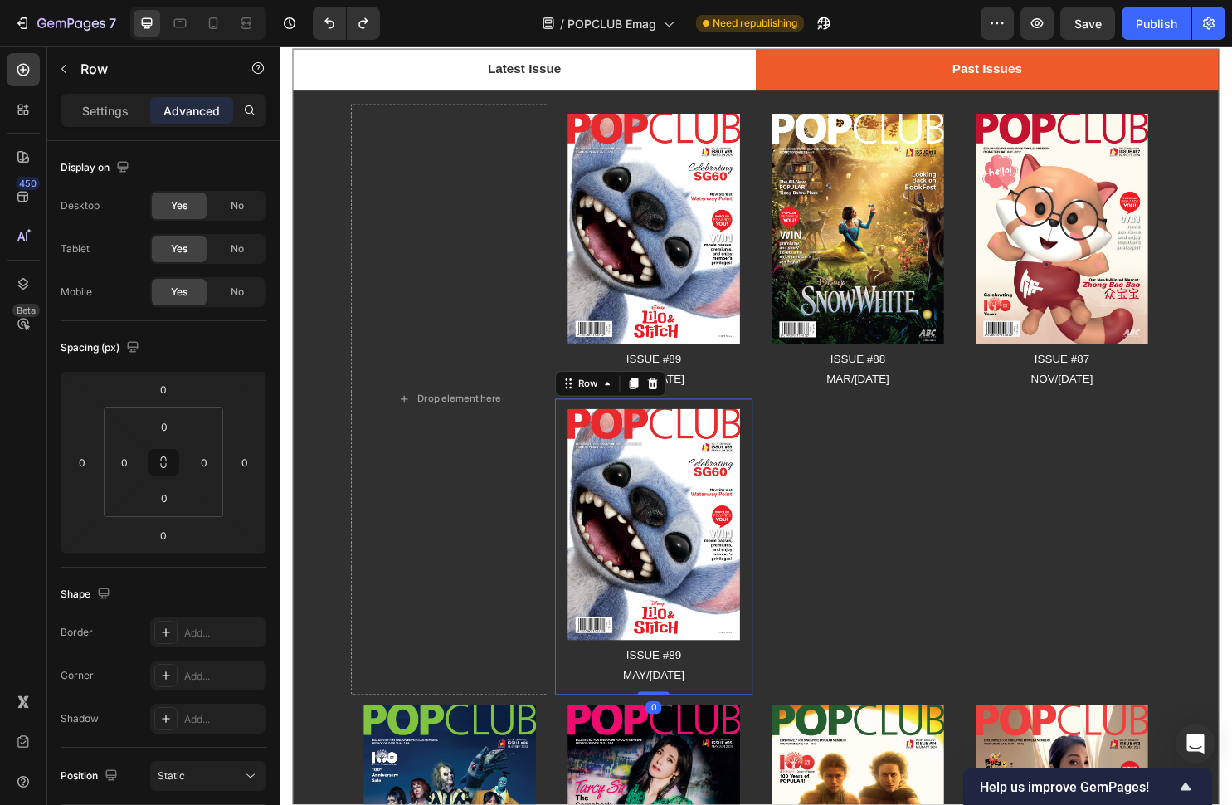
click at [633, 419] on div "Image ISSUE #89 MAY/[DATE] Text Block" at bounding box center [671, 570] width 207 height 307
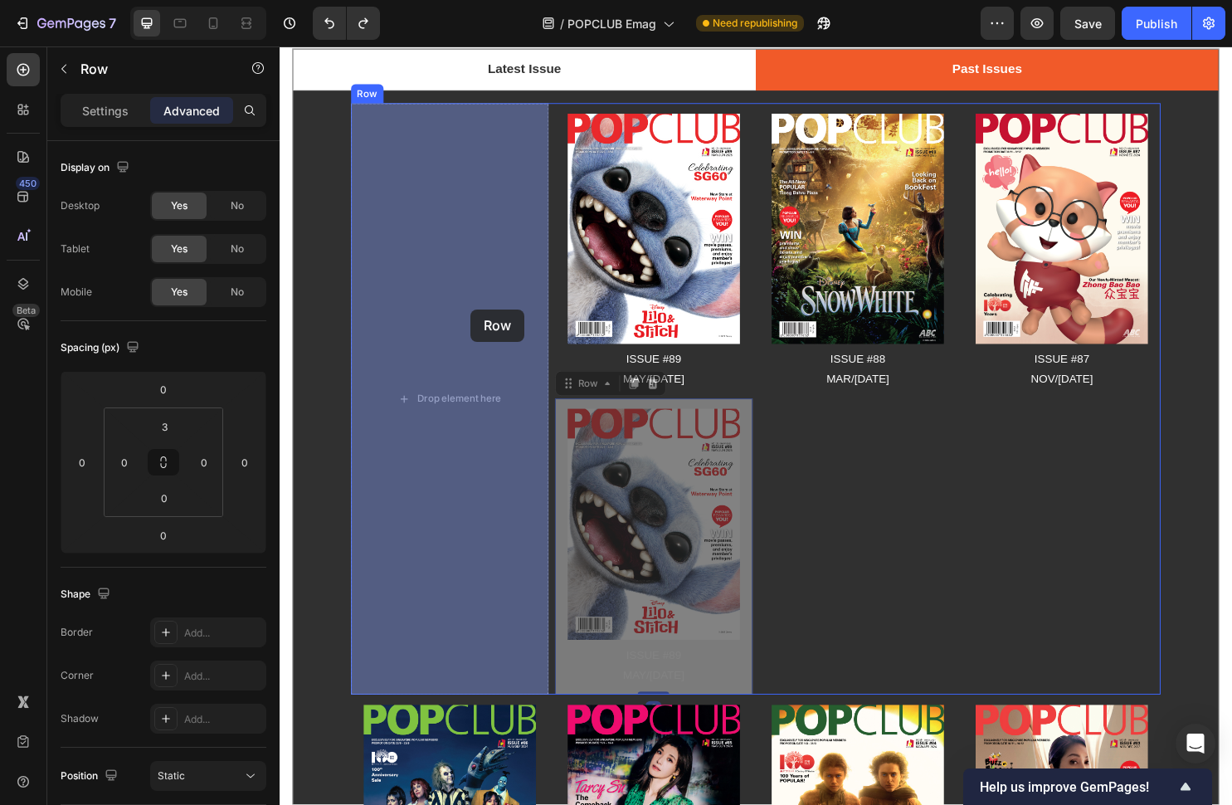
drag, startPoint x: 541, startPoint y: 373, endPoint x: 479, endPoint y: 321, distance: 80.7
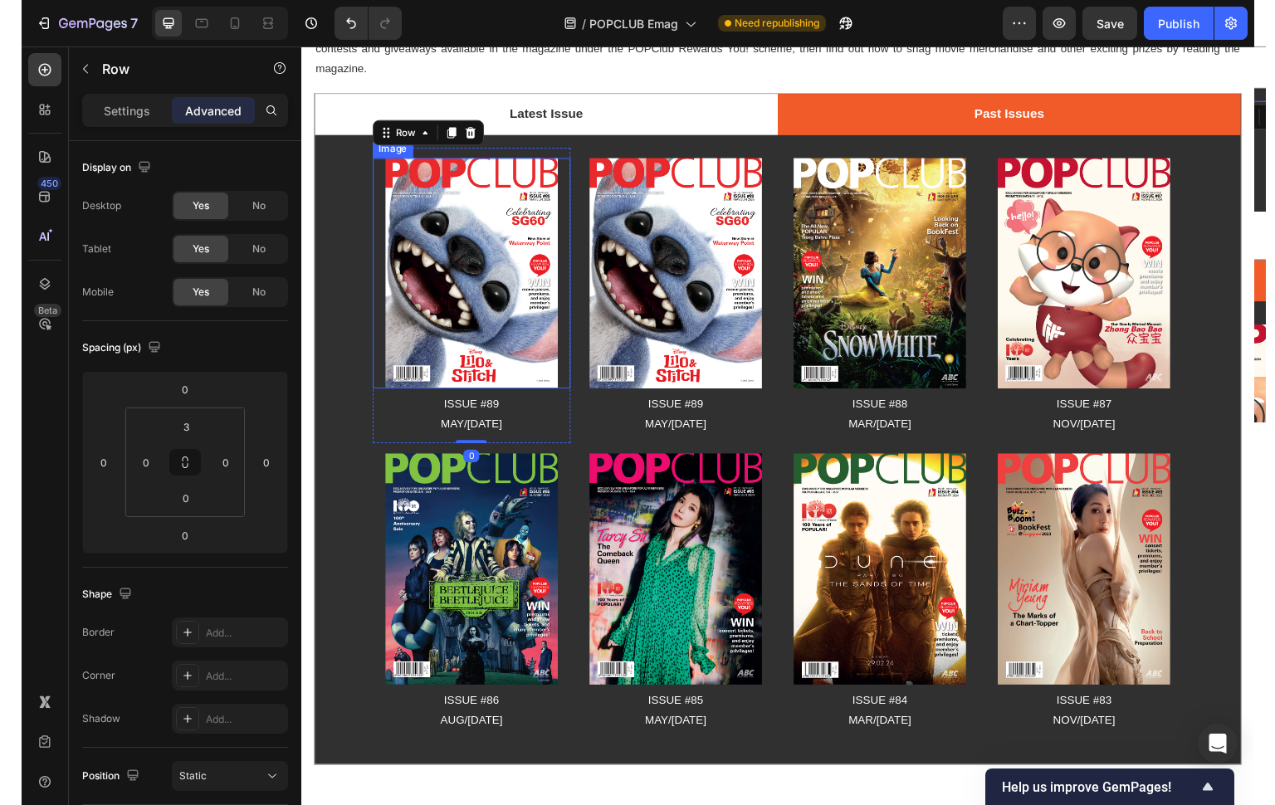
scroll to position [126, 0]
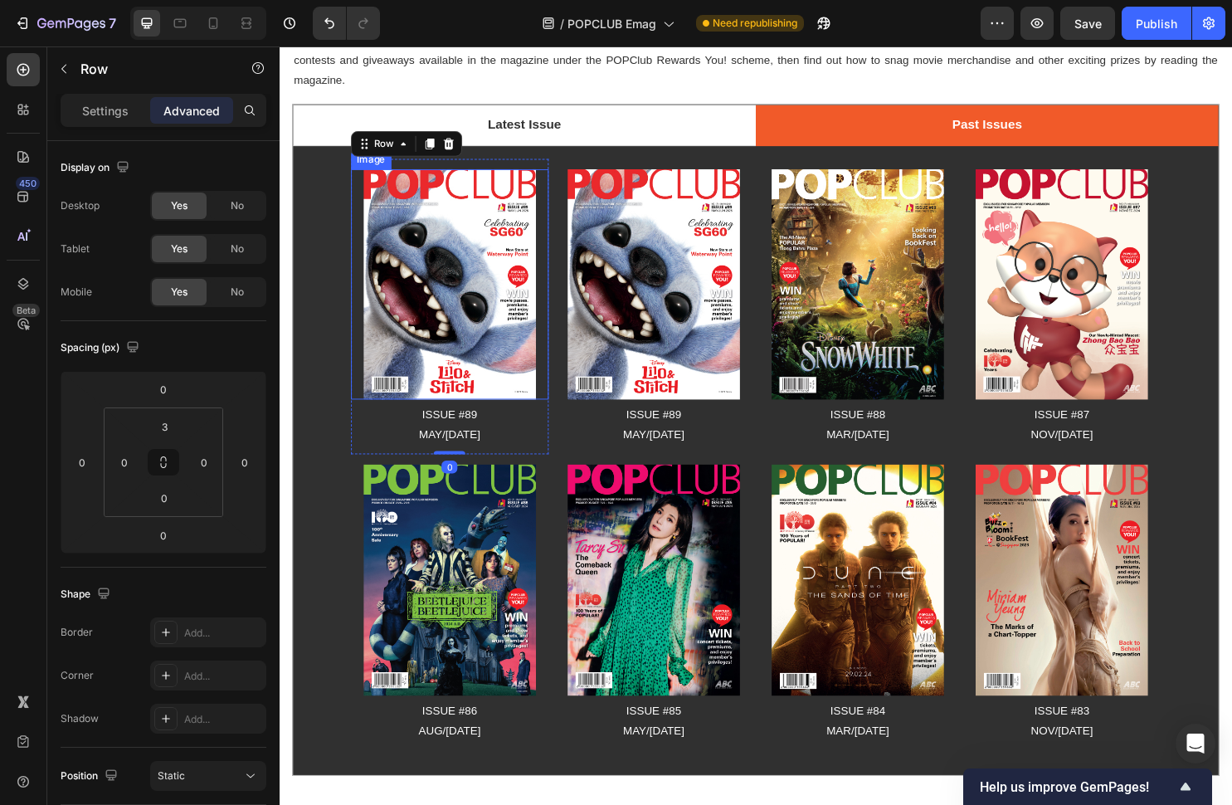
click at [490, 295] on img at bounding box center [458, 295] width 180 height 241
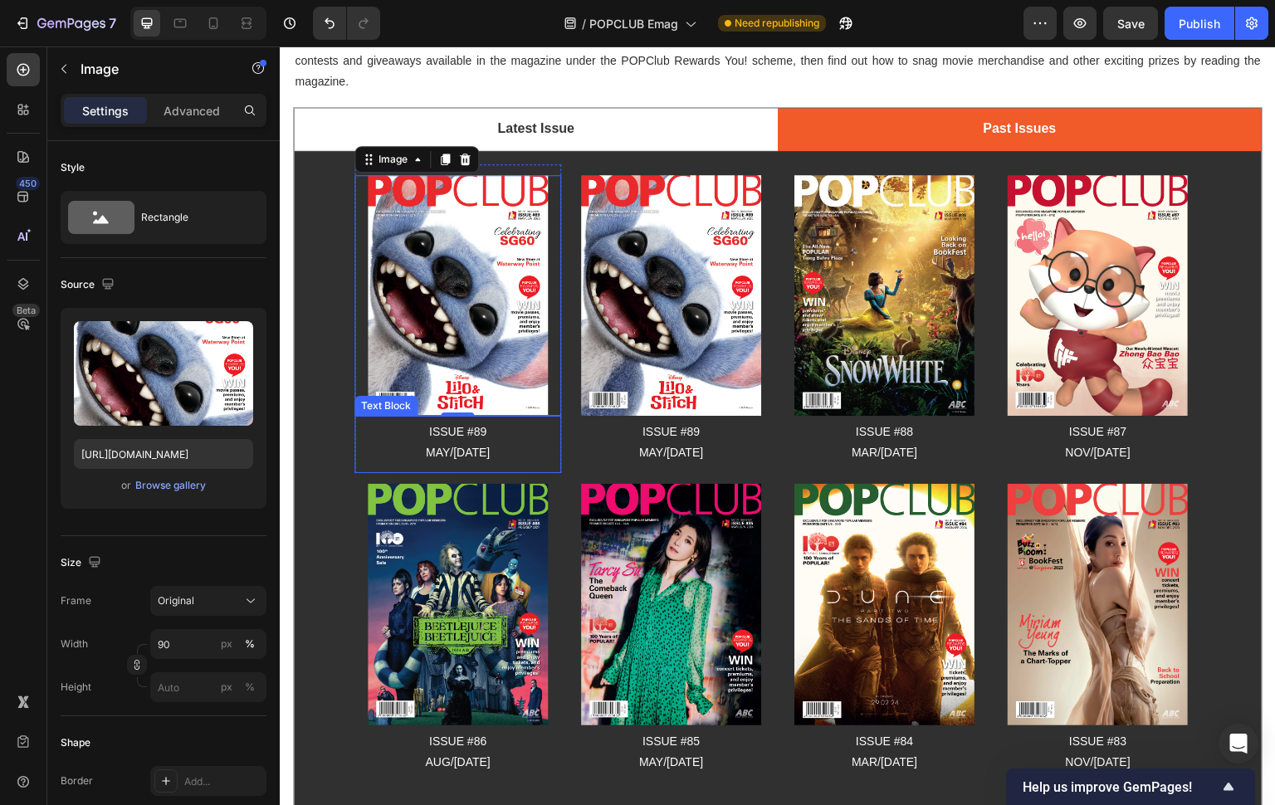
click at [473, 446] on p "MAY/[DATE]" at bounding box center [457, 452] width 203 height 21
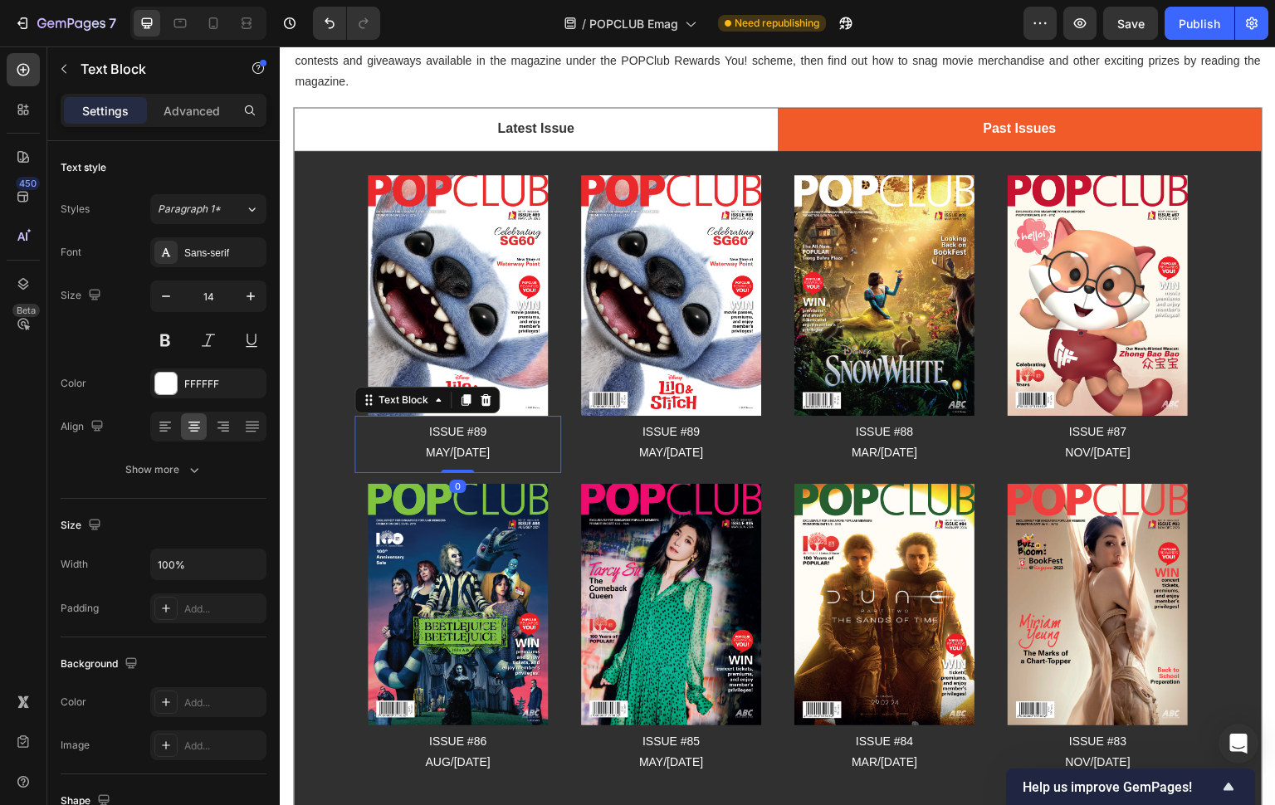
click at [473, 446] on p "MAY/[DATE]" at bounding box center [457, 452] width 203 height 21
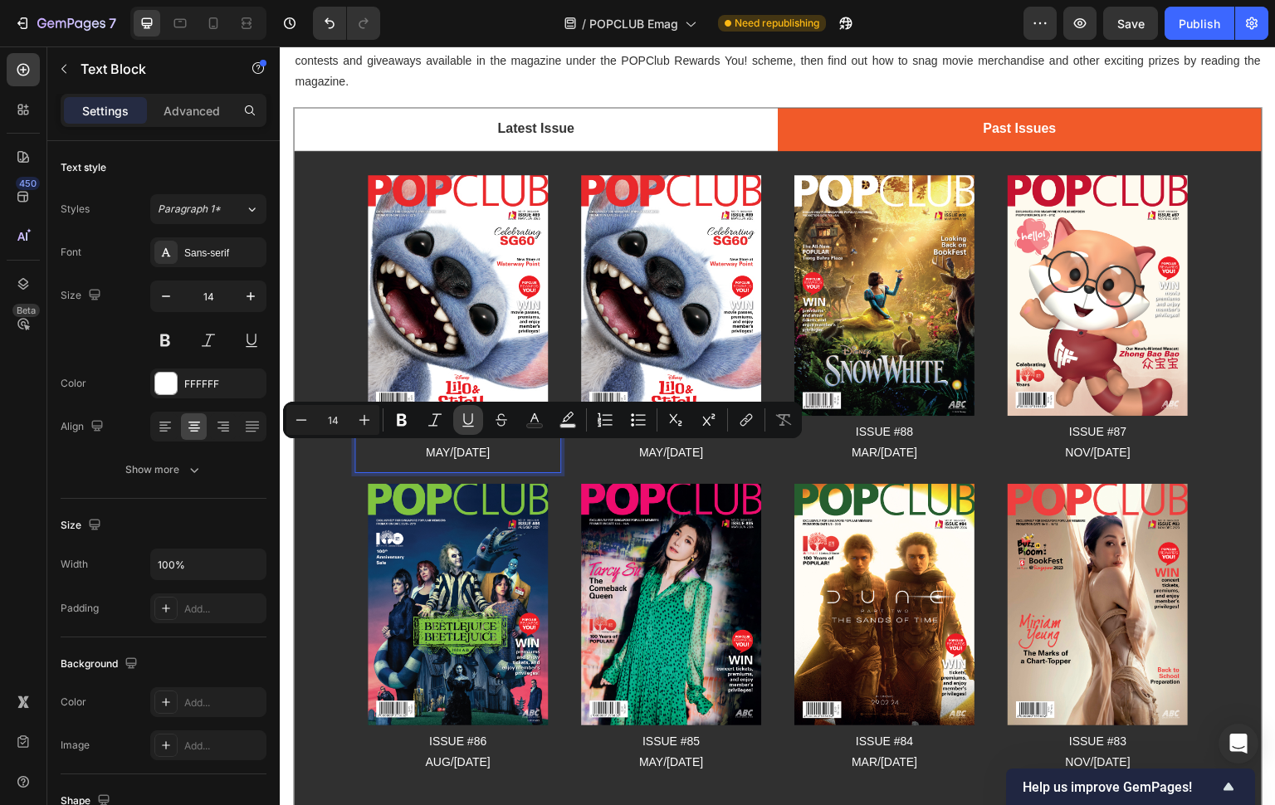
click at [475, 433] on button "Underline" at bounding box center [468, 420] width 30 height 30
click at [481, 452] on p "MAY/[DATE]" at bounding box center [457, 452] width 203 height 21
click at [517, 457] on p "MAY/[DATE]" at bounding box center [457, 452] width 203 height 21
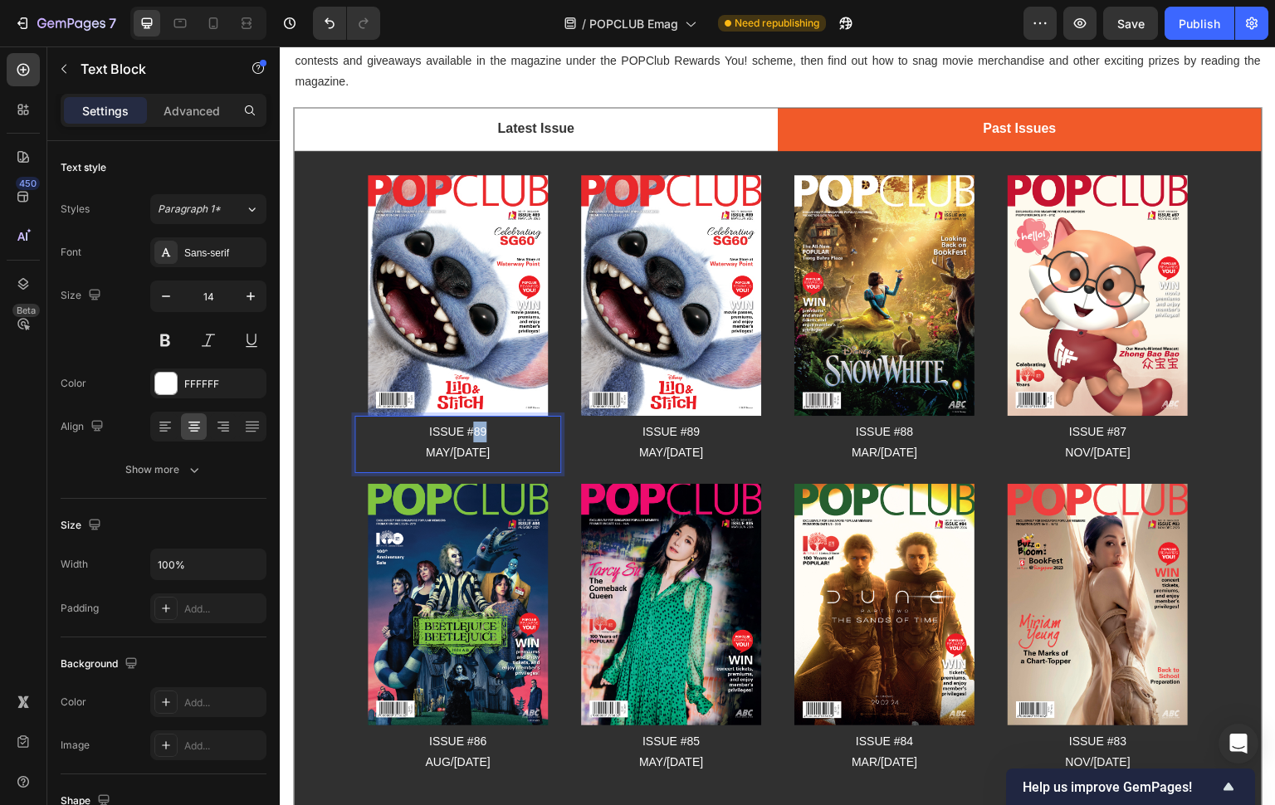
drag, startPoint x: 474, startPoint y: 431, endPoint x: 484, endPoint y: 431, distance: 10.0
click at [484, 431] on p "ISSUE #89" at bounding box center [457, 432] width 203 height 21
drag, startPoint x: 418, startPoint y: 455, endPoint x: 466, endPoint y: 455, distance: 48.1
click at [466, 455] on p "MAY/[DATE]" at bounding box center [457, 452] width 203 height 21
drag, startPoint x: 437, startPoint y: 454, endPoint x: 418, endPoint y: 455, distance: 19.1
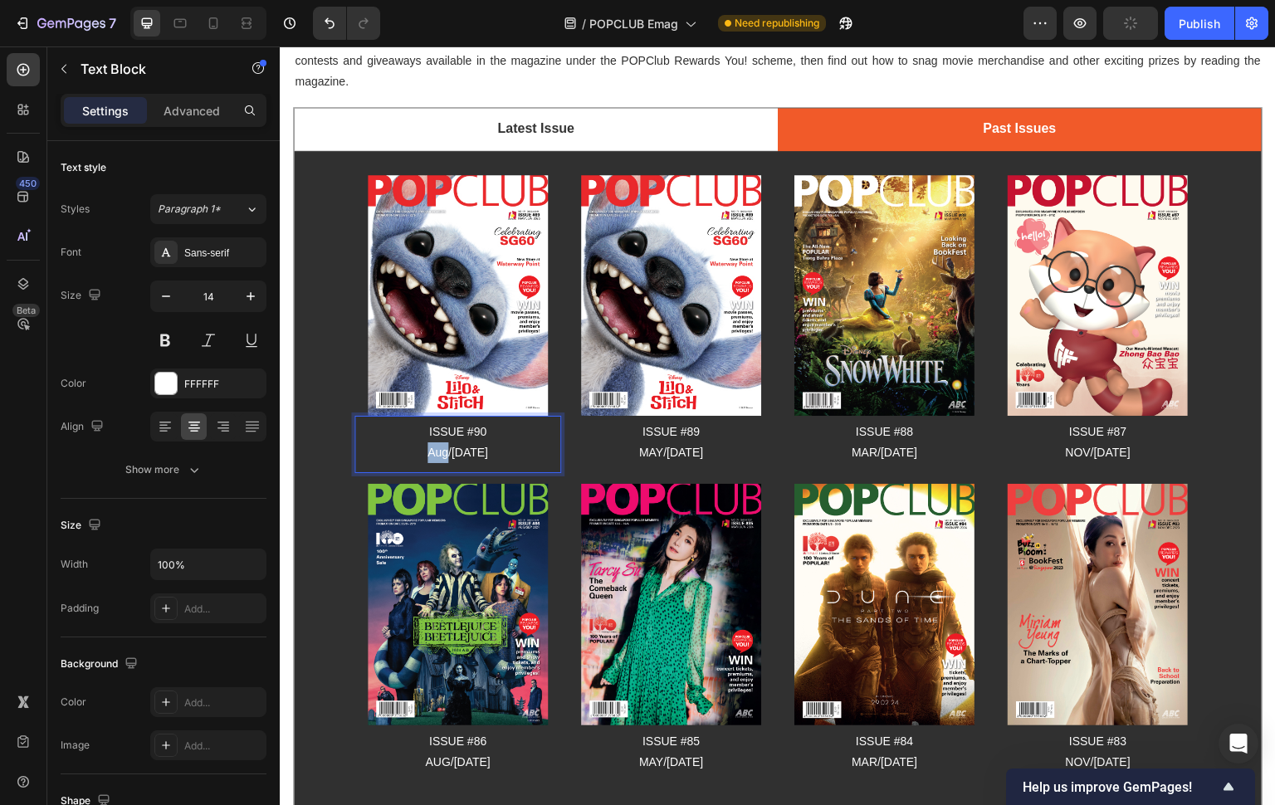
click at [418, 455] on p "Aug/[DATE]" at bounding box center [457, 452] width 203 height 21
click at [461, 328] on img at bounding box center [458, 295] width 180 height 241
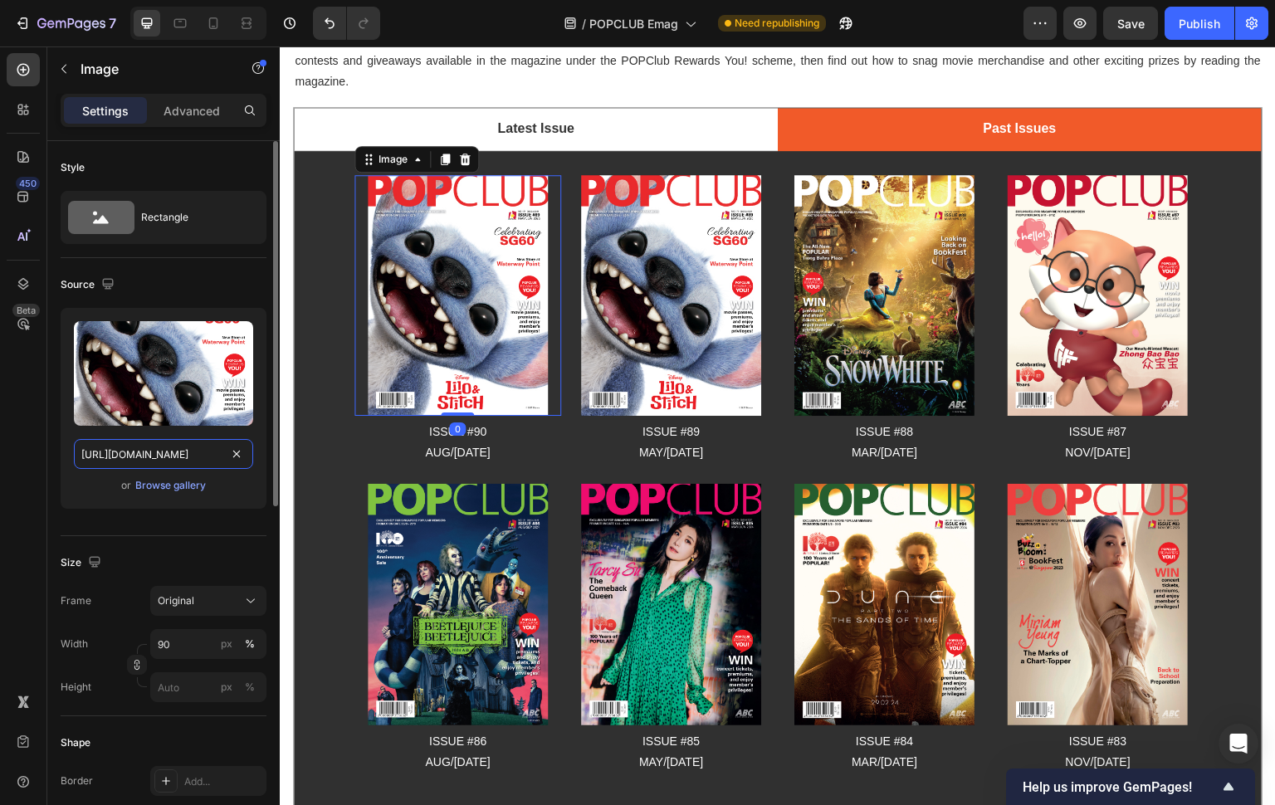
click at [168, 457] on input "[URL][DOMAIN_NAME]" at bounding box center [163, 454] width 179 height 30
click at [159, 455] on input "[URL][DOMAIN_NAME]" at bounding box center [163, 454] width 179 height 30
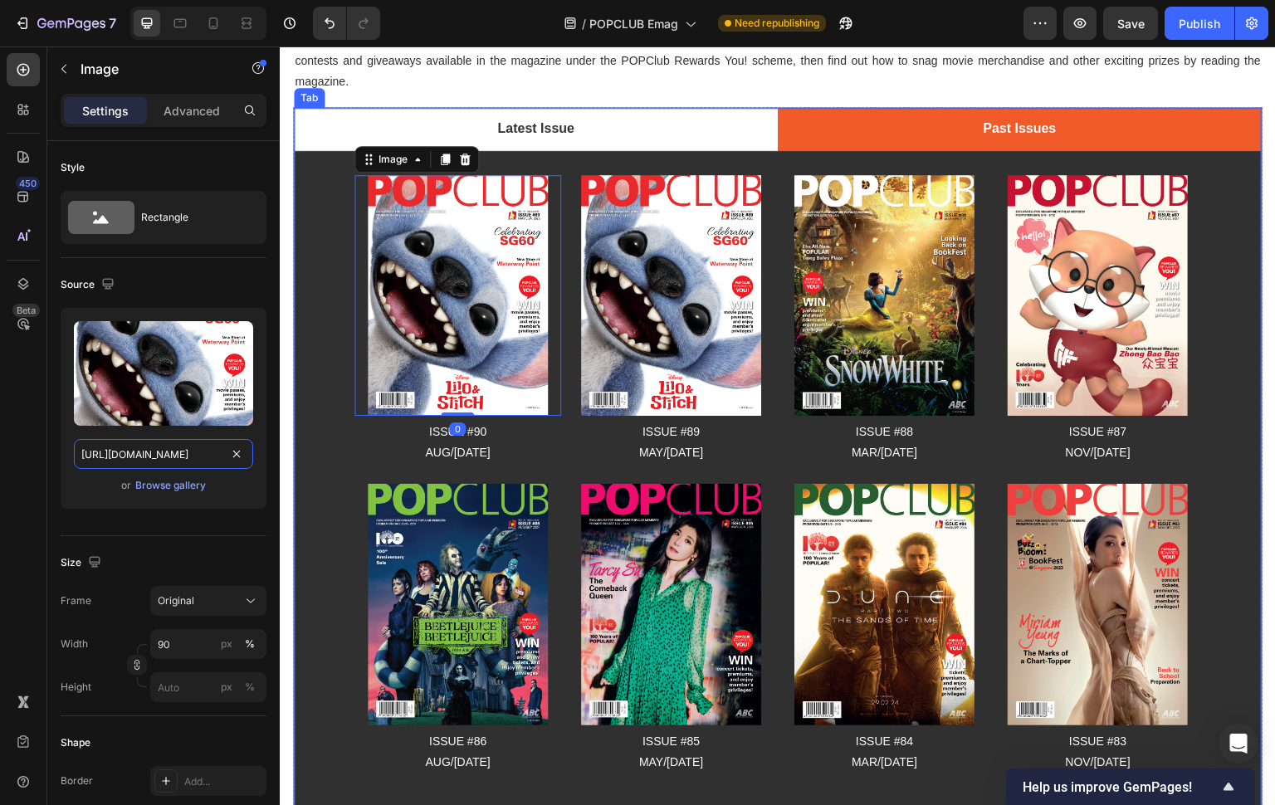
drag, startPoint x: 519, startPoint y: 498, endPoint x: 310, endPoint y: 450, distance: 213.8
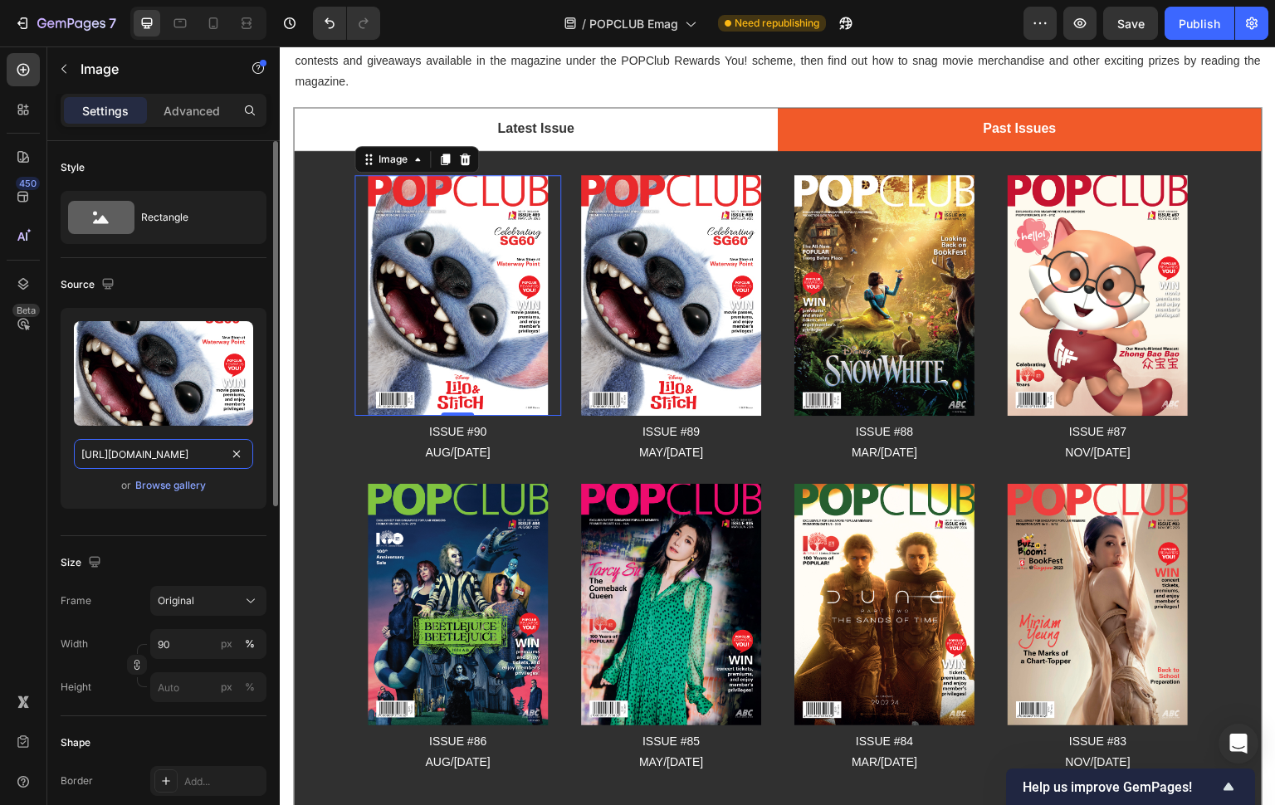
click at [188, 456] on input "[URL][DOMAIN_NAME]" at bounding box center [163, 454] width 179 height 30
drag, startPoint x: 168, startPoint y: 456, endPoint x: 6, endPoint y: 435, distance: 164.0
click at [199, 455] on input "[URL][DOMAIN_NAME]" at bounding box center [163, 454] width 179 height 30
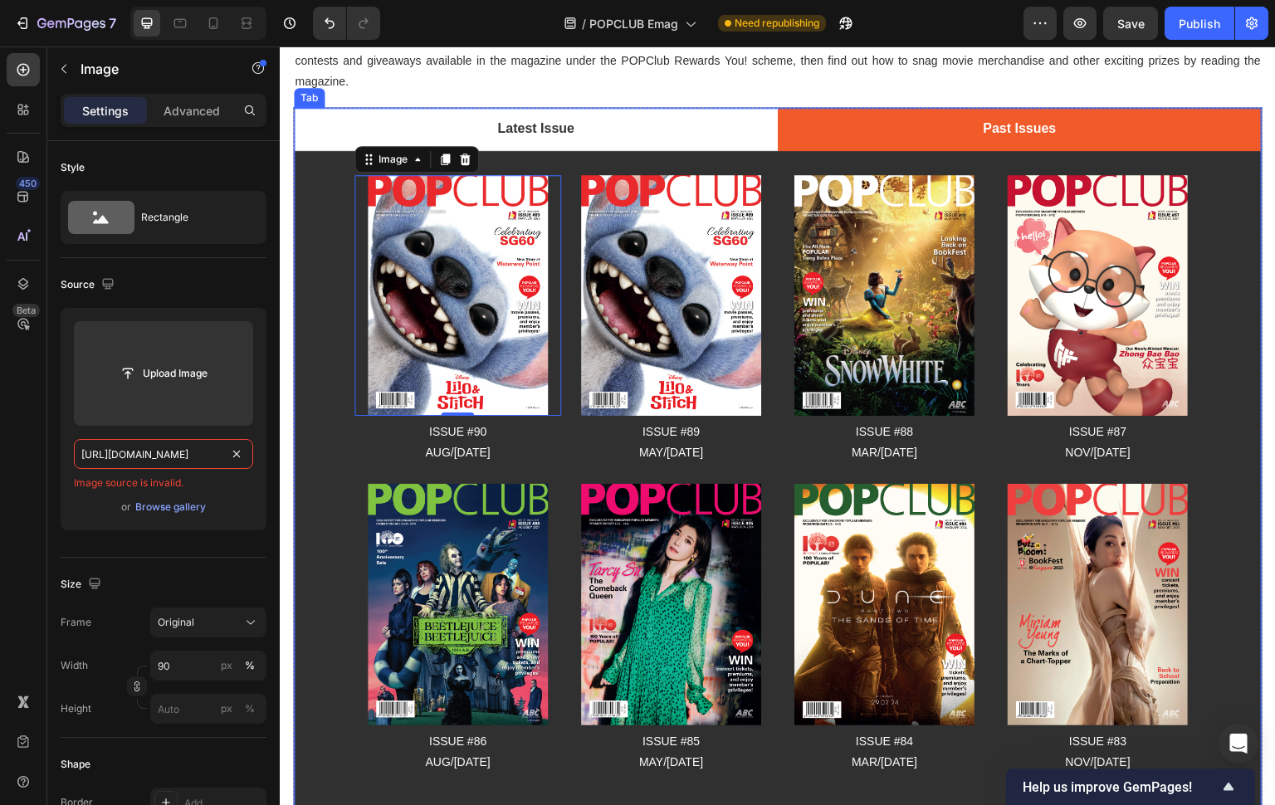
scroll to position [0, 305]
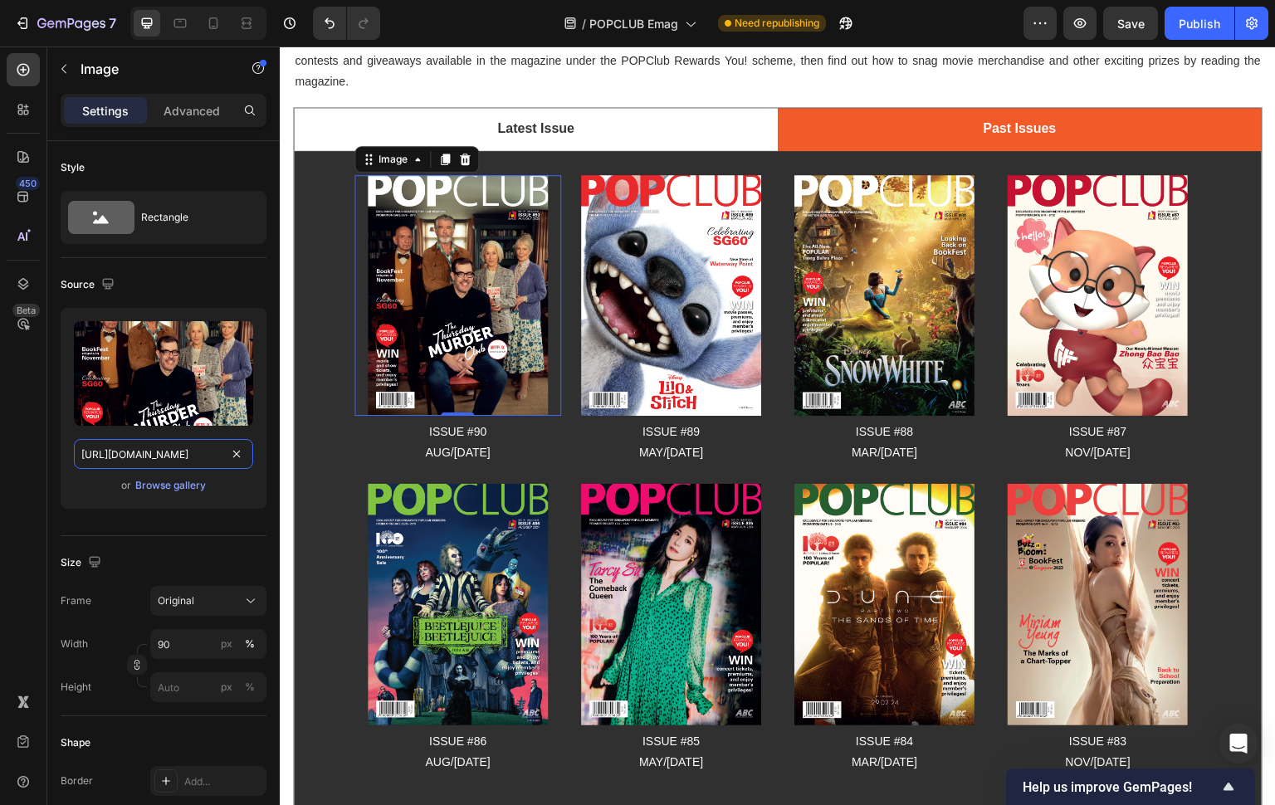
type input "[URL][DOMAIN_NAME]"
click at [457, 339] on img at bounding box center [458, 295] width 180 height 241
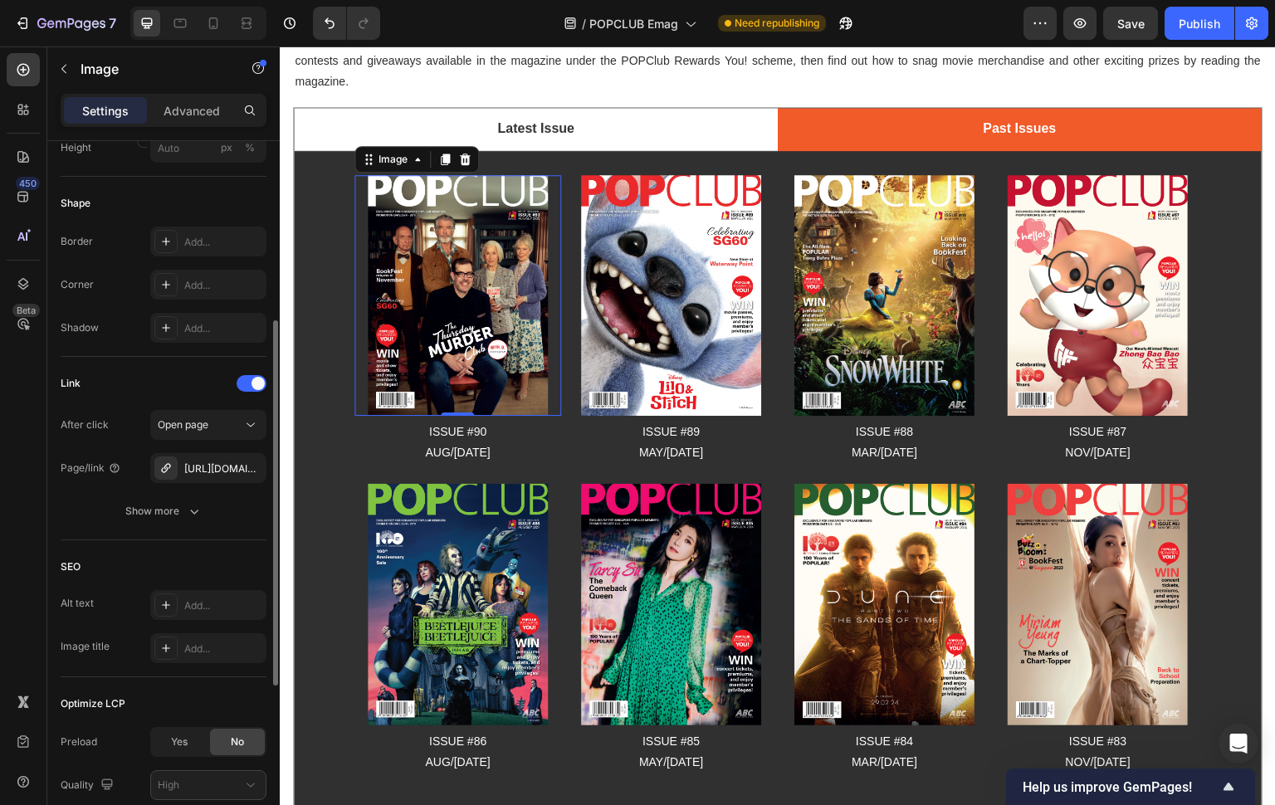
scroll to position [558, 0]
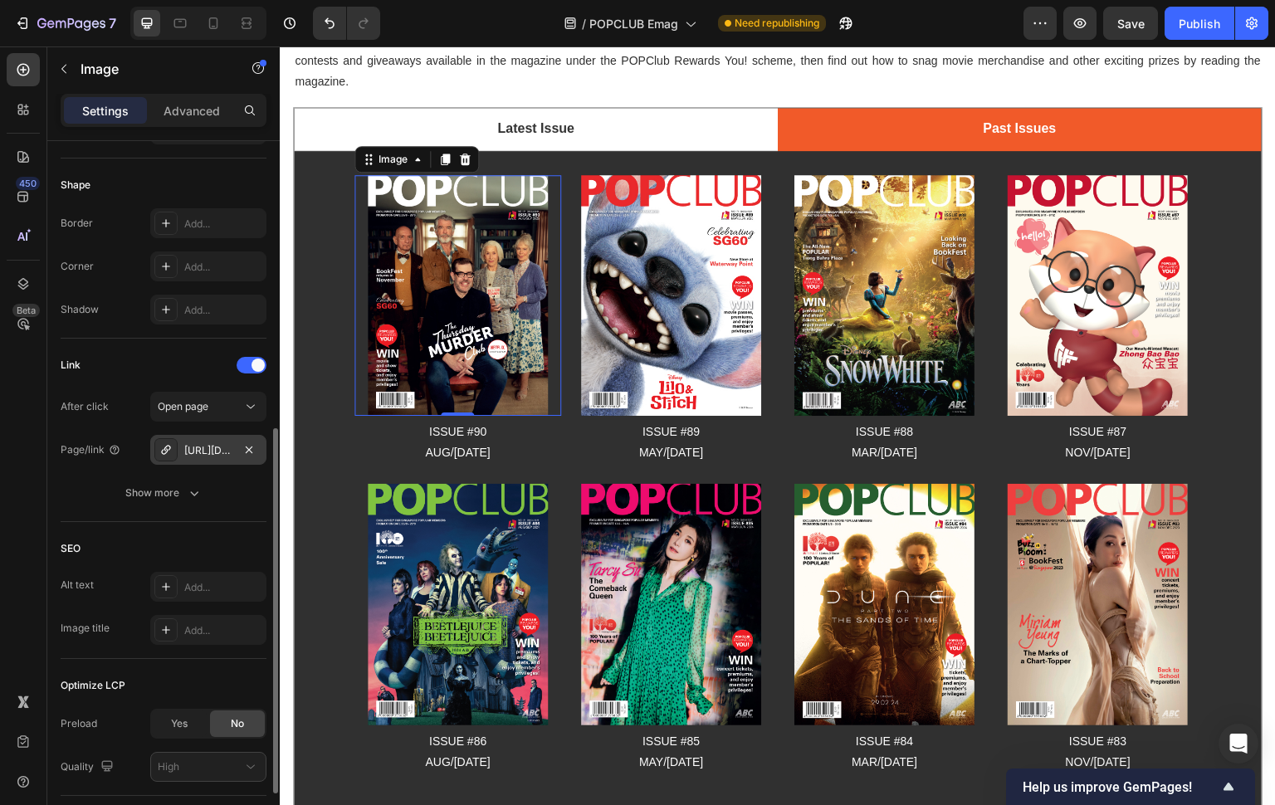
click at [202, 457] on div "[URL][DOMAIN_NAME]" at bounding box center [208, 450] width 116 height 30
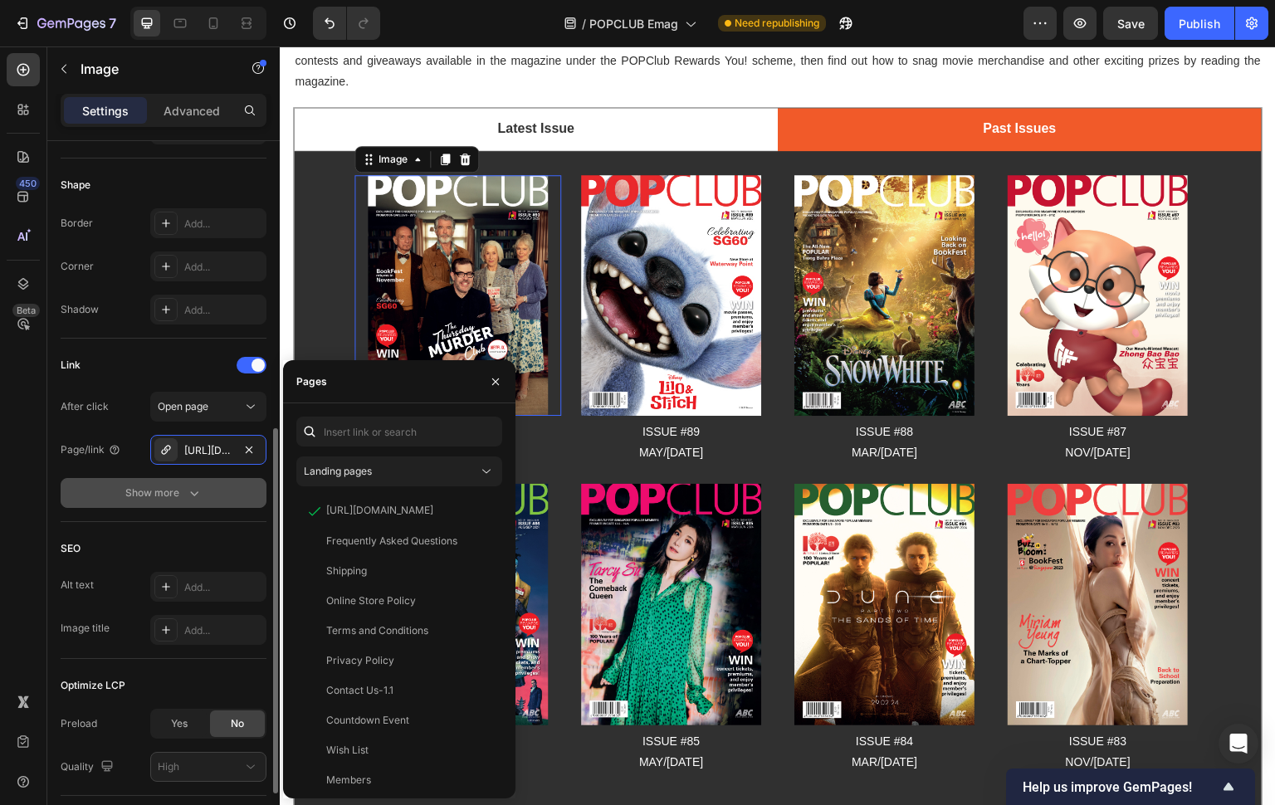
click at [197, 488] on icon "button" at bounding box center [194, 493] width 17 height 17
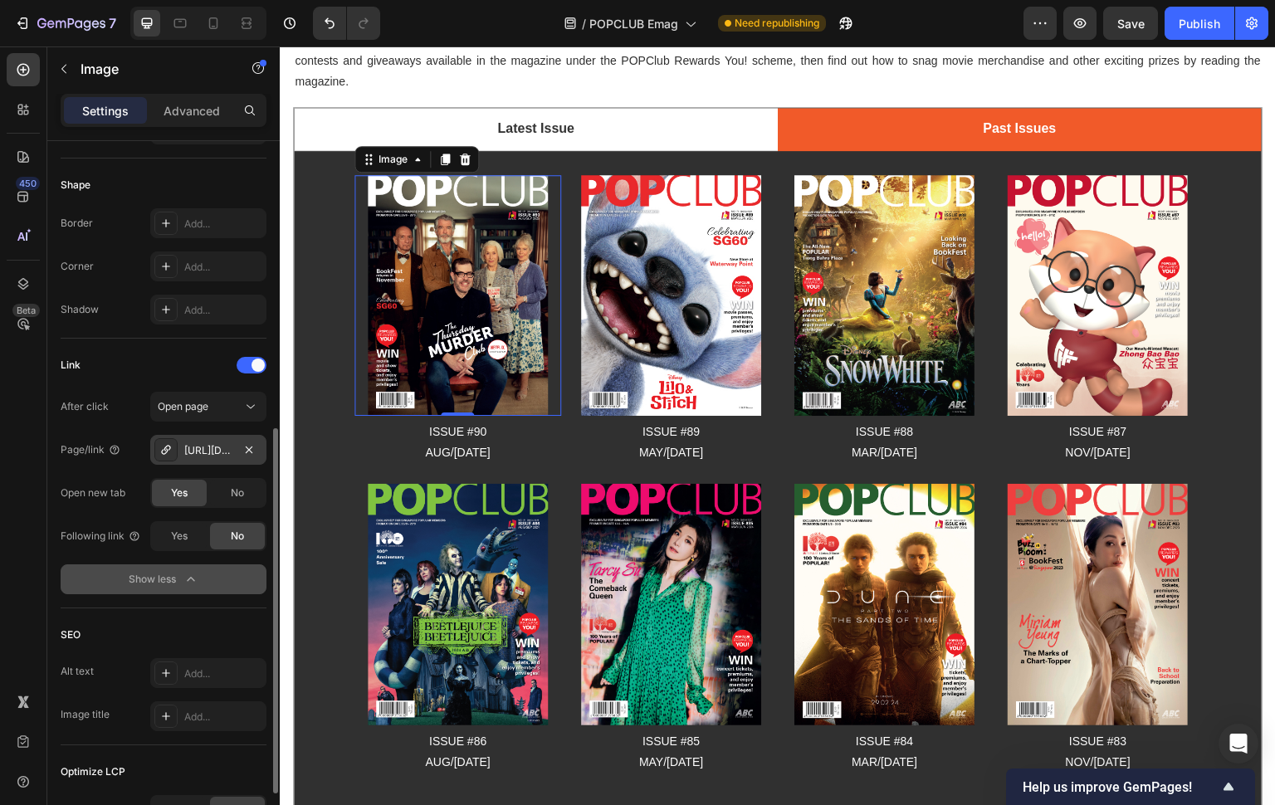
click at [203, 460] on div "[URL][DOMAIN_NAME]" at bounding box center [208, 450] width 116 height 30
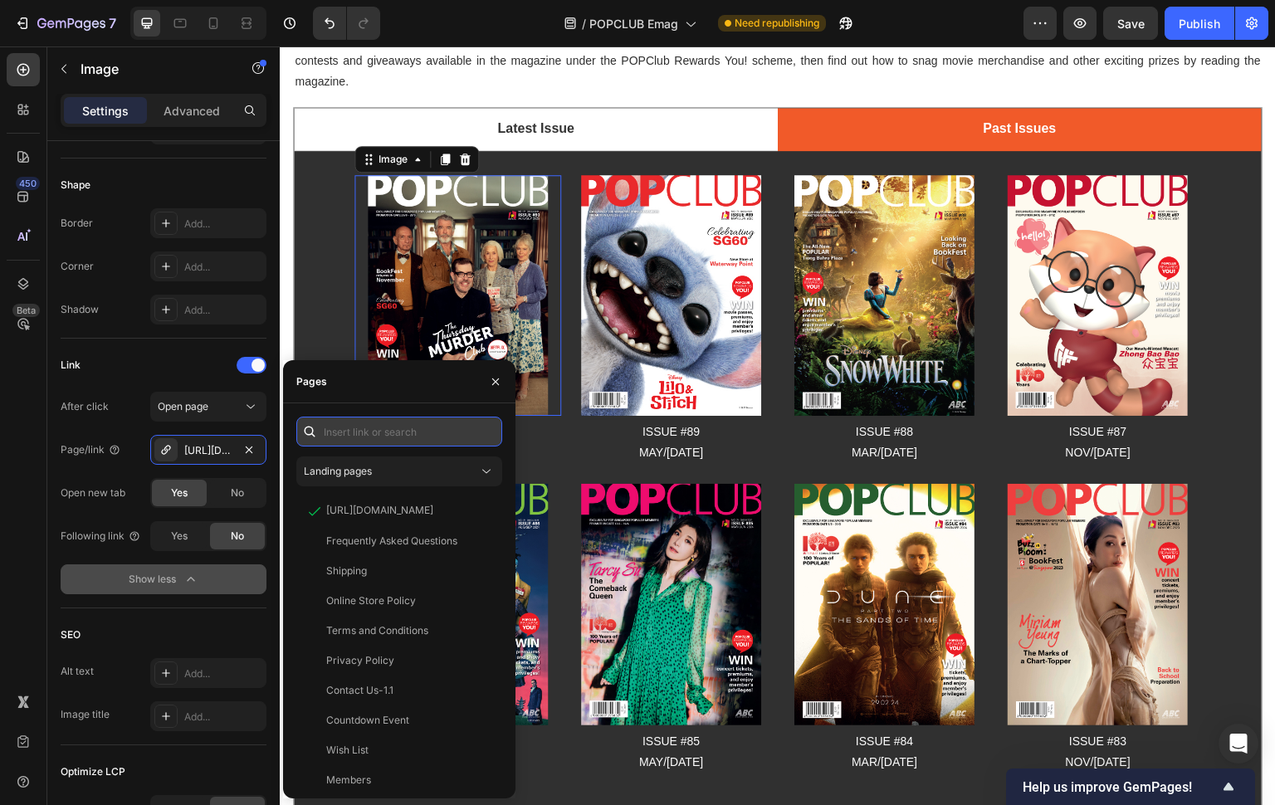
click at [400, 437] on input "text" at bounding box center [399, 432] width 206 height 30
paste input "[URL][DOMAIN_NAME]"
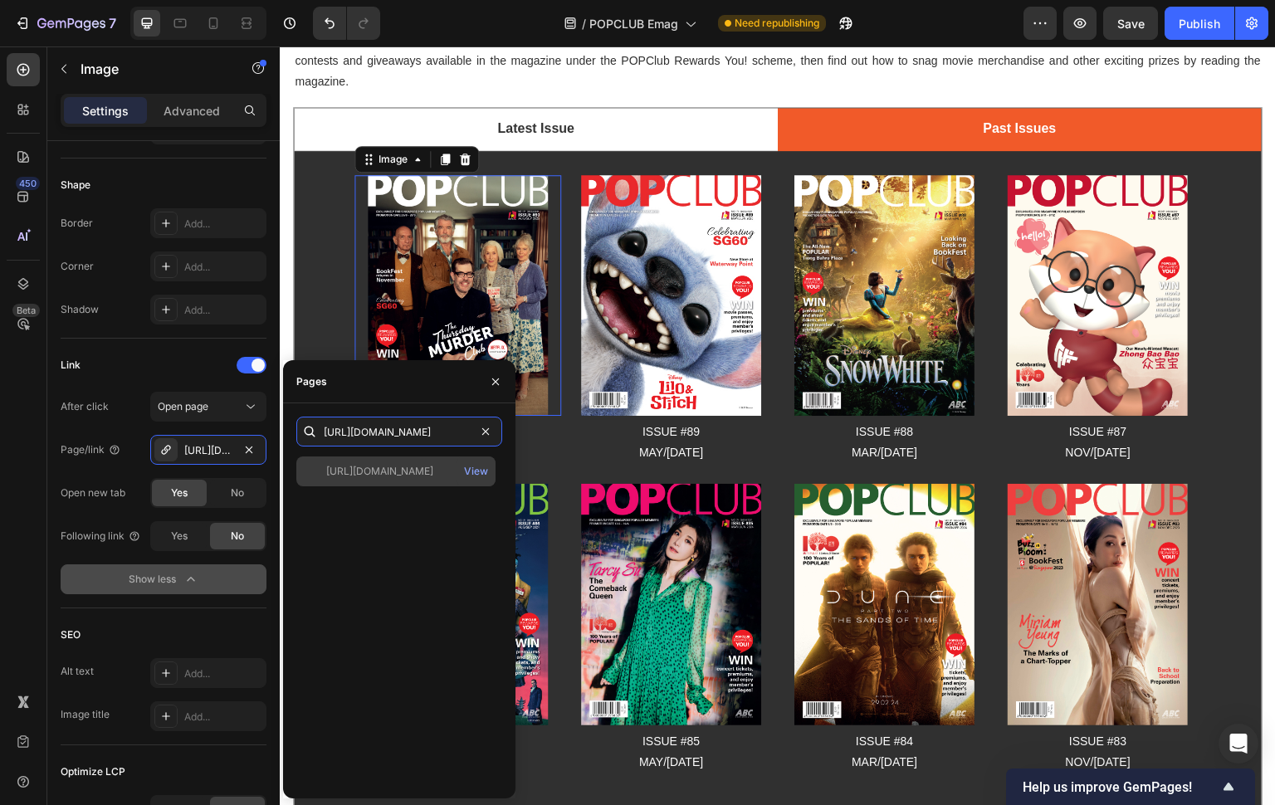
type input "[URL][DOMAIN_NAME]"
click at [397, 478] on div "[URL][DOMAIN_NAME]" at bounding box center [379, 471] width 107 height 15
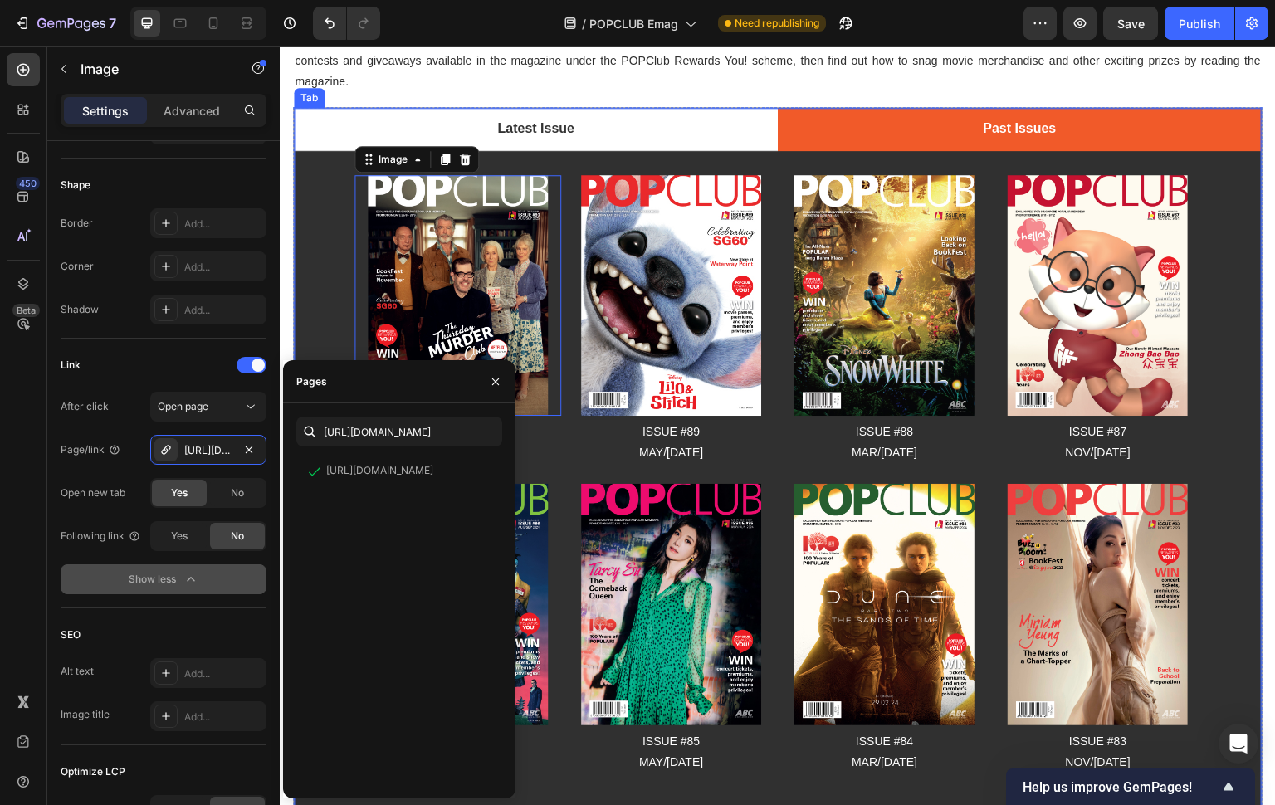
click at [1221, 470] on div "Image 0 ISSUE #90 AUG/[DATE] Text Block Row Image ISSUE #89 MAY/[DATE] Text Blo…" at bounding box center [777, 473] width 941 height 618
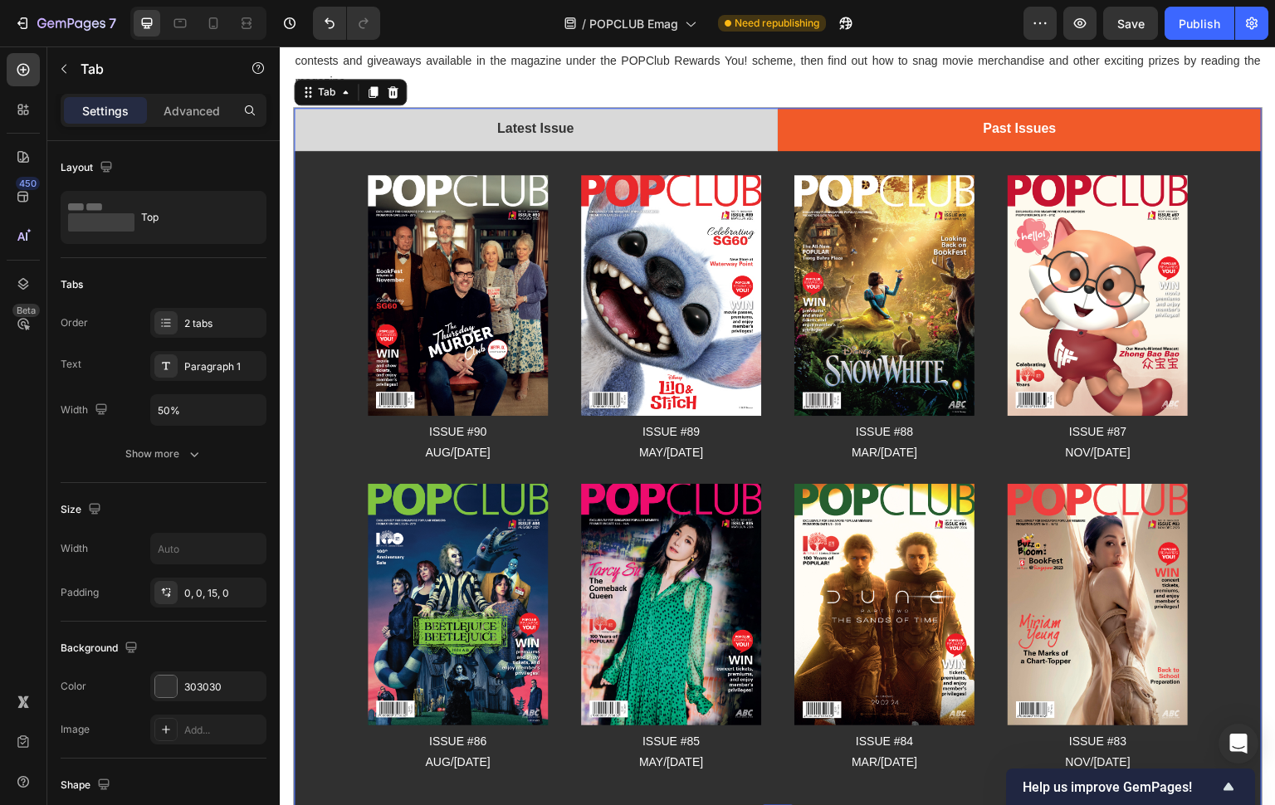
click at [638, 115] on li "Latest Issue" at bounding box center [536, 129] width 484 height 43
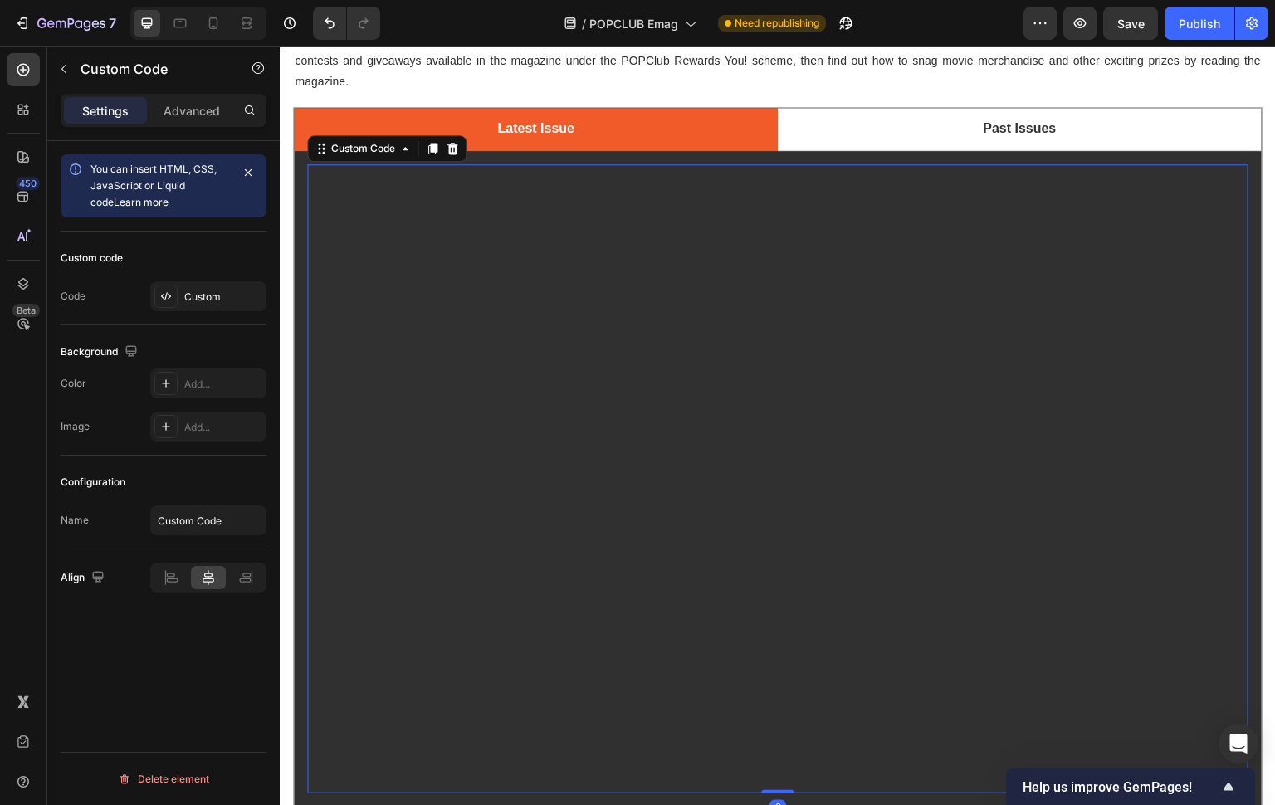
click at [1011, 176] on div at bounding box center [777, 174] width 941 height 20
click at [195, 301] on div "Custom" at bounding box center [223, 297] width 78 height 15
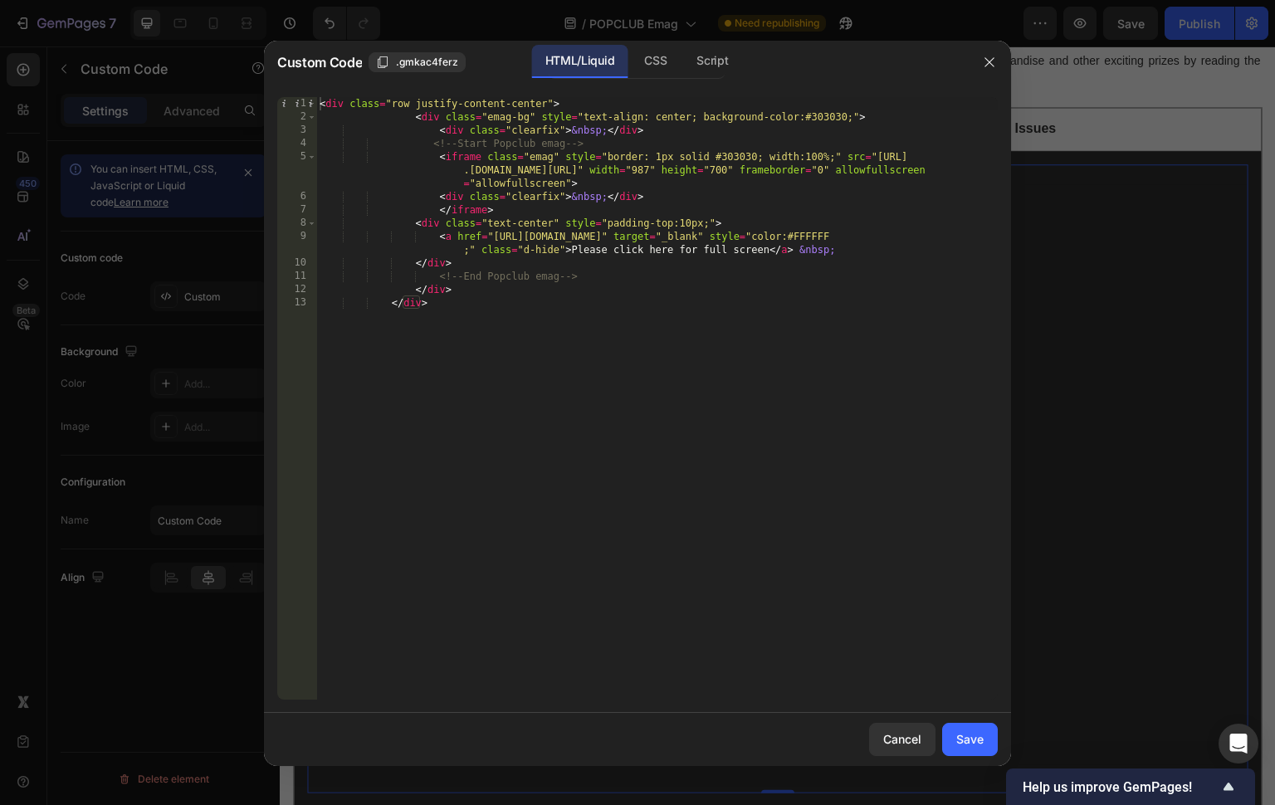
click at [634, 334] on div "< div class = "row justify-content-center" > < div class = "emag-bg" style = "t…" at bounding box center [656, 411] width 681 height 629
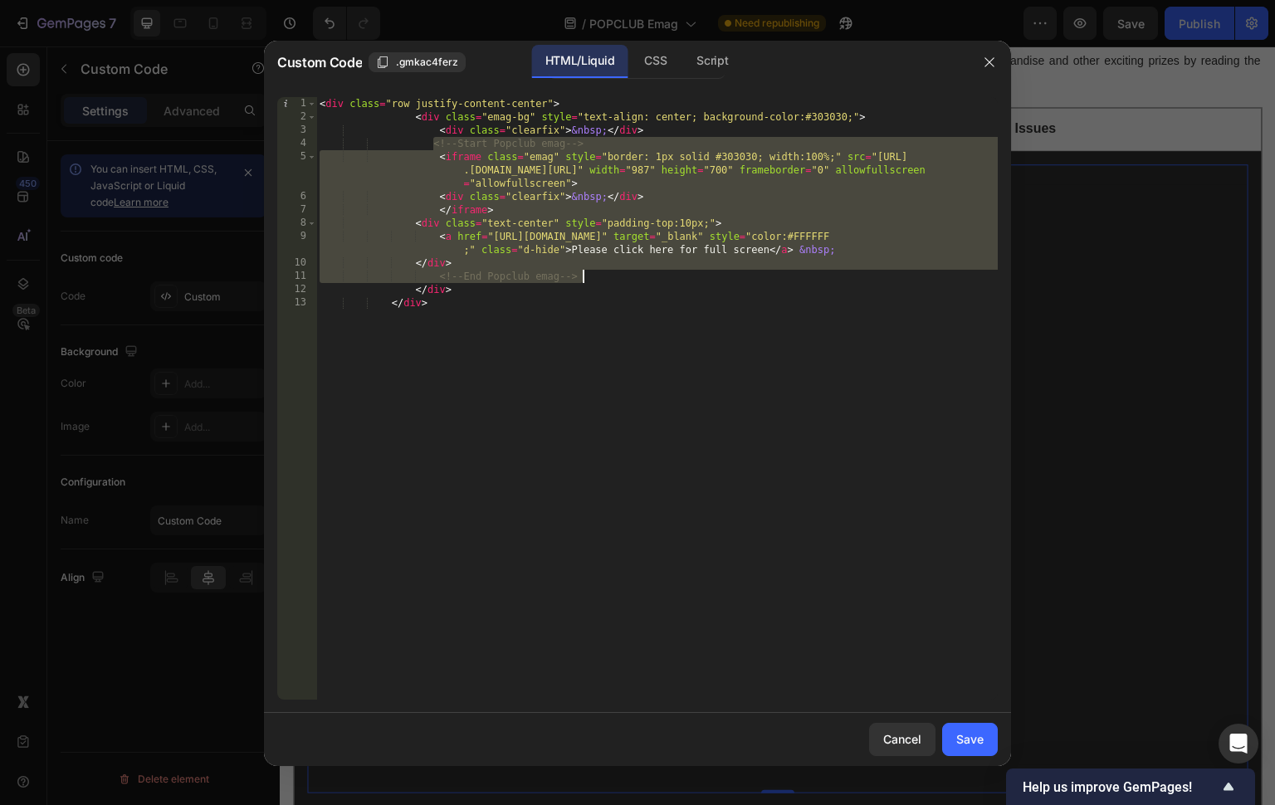
drag, startPoint x: 435, startPoint y: 144, endPoint x: 659, endPoint y: 275, distance: 259.2
click at [655, 275] on div "< div class = "row justify-content-center" > < div class = "emag-bg" style = "t…" at bounding box center [656, 411] width 681 height 629
paste textarea "<!-- End Coming Soon Popclub"
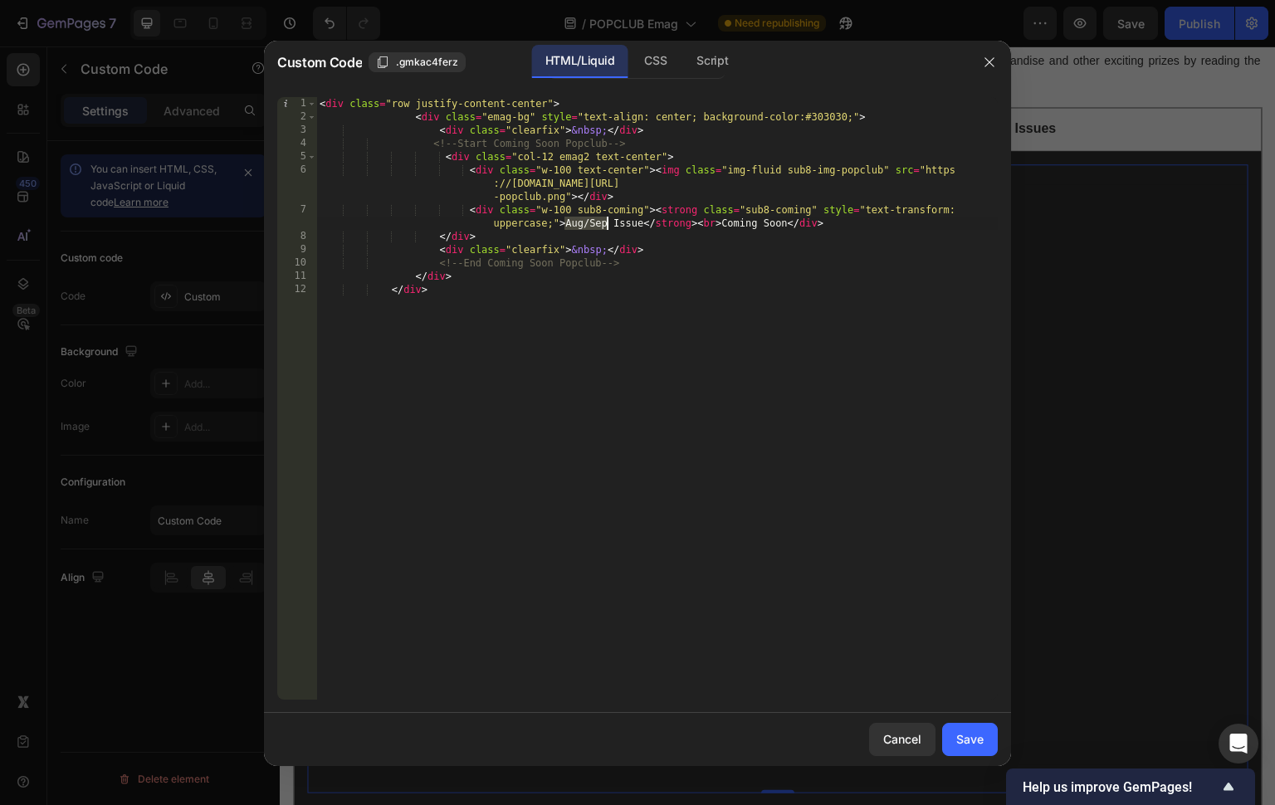
drag, startPoint x: 564, startPoint y: 226, endPoint x: 605, endPoint y: 224, distance: 40.7
click at [605, 224] on div "< div class = "row justify-content-center" > < div class = "emag-bg" style = "t…" at bounding box center [656, 411] width 681 height 629
click at [585, 219] on div "< div class = "row justify-content-center" > < div class = "emag-bg" style = "t…" at bounding box center [656, 411] width 681 height 629
drag, startPoint x: 568, startPoint y: 225, endPoint x: 605, endPoint y: 225, distance: 37.3
click at [605, 225] on div "< div class = "row justify-content-center" > < div class = "emag-bg" style = "t…" at bounding box center [656, 411] width 681 height 629
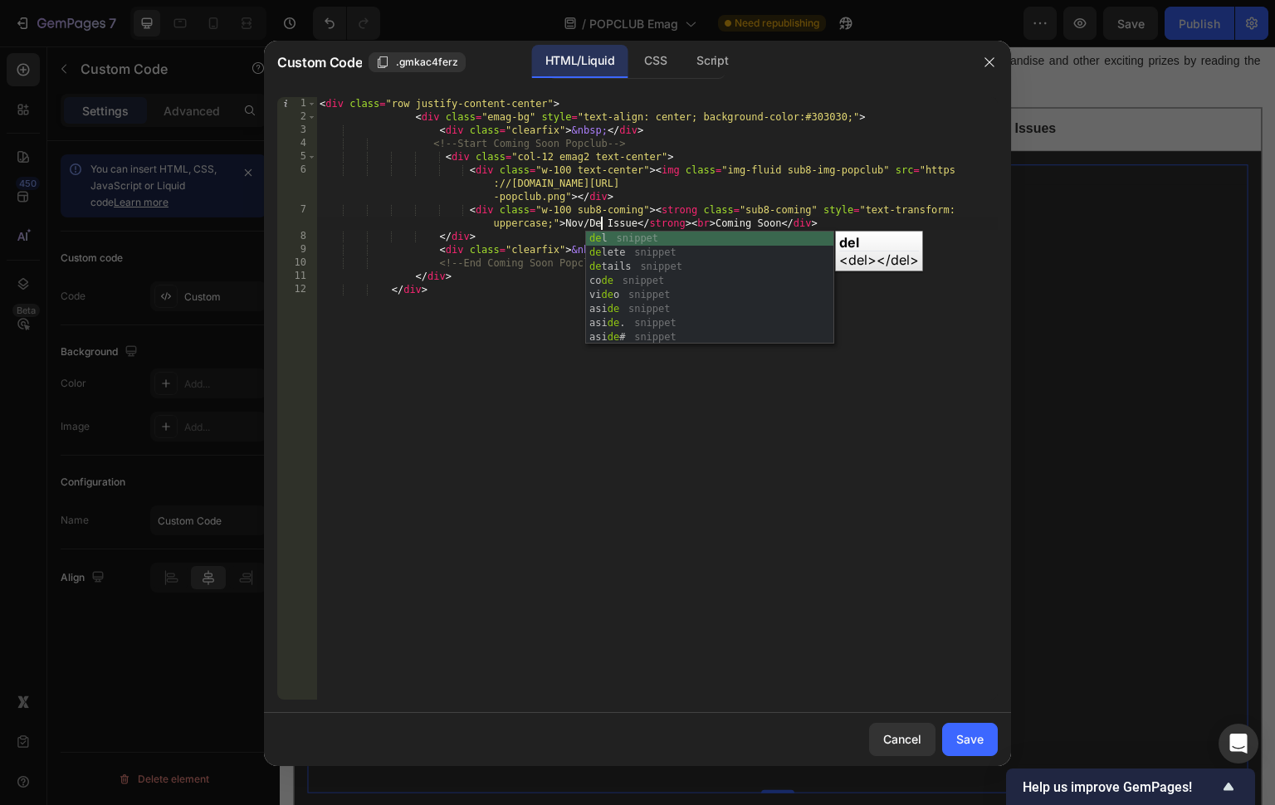
scroll to position [0, 62]
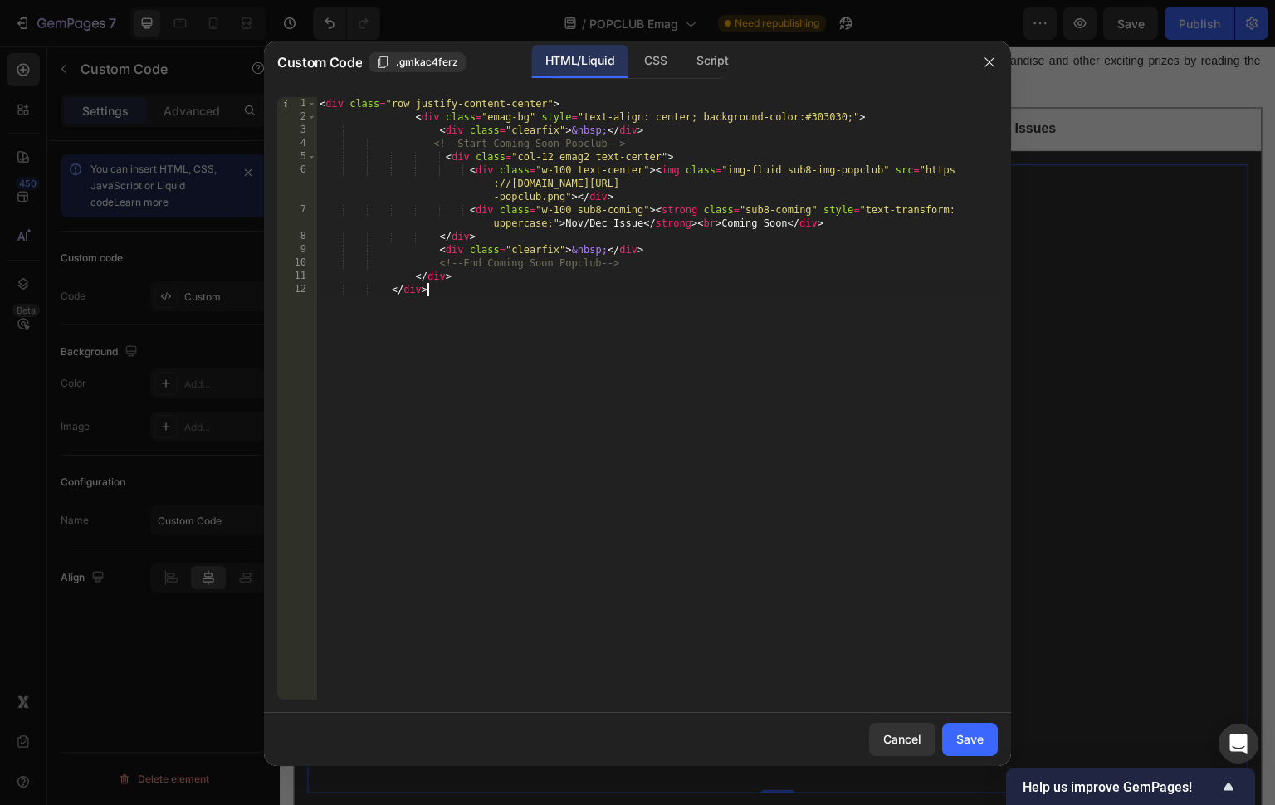
click at [793, 539] on div "< div class = "row justify-content-center" > < div class = "emag-bg" style = "t…" at bounding box center [656, 411] width 681 height 629
type textarea "</div>"
click at [970, 734] on div "Save" at bounding box center [969, 738] width 27 height 17
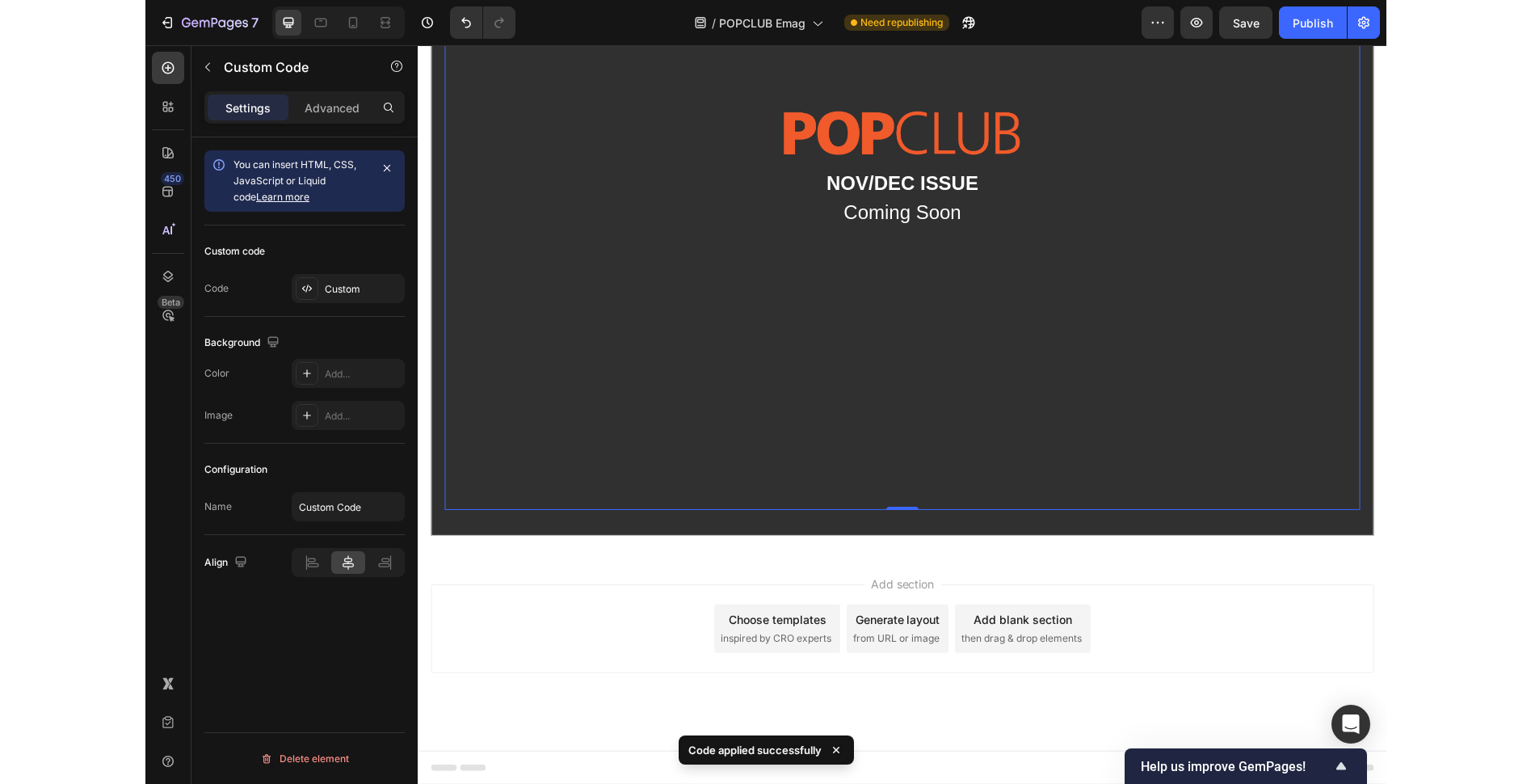
scroll to position [0, 0]
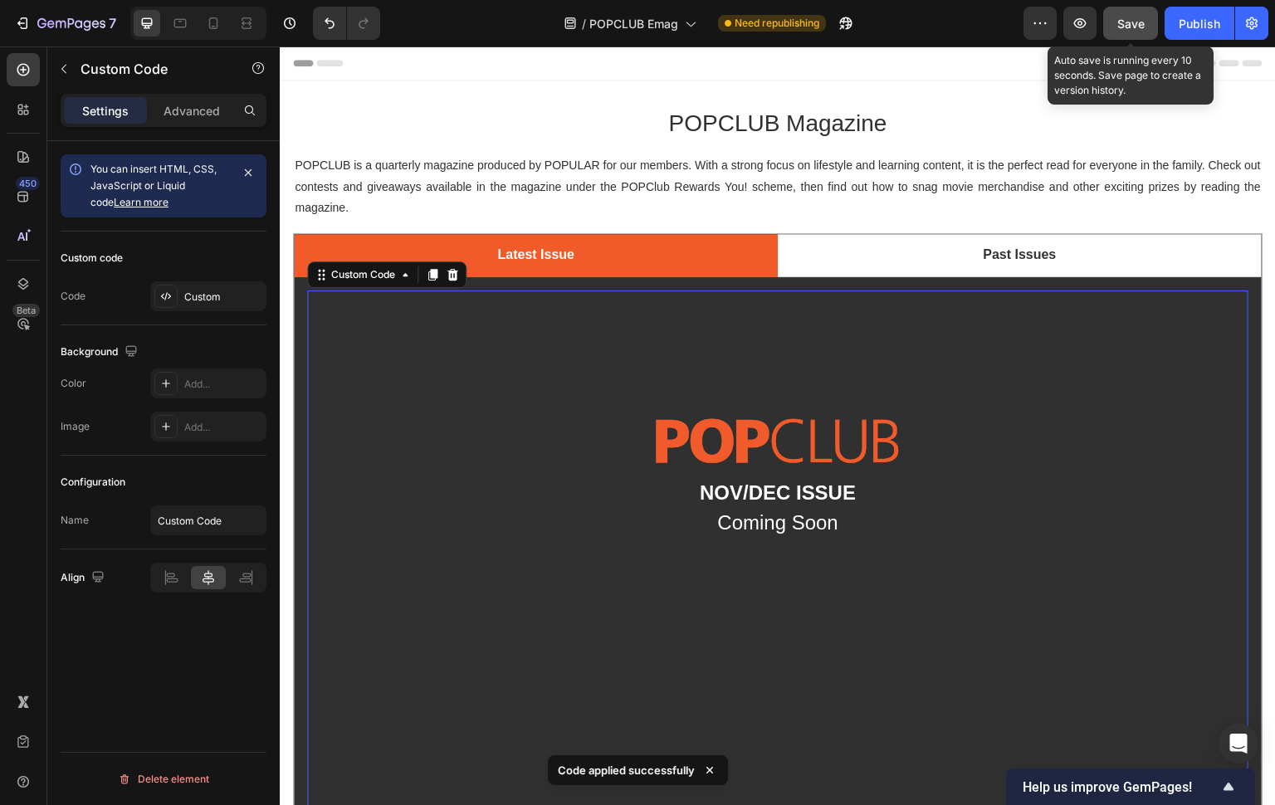
click at [1152, 29] on button "Save" at bounding box center [1130, 23] width 55 height 33
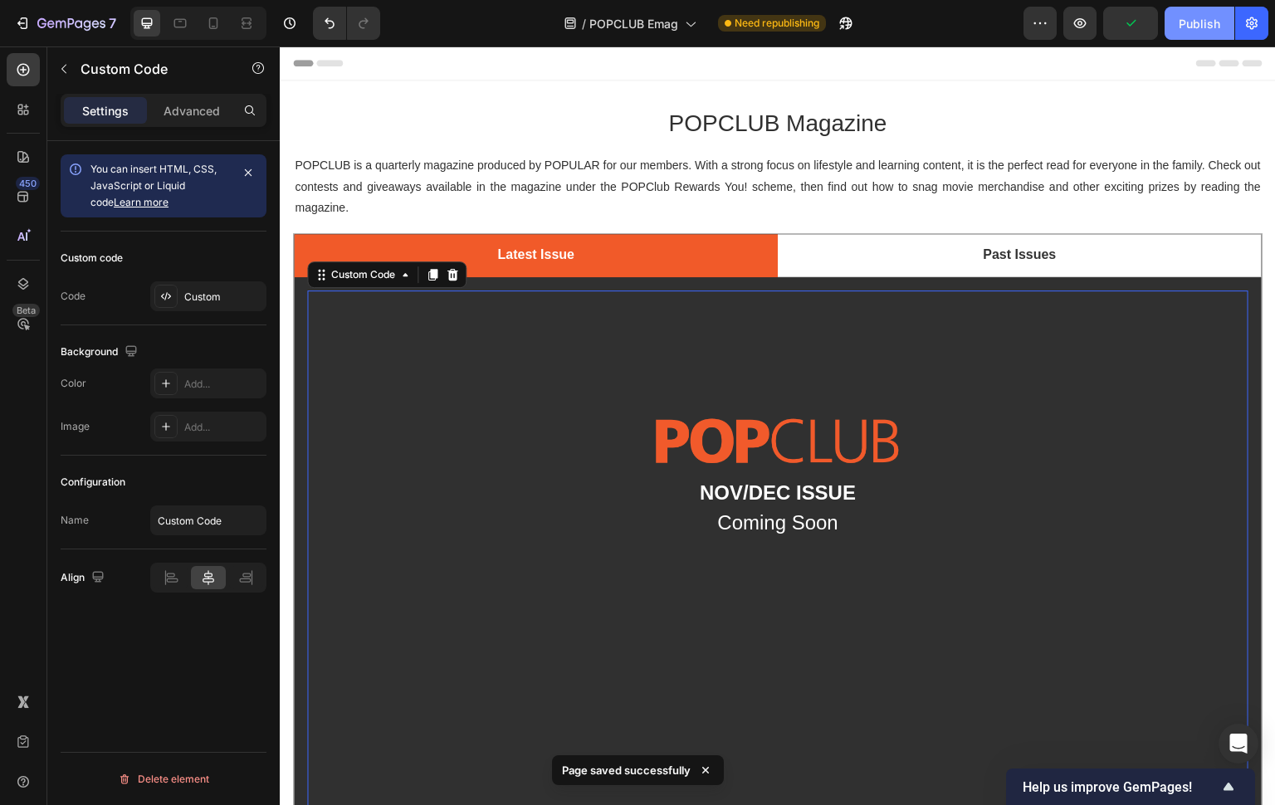
click at [1191, 27] on div "Publish" at bounding box center [1198, 23] width 41 height 17
